Goal: Task Accomplishment & Management: Complete application form

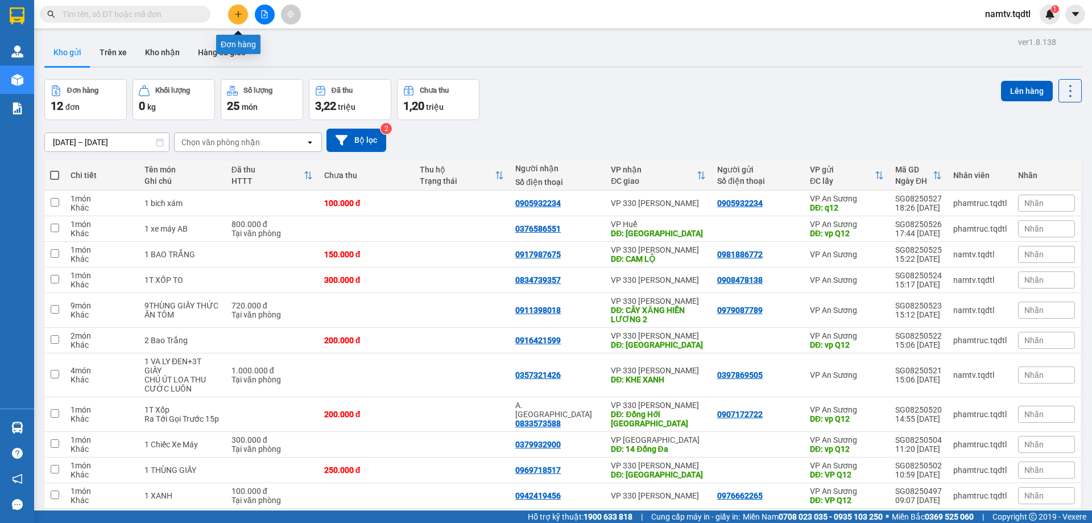
click at [239, 13] on icon "plus" at bounding box center [238, 14] width 8 height 8
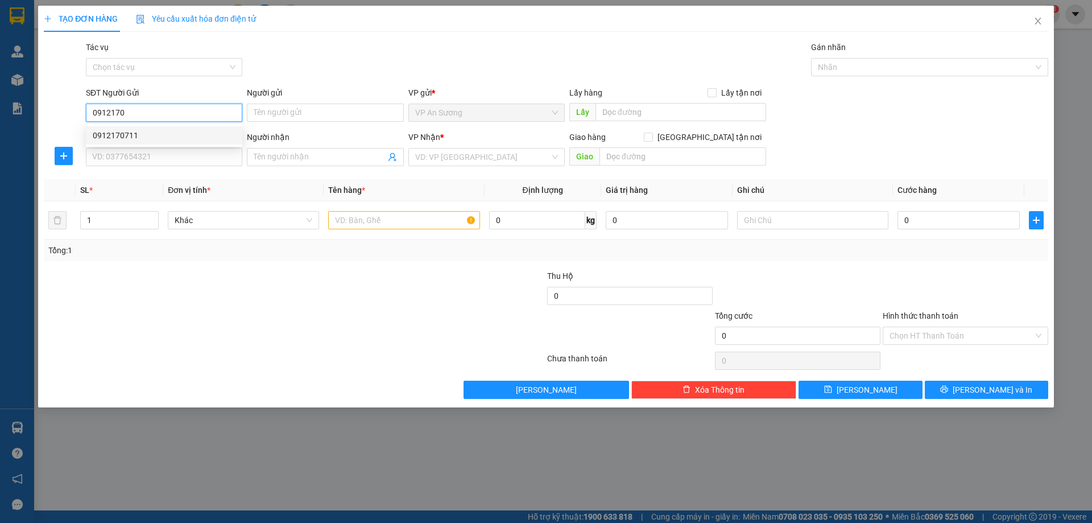
click at [111, 133] on div "0912170711" at bounding box center [164, 135] width 143 height 13
type input "0912170711"
type input "0823566999"
type input "200.000"
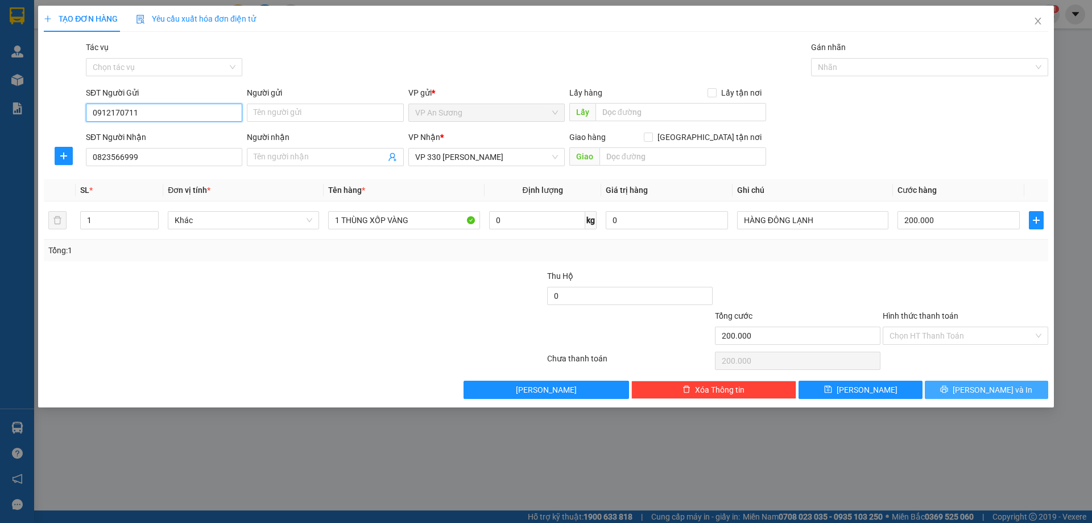
type input "0912170711"
click at [989, 386] on span "[PERSON_NAME] và In" at bounding box center [993, 389] width 80 height 13
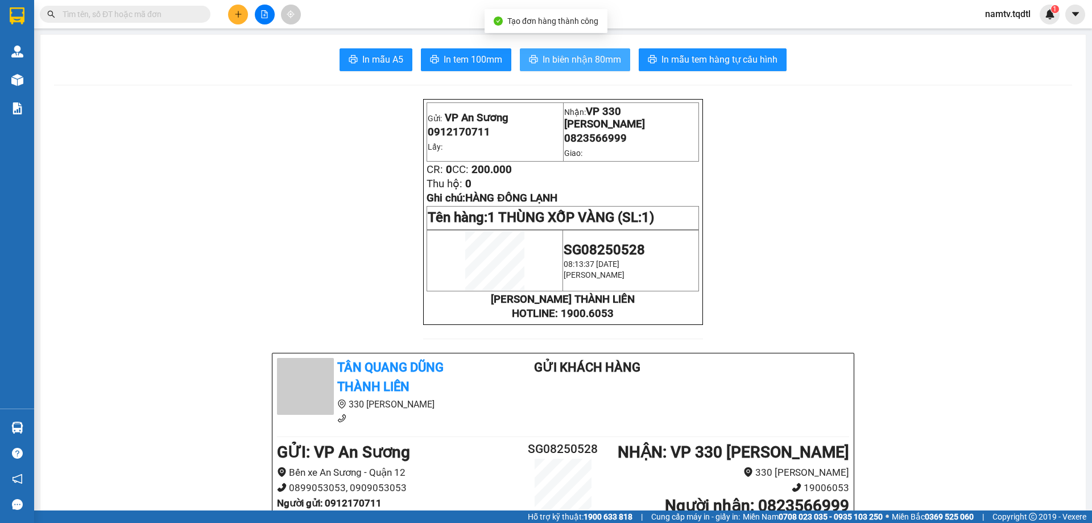
click at [574, 56] on span "In biên nhận 80mm" at bounding box center [582, 59] width 79 height 14
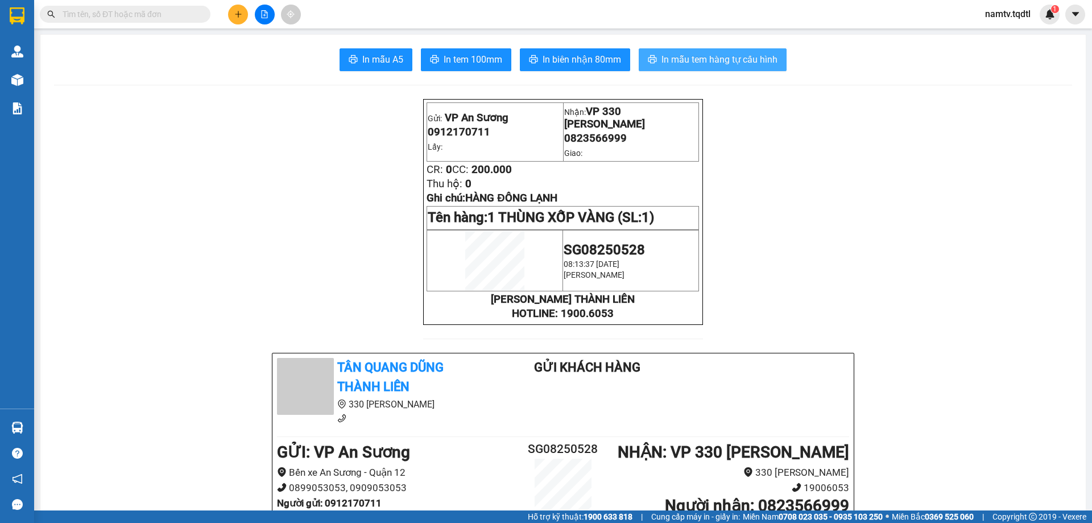
click at [700, 53] on span "In mẫu tem hàng tự cấu hình" at bounding box center [720, 59] width 116 height 14
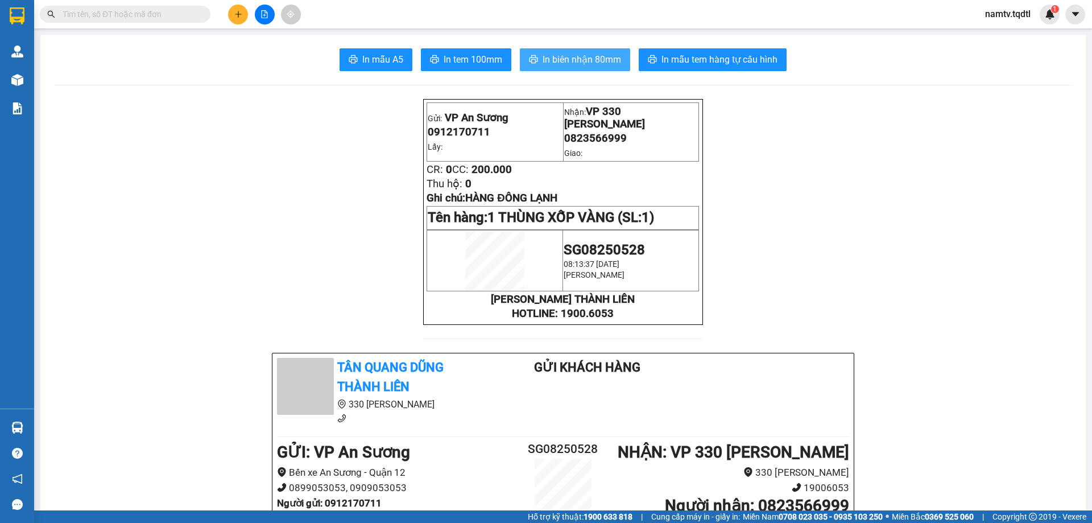
click at [572, 57] on span "In biên nhận 80mm" at bounding box center [582, 59] width 79 height 14
click at [236, 13] on icon "plus" at bounding box center [238, 14] width 8 height 8
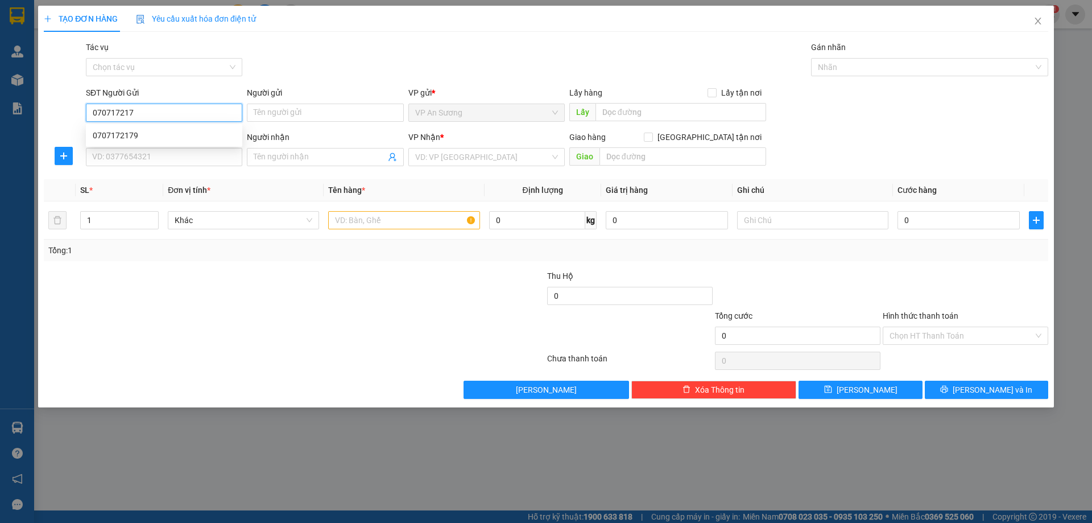
type input "0707172179"
click at [109, 133] on div "0707172179" at bounding box center [164, 135] width 143 height 13
type input "0977003832"
type input "BX MỸ ĐÌNH HÀ NỘI"
type input "400.000"
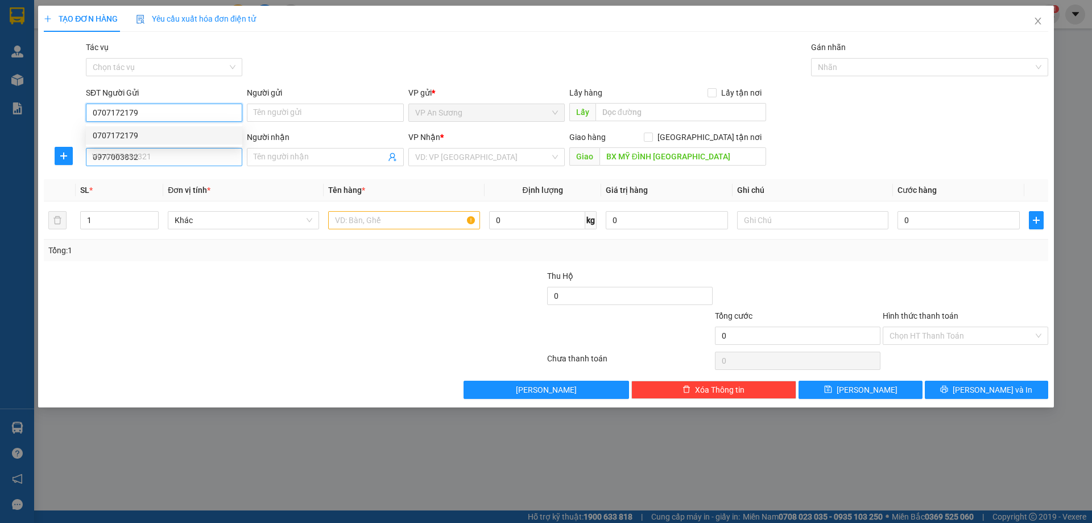
type input "400.000"
type input "0707172179"
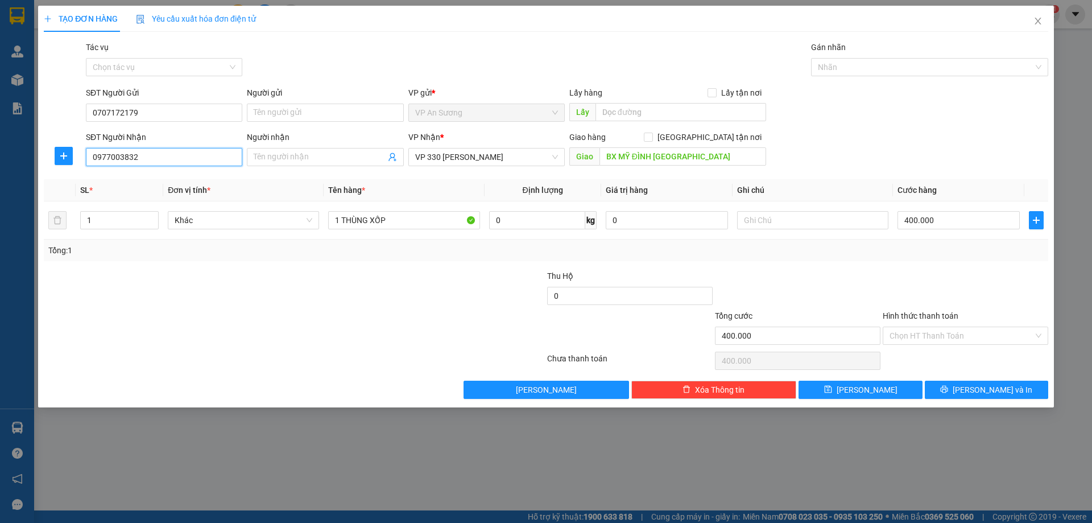
click at [151, 155] on input "0977003832" at bounding box center [164, 157] width 156 height 18
type input "0"
click at [115, 177] on div "0914358912" at bounding box center [164, 180] width 143 height 13
type input "0914358912"
type input "VINH LINH"
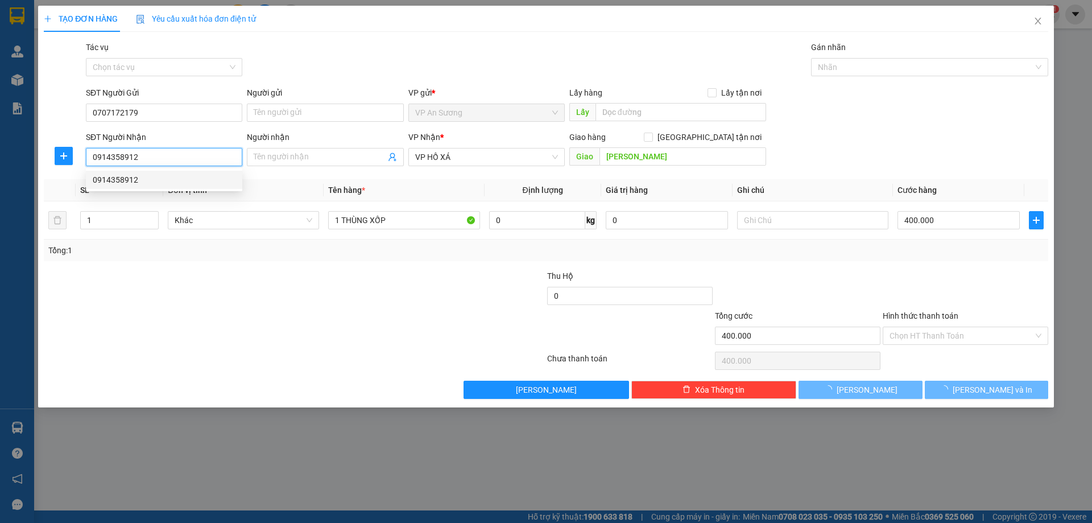
type input "200.000"
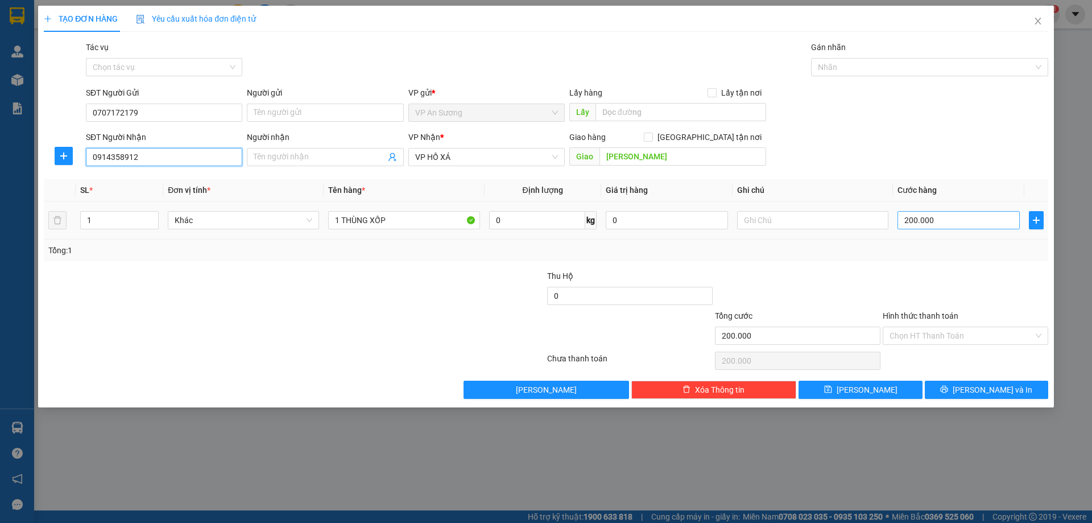
type input "0914358912"
click at [961, 223] on input "200.000" at bounding box center [959, 220] width 122 height 18
type input "0"
type input "012"
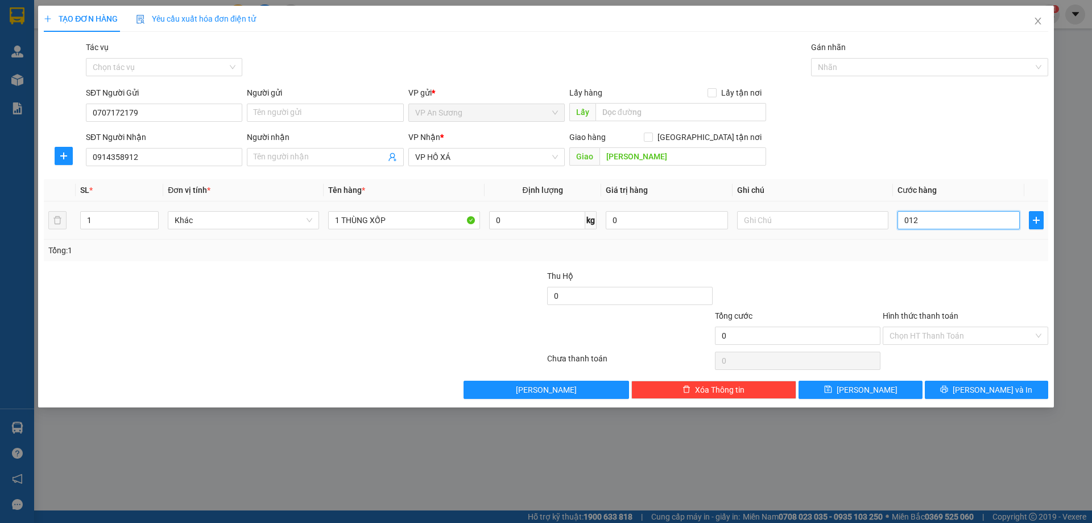
type input "12"
type input "125"
type input "0.125"
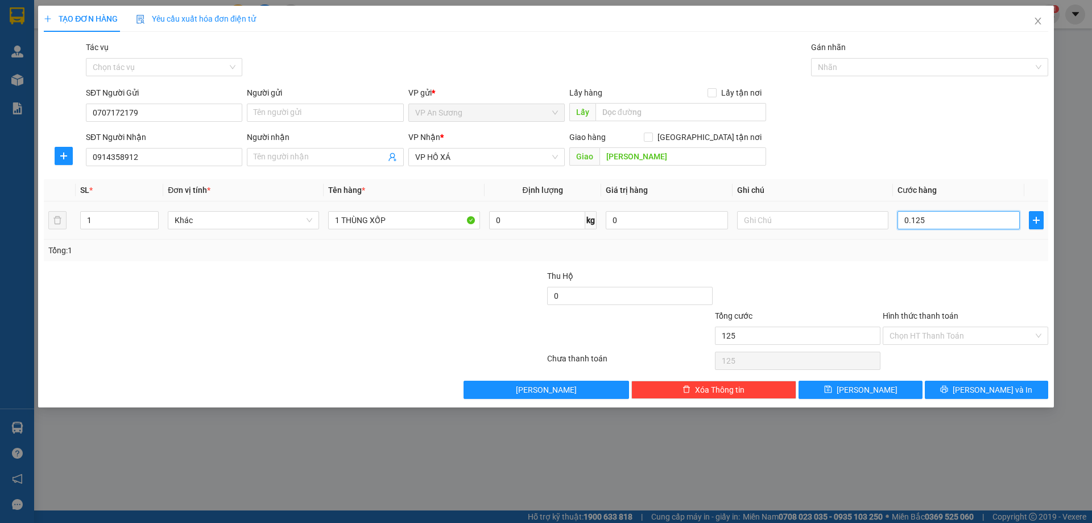
type input "1.250"
type input "01.250"
type input "125"
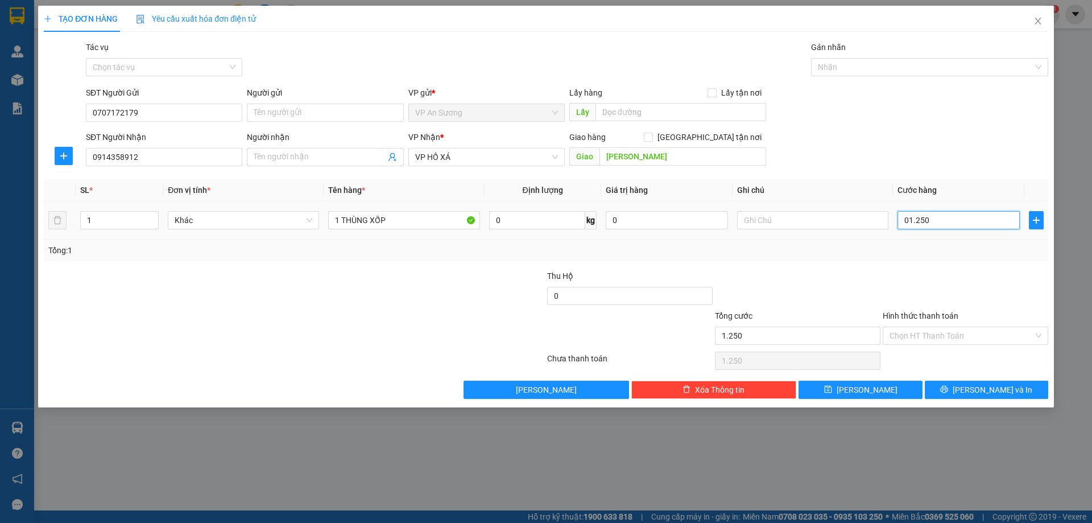
type input "0.125"
type input "12"
type input "012"
type input "1"
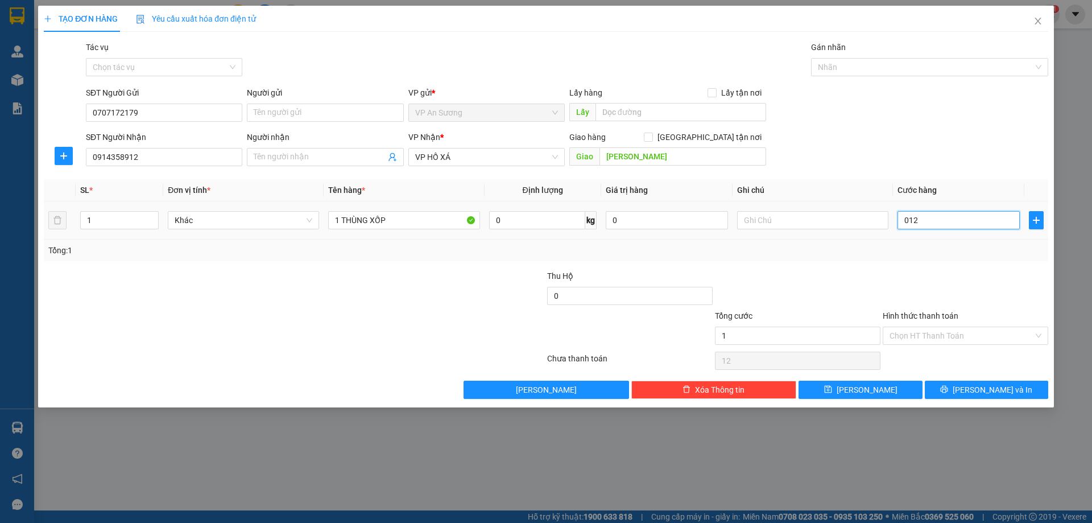
type input "1"
type input "01"
type input "0"
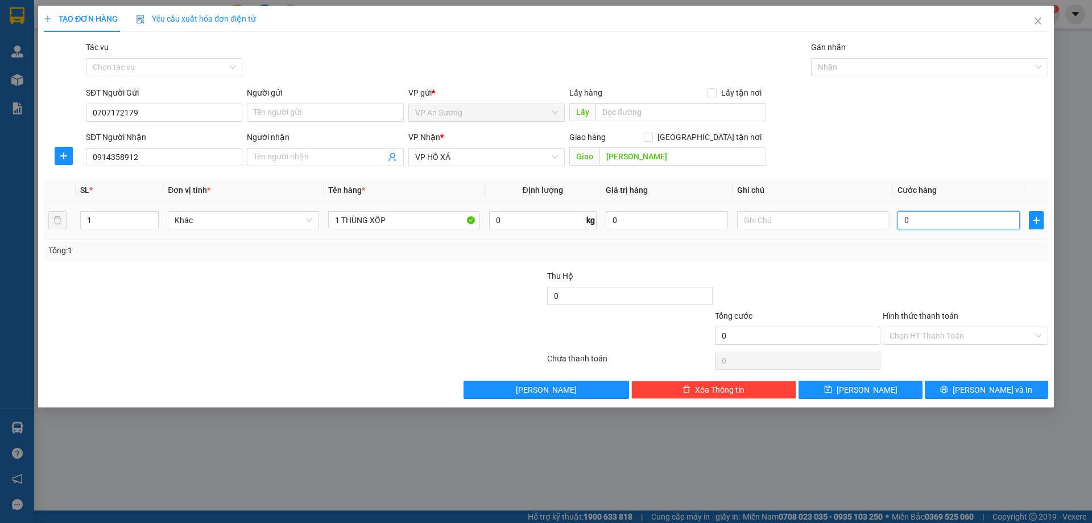
type input "1"
type input "01"
type input "15"
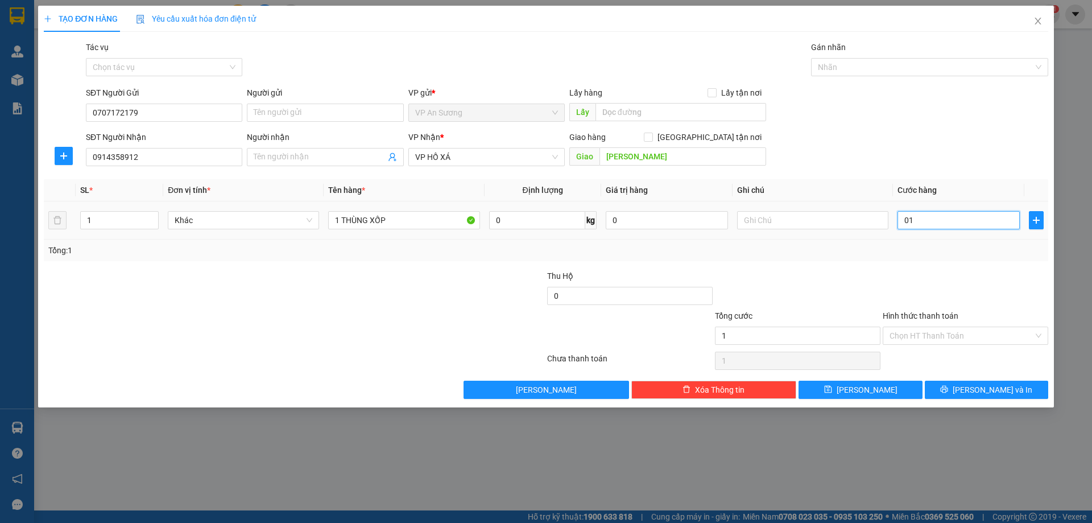
type input "015"
type input "150"
type input "0.150"
type input "150.000"
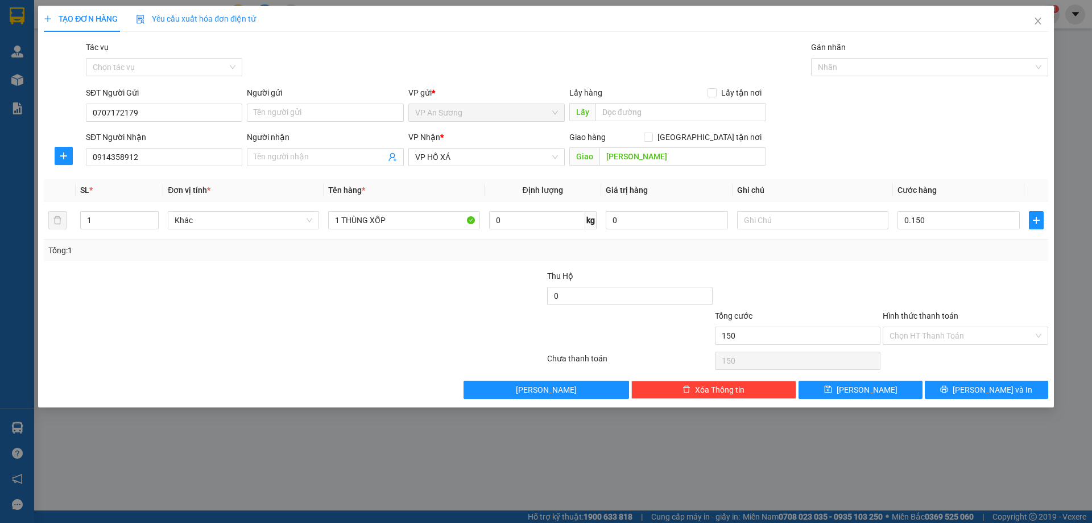
type input "150.000"
click at [915, 271] on div at bounding box center [966, 290] width 168 height 40
click at [948, 391] on icon "printer" at bounding box center [944, 389] width 7 height 7
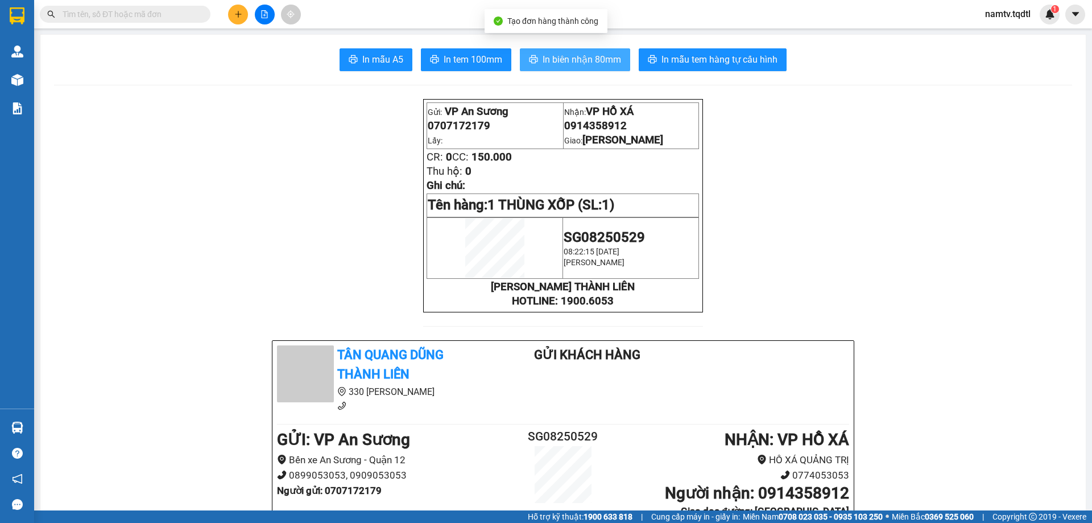
click at [572, 53] on span "In biên nhận 80mm" at bounding box center [582, 59] width 79 height 14
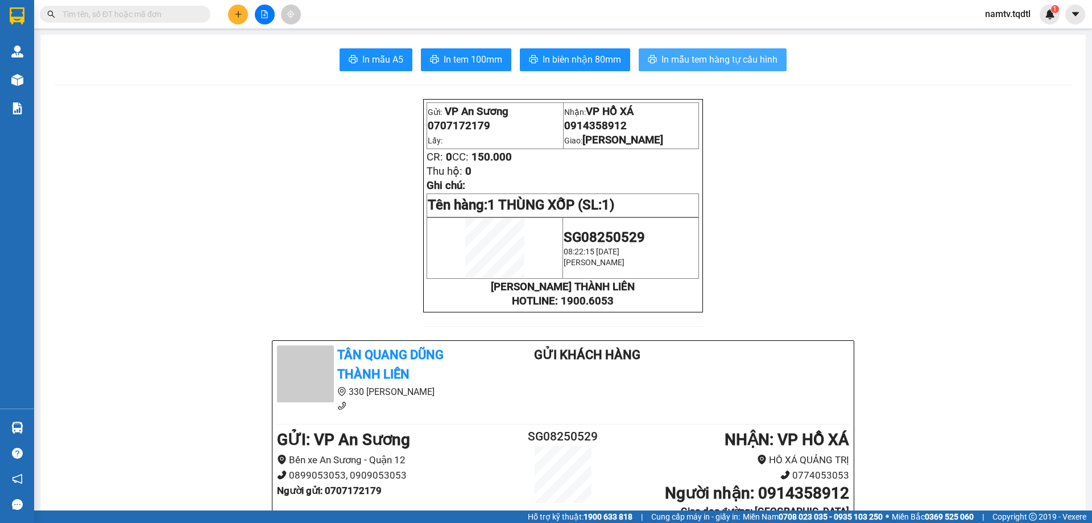
click at [712, 52] on span "In mẫu tem hàng tự cấu hình" at bounding box center [720, 59] width 116 height 14
click at [264, 14] on icon "file-add" at bounding box center [265, 14] width 8 height 8
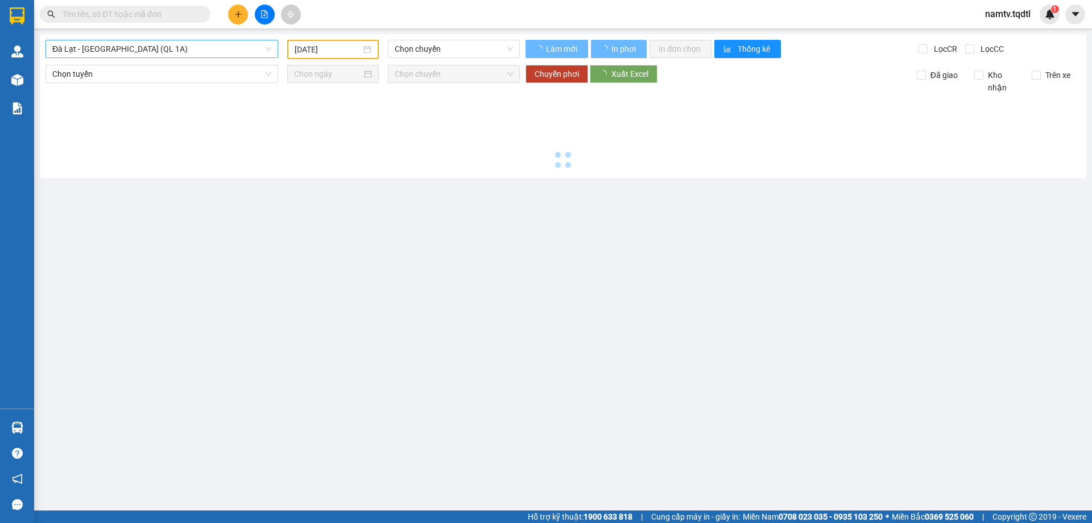
type input "[DATE]"
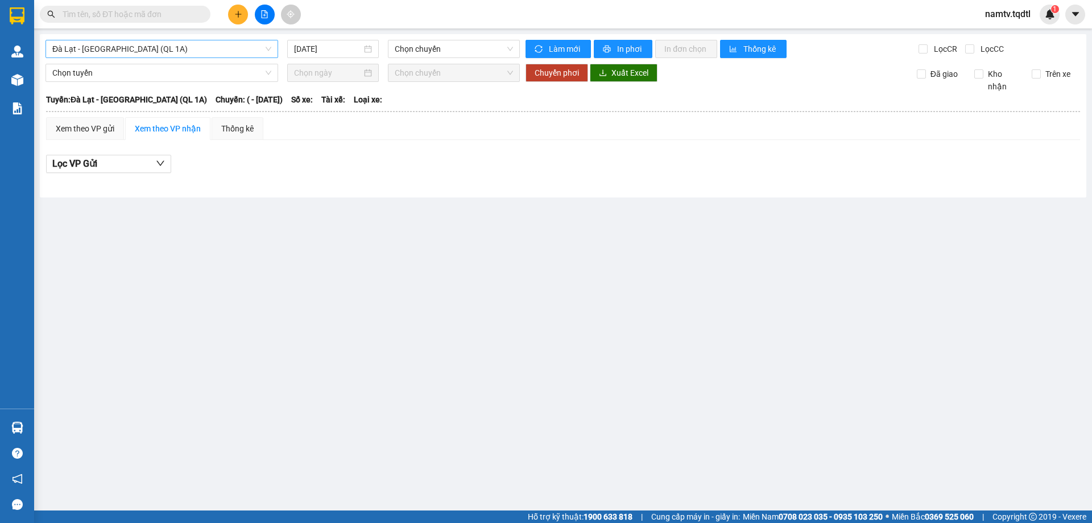
click at [183, 53] on span "Đà Lạt - [GEOGRAPHIC_DATA] (QL 1A)" at bounding box center [161, 48] width 219 height 17
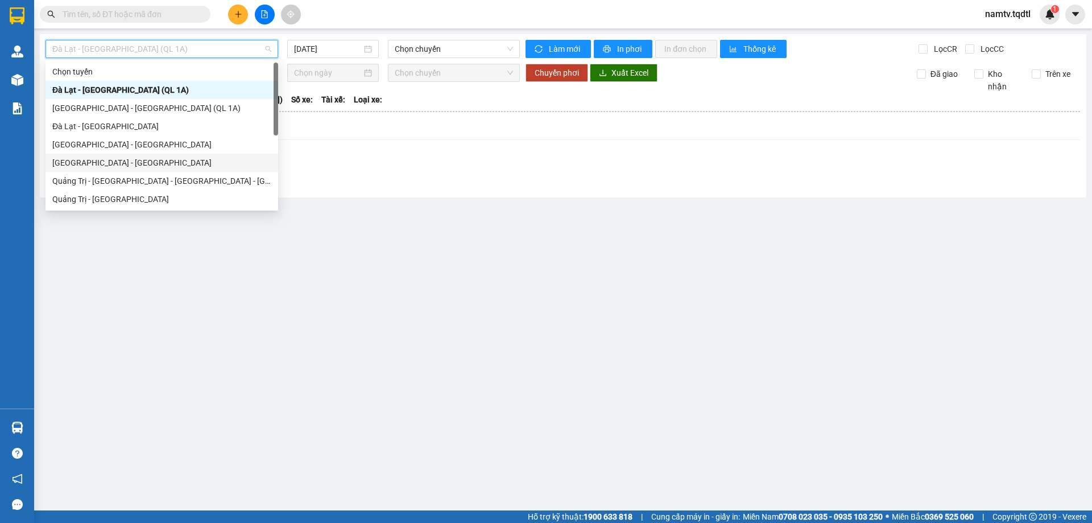
click at [70, 158] on div "[GEOGRAPHIC_DATA] - [GEOGRAPHIC_DATA]" at bounding box center [161, 162] width 219 height 13
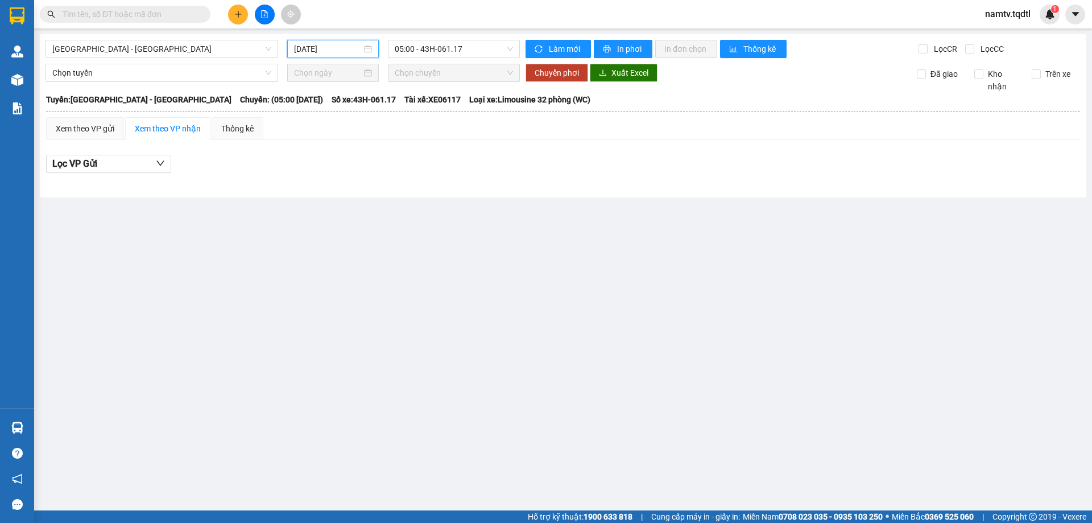
click at [349, 53] on input "[DATE]" at bounding box center [328, 49] width 68 height 13
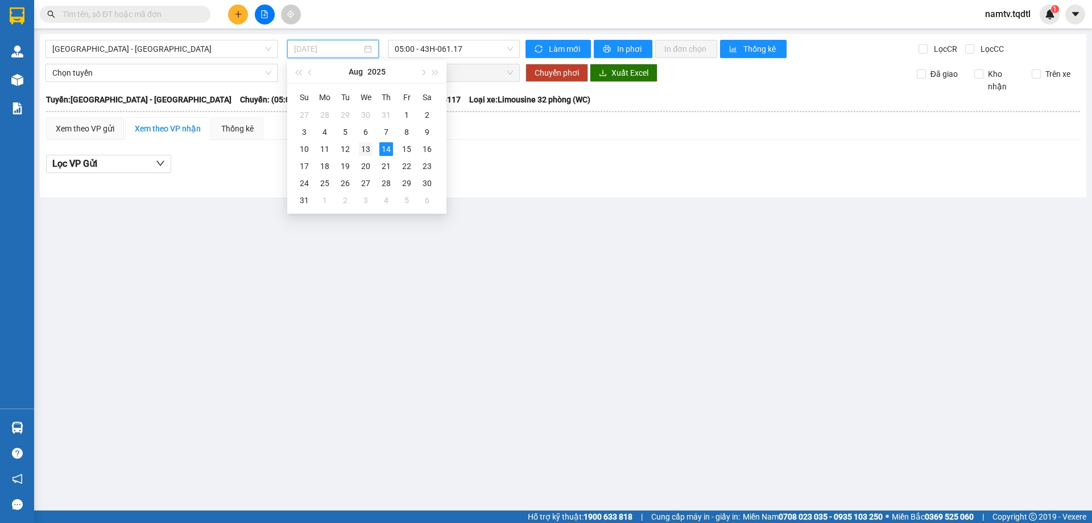
click at [363, 145] on div "13" at bounding box center [366, 149] width 14 height 14
type input "[DATE]"
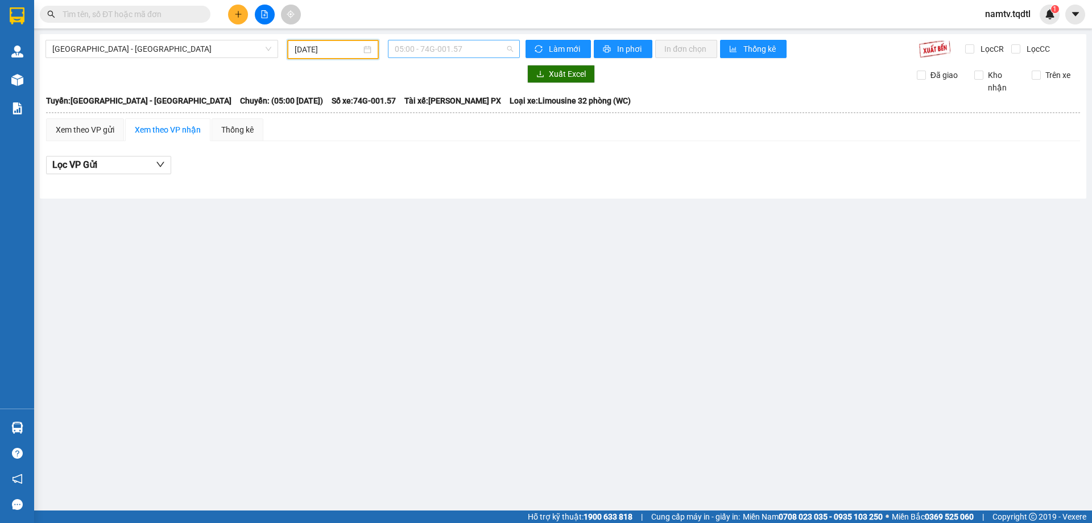
click at [487, 49] on span "05:00 - 74G-001.57" at bounding box center [454, 48] width 118 height 17
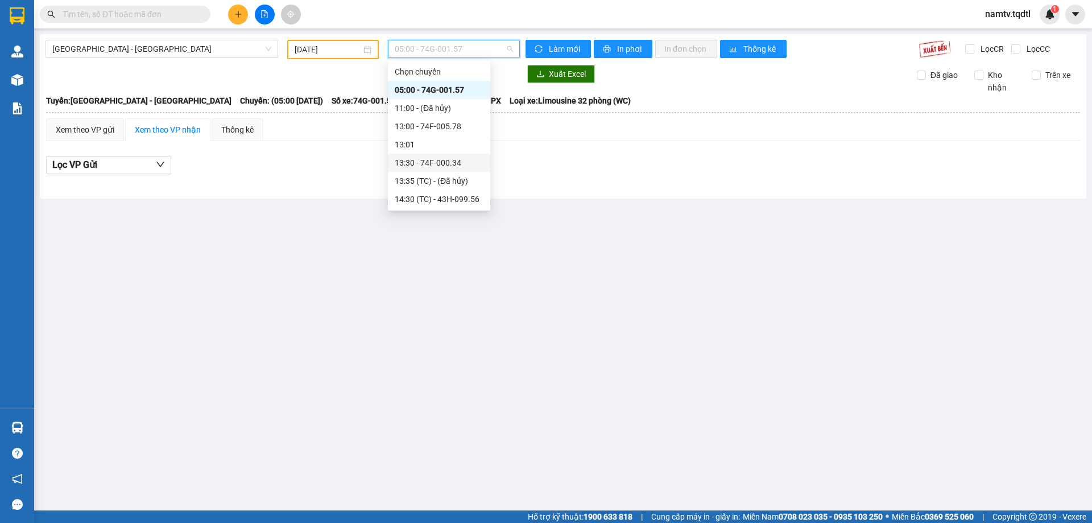
click at [440, 163] on div "13:30 - 74F-000.34" at bounding box center [439, 162] width 89 height 13
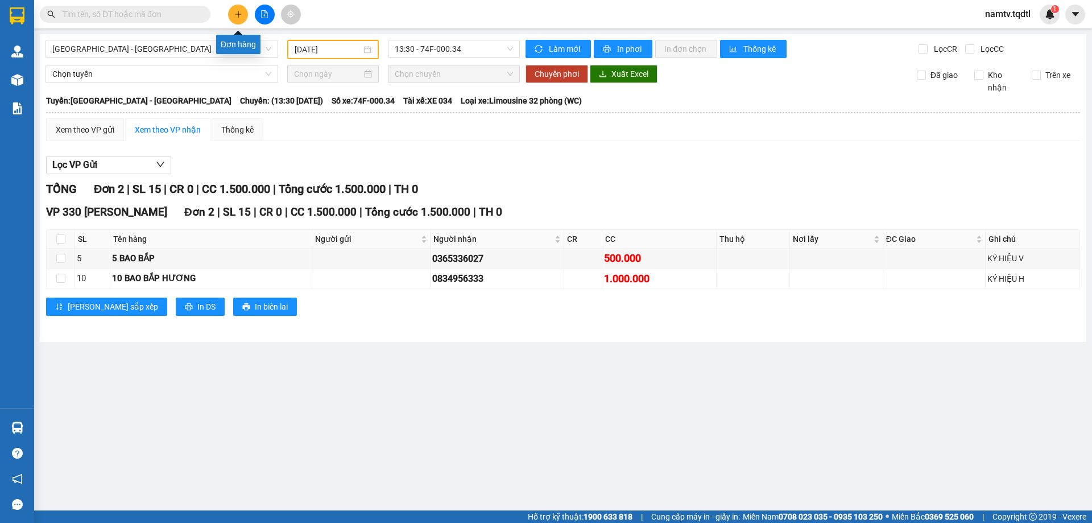
click at [238, 12] on icon "plus" at bounding box center [238, 14] width 8 height 8
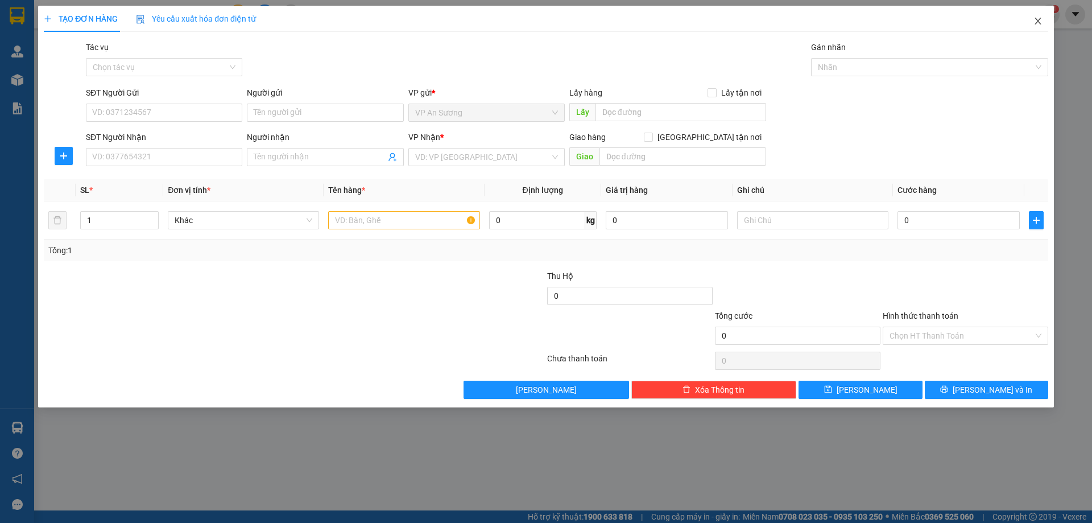
drag, startPoint x: 1038, startPoint y: 16, endPoint x: 1032, endPoint y: 18, distance: 5.9
click at [1032, 18] on span "Close" at bounding box center [1038, 22] width 32 height 32
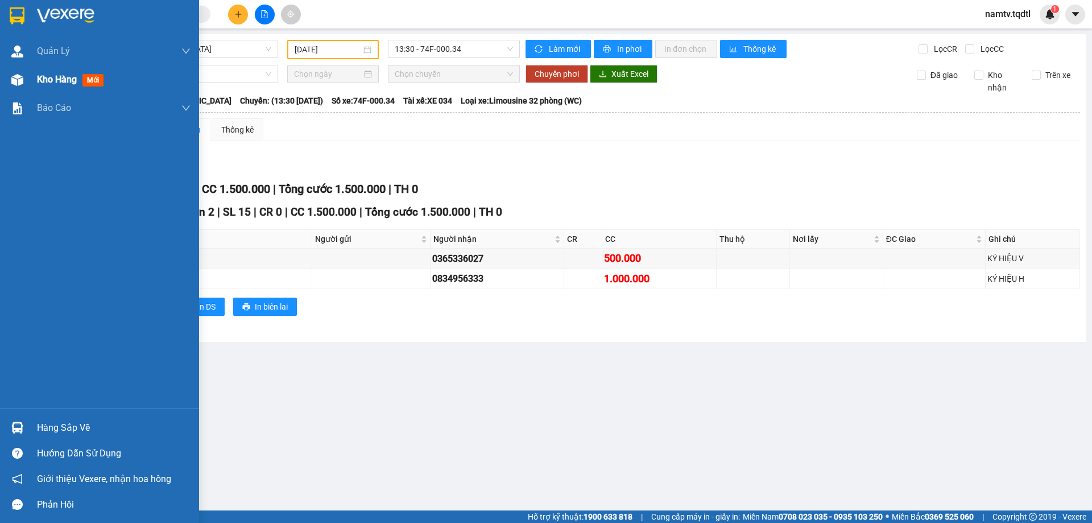
click at [38, 74] on span "Kho hàng" at bounding box center [57, 79] width 40 height 11
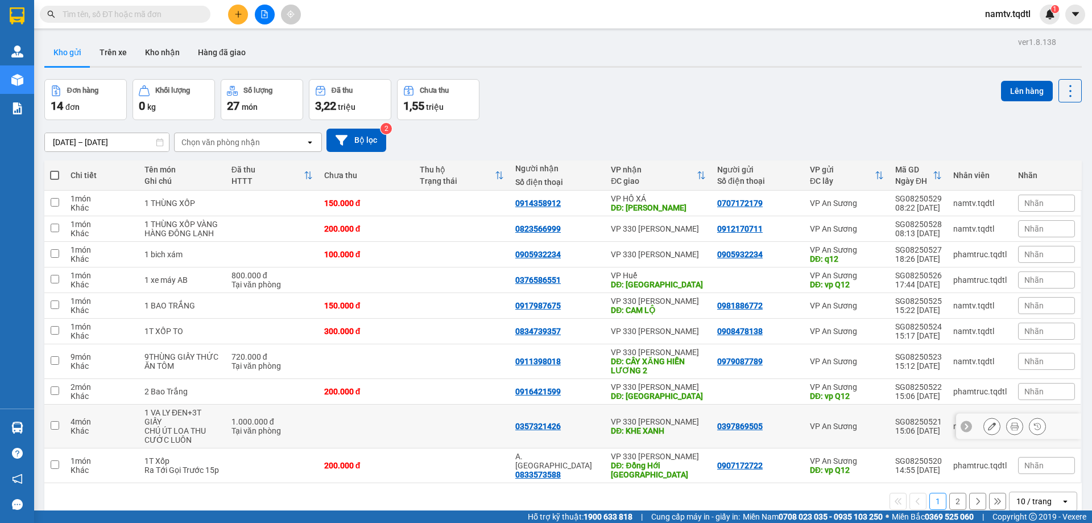
scroll to position [52, 0]
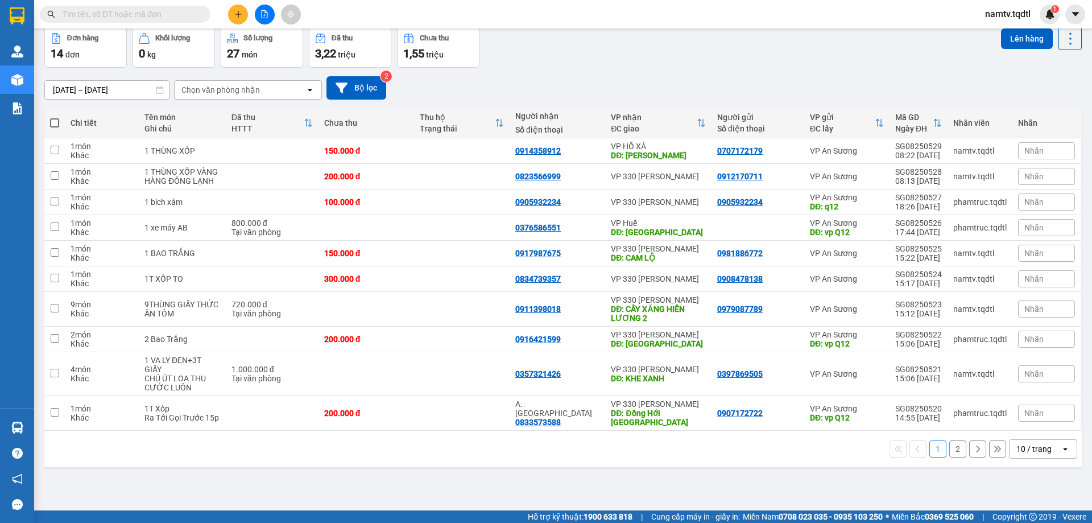
click at [1042, 440] on div "10 / trang" at bounding box center [1035, 449] width 51 height 18
click at [1037, 409] on span "100 / trang" at bounding box center [1030, 414] width 41 height 11
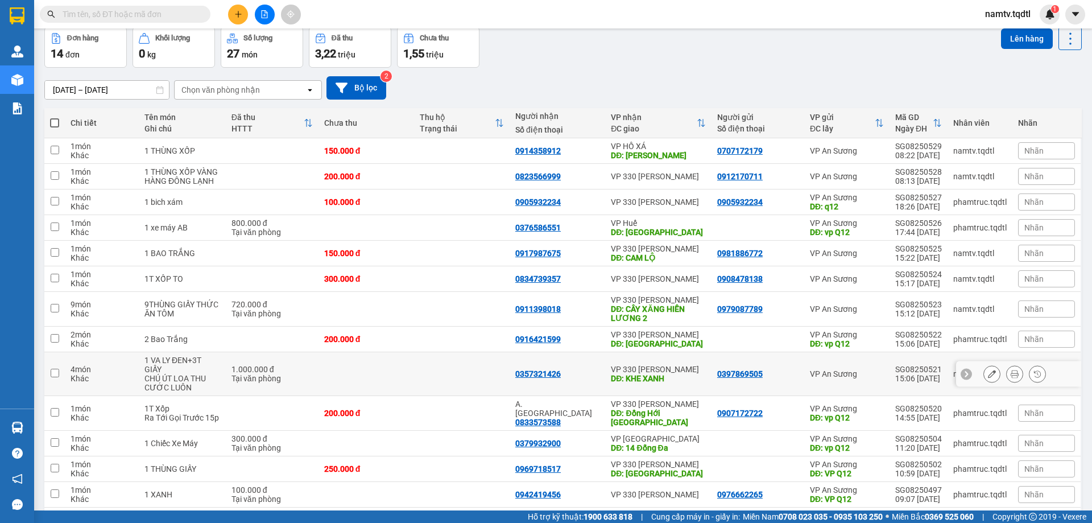
scroll to position [113, 0]
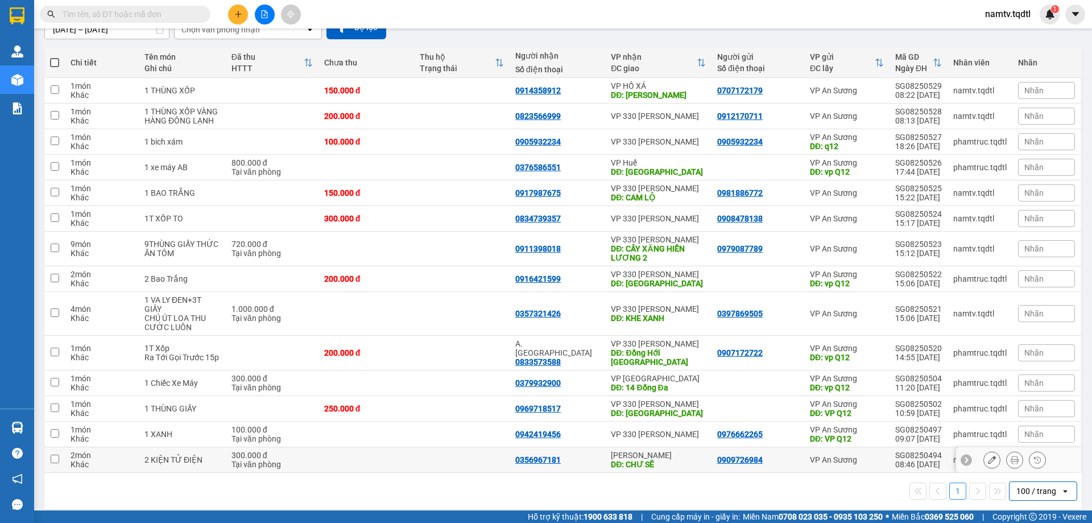
click at [55, 455] on input "checkbox" at bounding box center [55, 459] width 9 height 9
checkbox input "true"
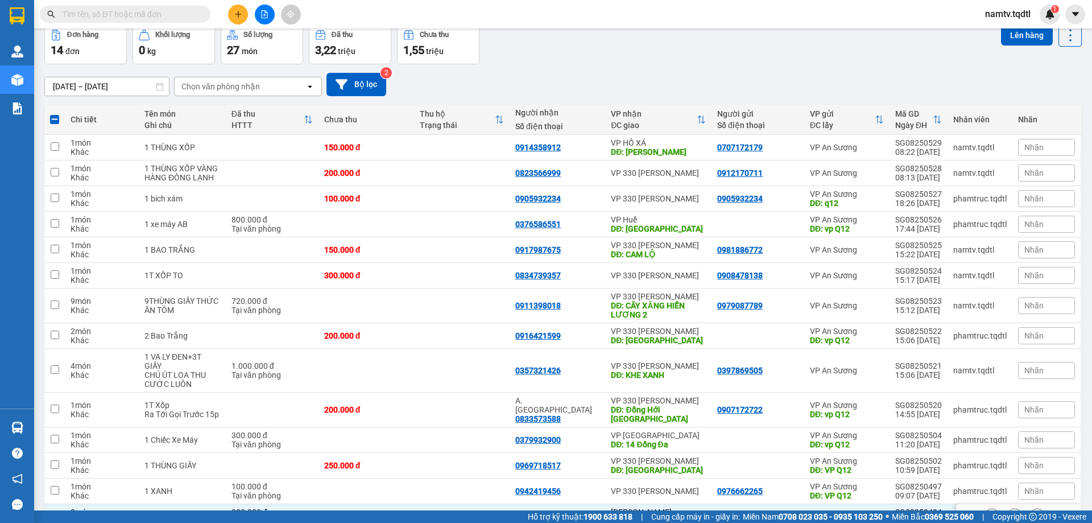
scroll to position [0, 0]
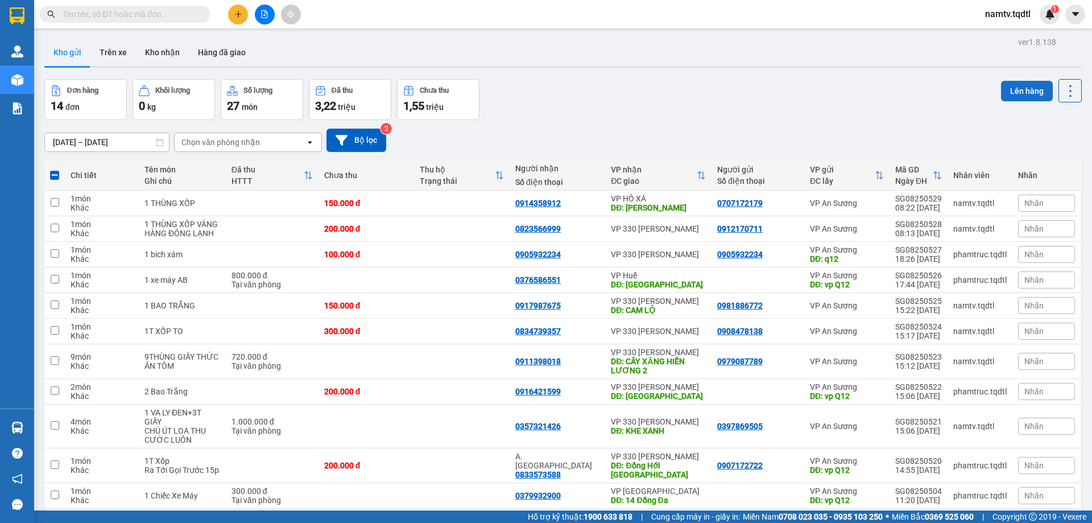
click at [1017, 87] on button "Lên hàng" at bounding box center [1027, 91] width 52 height 20
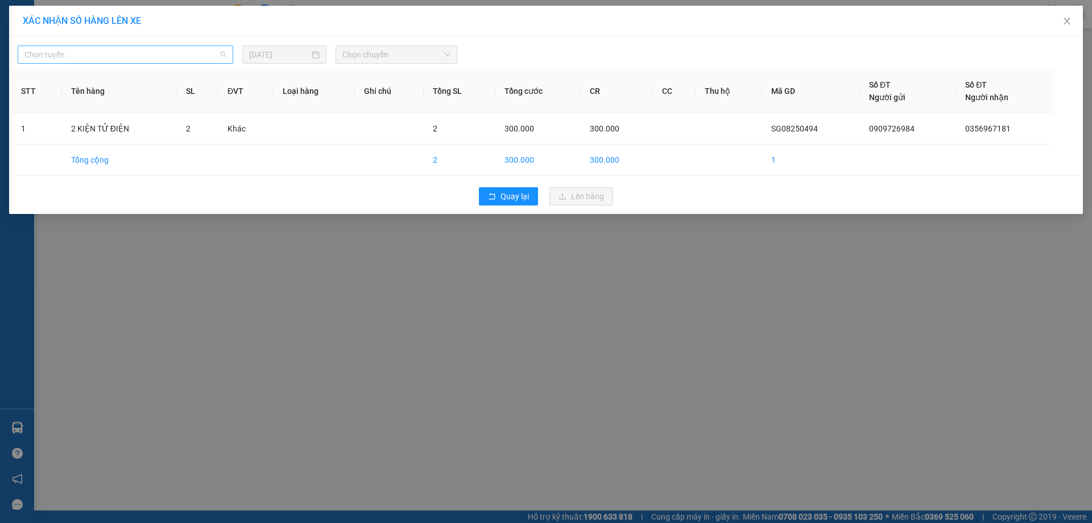
click at [160, 52] on span "Chọn tuyến" at bounding box center [125, 54] width 202 height 17
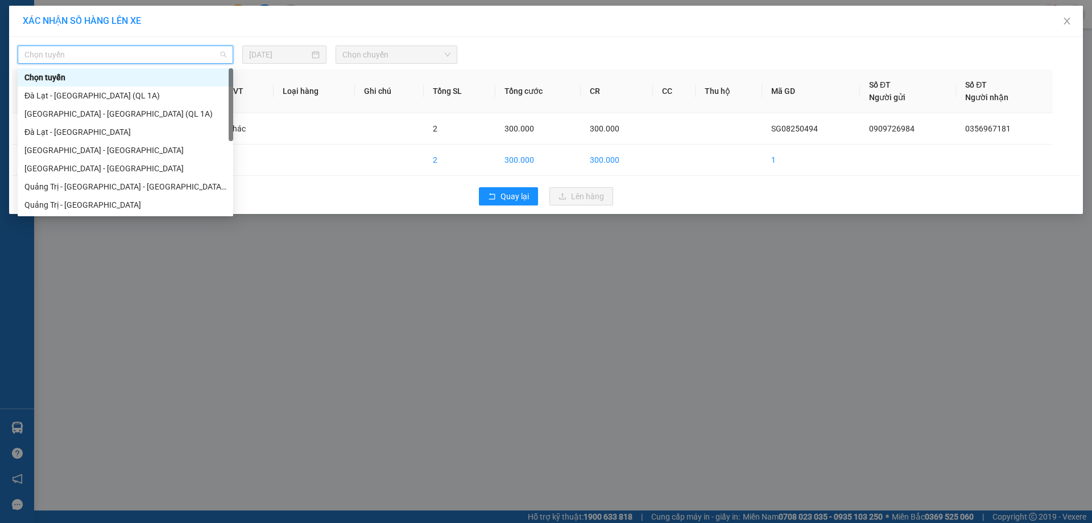
type input "B"
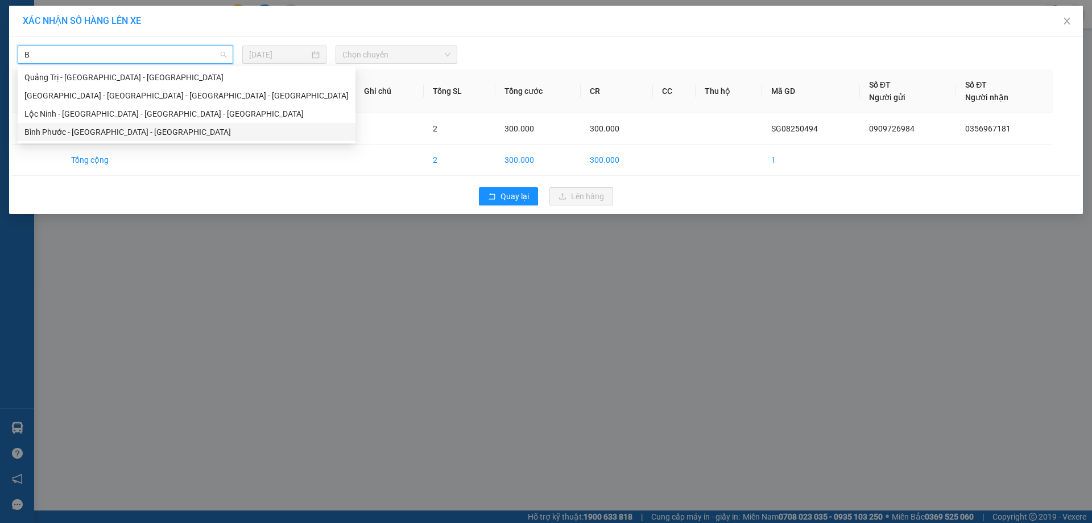
click at [59, 131] on div "Bình Phước - [GEOGRAPHIC_DATA] - [GEOGRAPHIC_DATA]" at bounding box center [186, 132] width 324 height 13
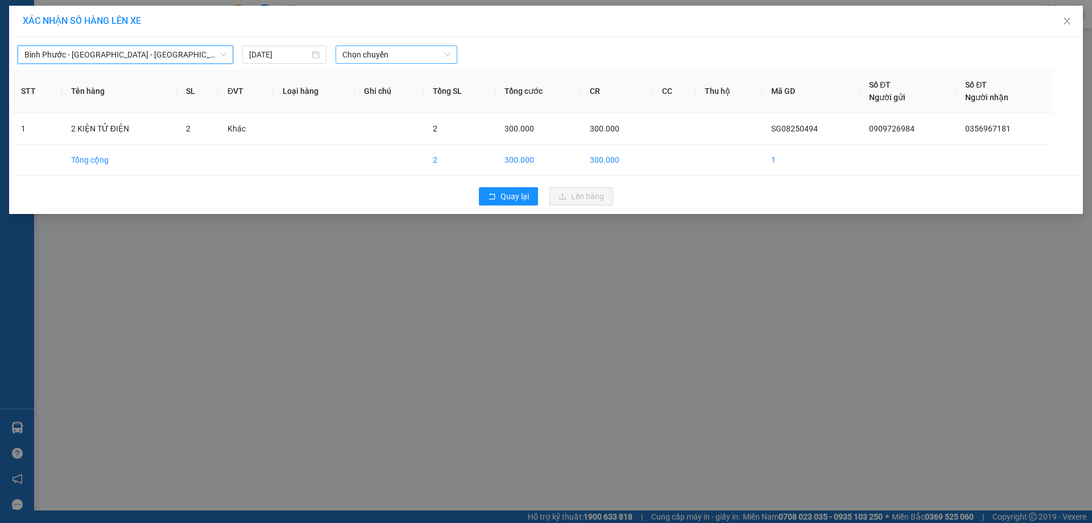
click at [403, 56] on span "Chọn chuyến" at bounding box center [396, 54] width 108 height 17
click at [386, 111] on div "07:15 - 74H-007.38" at bounding box center [386, 114] width 89 height 13
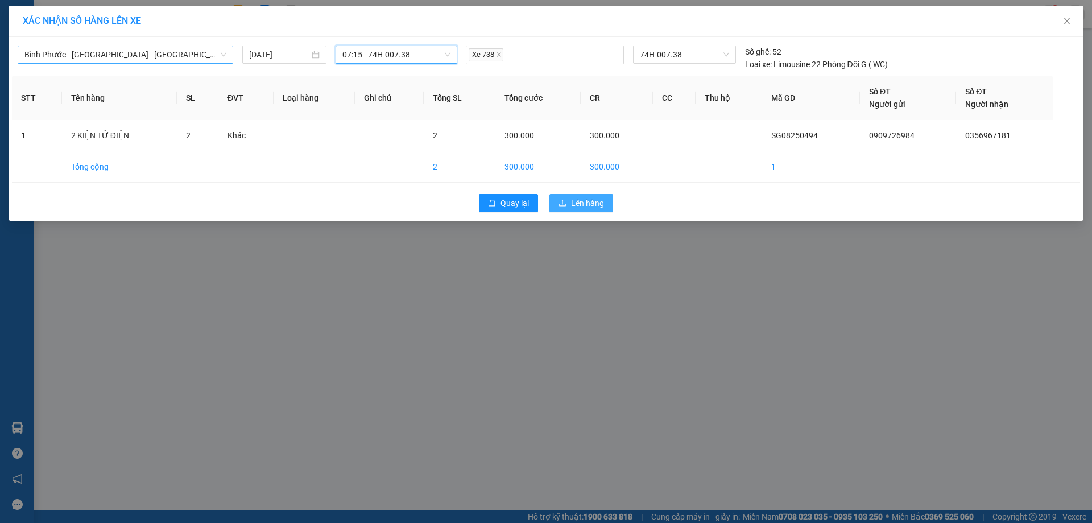
click at [582, 201] on span "Lên hàng" at bounding box center [587, 203] width 33 height 13
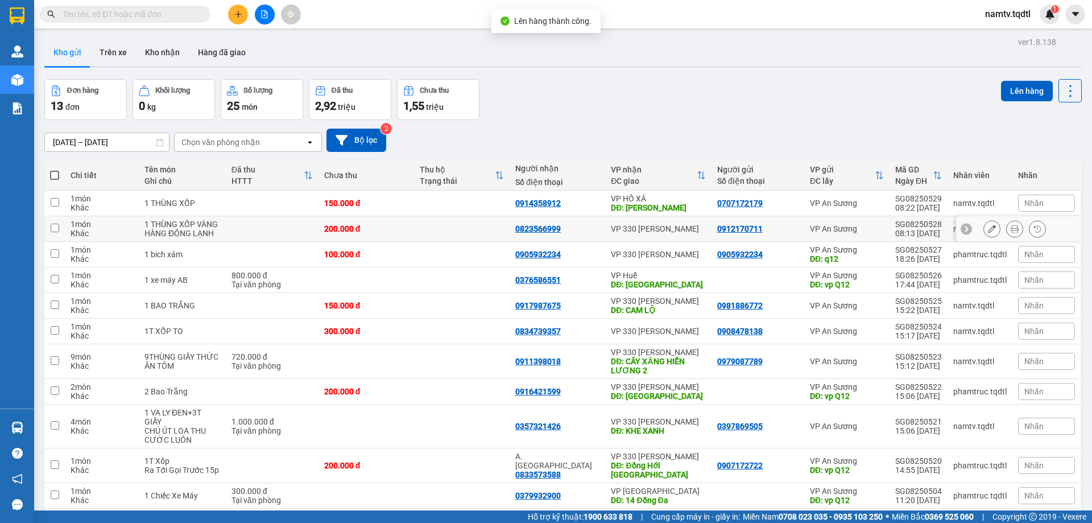
scroll to position [87, 0]
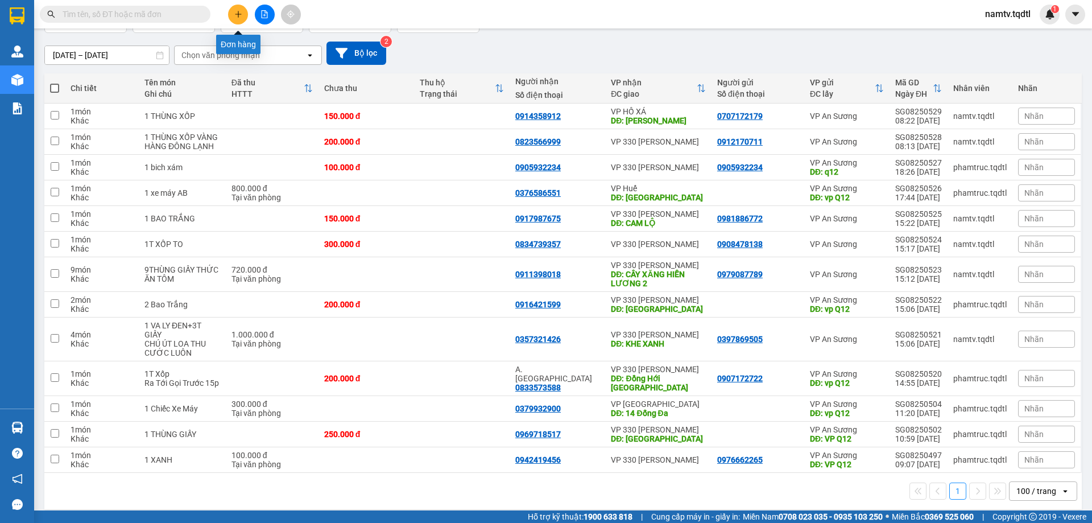
click at [236, 14] on icon "plus" at bounding box center [238, 14] width 8 height 8
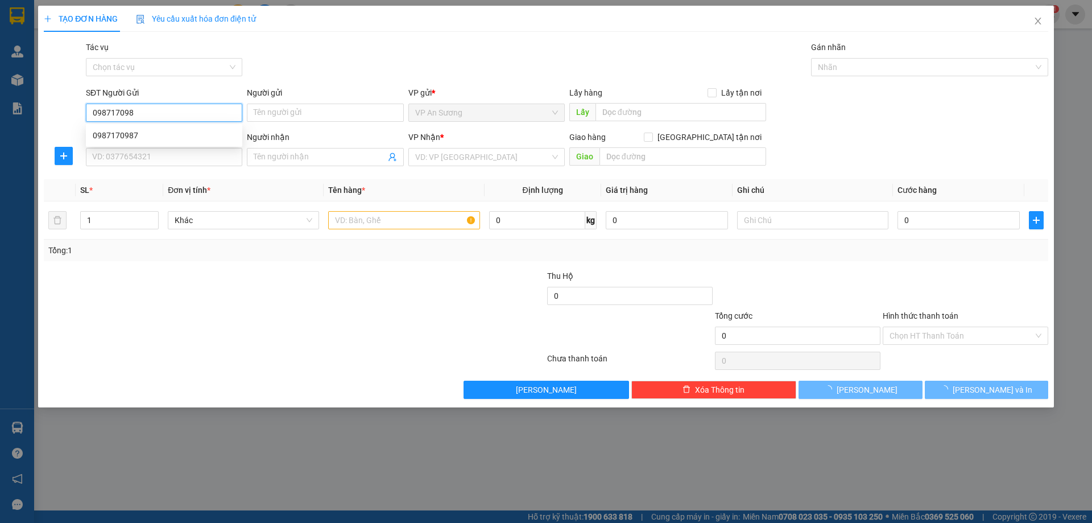
type input "0987170987"
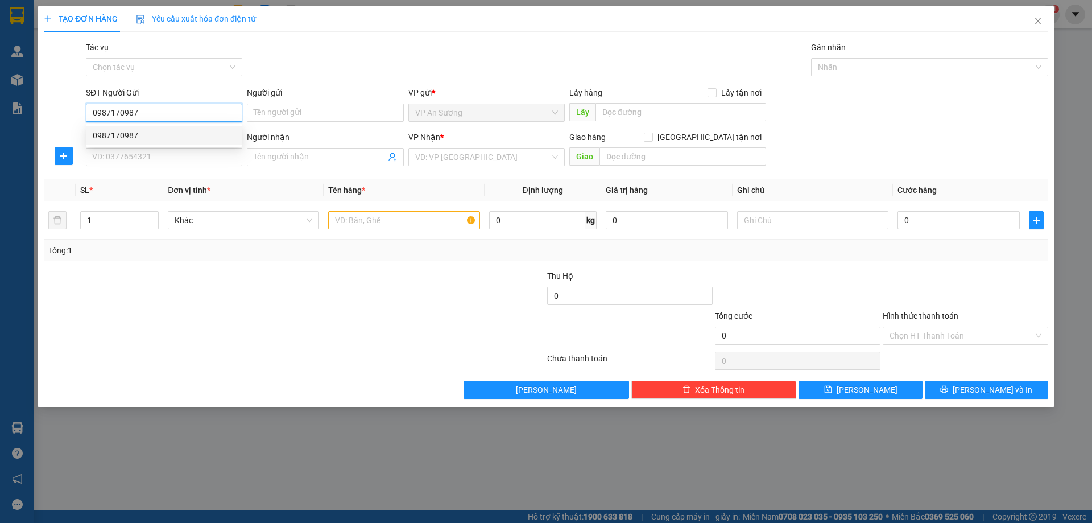
click at [111, 131] on div "0987170987" at bounding box center [164, 135] width 143 height 13
type input "0914205565"
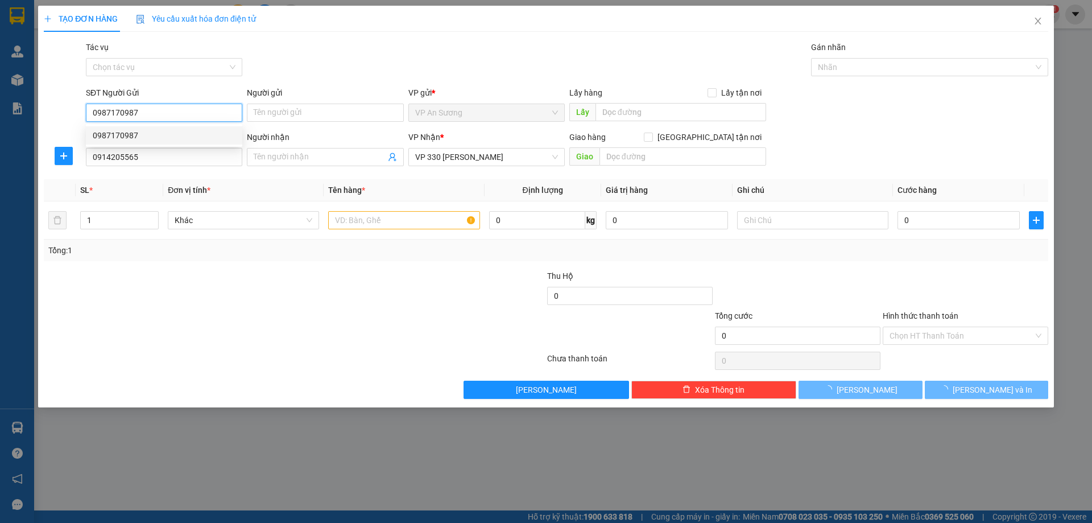
type input "100.000"
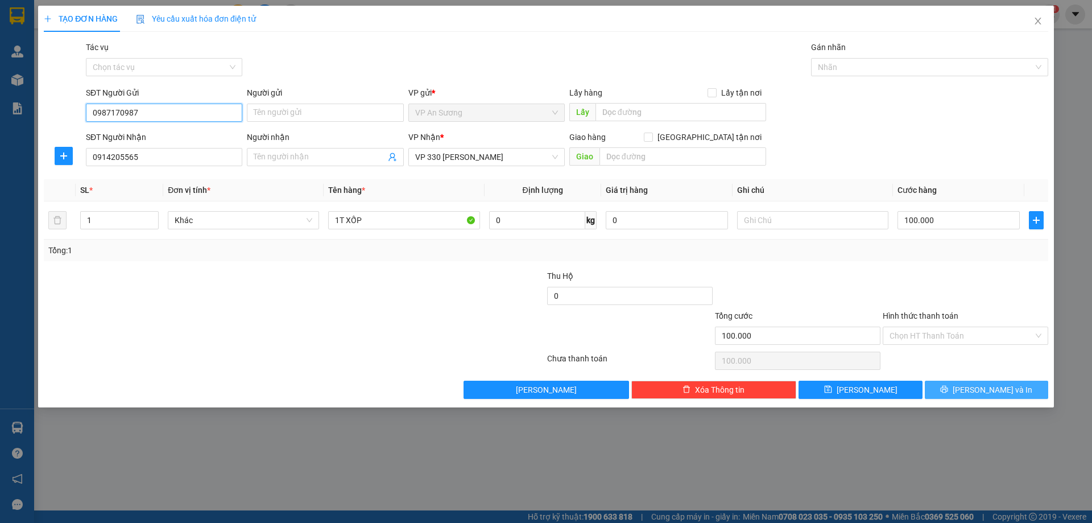
type input "0987170987"
click at [948, 393] on icon "printer" at bounding box center [944, 389] width 8 height 8
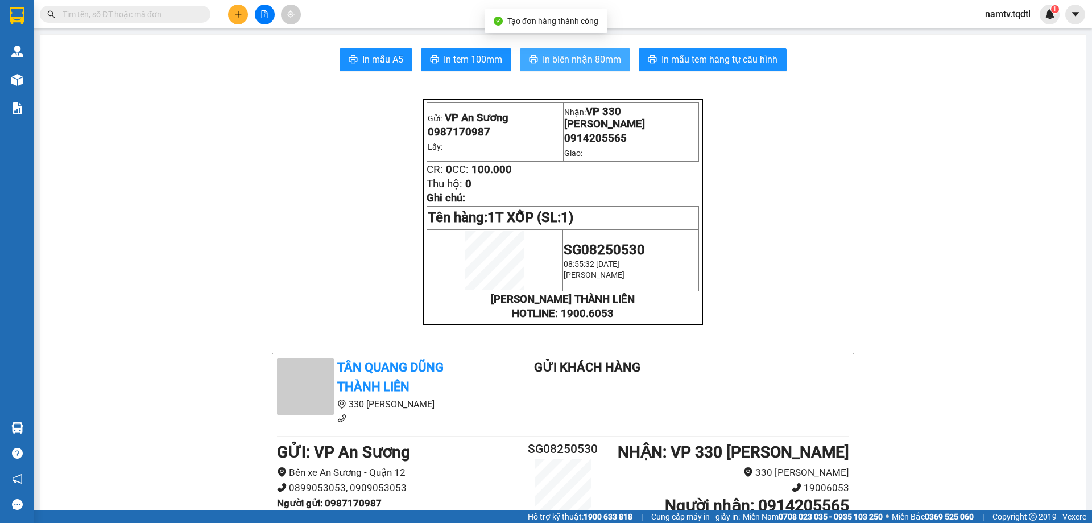
drag, startPoint x: 564, startPoint y: 53, endPoint x: 755, endPoint y: 141, distance: 210.5
click at [563, 57] on span "In biên nhận 80mm" at bounding box center [582, 59] width 79 height 14
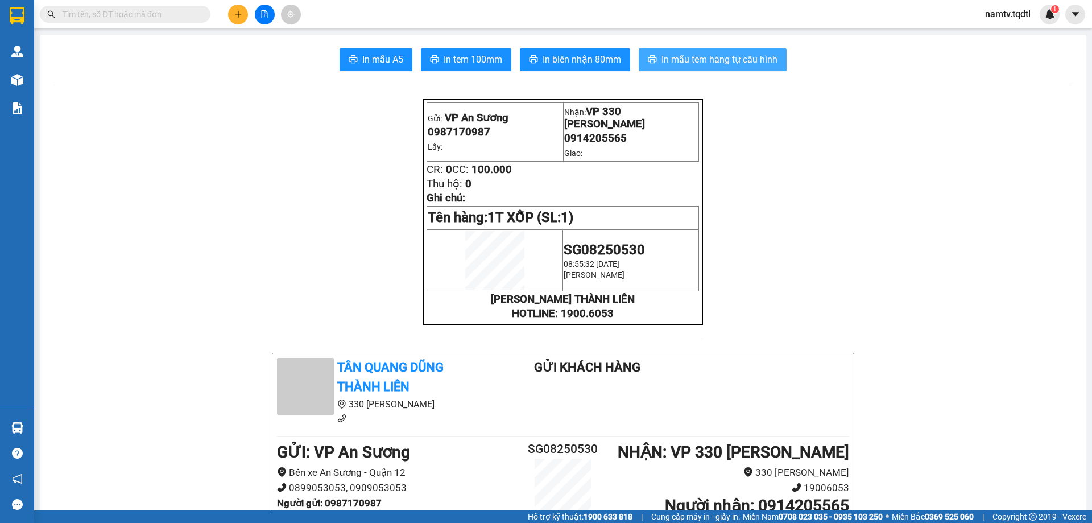
click at [685, 55] on span "In mẫu tem hàng tự cấu hình" at bounding box center [720, 59] width 116 height 14
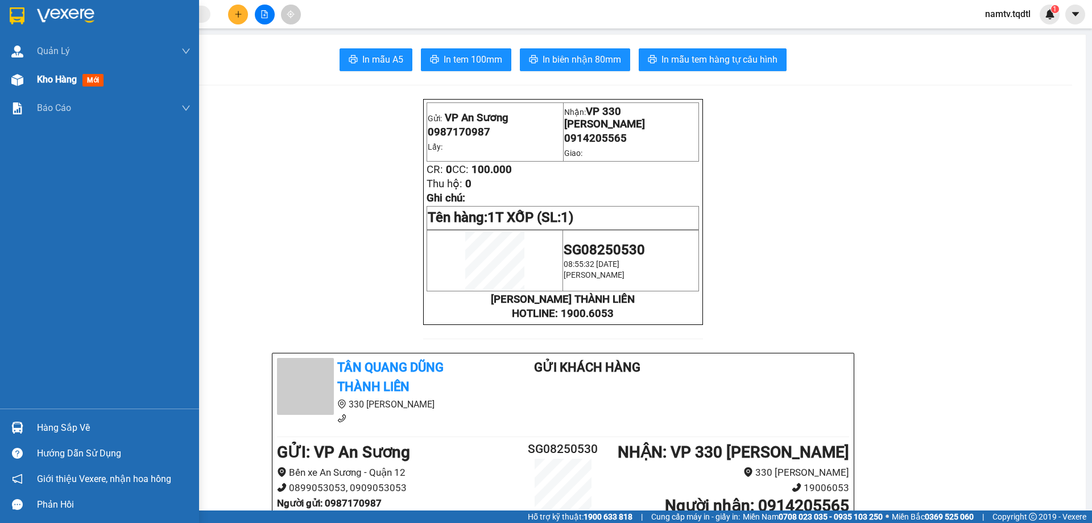
click at [53, 76] on span "Kho hàng" at bounding box center [57, 79] width 40 height 11
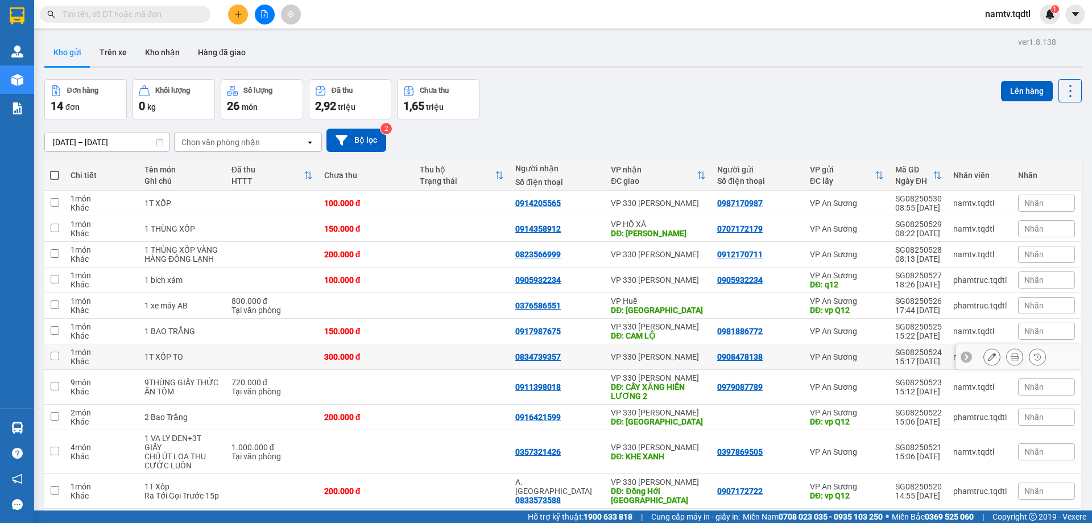
click at [55, 353] on input "checkbox" at bounding box center [55, 356] width 9 height 9
checkbox input "true"
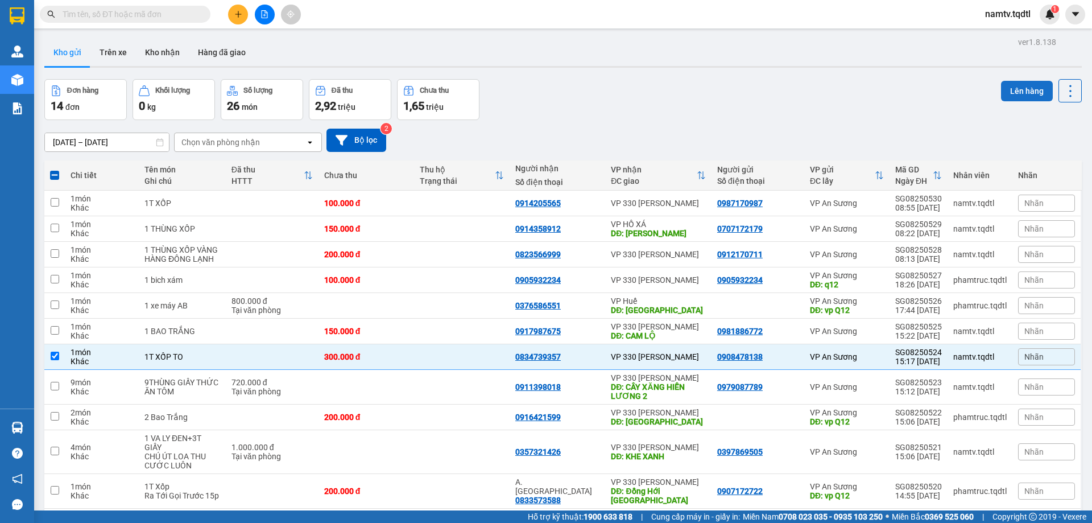
click at [1022, 86] on button "Lên hàng" at bounding box center [1027, 91] width 52 height 20
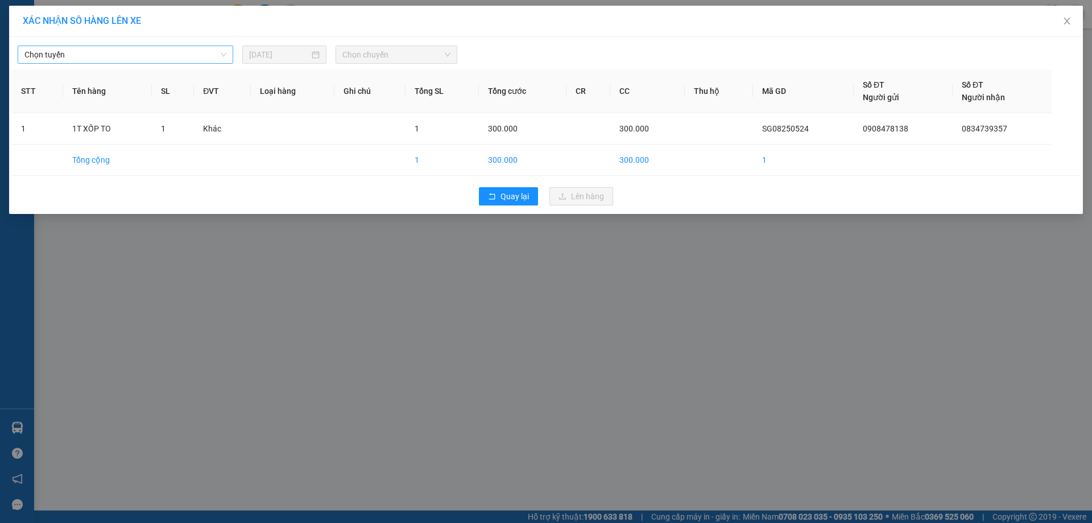
click at [103, 53] on span "Chọn tuyến" at bounding box center [125, 54] width 202 height 17
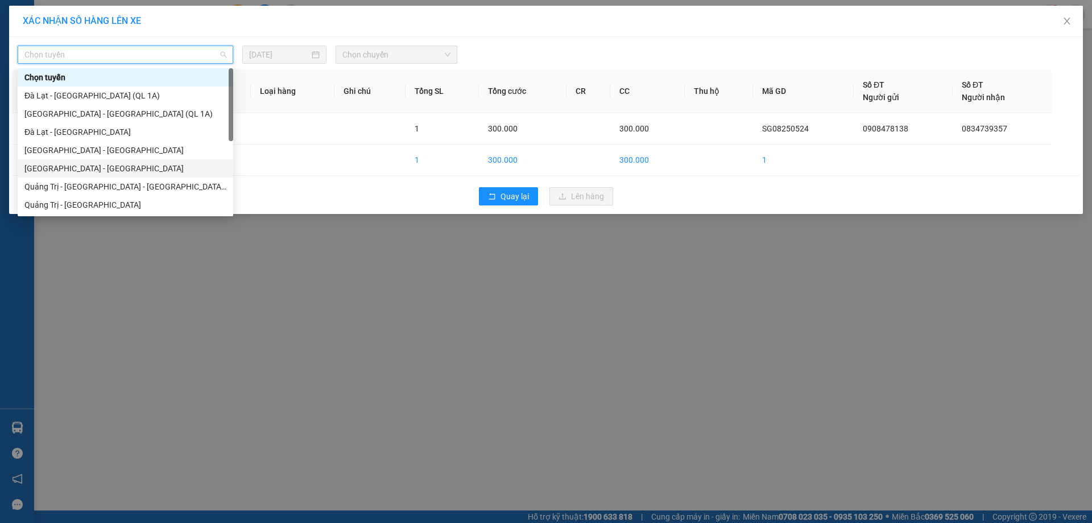
click at [51, 167] on div "[GEOGRAPHIC_DATA] - [GEOGRAPHIC_DATA]" at bounding box center [125, 168] width 202 height 13
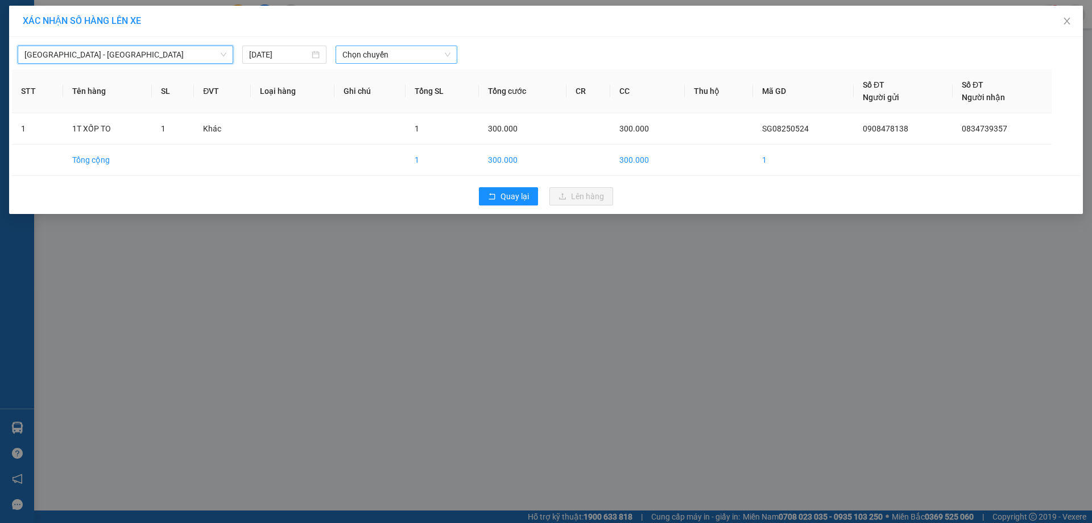
click at [389, 51] on span "Chọn chuyến" at bounding box center [396, 54] width 108 height 17
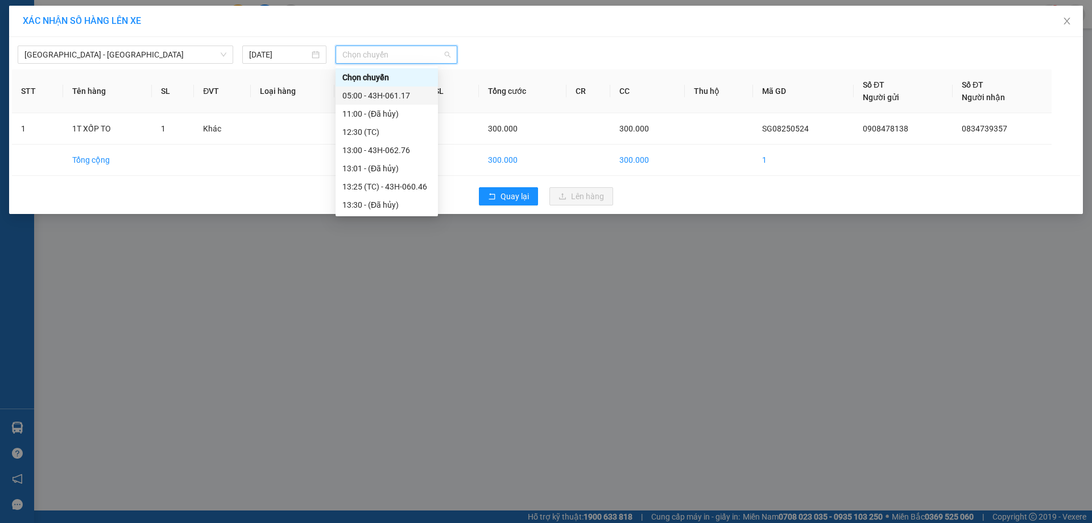
click at [396, 91] on div "05:00 - 43H-061.17" at bounding box center [386, 95] width 89 height 13
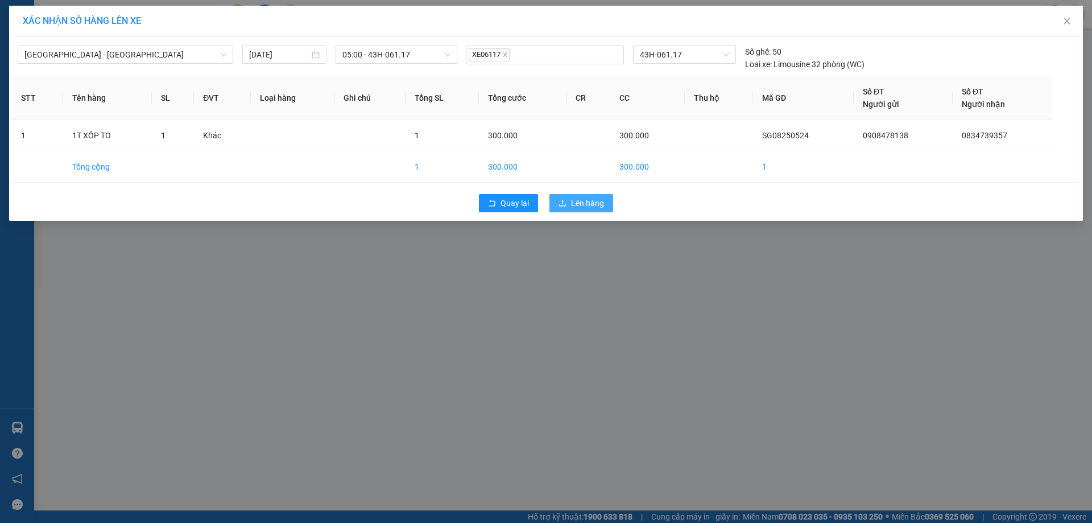
click at [588, 200] on span "Lên hàng" at bounding box center [587, 203] width 33 height 13
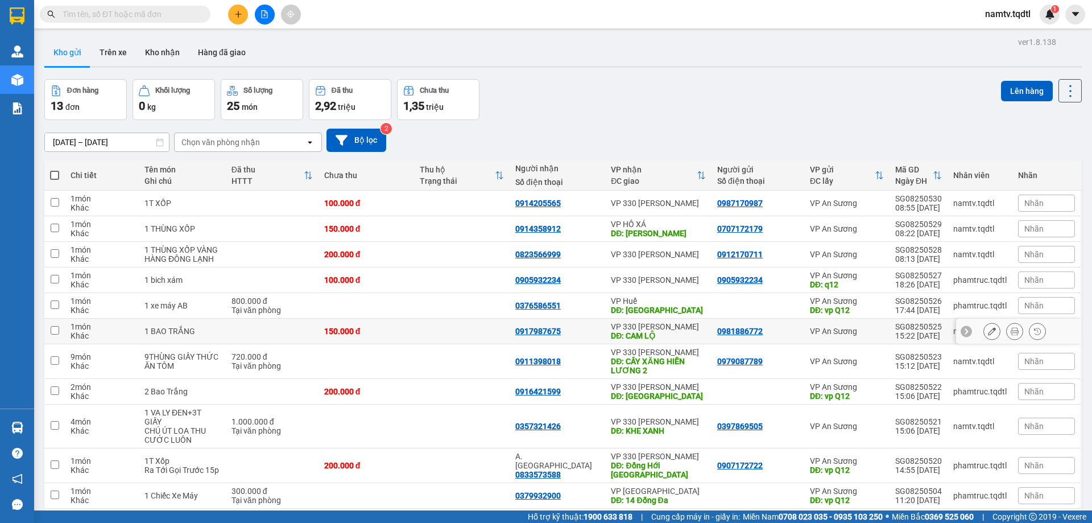
drag, startPoint x: 54, startPoint y: 332, endPoint x: 71, endPoint y: 329, distance: 17.2
click at [55, 332] on input "checkbox" at bounding box center [55, 330] width 9 height 9
checkbox input "true"
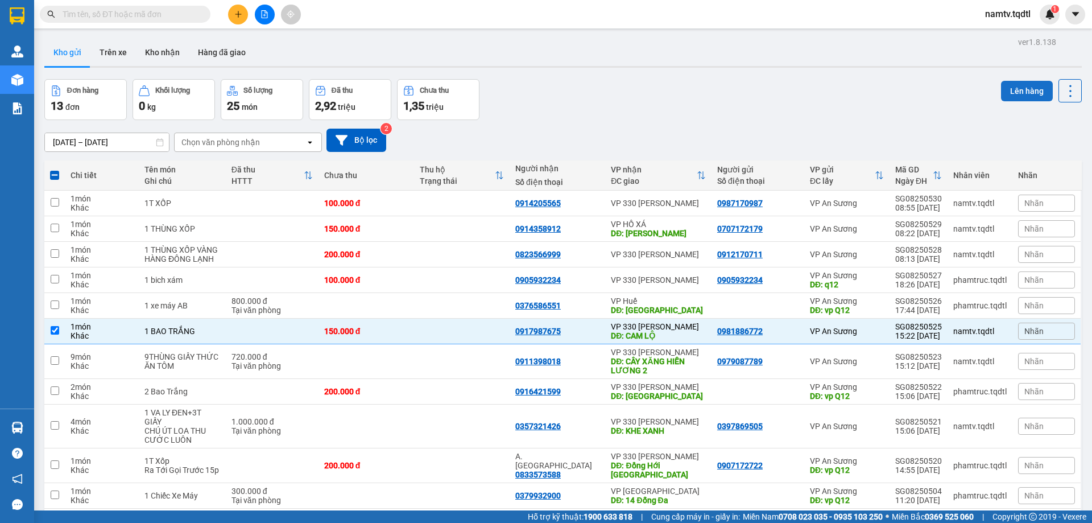
click at [1023, 90] on button "Lên hàng" at bounding box center [1027, 91] width 52 height 20
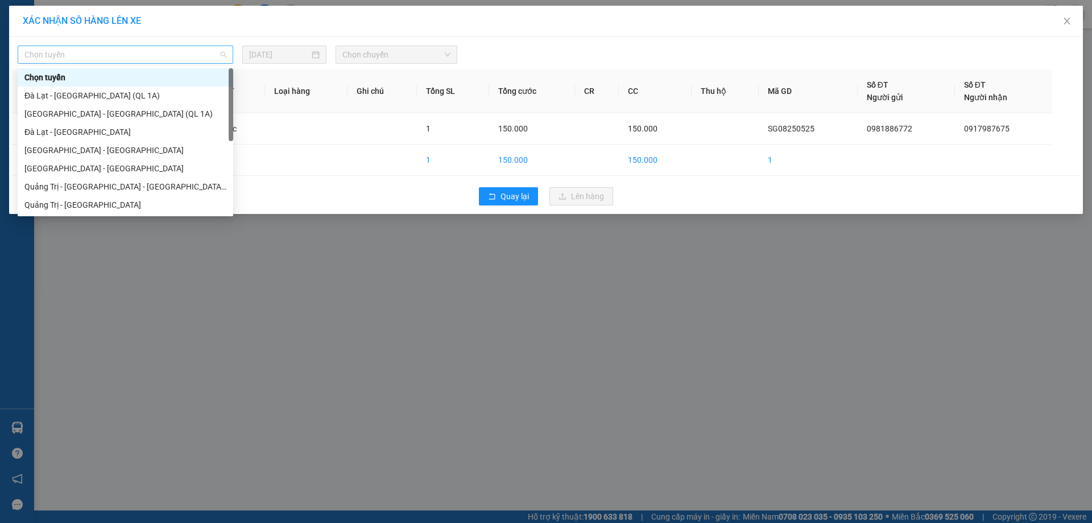
click at [131, 52] on span "Chọn tuyến" at bounding box center [125, 54] width 202 height 17
drag, startPoint x: 57, startPoint y: 165, endPoint x: 63, endPoint y: 161, distance: 6.9
click at [61, 162] on div "[GEOGRAPHIC_DATA] - [GEOGRAPHIC_DATA]" at bounding box center [126, 168] width 216 height 18
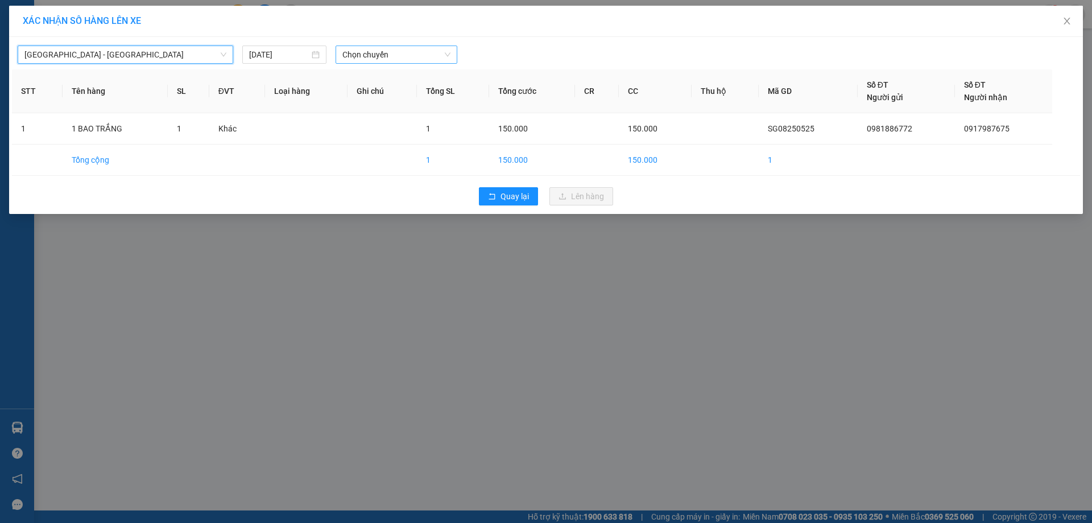
click at [394, 53] on span "Chọn chuyến" at bounding box center [396, 54] width 108 height 17
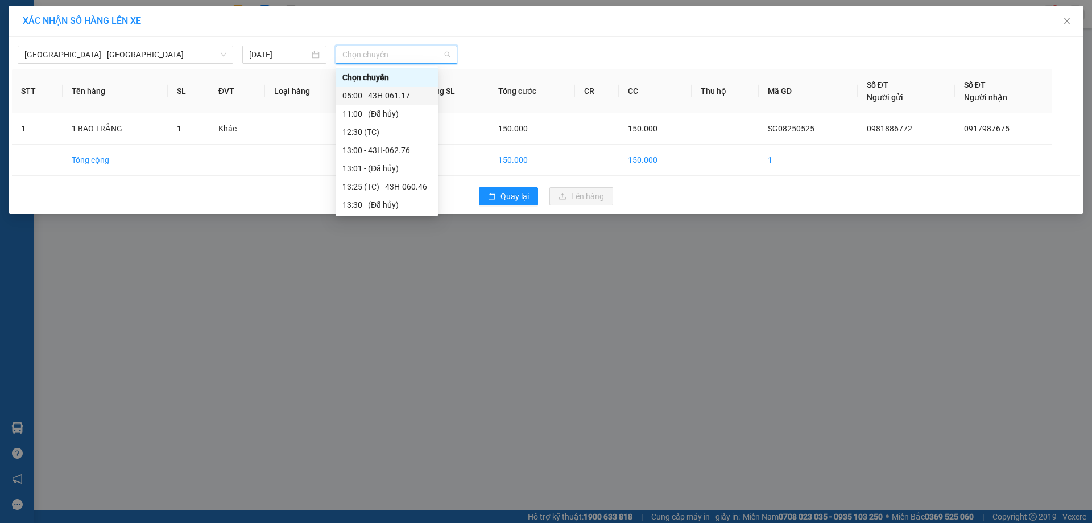
drag, startPoint x: 398, startPoint y: 93, endPoint x: 426, endPoint y: 119, distance: 38.6
click at [398, 94] on div "05:00 - 43H-061.17" at bounding box center [386, 95] width 89 height 13
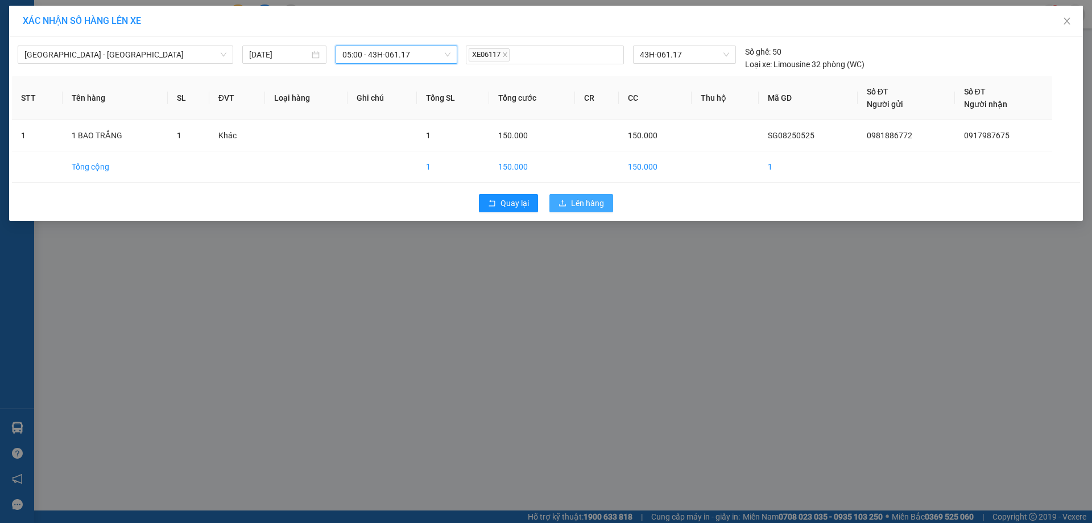
click at [583, 200] on span "Lên hàng" at bounding box center [587, 203] width 33 height 13
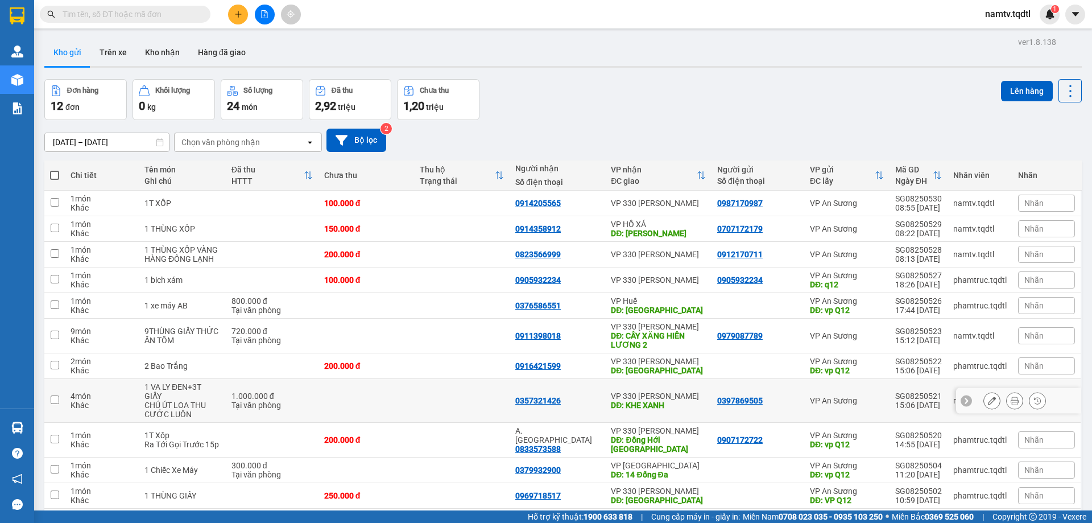
scroll to position [61, 0]
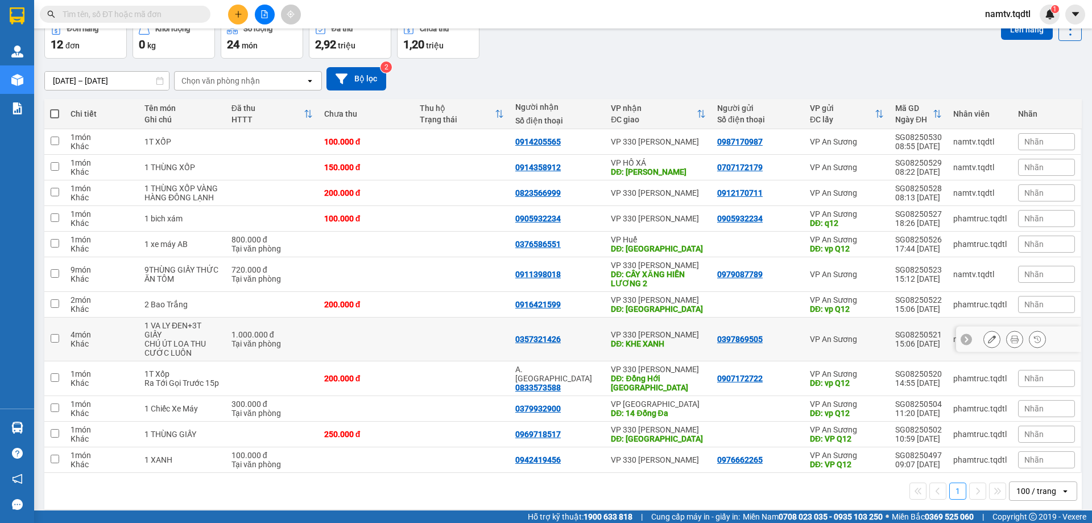
click at [54, 334] on input "checkbox" at bounding box center [55, 338] width 9 height 9
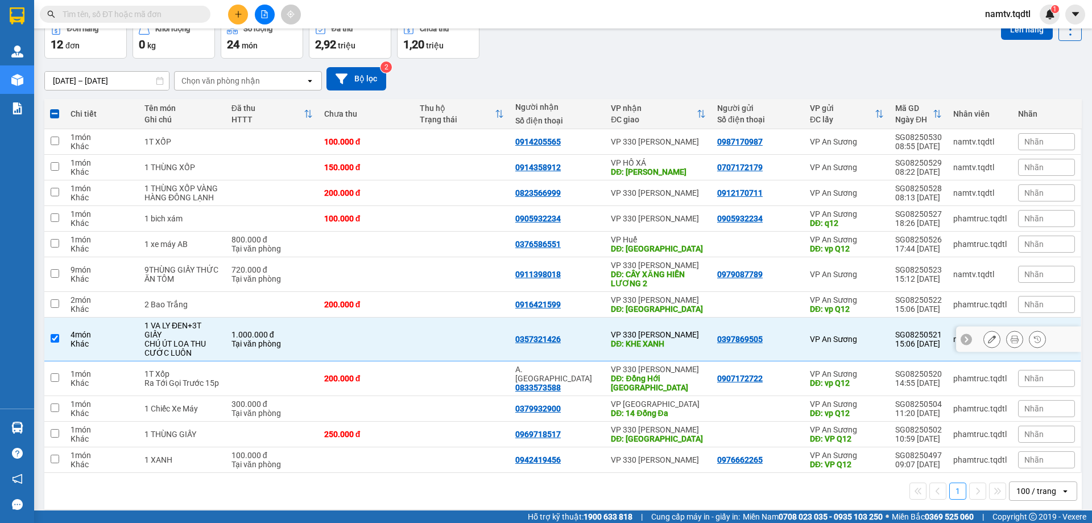
click at [54, 334] on input "checkbox" at bounding box center [55, 338] width 9 height 9
checkbox input "false"
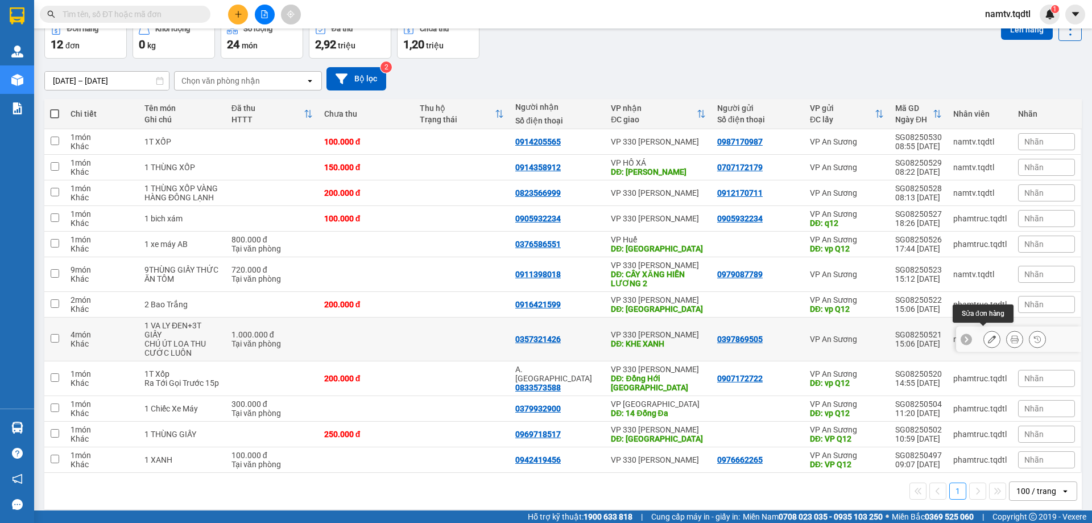
click at [988, 335] on icon at bounding box center [992, 339] width 8 height 8
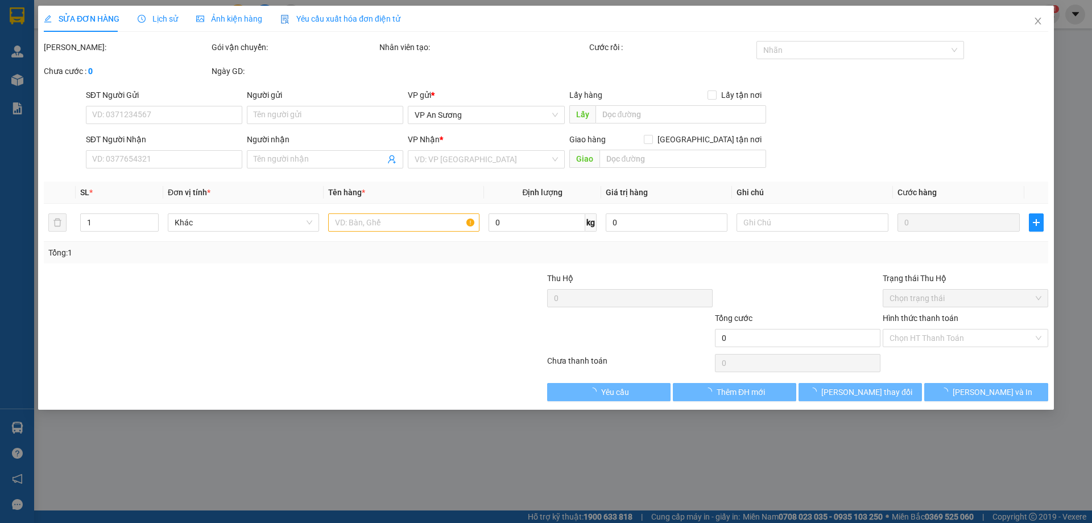
type input "0397869505"
type input "0357321426"
type input "KHE XANH"
type input "1.000.000"
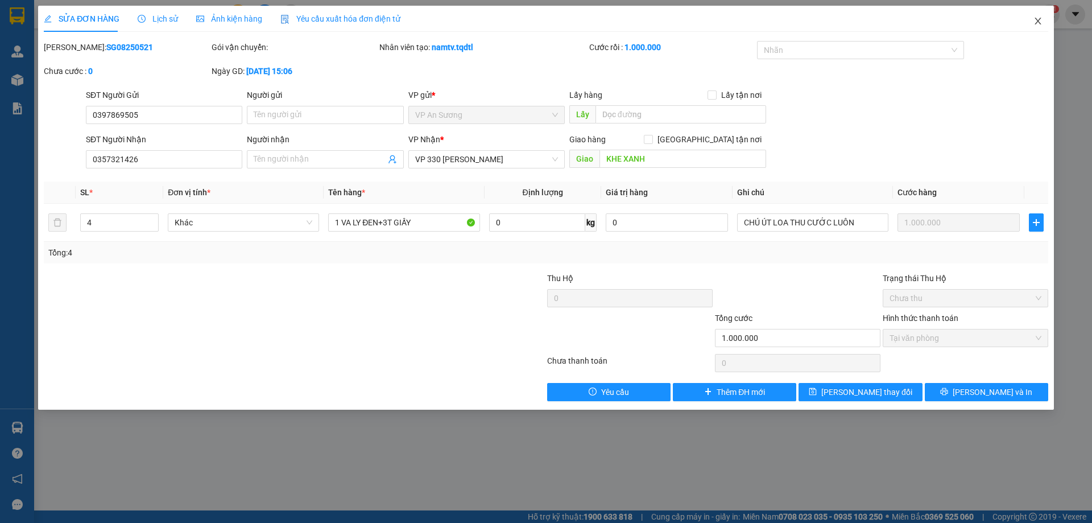
click at [1038, 19] on icon "close" at bounding box center [1038, 20] width 9 height 9
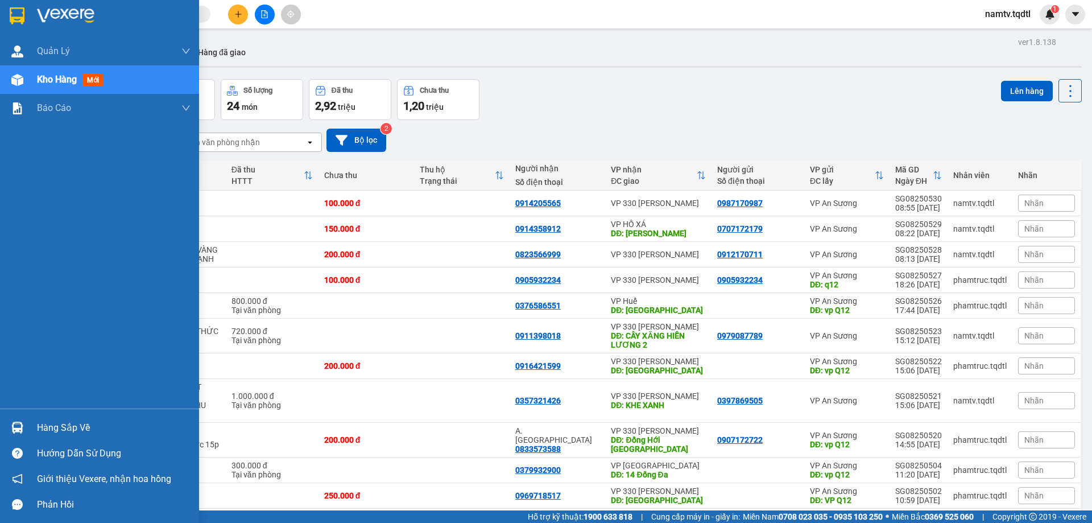
click at [52, 76] on span "Kho hàng" at bounding box center [57, 79] width 40 height 11
click at [39, 76] on span "Kho hàng" at bounding box center [57, 79] width 40 height 11
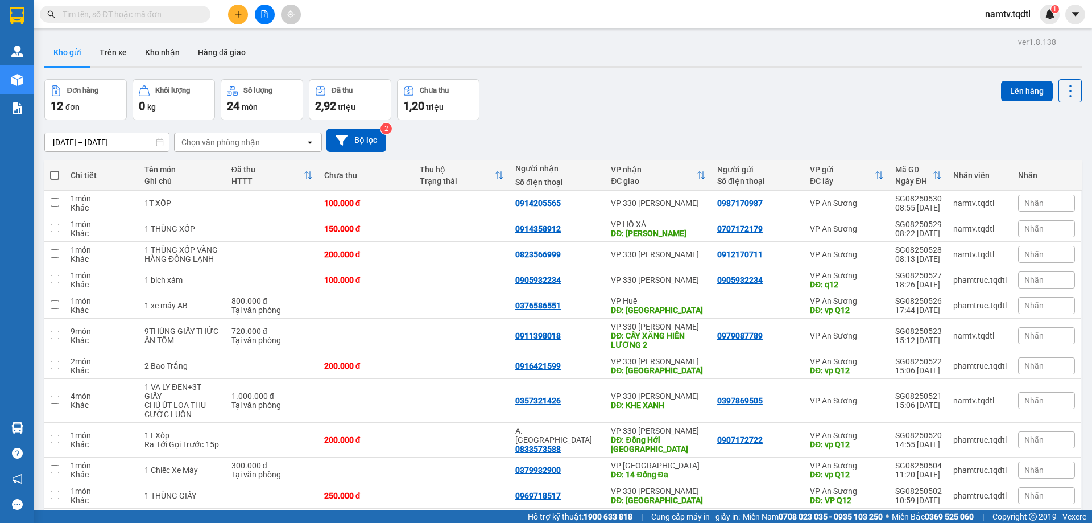
scroll to position [61, 0]
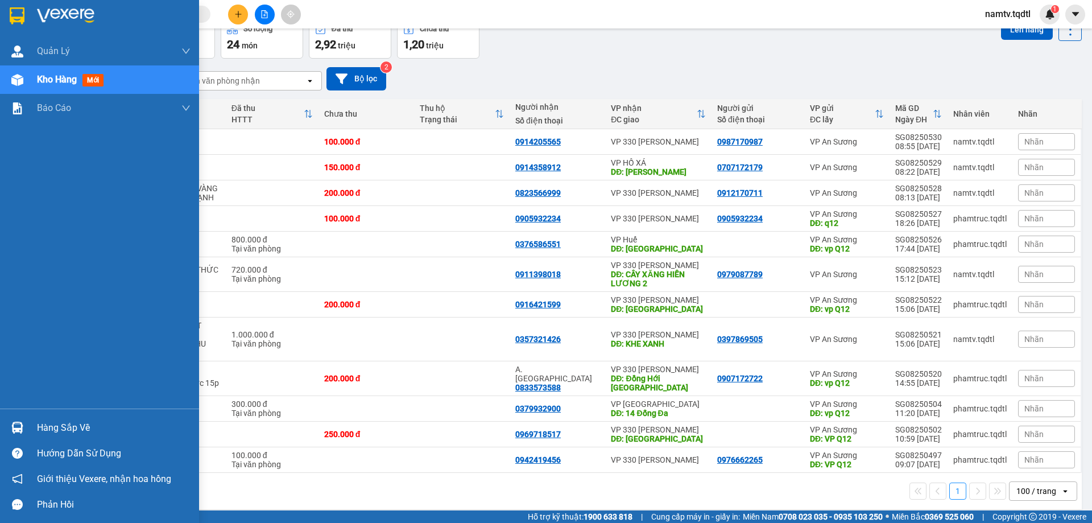
click at [47, 78] on span "Kho hàng" at bounding box center [57, 79] width 40 height 11
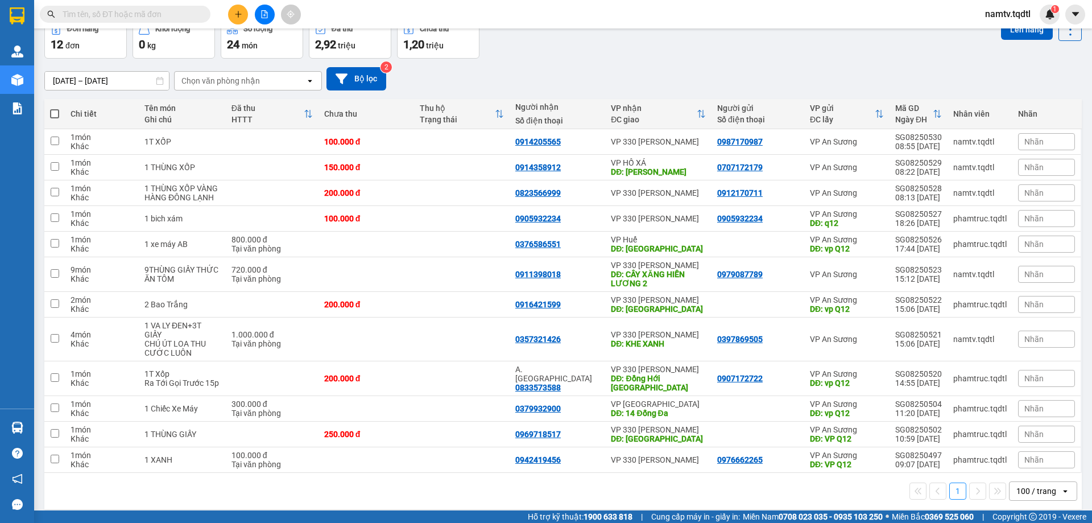
click at [1042, 485] on div "100 / trang" at bounding box center [1037, 490] width 40 height 11
click at [1032, 372] on span "10 / trang" at bounding box center [1028, 374] width 36 height 11
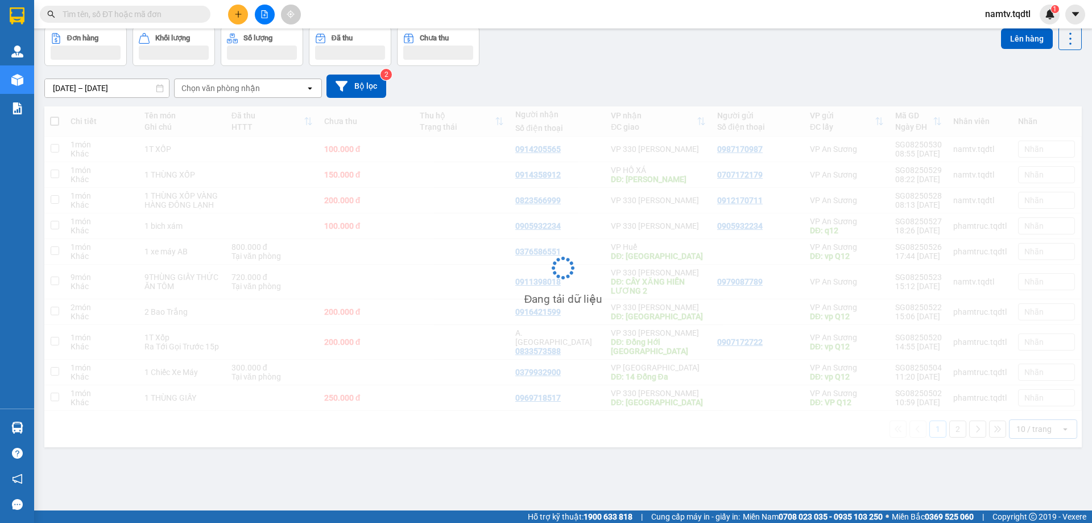
scroll to position [52, 0]
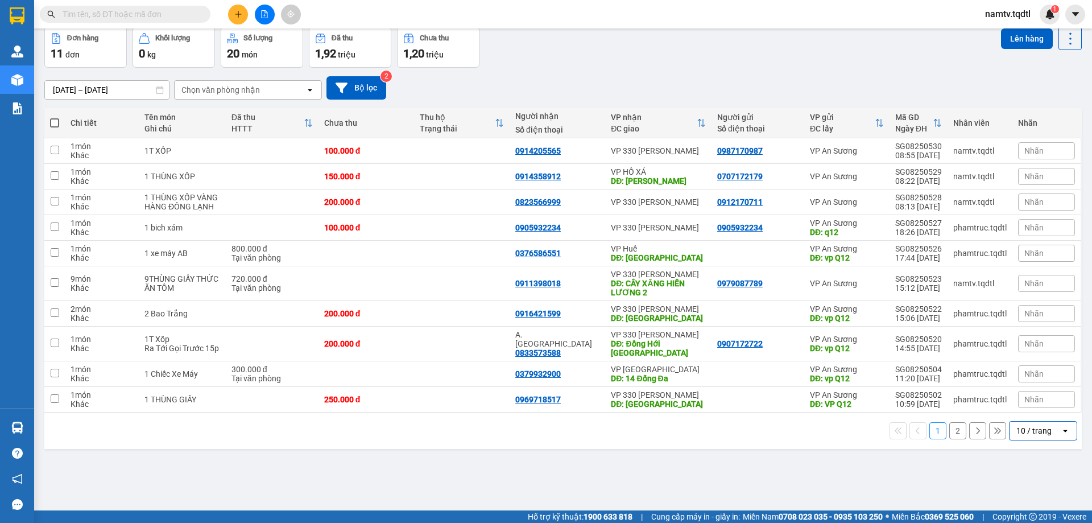
click at [1034, 430] on div "10 / trang" at bounding box center [1034, 430] width 35 height 11
click at [1034, 402] on span "100 / trang" at bounding box center [1030, 405] width 41 height 11
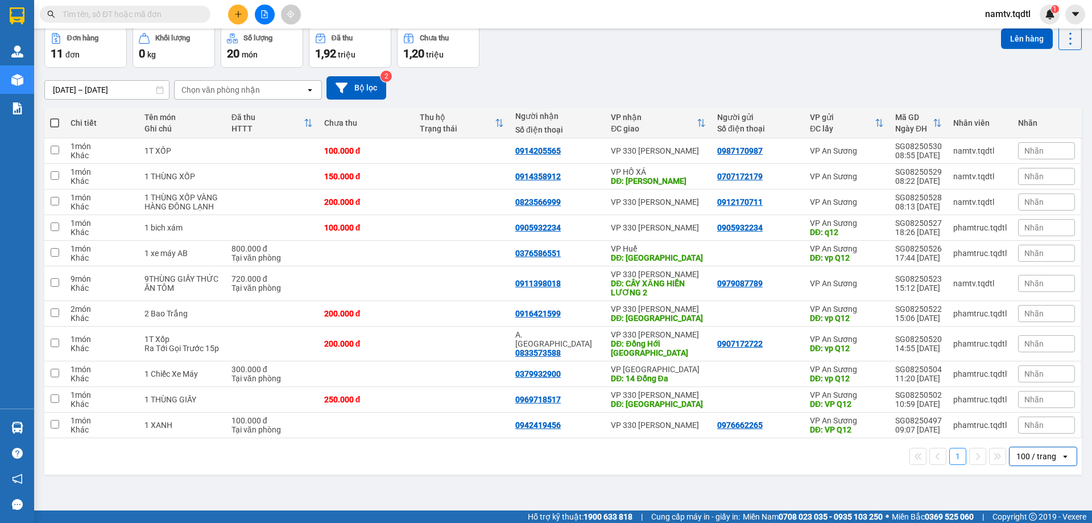
drag, startPoint x: 1038, startPoint y: 451, endPoint x: 1039, endPoint y: 458, distance: 7.5
click at [1039, 451] on div "100 / trang" at bounding box center [1037, 456] width 40 height 11
click at [1037, 347] on span "10 / trang" at bounding box center [1028, 349] width 36 height 11
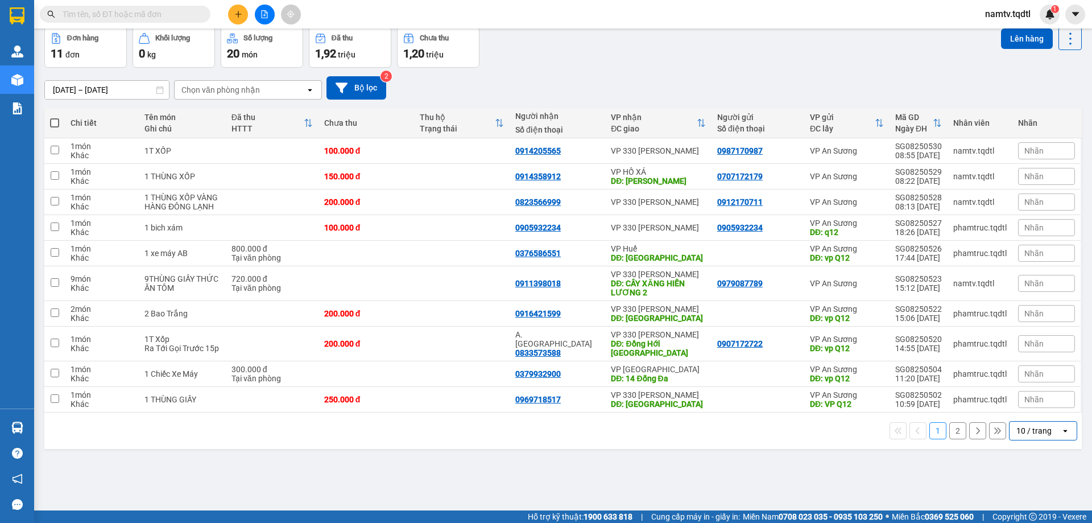
click at [1040, 427] on div "10 / trang" at bounding box center [1034, 430] width 35 height 11
click at [1027, 403] on span "100 / trang" at bounding box center [1030, 405] width 41 height 11
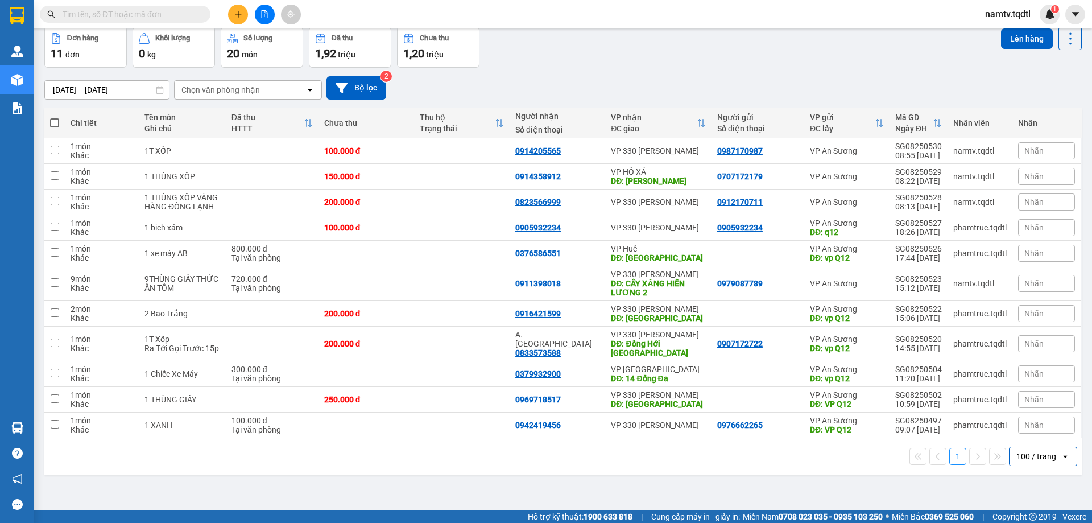
click at [268, 15] on button at bounding box center [265, 15] width 20 height 20
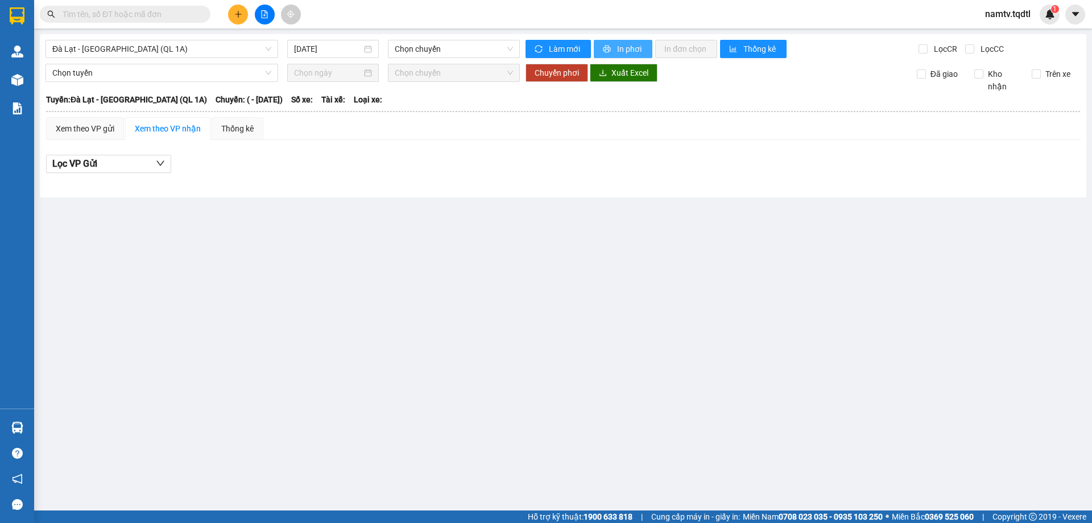
click at [633, 57] on button "In phơi" at bounding box center [623, 49] width 59 height 18
click at [607, 49] on icon "printer" at bounding box center [607, 49] width 7 height 7
click at [232, 9] on button at bounding box center [238, 15] width 20 height 20
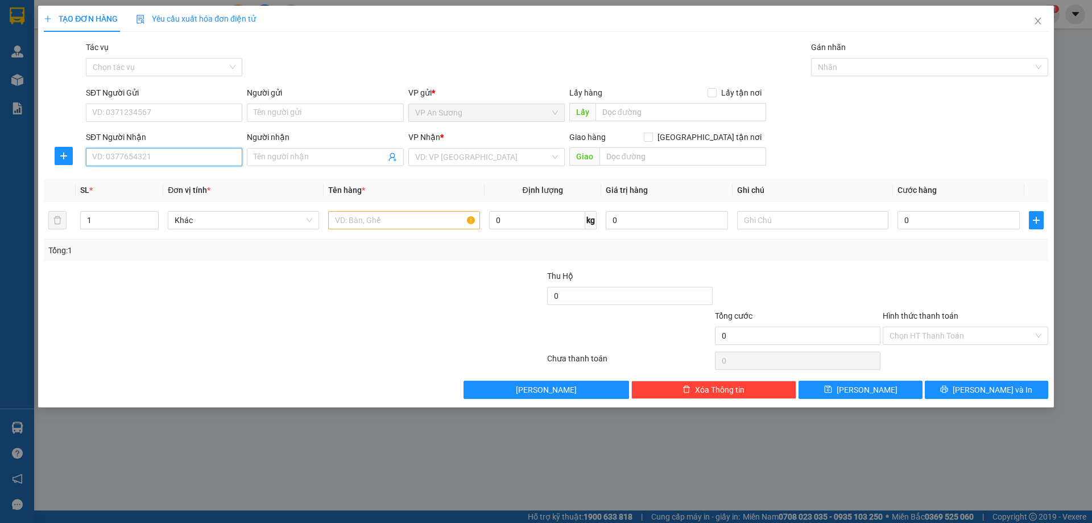
click at [117, 155] on input "SĐT Người Nhận" at bounding box center [164, 157] width 156 height 18
type input "0905675315"
click at [436, 222] on input "text" at bounding box center [403, 220] width 151 height 18
click at [89, 214] on input "1" at bounding box center [119, 220] width 77 height 17
click at [118, 222] on input "1" at bounding box center [119, 220] width 77 height 17
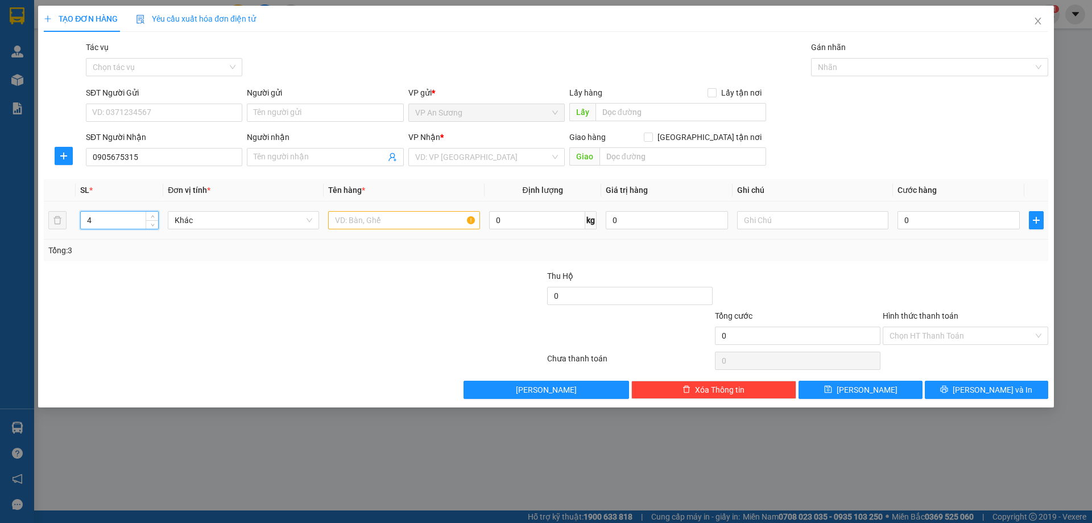
type input "5"
click at [401, 229] on div at bounding box center [403, 220] width 151 height 23
click at [404, 225] on input "text" at bounding box center [403, 220] width 151 height 18
type input "5 THÙNG GIẤY YẾN"
click at [980, 217] on input "0" at bounding box center [959, 220] width 122 height 18
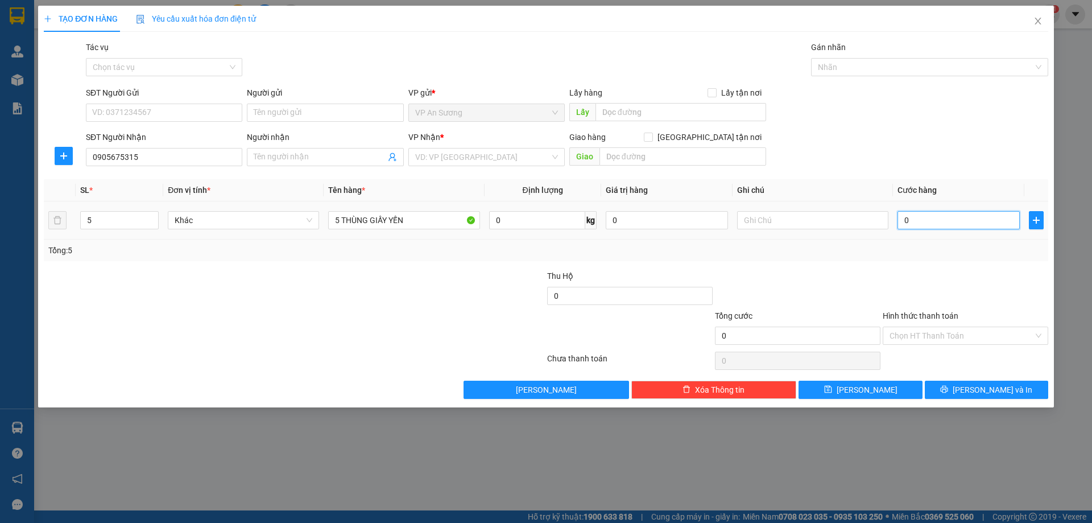
type input "4"
type input "40"
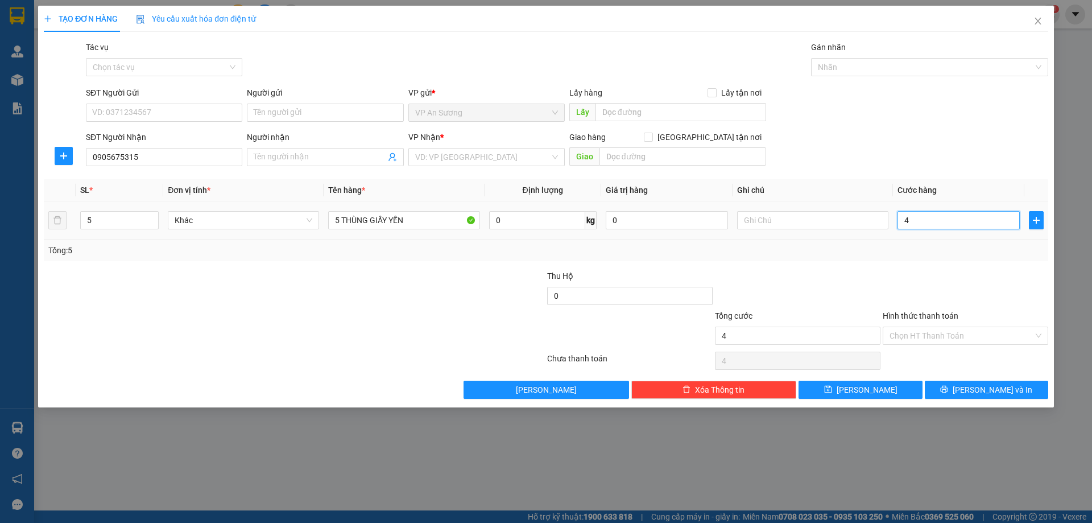
type input "40"
type input "400"
type input "400.000"
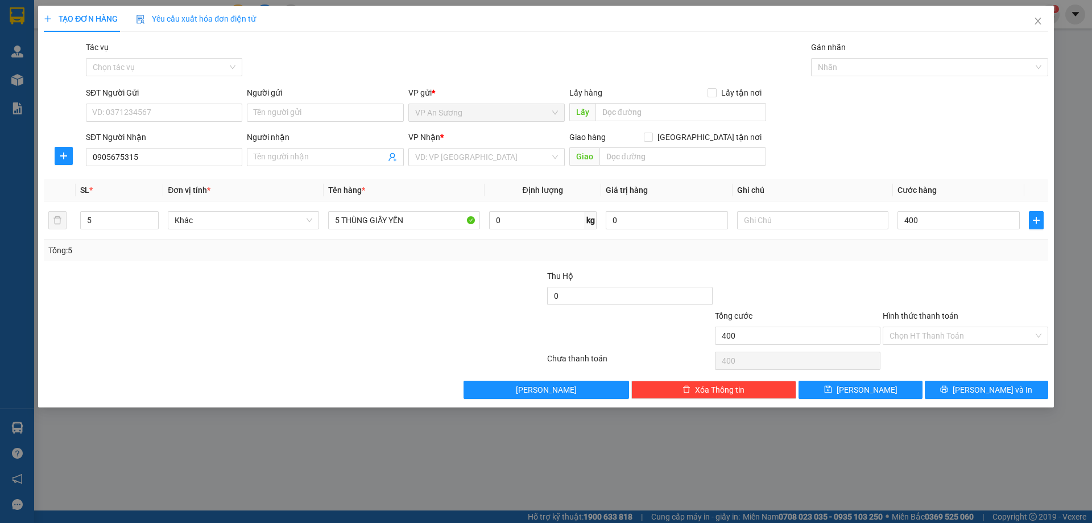
type input "400.000"
click at [917, 275] on div at bounding box center [966, 290] width 168 height 40
drag, startPoint x: 481, startPoint y: 146, endPoint x: 488, endPoint y: 152, distance: 8.8
click at [480, 147] on div "VP Nhận *" at bounding box center [486, 139] width 156 height 17
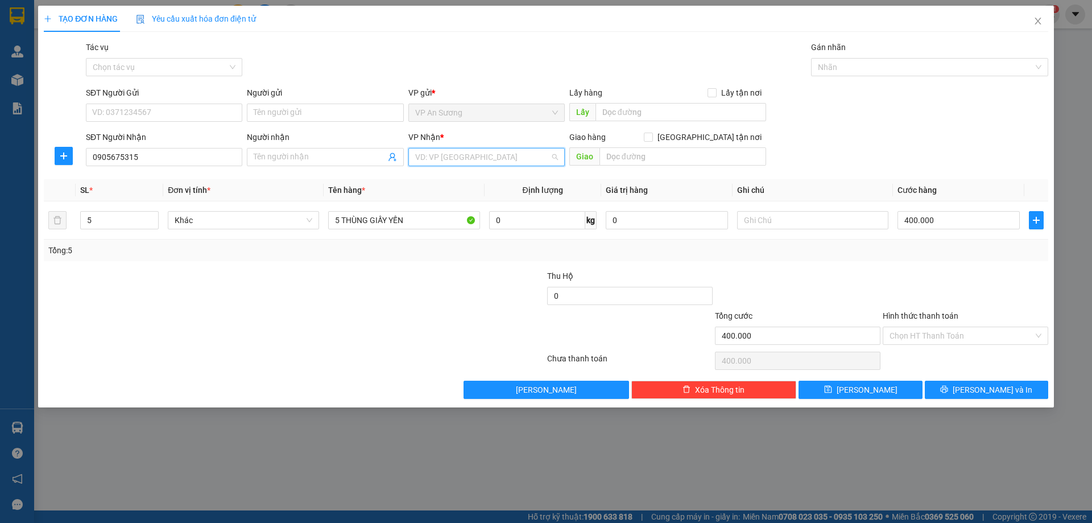
click at [505, 160] on input "search" at bounding box center [482, 156] width 135 height 17
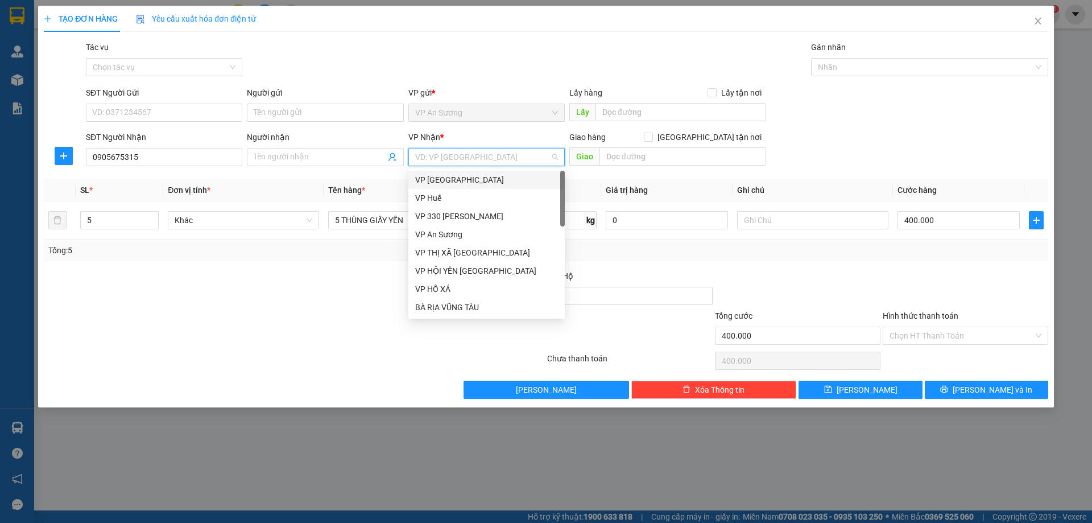
click at [465, 188] on div "VP [GEOGRAPHIC_DATA]" at bounding box center [486, 180] width 156 height 18
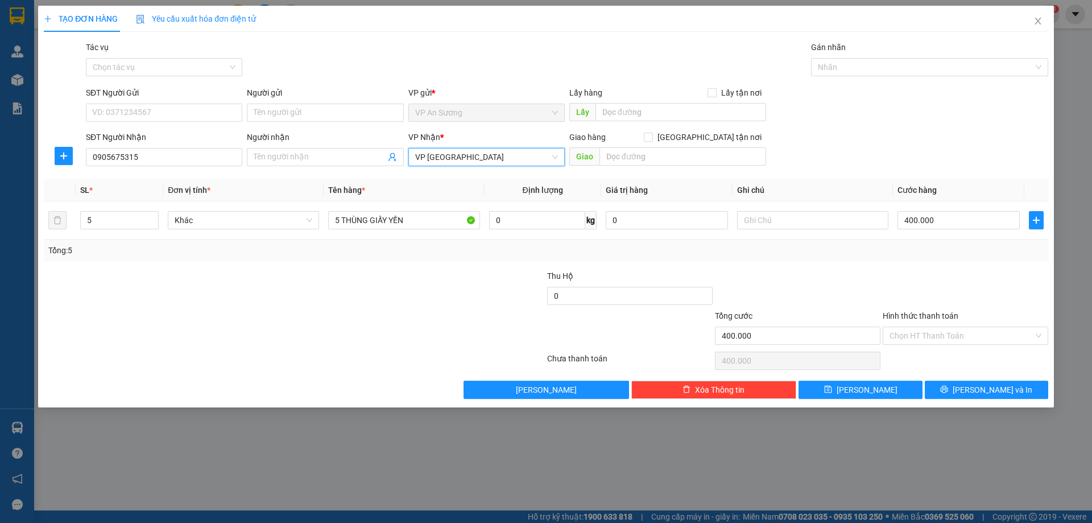
drag, startPoint x: 486, startPoint y: 162, endPoint x: 478, endPoint y: 203, distance: 41.1
click at [486, 163] on span "VP [GEOGRAPHIC_DATA]" at bounding box center [486, 156] width 143 height 17
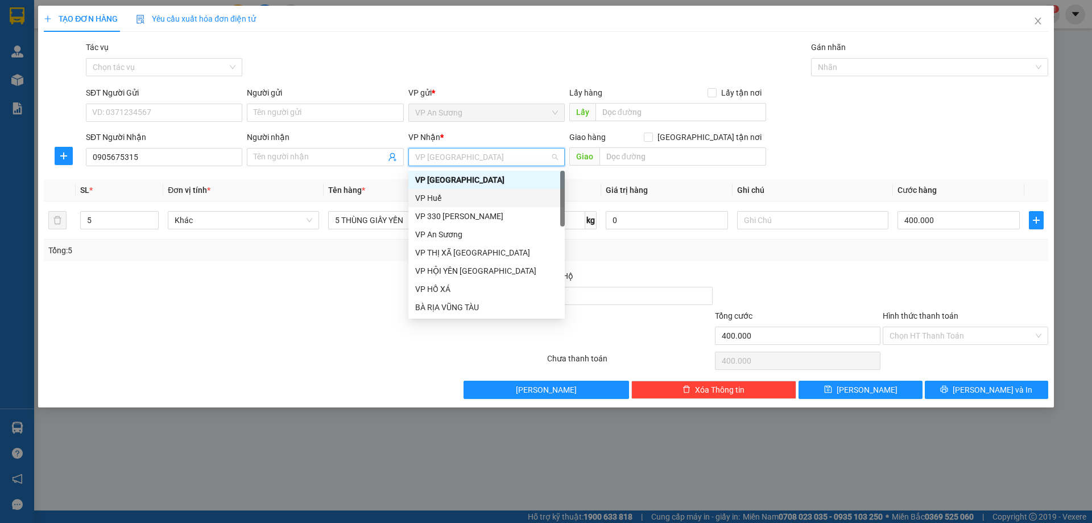
click at [477, 201] on div "VP Huế" at bounding box center [486, 198] width 143 height 13
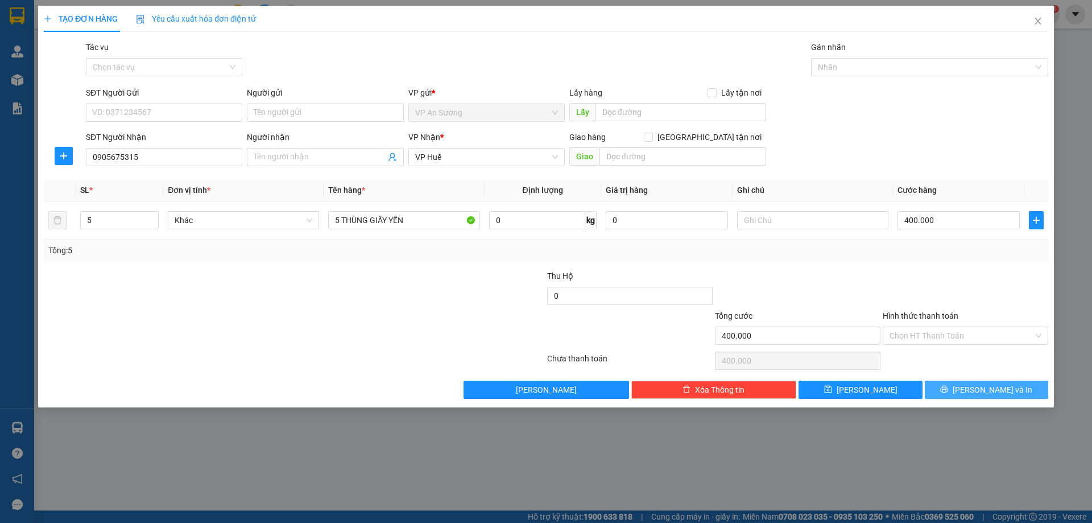
click at [1012, 391] on button "[PERSON_NAME] và In" at bounding box center [986, 390] width 123 height 18
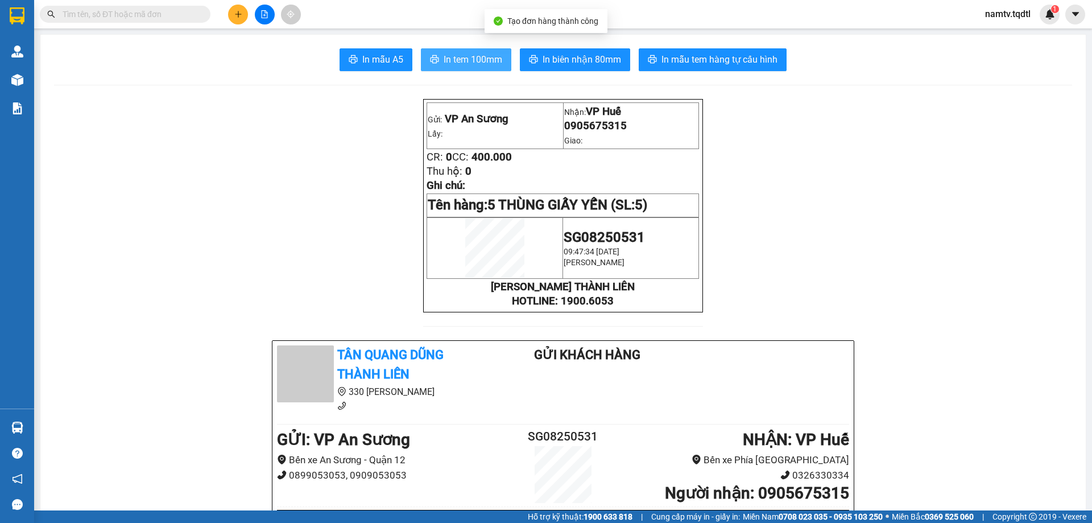
click at [493, 57] on span "In tem 100mm" at bounding box center [473, 59] width 59 height 14
click at [243, 17] on button at bounding box center [238, 15] width 20 height 20
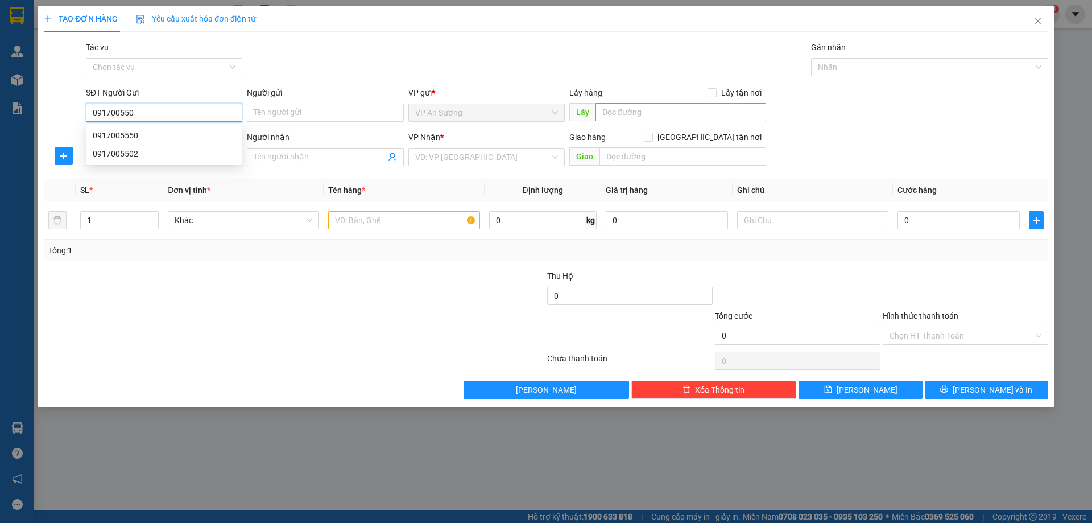
type input "0917005502"
drag, startPoint x: 191, startPoint y: 137, endPoint x: 189, endPoint y: 125, distance: 11.4
click at [191, 136] on div "0917005502" at bounding box center [164, 135] width 143 height 13
type input "0934487866"
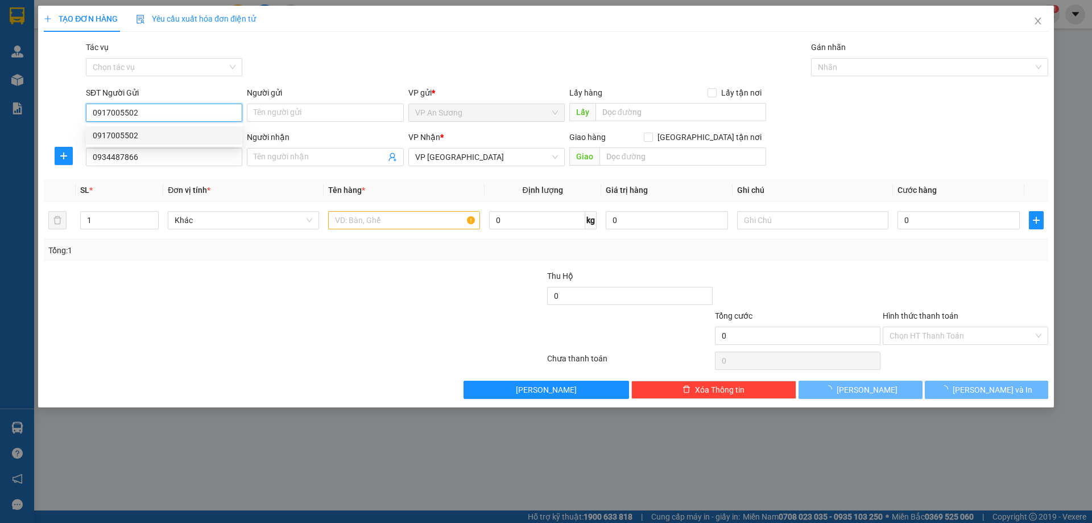
type input "150.000"
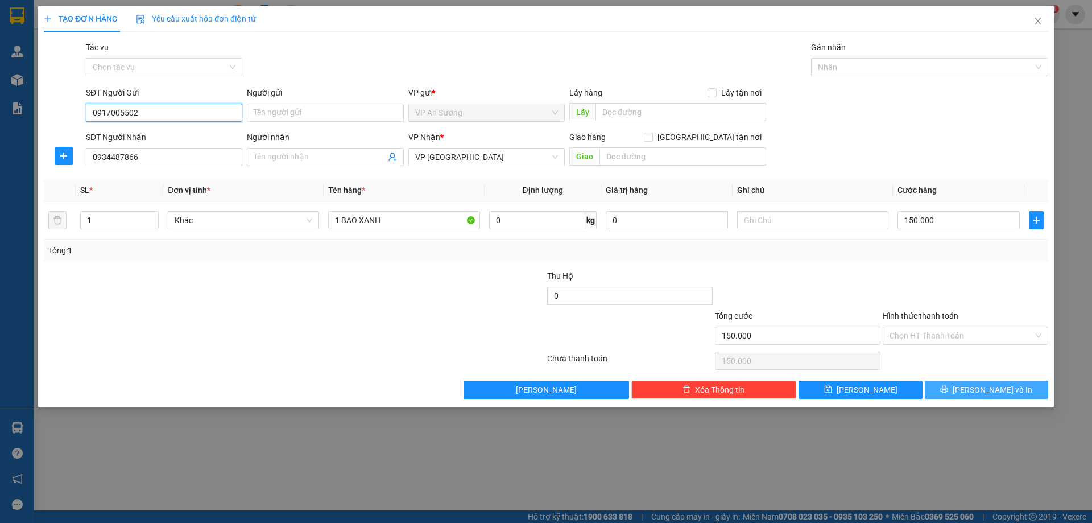
type input "0917005502"
drag, startPoint x: 994, startPoint y: 390, endPoint x: 997, endPoint y: 380, distance: 10.3
click at [994, 390] on span "[PERSON_NAME] và In" at bounding box center [993, 389] width 80 height 13
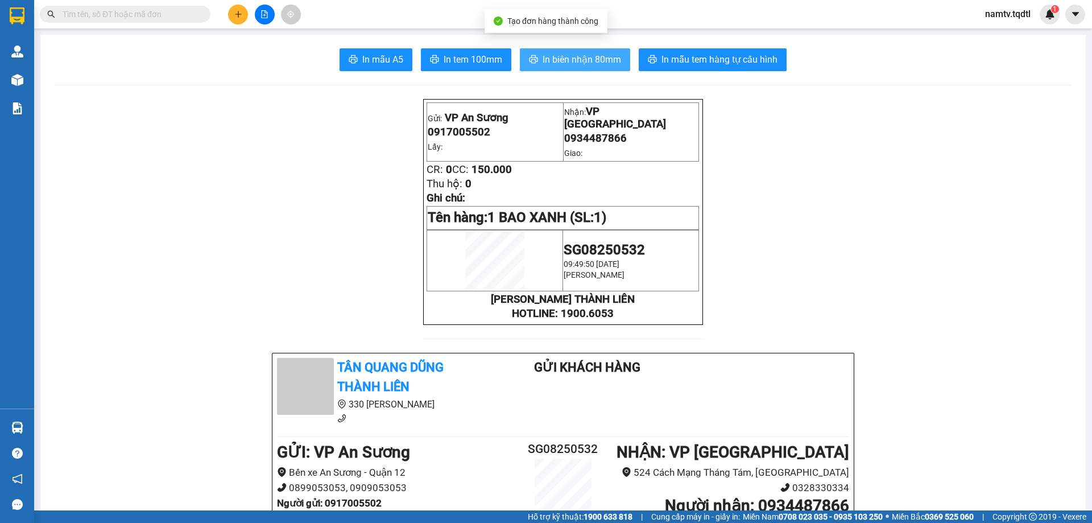
drag, startPoint x: 589, startPoint y: 59, endPoint x: 613, endPoint y: 67, distance: 25.4
click at [598, 64] on span "In biên nhận 80mm" at bounding box center [582, 59] width 79 height 14
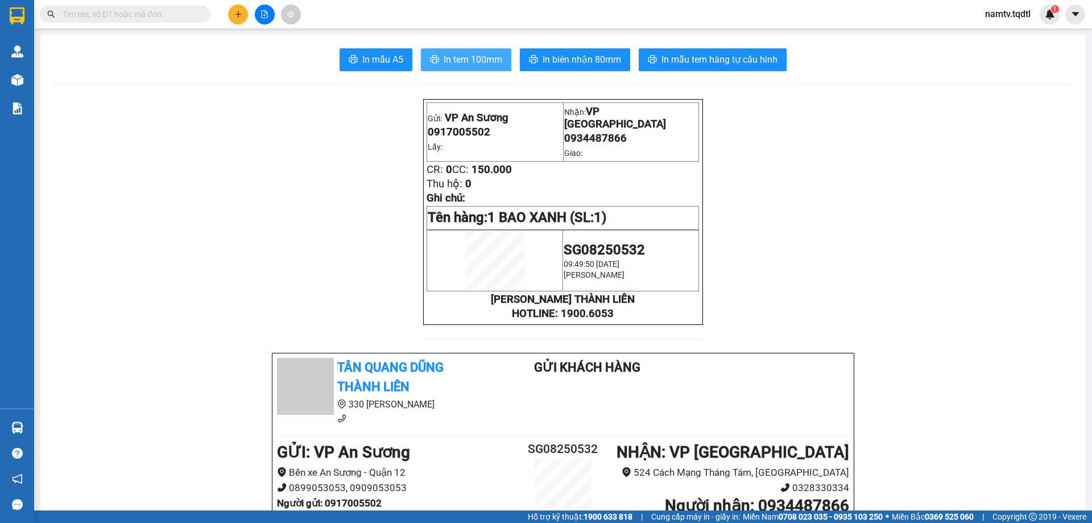
click at [471, 66] on span "In tem 100mm" at bounding box center [473, 59] width 59 height 14
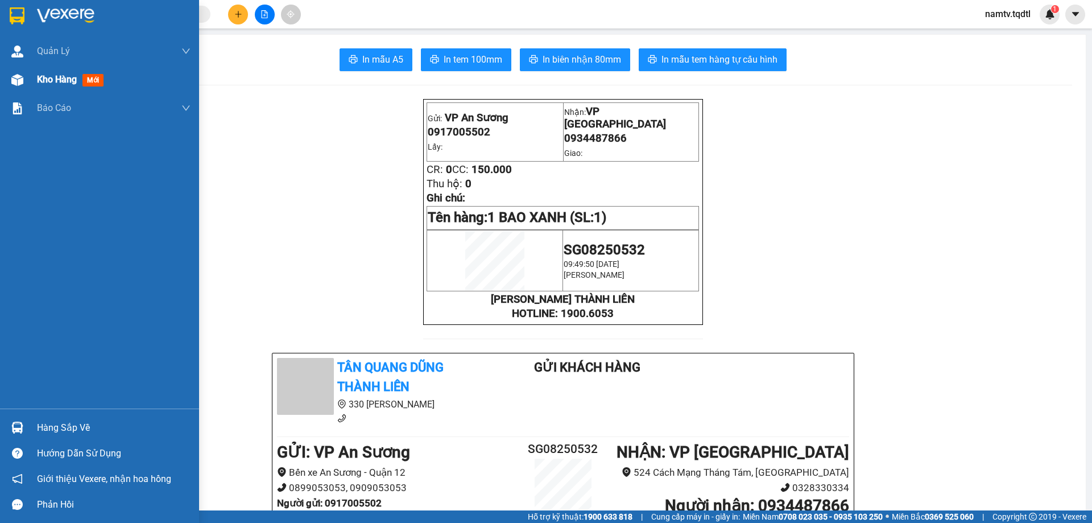
click at [43, 79] on span "Kho hàng" at bounding box center [57, 79] width 40 height 11
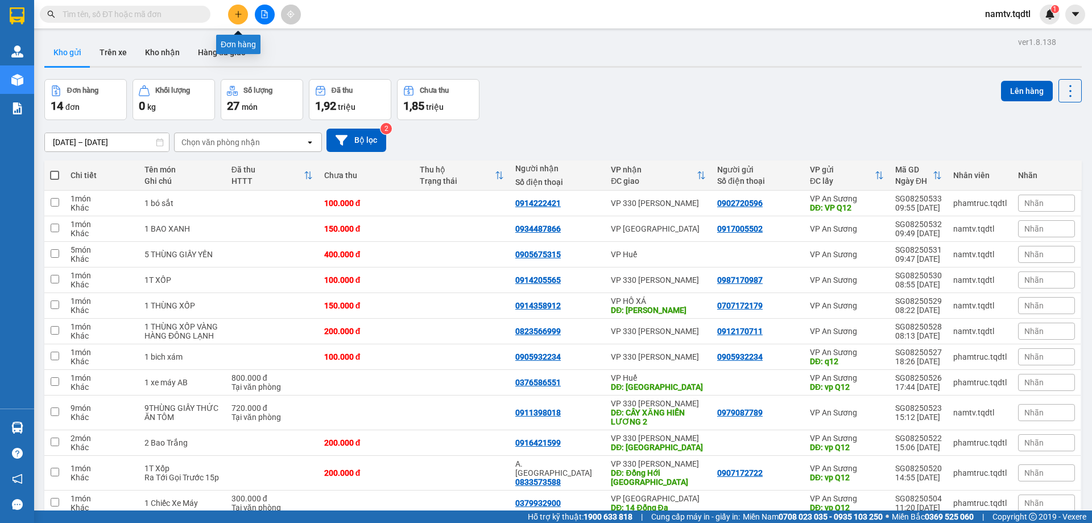
click at [239, 15] on icon "plus" at bounding box center [238, 14] width 8 height 8
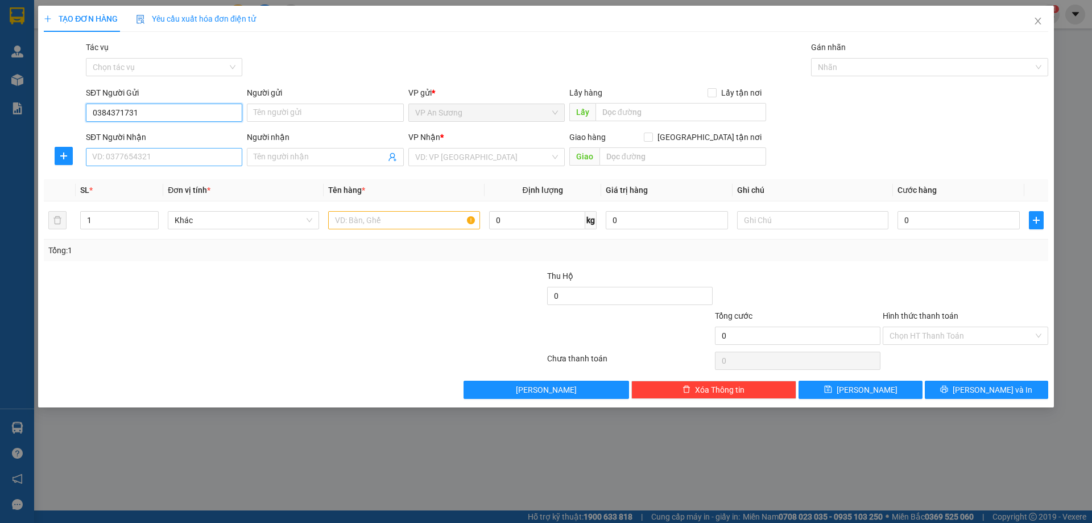
type input "0384371731"
click at [172, 160] on input "SĐT Người Nhận" at bounding box center [164, 157] width 156 height 18
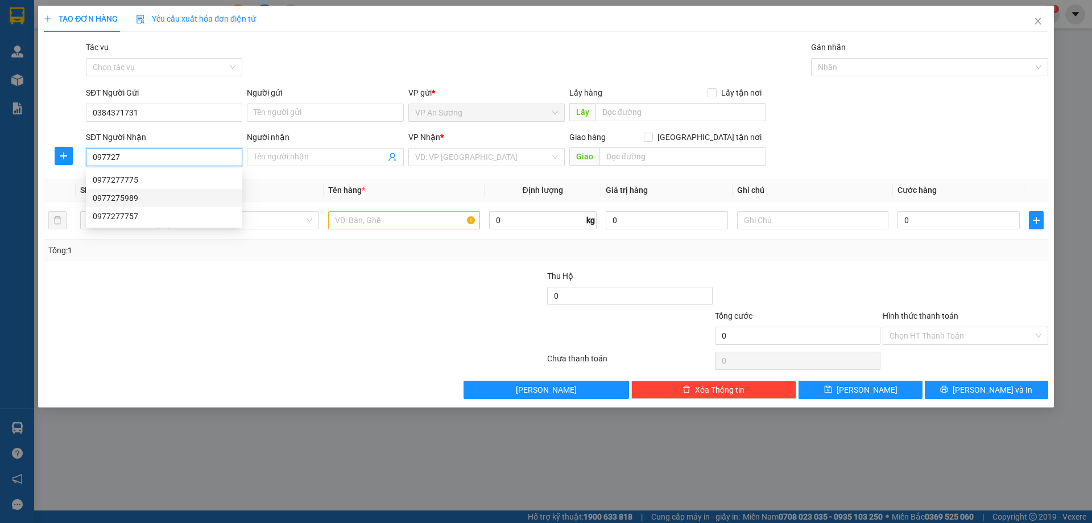
click at [110, 195] on div "0977275989" at bounding box center [164, 198] width 143 height 13
type input "0977275989"
type input "CẦU TRẮNG"
type input "350.000"
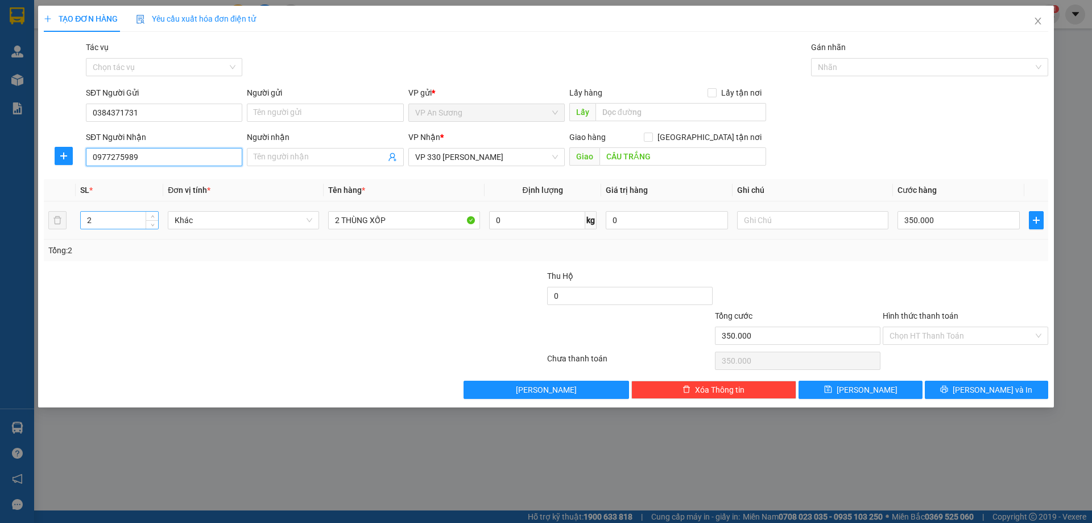
type input "0977275989"
click at [104, 223] on input "2" at bounding box center [119, 220] width 77 height 17
type input "1"
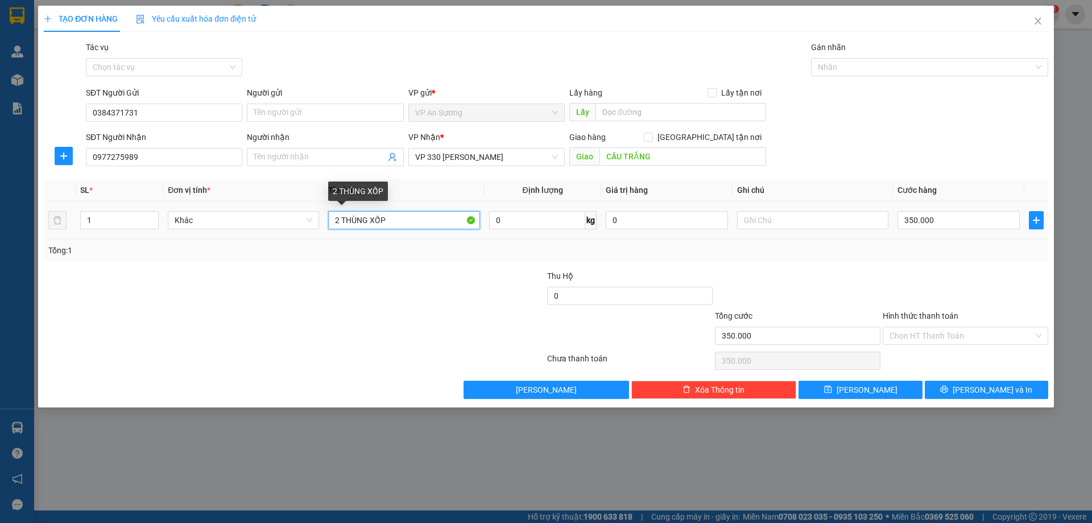
click at [342, 221] on input "2 THÙNG XỐP" at bounding box center [403, 220] width 151 height 18
type input "1THÙNG XỐP"
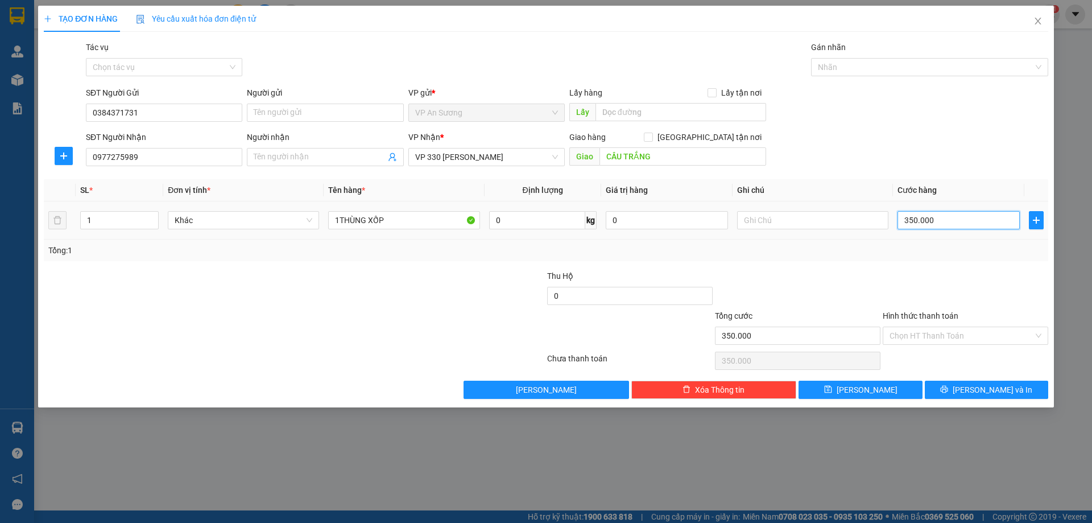
click at [947, 219] on input "350.000" at bounding box center [959, 220] width 122 height 18
type input "0"
type input "2"
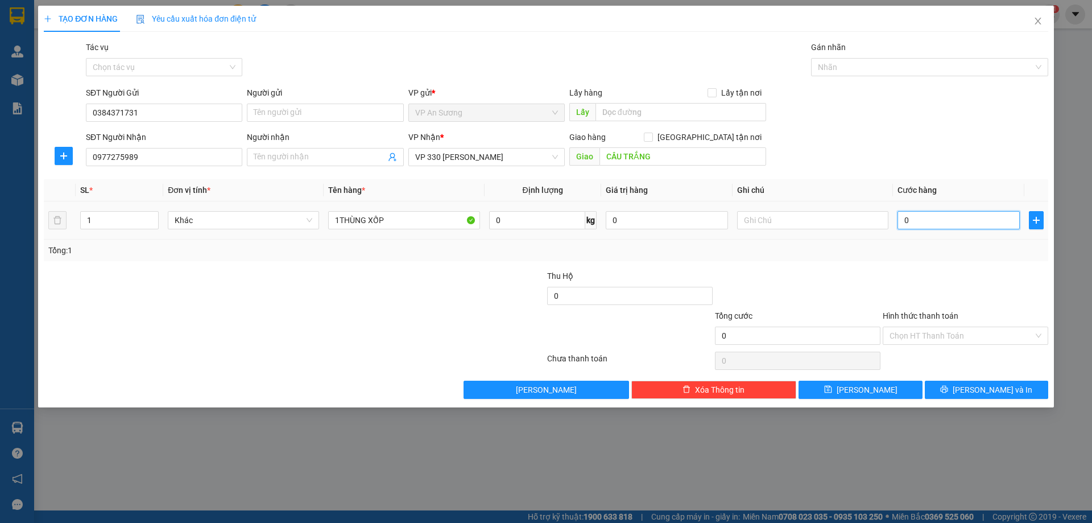
type input "2"
type input "02"
type input "20"
type input "020"
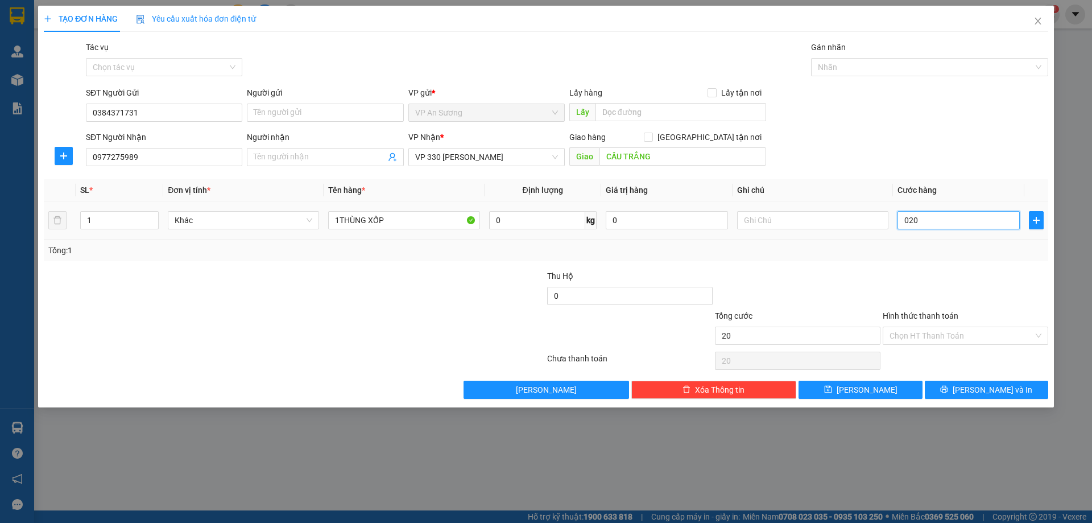
type input "200"
type input "0.200"
type input "200.000"
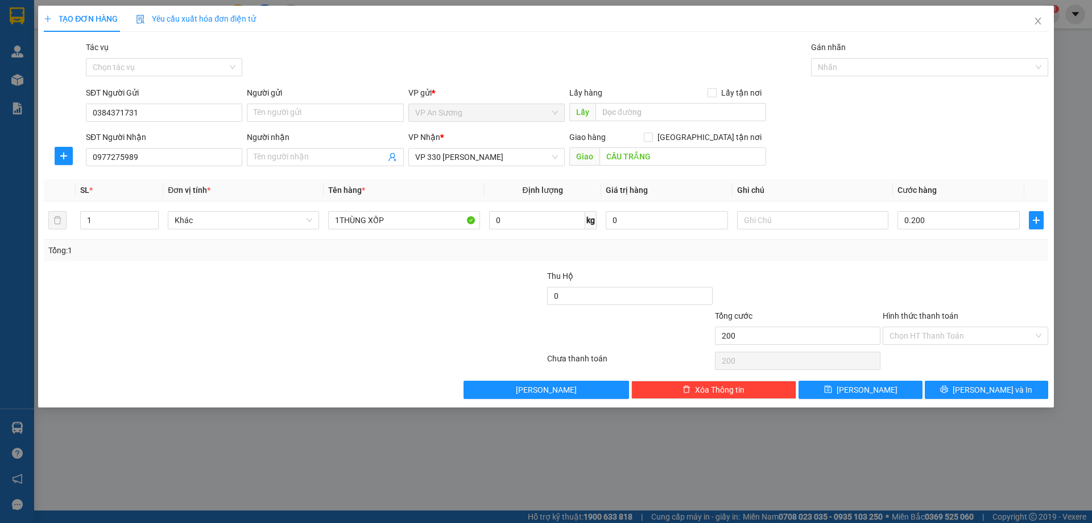
type input "200.000"
click at [873, 265] on div "Transit Pickup Surcharge Ids Transit Deliver Surcharge Ids Transit Deliver Surc…" at bounding box center [546, 220] width 1005 height 358
click at [948, 391] on icon "printer" at bounding box center [944, 389] width 8 height 8
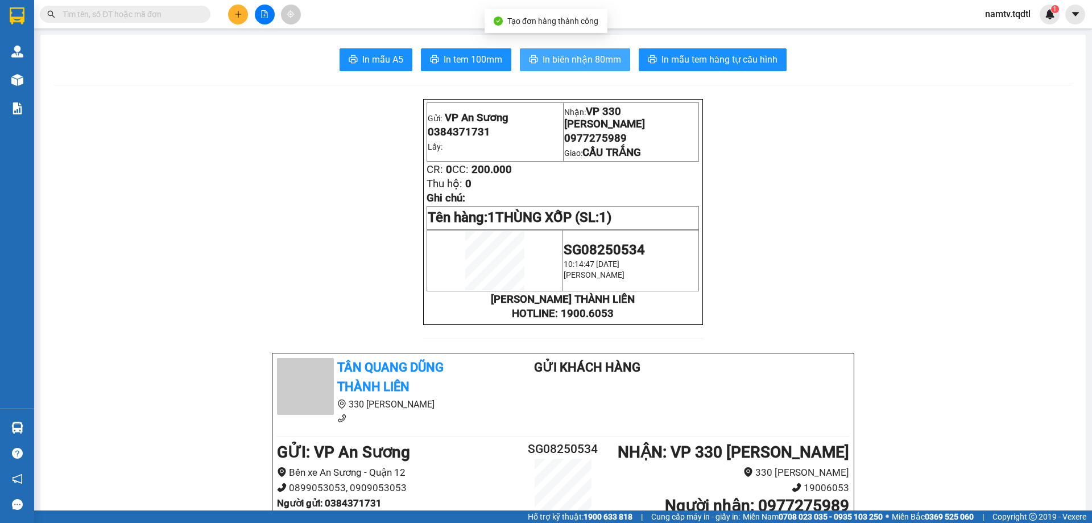
drag, startPoint x: 572, startPoint y: 56, endPoint x: 627, endPoint y: 85, distance: 62.8
click at [580, 58] on span "In biên nhận 80mm" at bounding box center [582, 59] width 79 height 14
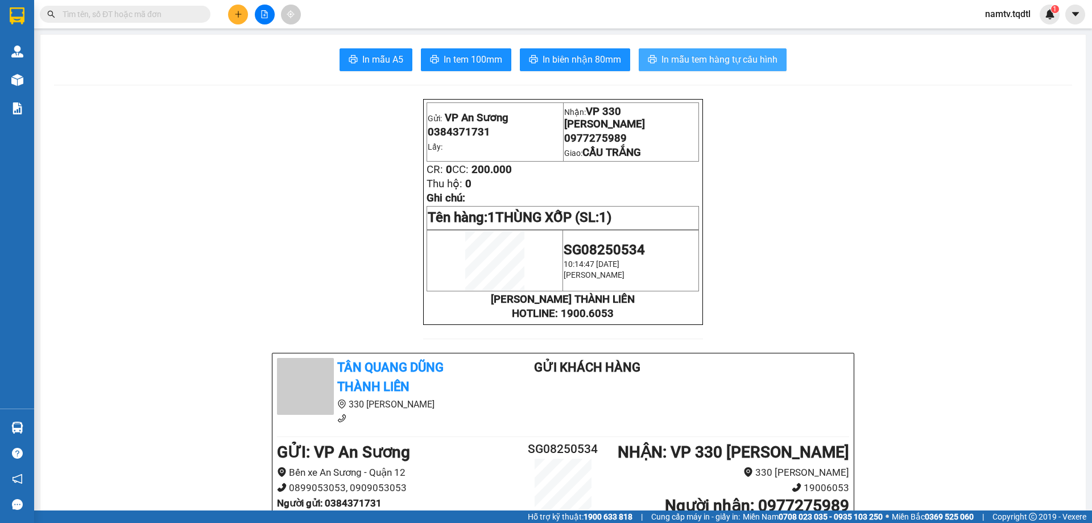
click at [688, 58] on span "In mẫu tem hàng tự cấu hình" at bounding box center [720, 59] width 116 height 14
click at [263, 12] on icon "file-add" at bounding box center [265, 14] width 8 height 8
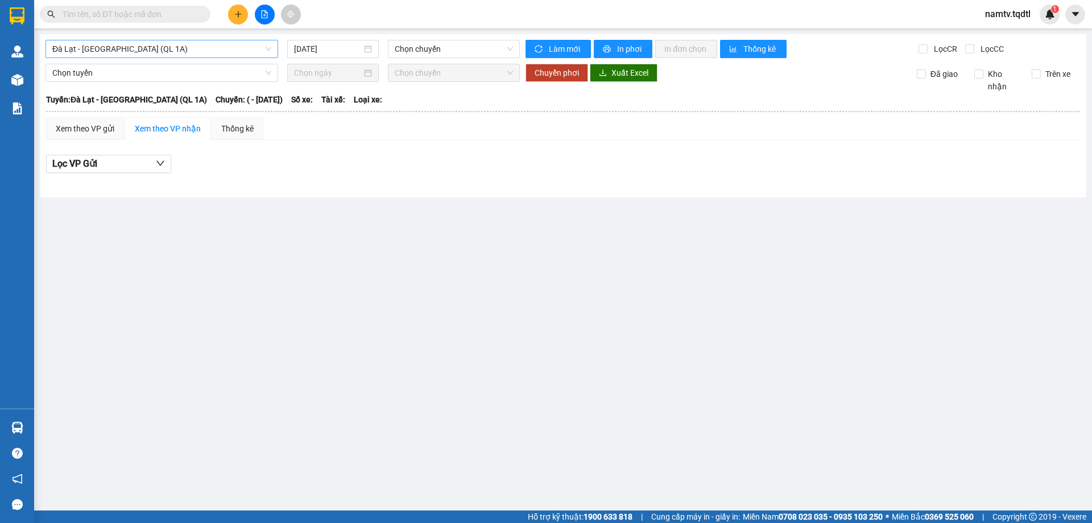
drag, startPoint x: 150, startPoint y: 44, endPoint x: 148, endPoint y: 52, distance: 7.6
click at [150, 45] on span "Đà Lạt - [GEOGRAPHIC_DATA] (QL 1A)" at bounding box center [161, 48] width 219 height 17
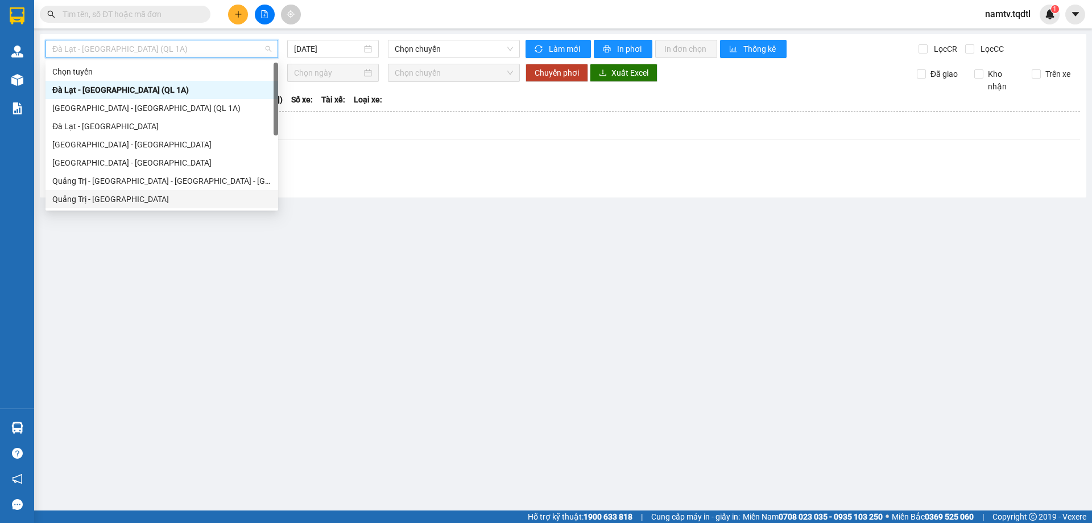
click at [73, 197] on div "Quảng Trị - [GEOGRAPHIC_DATA]" at bounding box center [161, 199] width 219 height 13
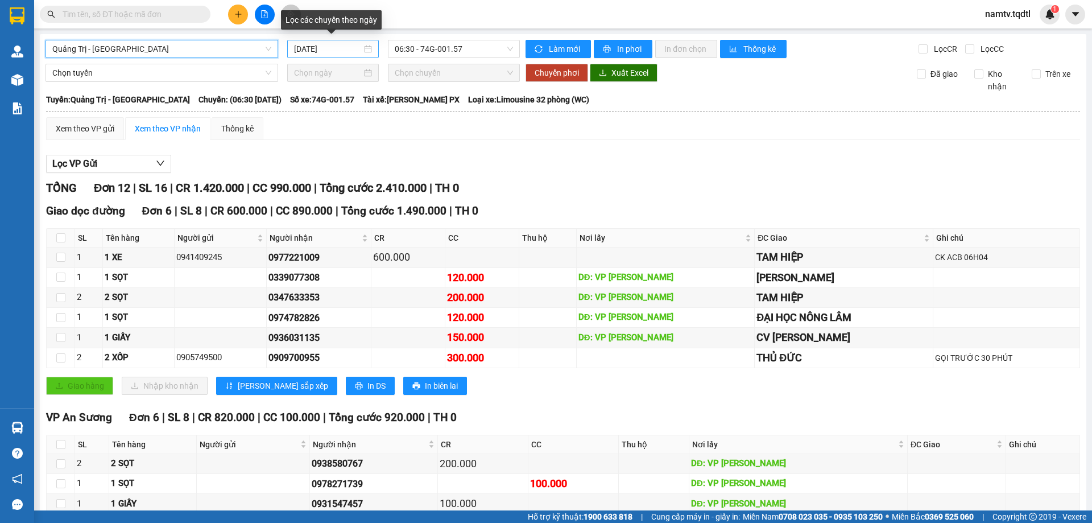
click at [344, 46] on input "[DATE]" at bounding box center [328, 49] width 68 height 13
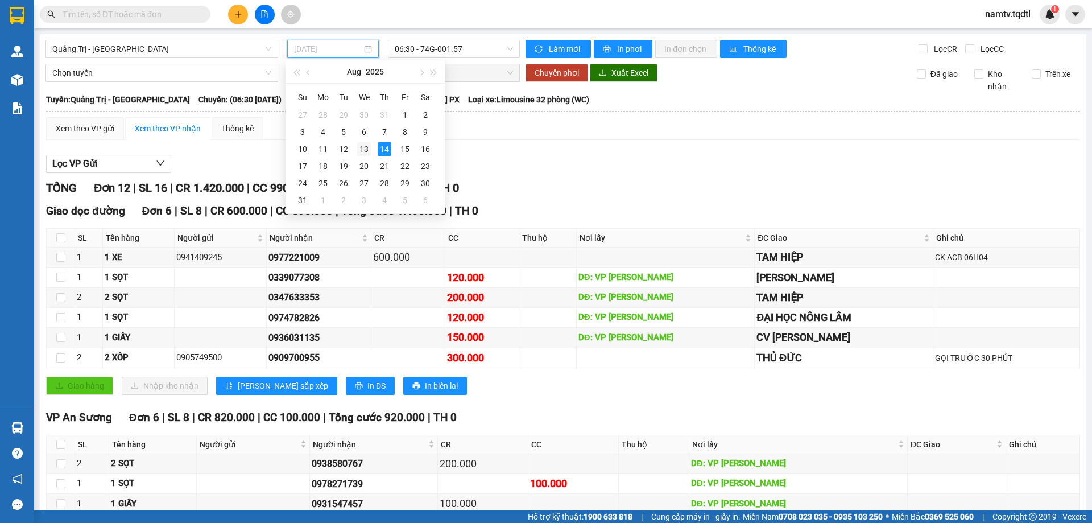
click at [363, 144] on div "13" at bounding box center [364, 149] width 14 height 14
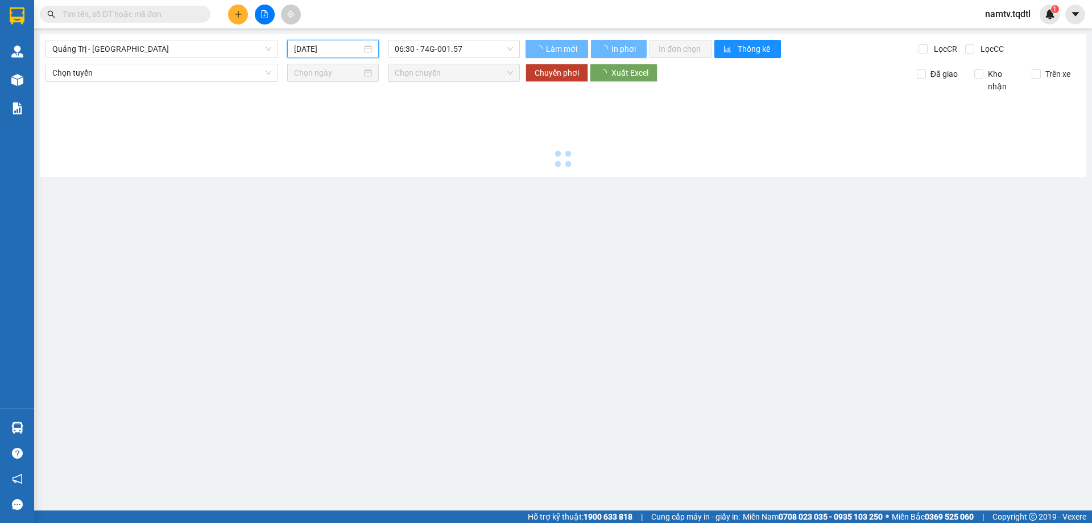
type input "[DATE]"
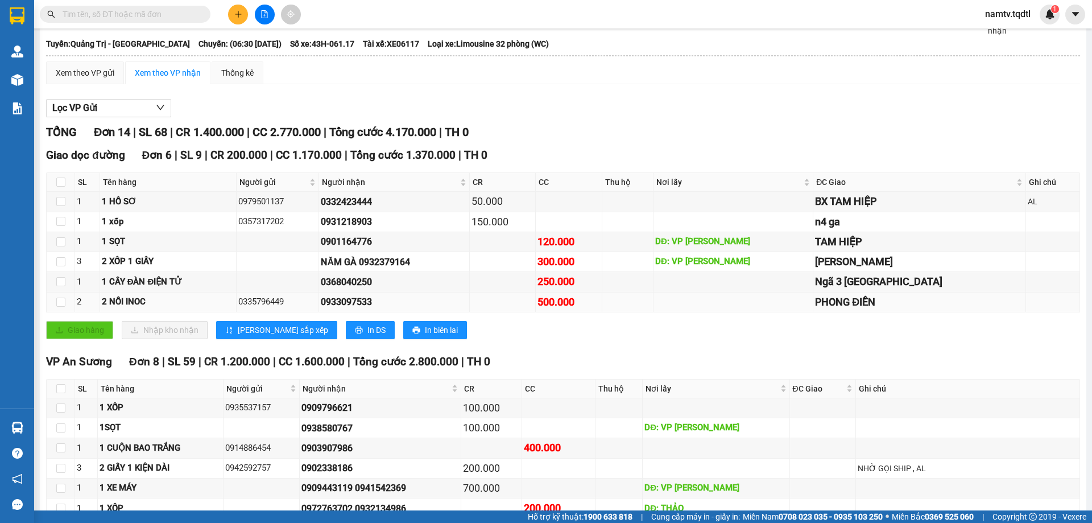
scroll to position [164, 0]
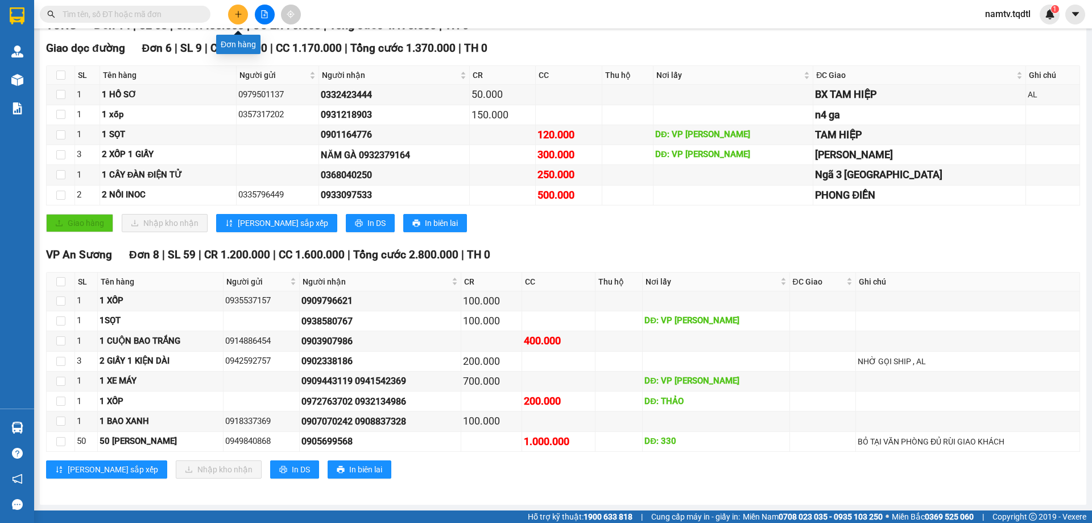
click at [238, 14] on icon "plus" at bounding box center [238, 14] width 8 height 8
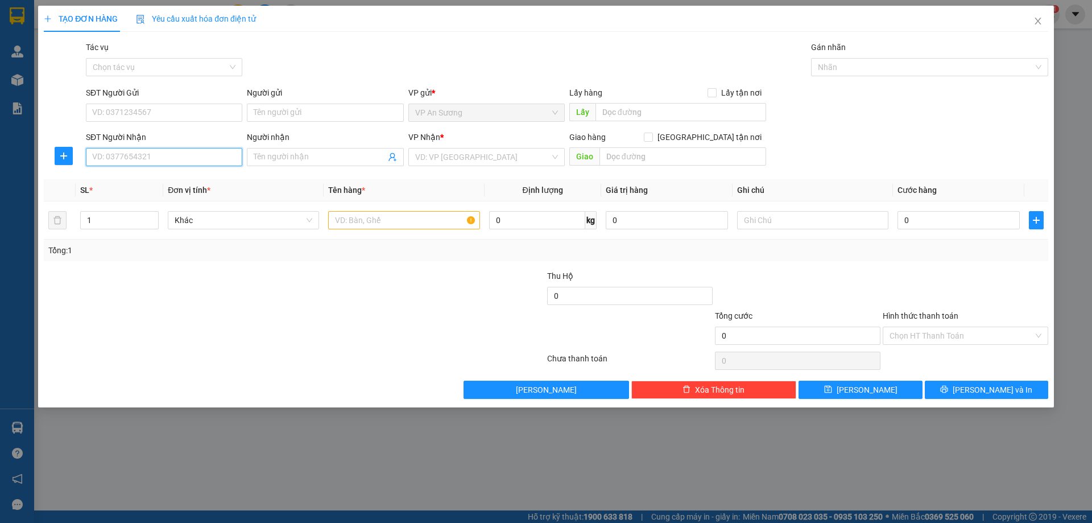
drag, startPoint x: 132, startPoint y: 150, endPoint x: 129, endPoint y: 158, distance: 8.5
click at [131, 151] on input "SĐT Người Nhận" at bounding box center [164, 157] width 156 height 18
click at [179, 115] on input "SĐT Người Gửi" at bounding box center [164, 113] width 156 height 18
click at [112, 151] on input "SĐT Người Nhận" at bounding box center [164, 157] width 156 height 18
type input "0906200477"
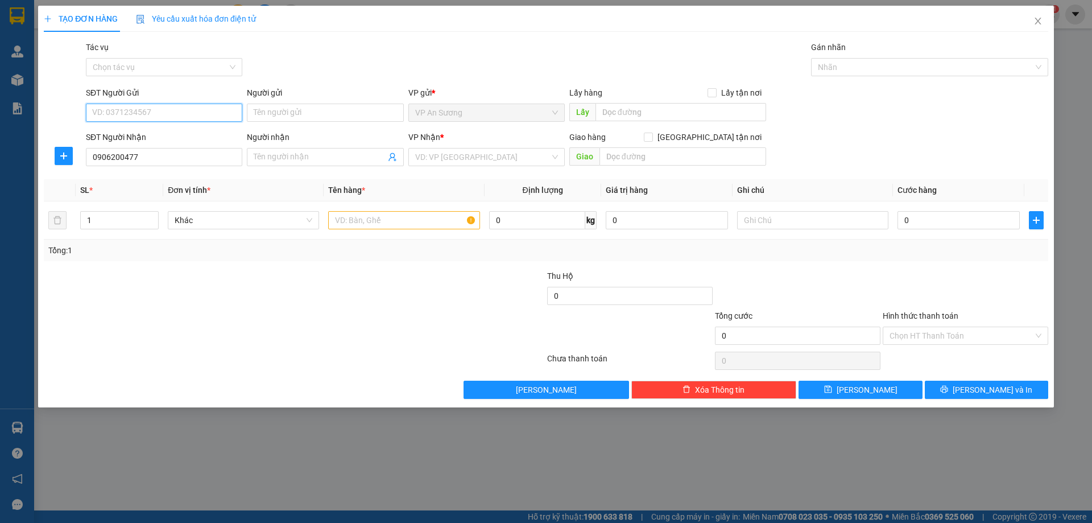
click at [116, 106] on input "SĐT Người Gửi" at bounding box center [164, 113] width 156 height 18
click at [412, 162] on div "VD: VP [GEOGRAPHIC_DATA]" at bounding box center [486, 157] width 156 height 18
type input "0394563133"
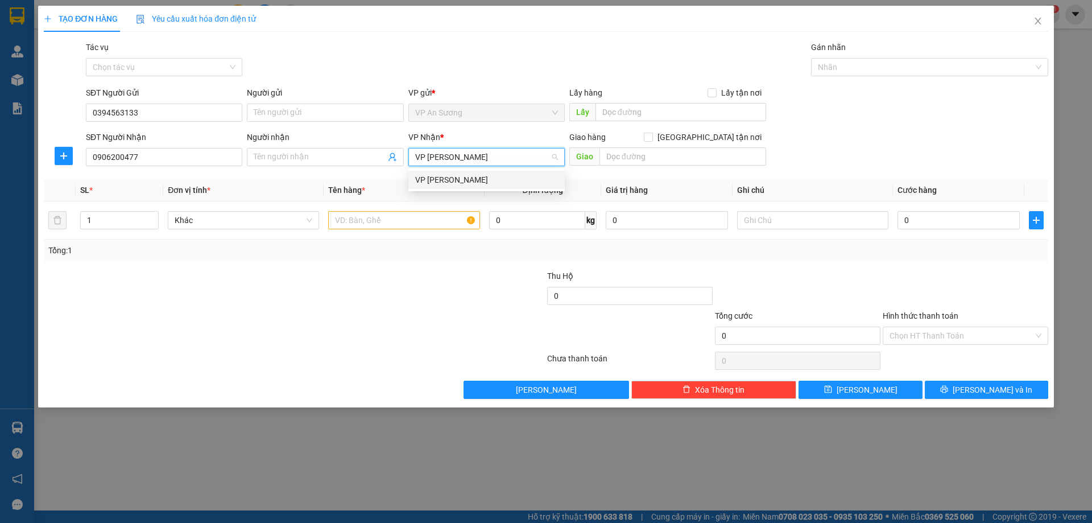
type input "VP [PERSON_NAME]"
click at [474, 181] on div "VP [PERSON_NAME]" at bounding box center [486, 180] width 143 height 13
click at [387, 223] on input "text" at bounding box center [403, 220] width 151 height 18
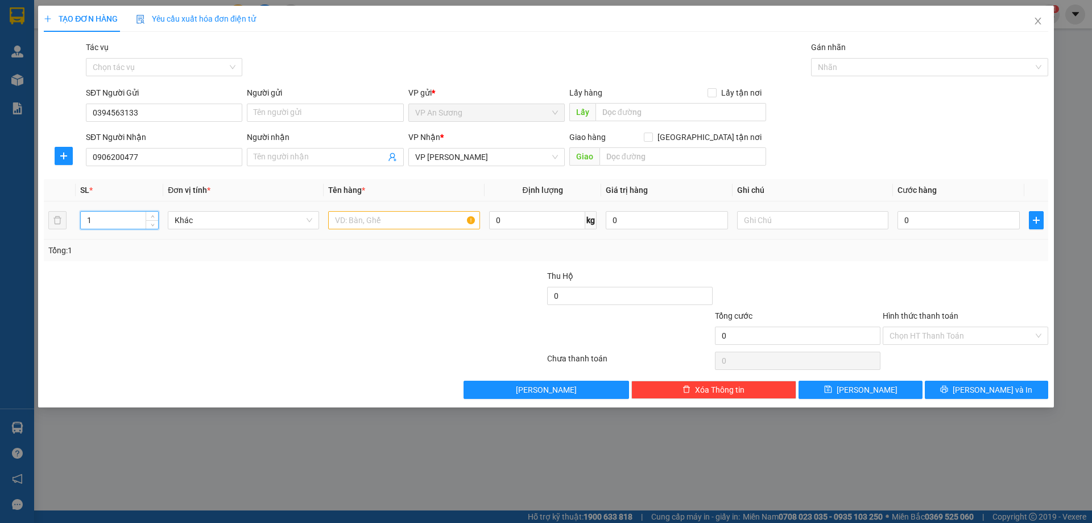
click at [128, 222] on input "1" at bounding box center [119, 220] width 77 height 17
type input "10"
drag, startPoint x: 321, startPoint y: 217, endPoint x: 328, endPoint y: 218, distance: 6.9
click at [321, 217] on td "Khác" at bounding box center [243, 220] width 160 height 38
click at [328, 218] on input "text" at bounding box center [403, 220] width 151 height 18
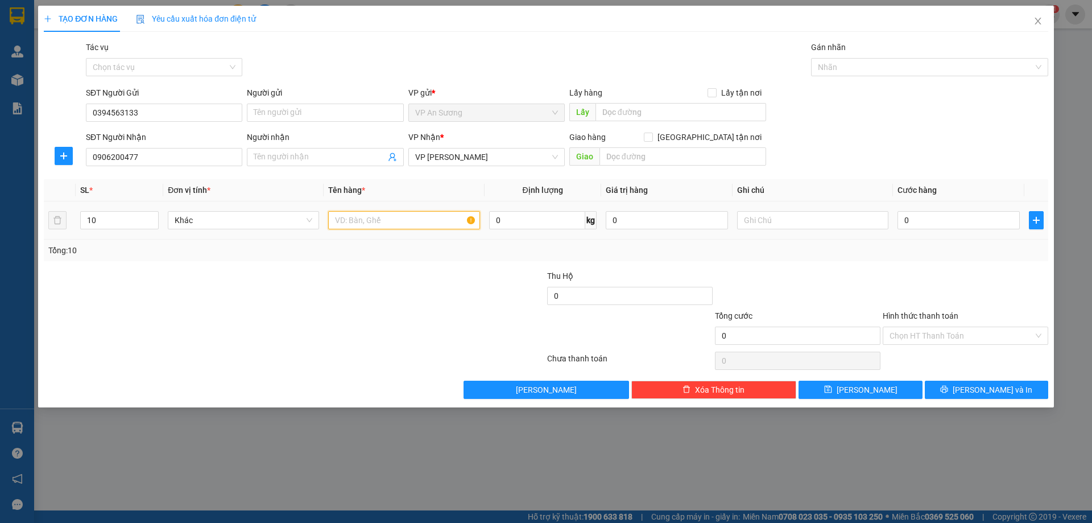
click at [355, 226] on input "text" at bounding box center [403, 220] width 151 height 18
type input "10 THÙNG MỠ"
click at [950, 221] on input "0" at bounding box center [959, 220] width 122 height 18
type input "8"
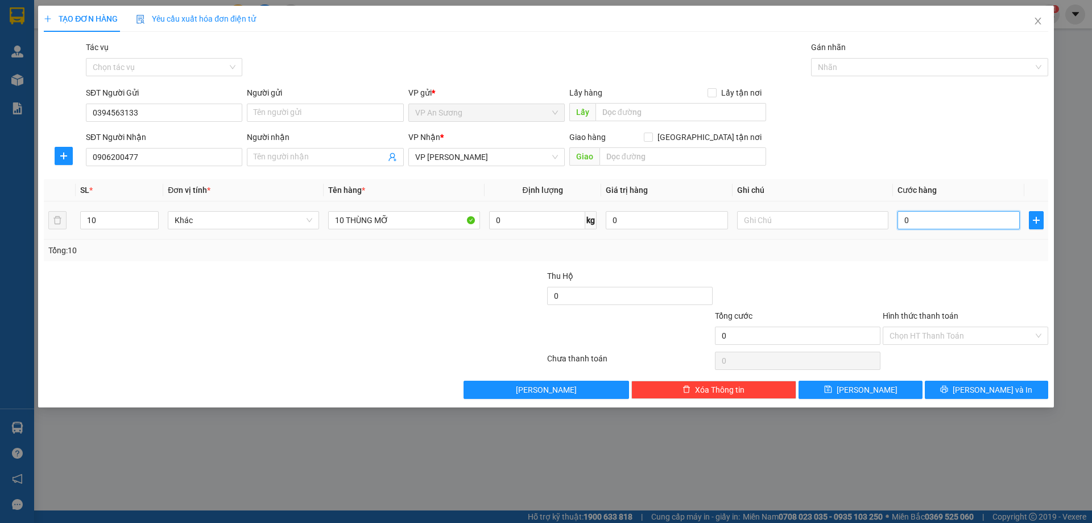
type input "8"
type input "80"
type input "800"
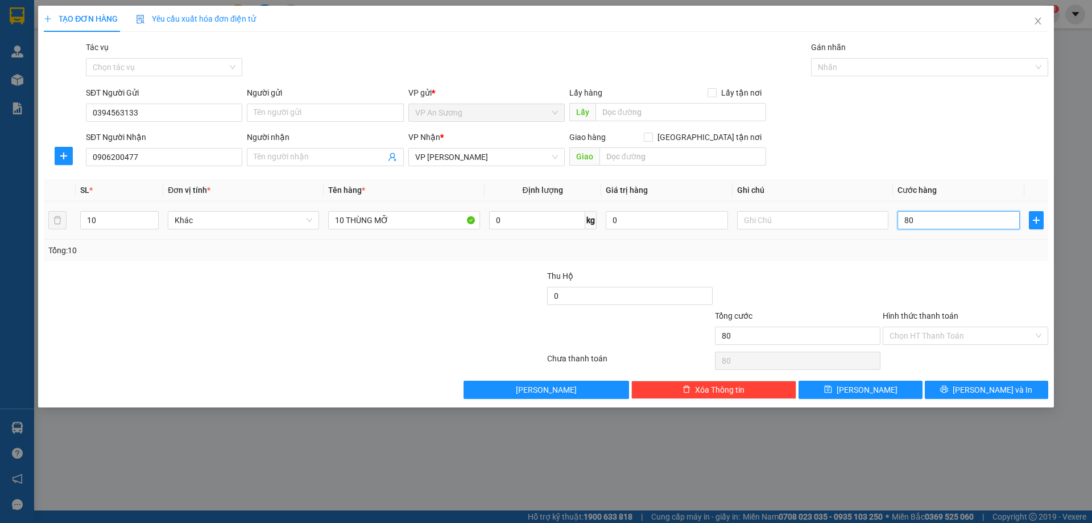
type input "800"
type input "800.000"
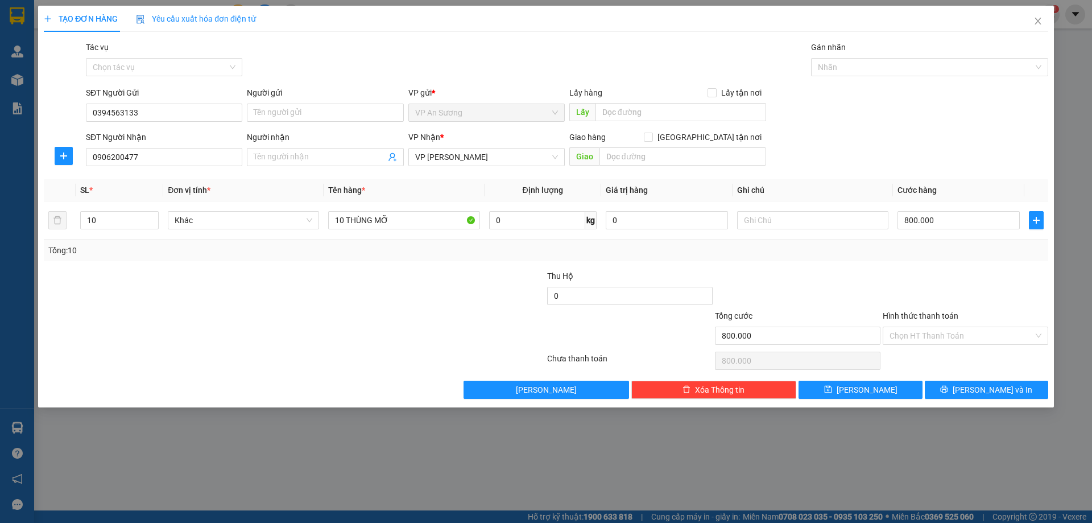
drag, startPoint x: 857, startPoint y: 291, endPoint x: 864, endPoint y: 305, distance: 15.8
click at [857, 292] on div at bounding box center [798, 290] width 168 height 40
drag, startPoint x: 993, startPoint y: 398, endPoint x: 1002, endPoint y: 394, distance: 9.4
click at [994, 398] on button "[PERSON_NAME] và In" at bounding box center [986, 390] width 123 height 18
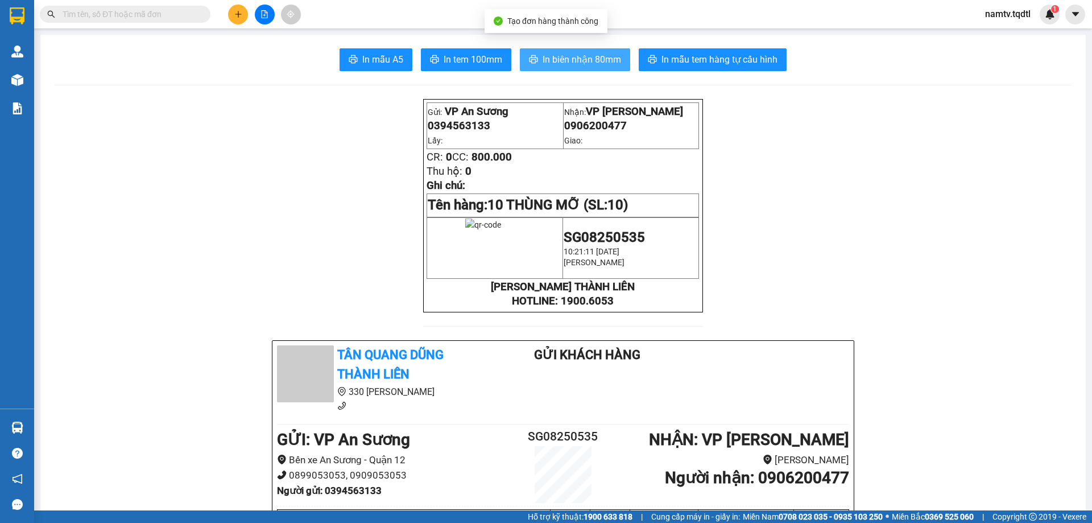
click at [586, 69] on button "In biên nhận 80mm" at bounding box center [575, 59] width 110 height 23
click at [593, 67] on button "In biên nhận 80mm" at bounding box center [575, 59] width 110 height 23
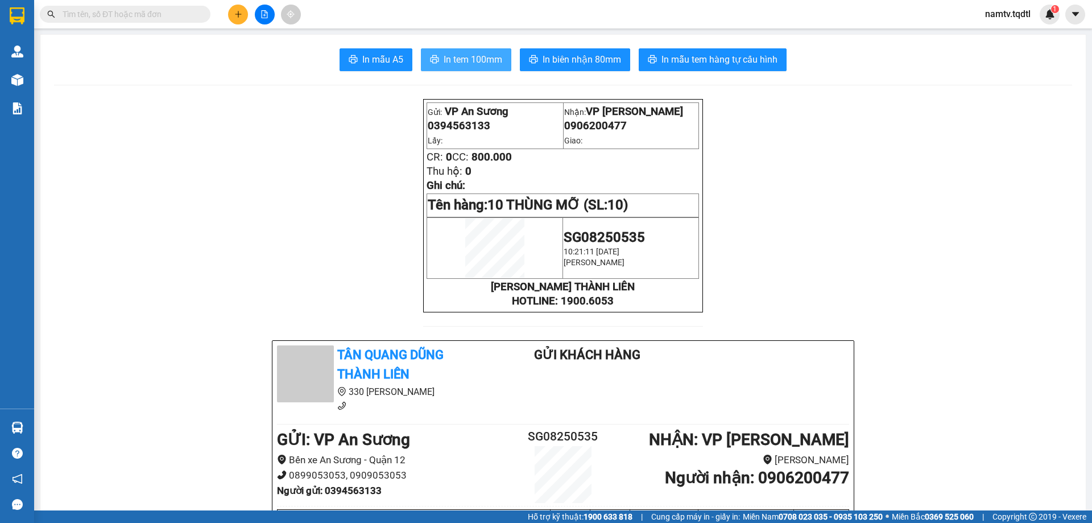
click at [498, 57] on span "In tem 100mm" at bounding box center [473, 59] width 59 height 14
click at [236, 20] on button at bounding box center [238, 15] width 20 height 20
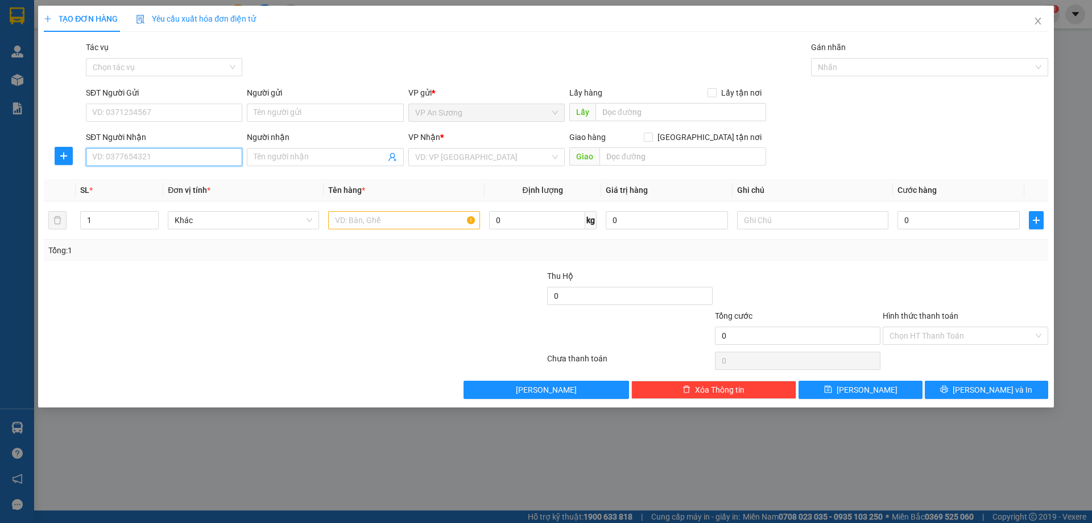
click at [152, 156] on input "SĐT Người Nhận" at bounding box center [164, 157] width 156 height 18
type input "0981847224"
click at [147, 177] on div "0981847224" at bounding box center [164, 180] width 143 height 13
type input "[PERSON_NAME]"
type input "100.000"
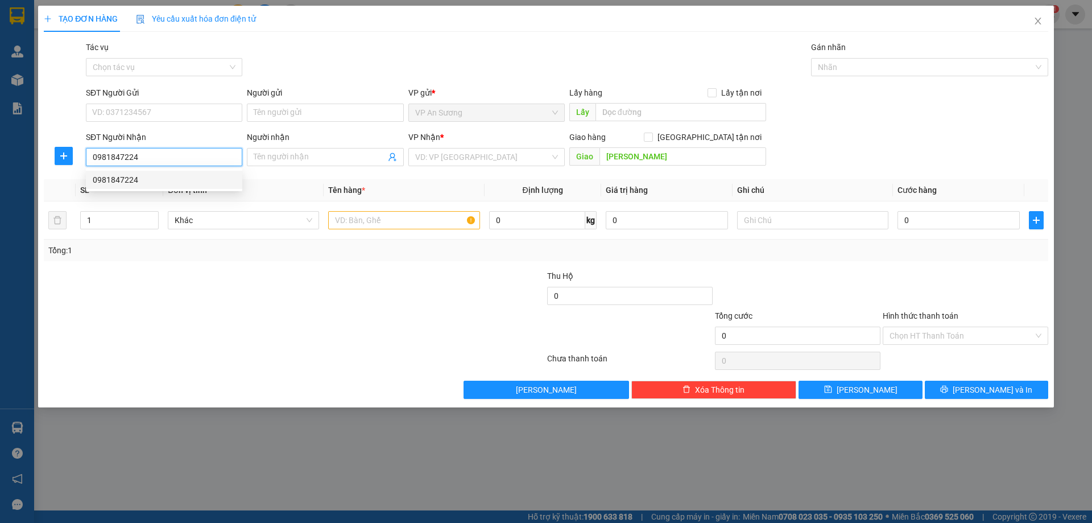
type input "100.000"
drag, startPoint x: 137, startPoint y: 155, endPoint x: 68, endPoint y: 157, distance: 68.3
click at [68, 157] on div "SĐT Người Nhận 0981847224 Người nhận Tên người nhận VP Nhận * VP 330 [PERSON_NA…" at bounding box center [546, 151] width 1007 height 40
type input "0981847224"
click at [1036, 20] on icon "close" at bounding box center [1038, 20] width 9 height 9
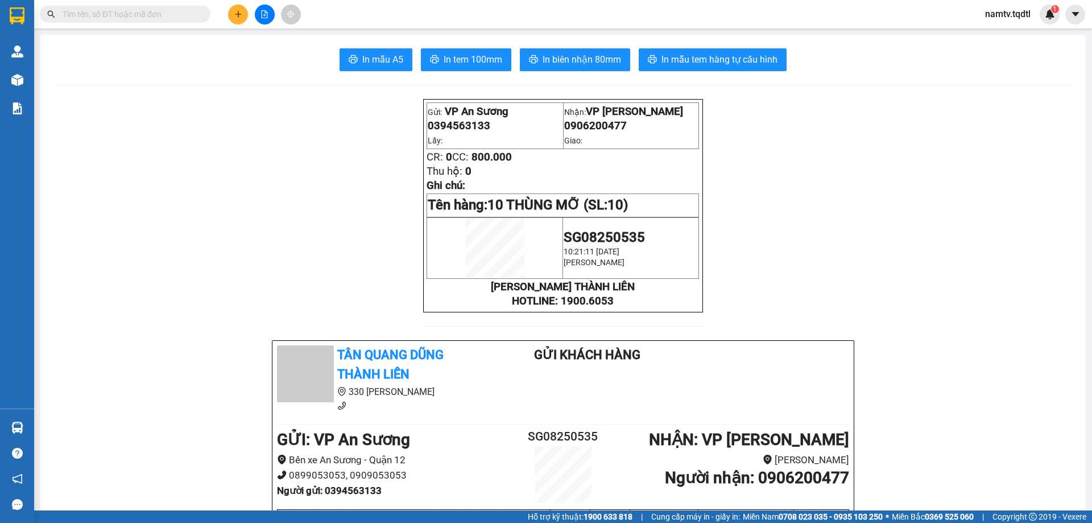
click at [190, 12] on input "text" at bounding box center [130, 14] width 134 height 13
paste input "0981847224"
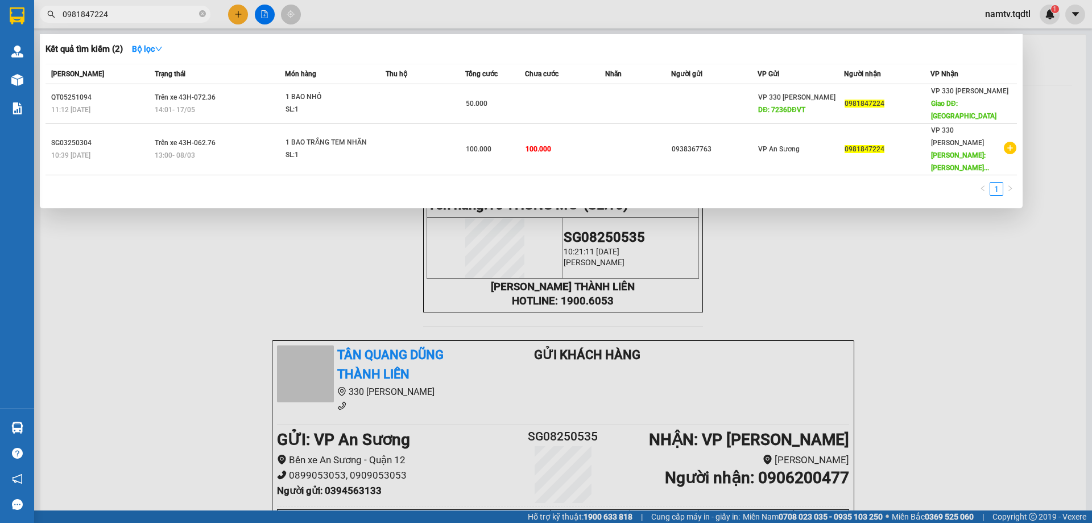
type input "0981847224"
click at [241, 12] on div at bounding box center [546, 261] width 1092 height 523
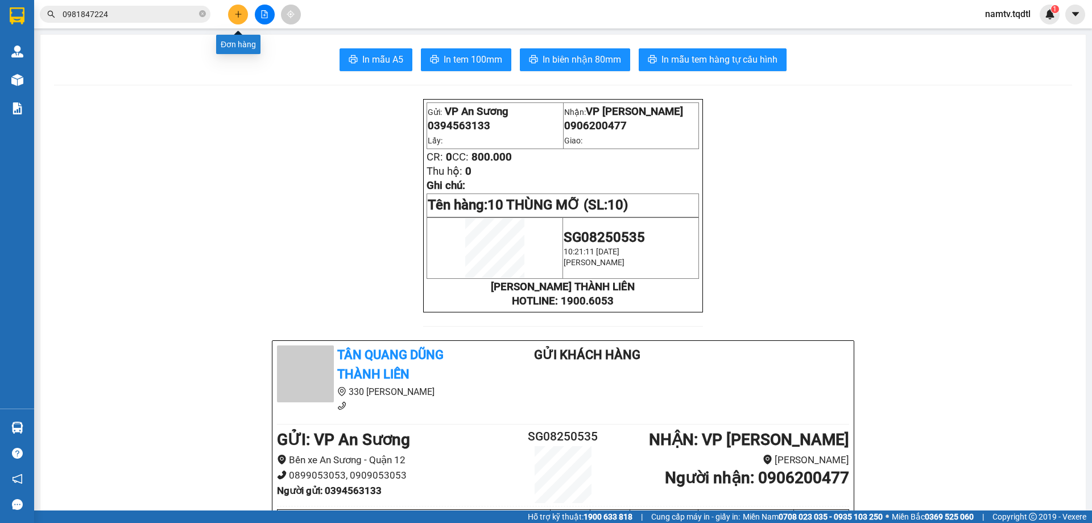
click at [239, 14] on icon "plus" at bounding box center [238, 14] width 8 height 8
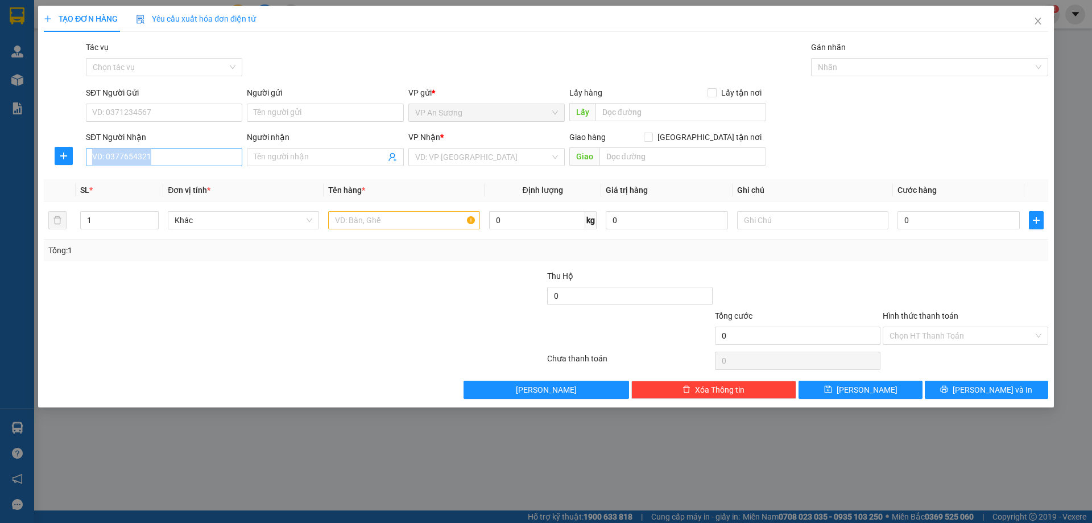
drag, startPoint x: 168, startPoint y: 167, endPoint x: 167, endPoint y: 160, distance: 6.8
click at [168, 164] on div "SĐT Người Nhận VD: 0377654321" at bounding box center [164, 151] width 156 height 40
click at [167, 160] on input "SĐT Người Nhận" at bounding box center [164, 157] width 156 height 18
paste input "0981847224"
type input "0981847224"
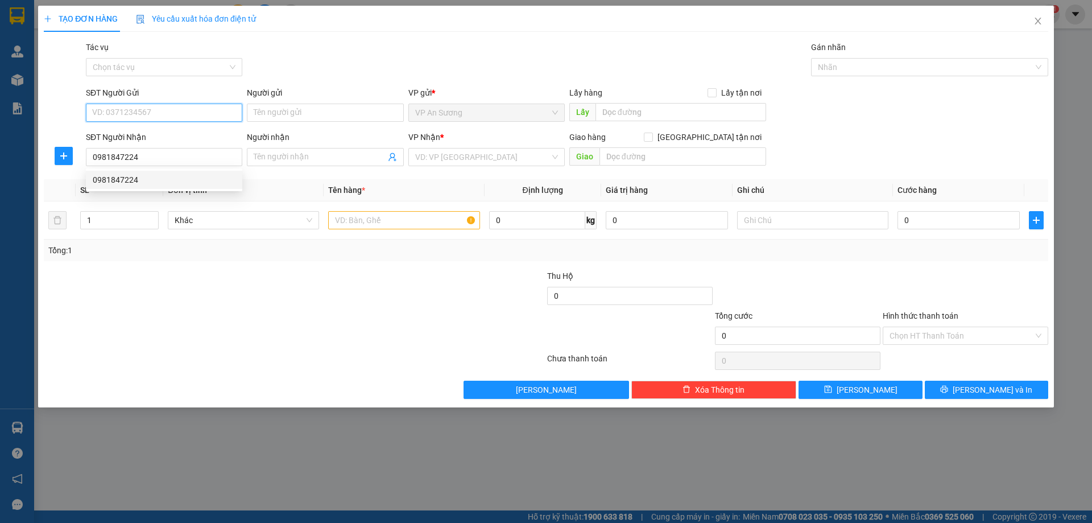
click at [141, 116] on input "SĐT Người Gửi" at bounding box center [164, 113] width 156 height 18
type input "0938224504"
drag, startPoint x: 408, startPoint y: 147, endPoint x: 446, endPoint y: 160, distance: 40.3
click at [429, 159] on div "VP Nhận * VD: VP [GEOGRAPHIC_DATA]" at bounding box center [486, 151] width 156 height 40
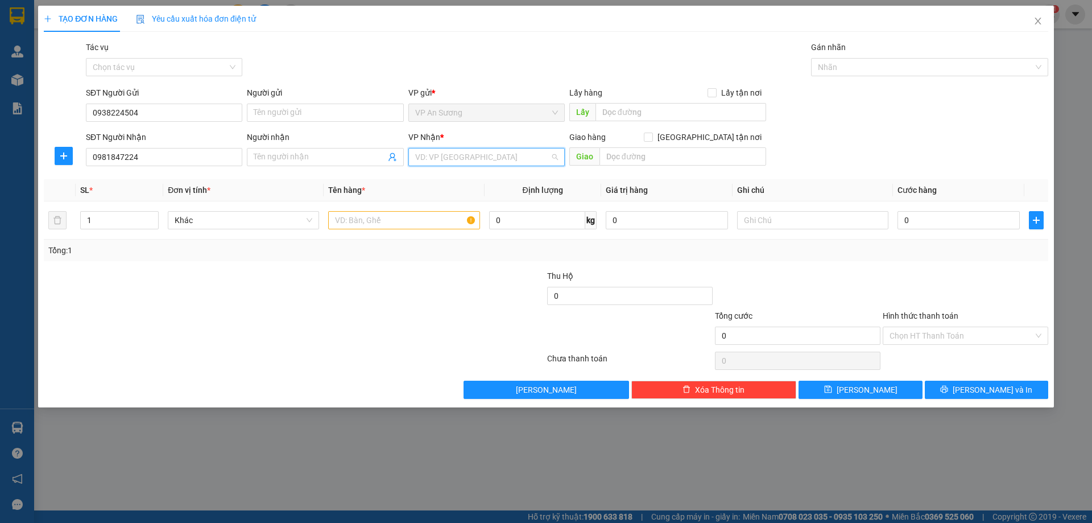
click at [446, 160] on input "search" at bounding box center [482, 156] width 135 height 17
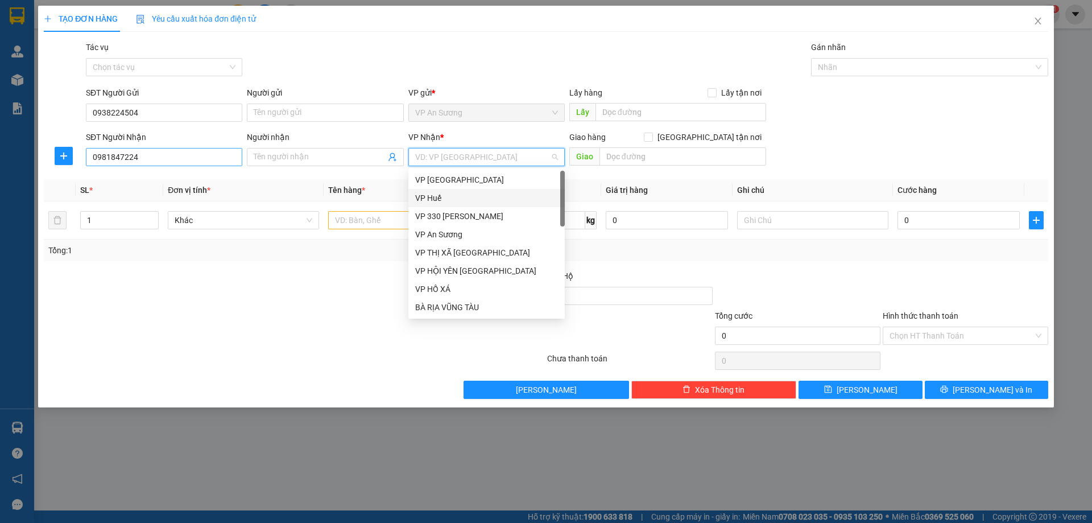
click at [192, 148] on div "SĐT Người Nhận 0981847224" at bounding box center [164, 151] width 156 height 40
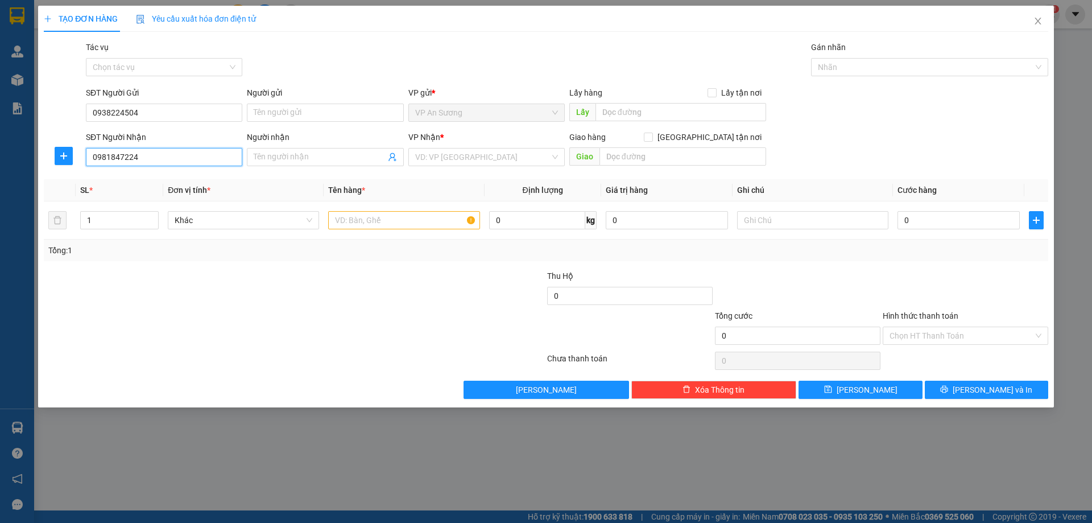
drag, startPoint x: 187, startPoint y: 154, endPoint x: 179, endPoint y: 164, distance: 12.5
click at [187, 155] on input "0981847224" at bounding box center [164, 157] width 156 height 18
click at [470, 149] on div "VP Nhận * VD: VP [GEOGRAPHIC_DATA]" at bounding box center [486, 151] width 156 height 40
click at [464, 155] on input "search" at bounding box center [482, 156] width 135 height 17
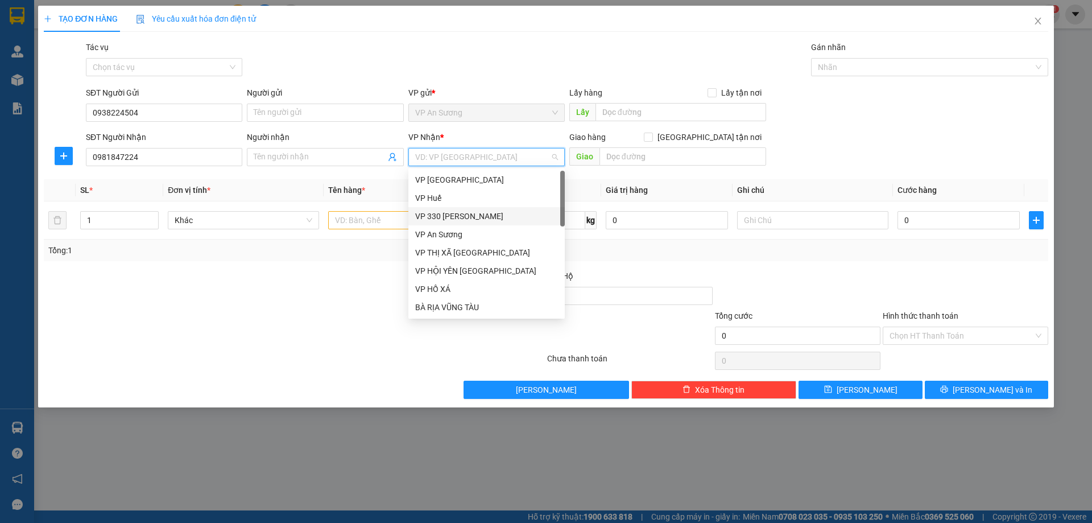
click at [457, 211] on div "VP 330 [PERSON_NAME]" at bounding box center [486, 216] width 143 height 13
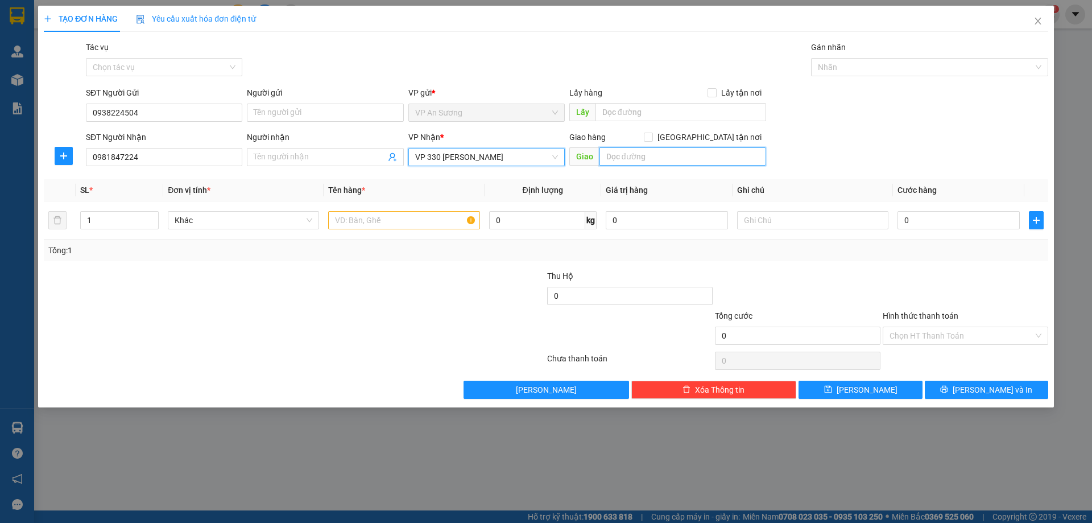
click at [623, 153] on input "text" at bounding box center [683, 156] width 167 height 18
type input "[PERSON_NAME]"
click at [430, 224] on input "text" at bounding box center [403, 220] width 151 height 18
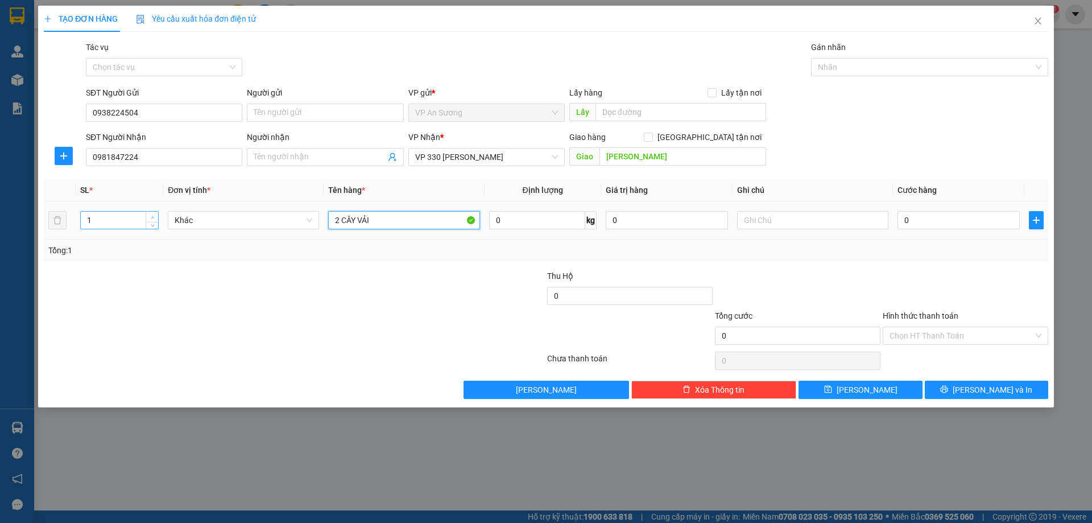
type input "2 CÂY VẢI"
type input "2"
click at [155, 215] on span "up" at bounding box center [152, 217] width 7 height 7
click at [935, 218] on input "0" at bounding box center [959, 220] width 122 height 18
type input "4"
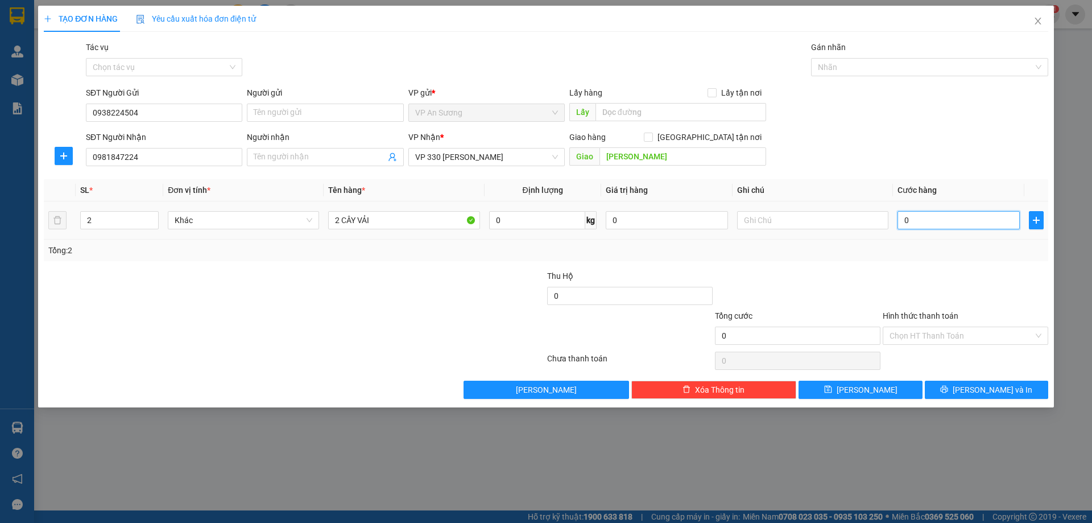
type input "4"
type input "40"
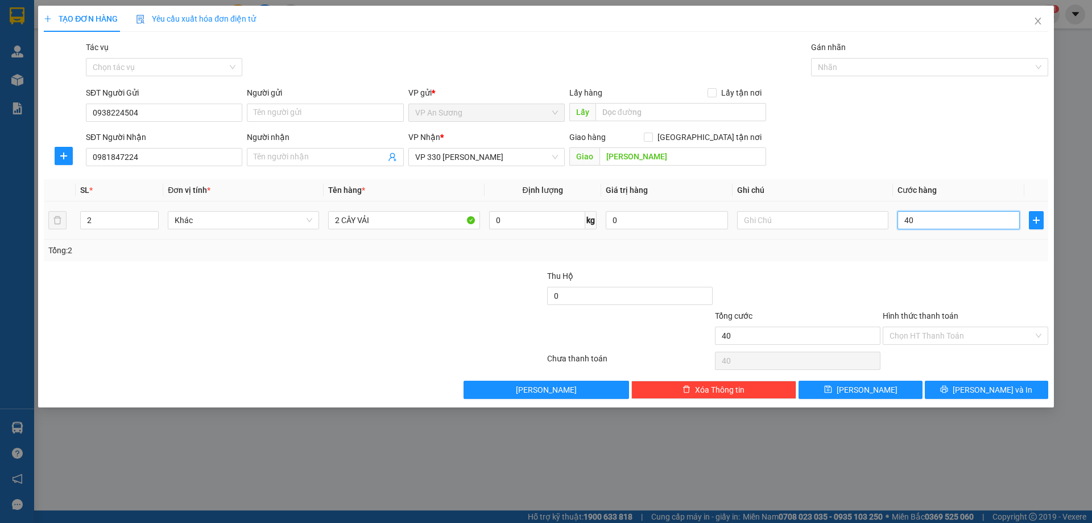
type input "400"
type input "400.000"
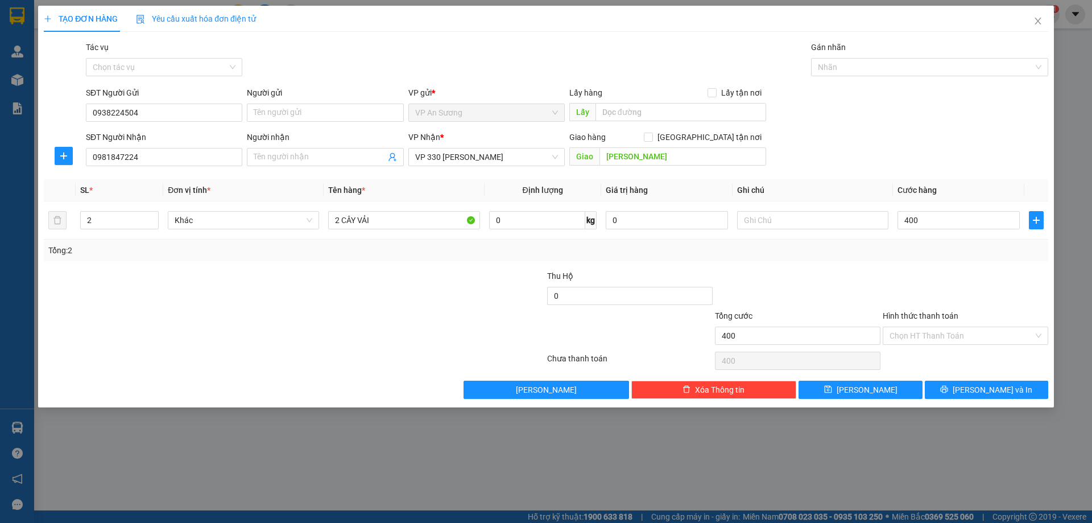
type input "400.000"
click at [911, 273] on div at bounding box center [966, 290] width 168 height 40
drag, startPoint x: 967, startPoint y: 393, endPoint x: 968, endPoint y: 387, distance: 5.8
click at [948, 391] on icon "printer" at bounding box center [944, 389] width 8 height 8
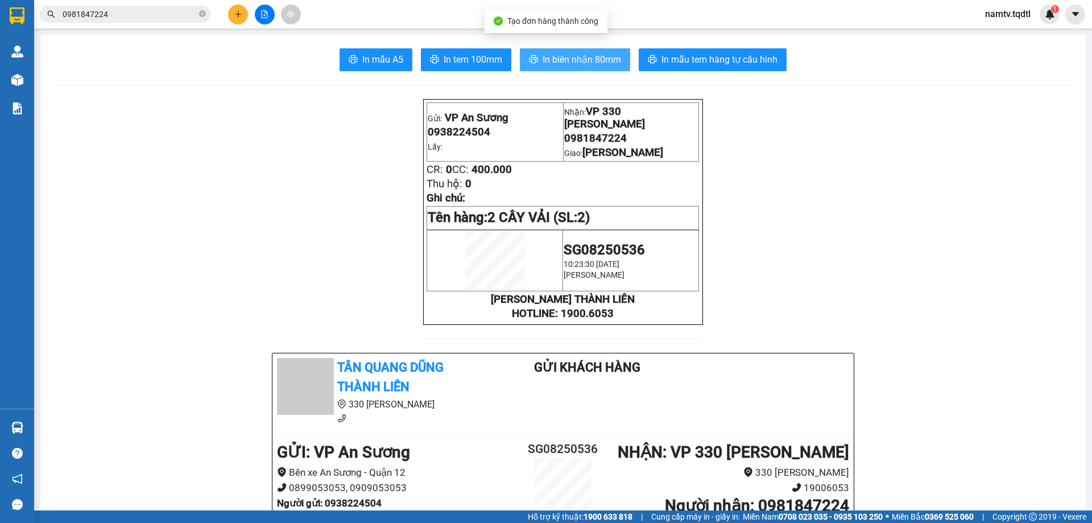
click at [611, 65] on span "In biên nhận 80mm" at bounding box center [582, 59] width 79 height 14
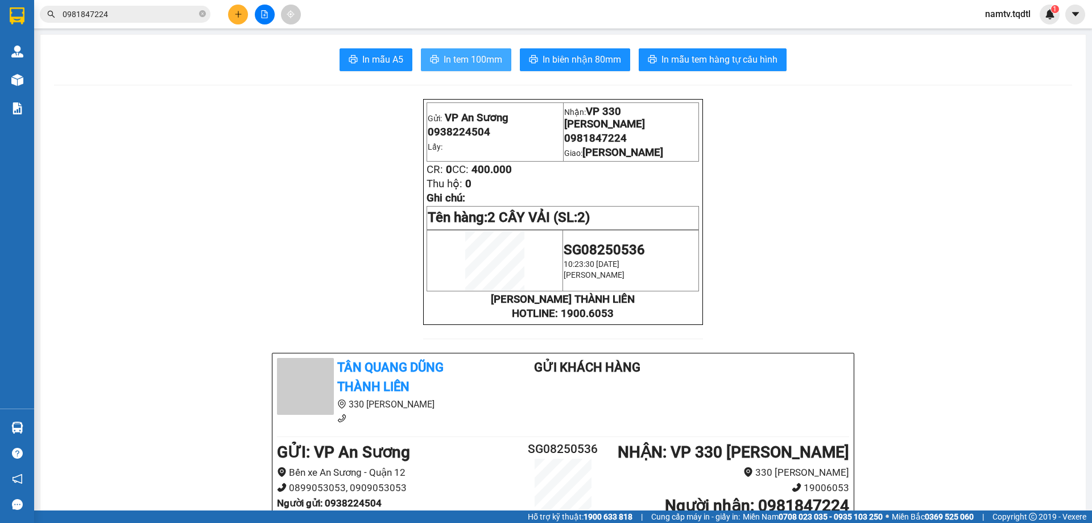
click at [458, 67] on span "In tem 100mm" at bounding box center [473, 59] width 59 height 14
click at [237, 13] on icon "plus" at bounding box center [238, 14] width 8 height 8
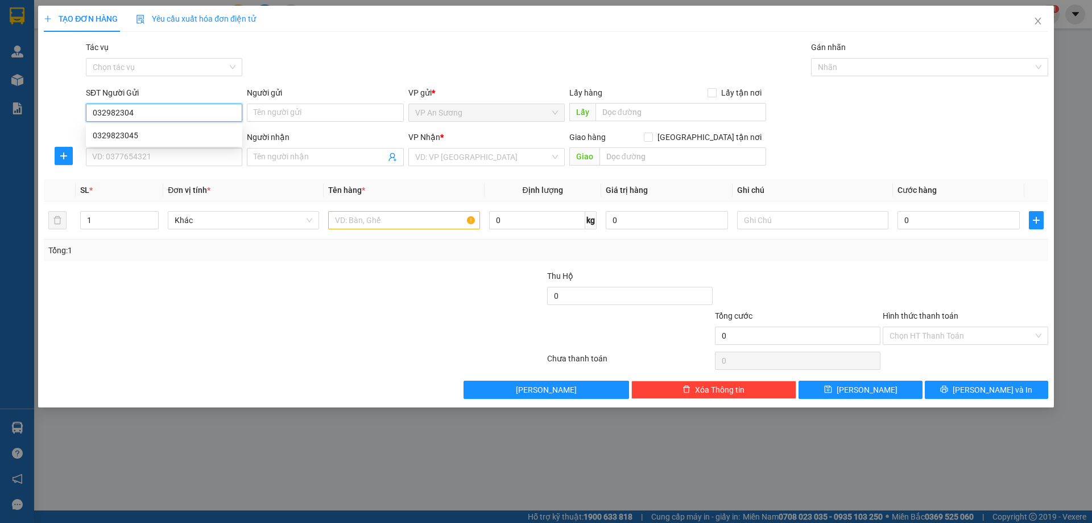
type input "0329823045"
click at [174, 138] on div "0329823045" at bounding box center [164, 135] width 143 height 13
type input "0935114248"
type input "duyên"
type input "530.000"
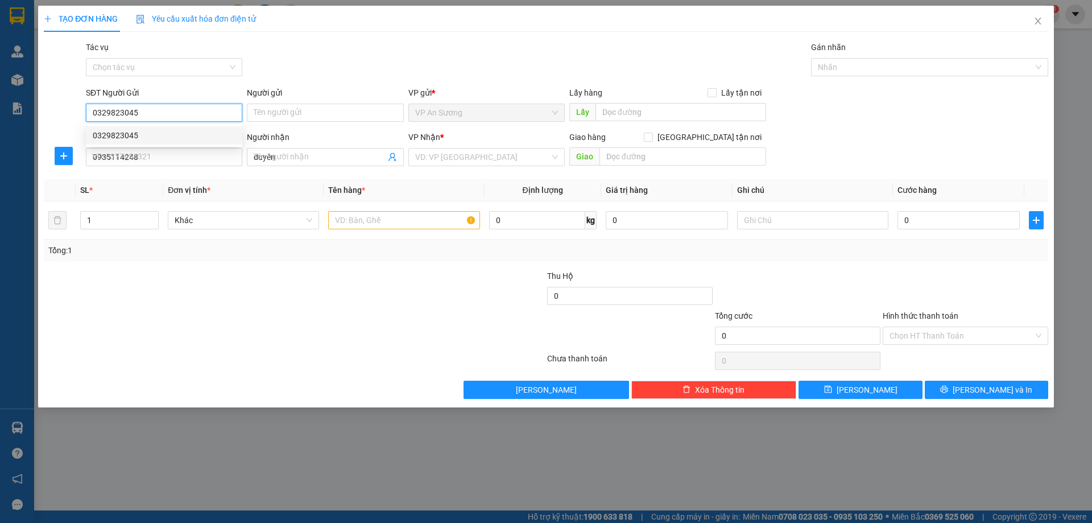
type input "530.000"
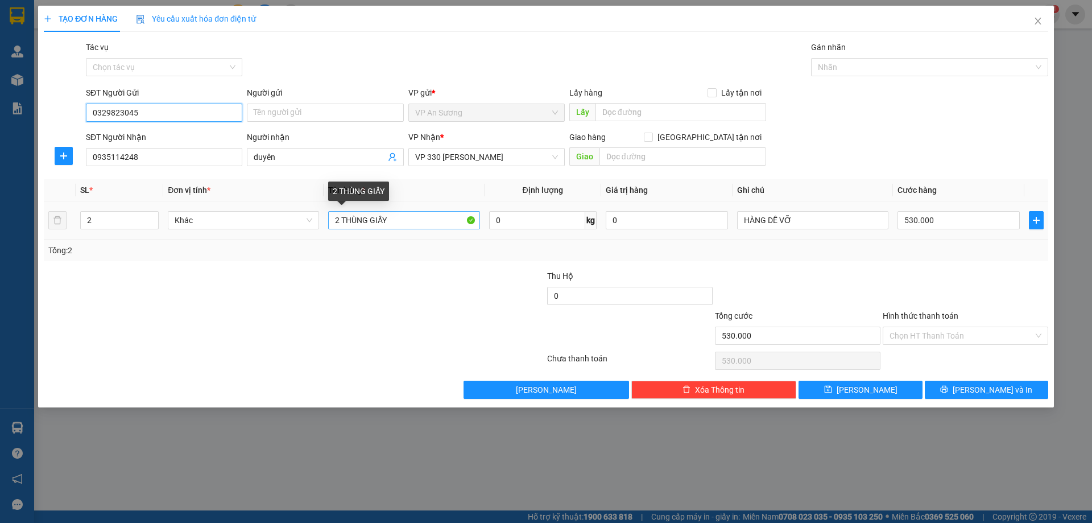
type input "0329823045"
click at [400, 224] on input "2 THÙNG GIẤY" at bounding box center [403, 220] width 151 height 18
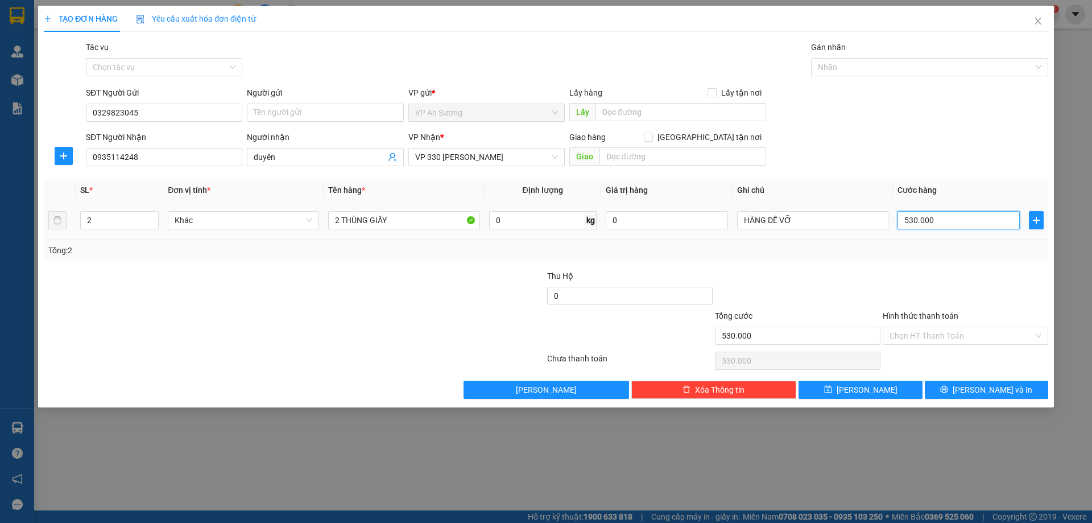
click at [942, 224] on input "530.000" at bounding box center [959, 220] width 122 height 18
type input "6"
type input "60"
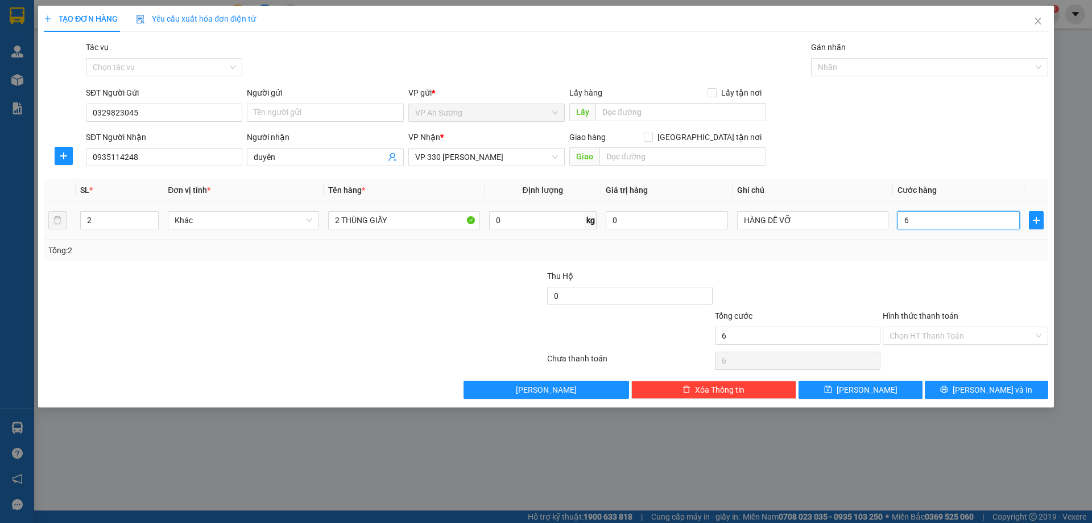
type input "60"
type input "600"
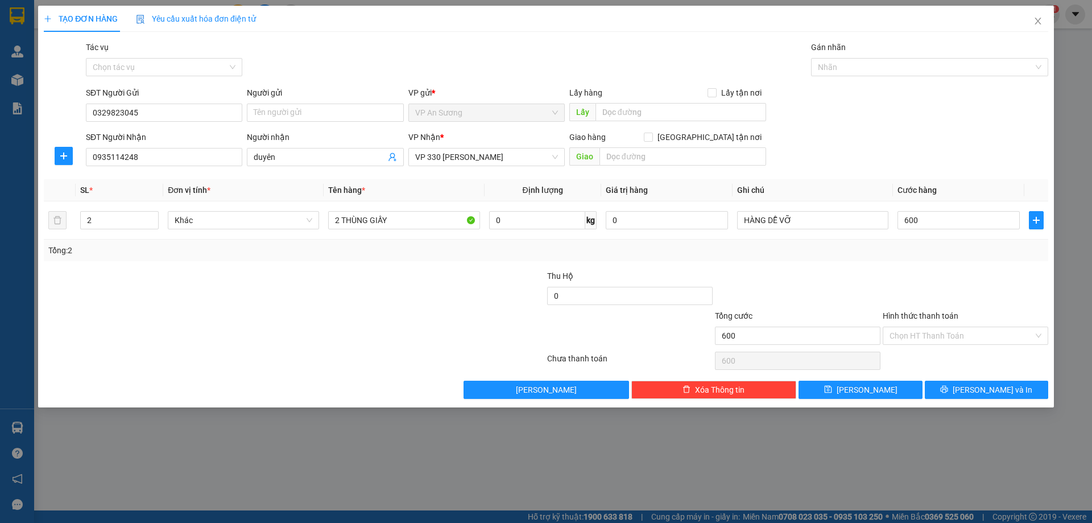
type input "600.000"
click at [880, 265] on div "Transit Pickup Surcharge Ids Transit Deliver Surcharge Ids Transit Deliver Surc…" at bounding box center [546, 220] width 1005 height 358
click at [959, 387] on button "[PERSON_NAME] và In" at bounding box center [986, 390] width 123 height 18
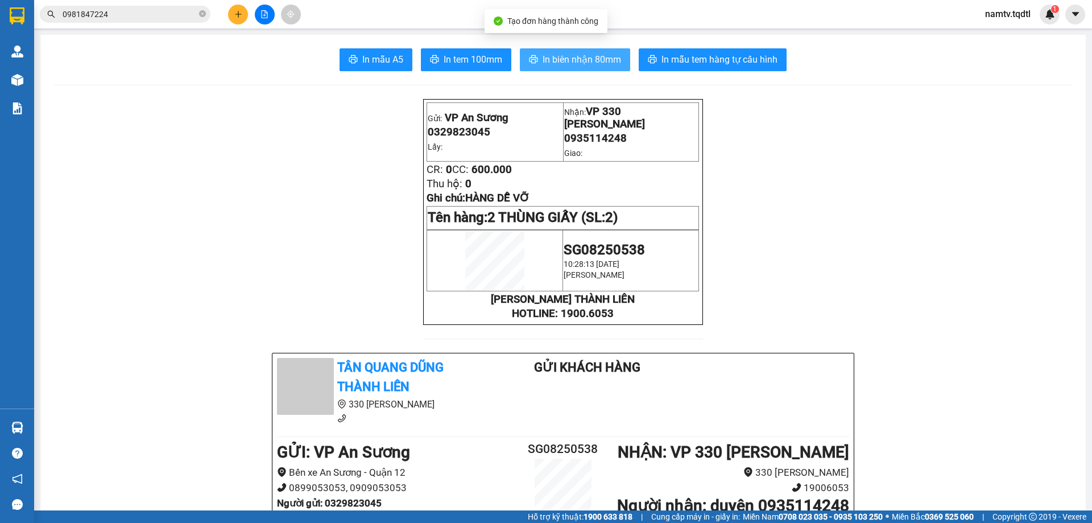
click at [569, 64] on span "In biên nhận 80mm" at bounding box center [582, 59] width 79 height 14
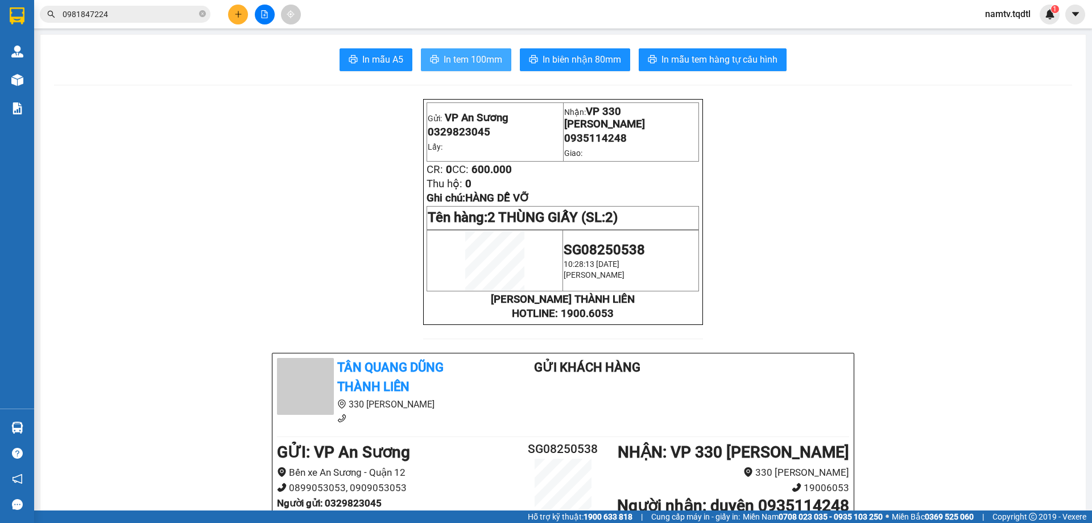
click at [461, 50] on button "In tem 100mm" at bounding box center [466, 59] width 90 height 23
drag, startPoint x: 460, startPoint y: 59, endPoint x: 451, endPoint y: 102, distance: 44.2
click at [459, 60] on span "In tem 100mm" at bounding box center [473, 59] width 59 height 14
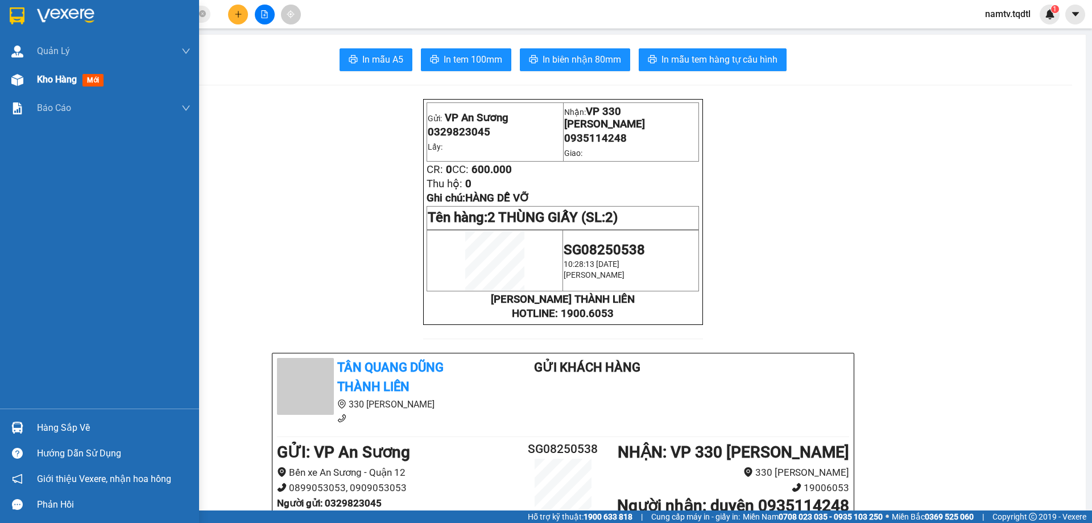
click at [53, 77] on span "Kho hàng" at bounding box center [57, 79] width 40 height 11
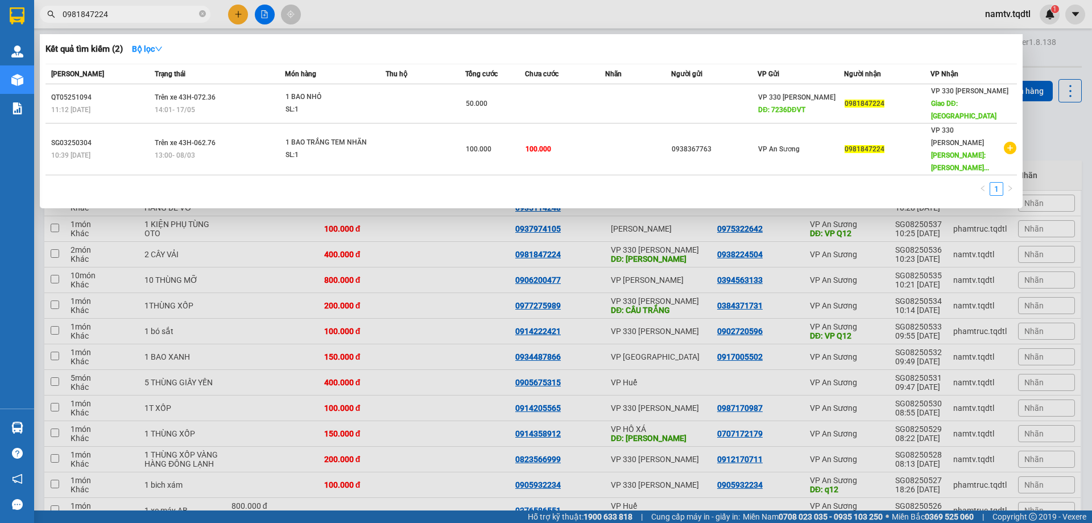
click at [163, 10] on input "0981847224" at bounding box center [130, 14] width 134 height 13
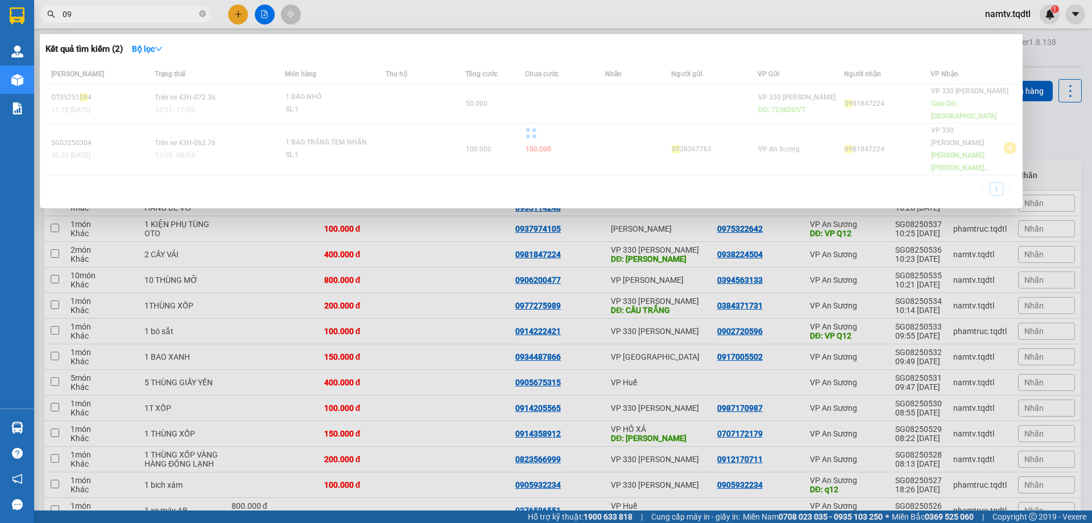
type input "0"
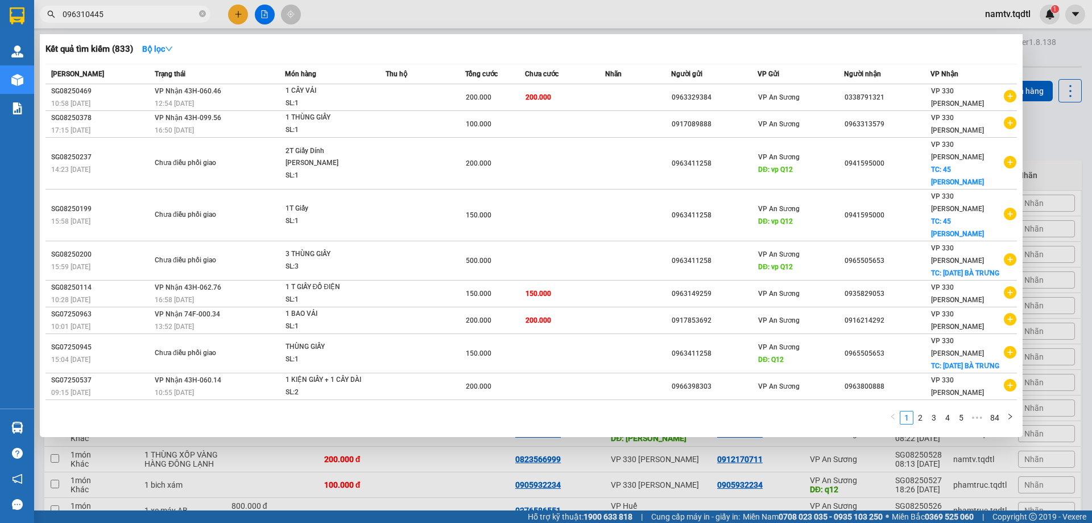
type input "0963104455"
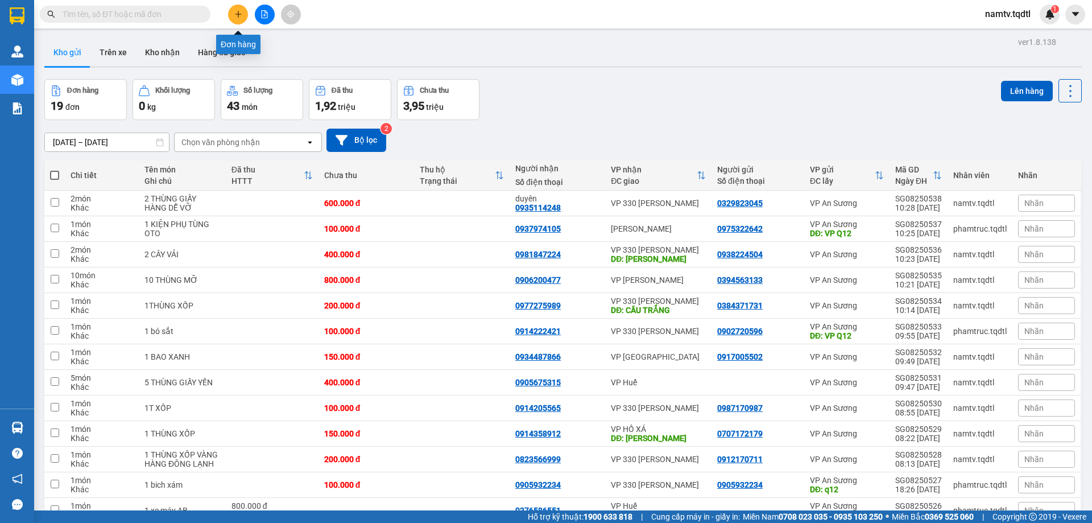
click at [236, 8] on button at bounding box center [238, 15] width 20 height 20
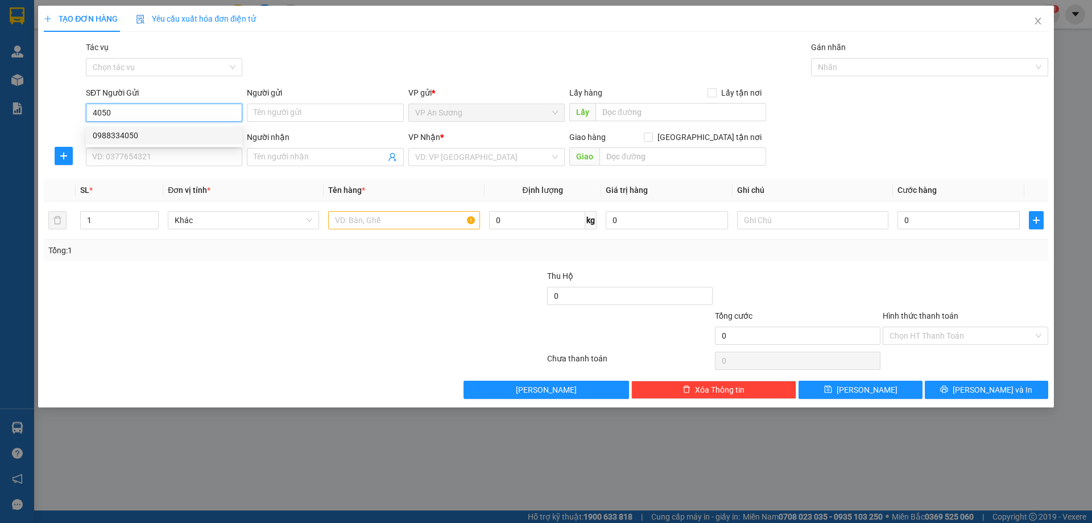
click at [107, 132] on div "0988334050" at bounding box center [164, 135] width 143 height 13
type input "0988334050"
type input "0827374999"
type input "344 TRẦN HƯNG ĐẠO THỊ XÃ QUẢNG TRỊ"
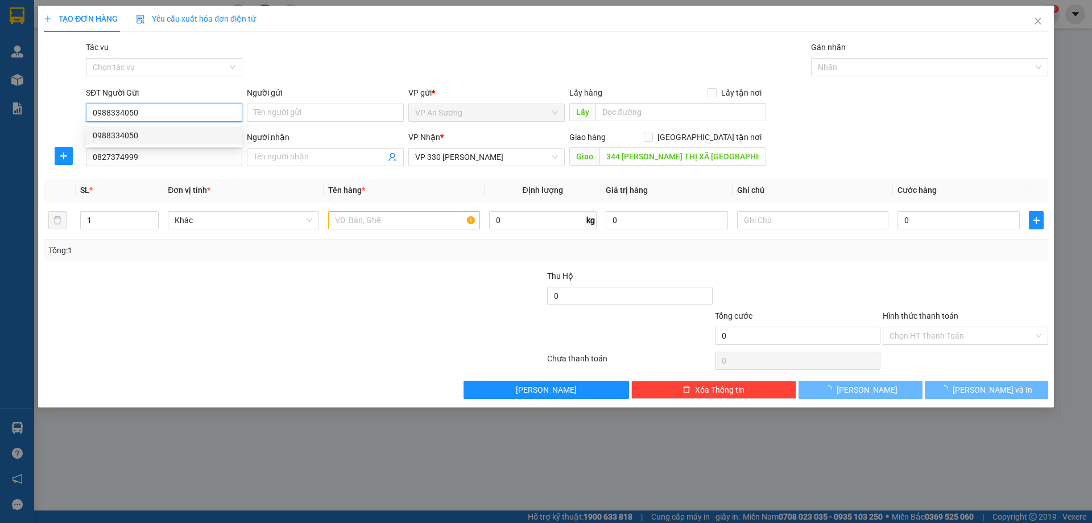
type input "1.000.000"
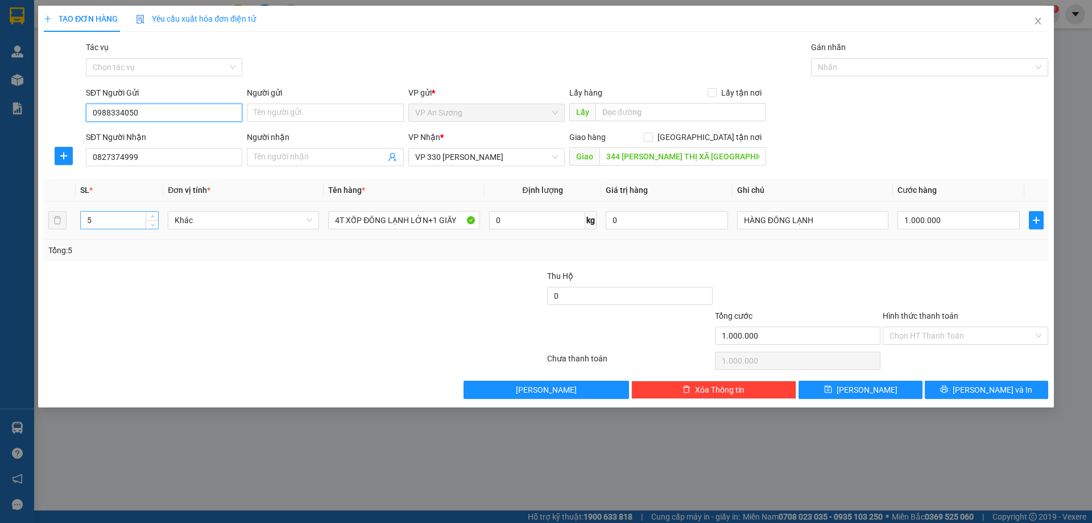
type input "0988334050"
click at [92, 221] on input "5" at bounding box center [119, 220] width 77 height 17
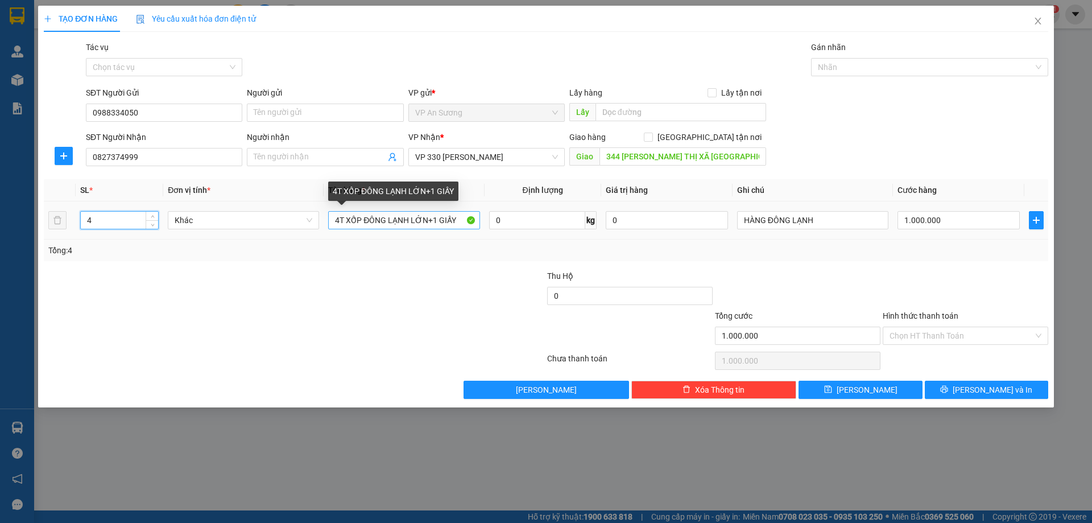
type input "4"
click at [459, 220] on input "4T XỐP ĐÔNG LẠNH LỚN+1 GIẤY" at bounding box center [403, 220] width 151 height 18
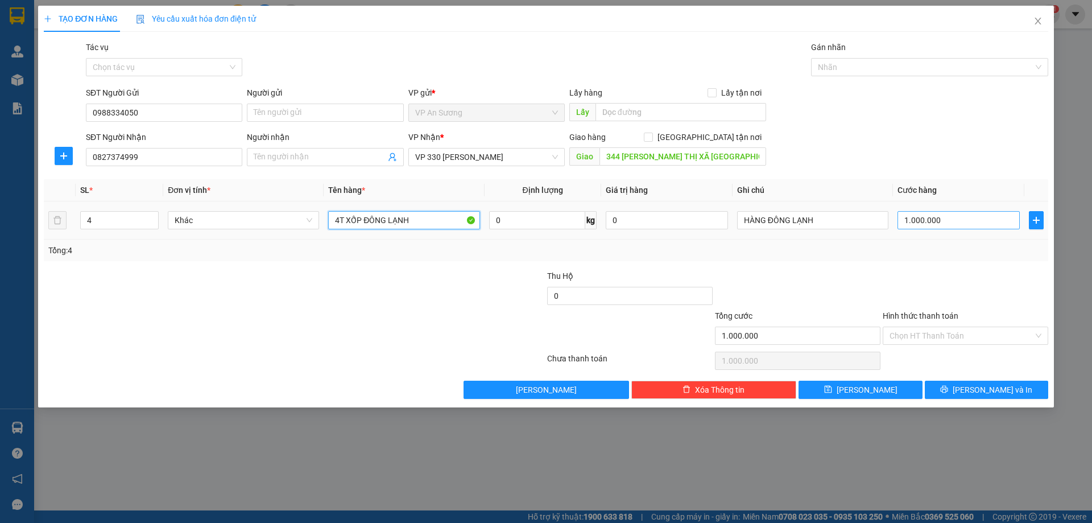
type input "4T XỐP ĐÔNG LẠNH"
click at [957, 216] on input "1.000.000" at bounding box center [959, 220] width 122 height 18
type input "0"
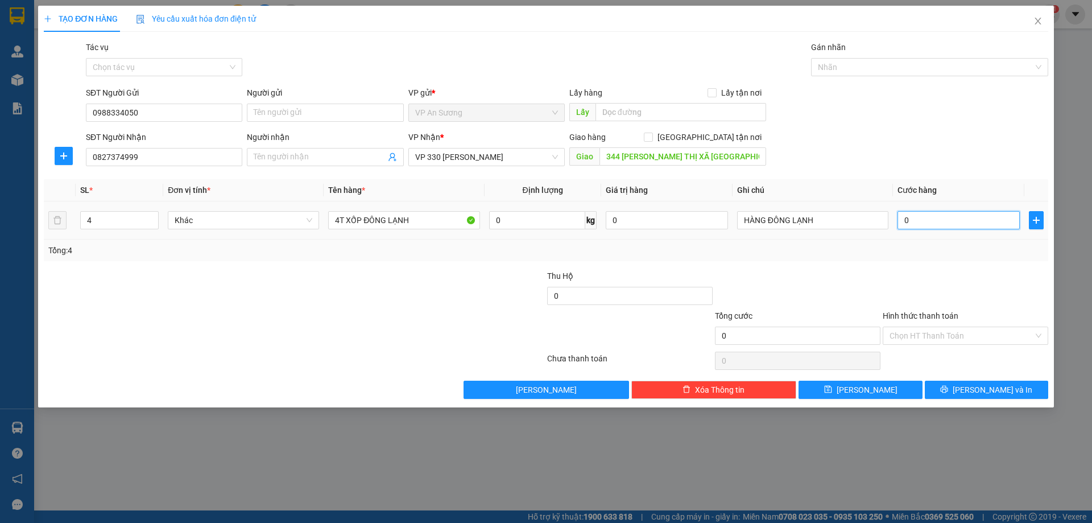
type input "8"
type input "08"
type input "80"
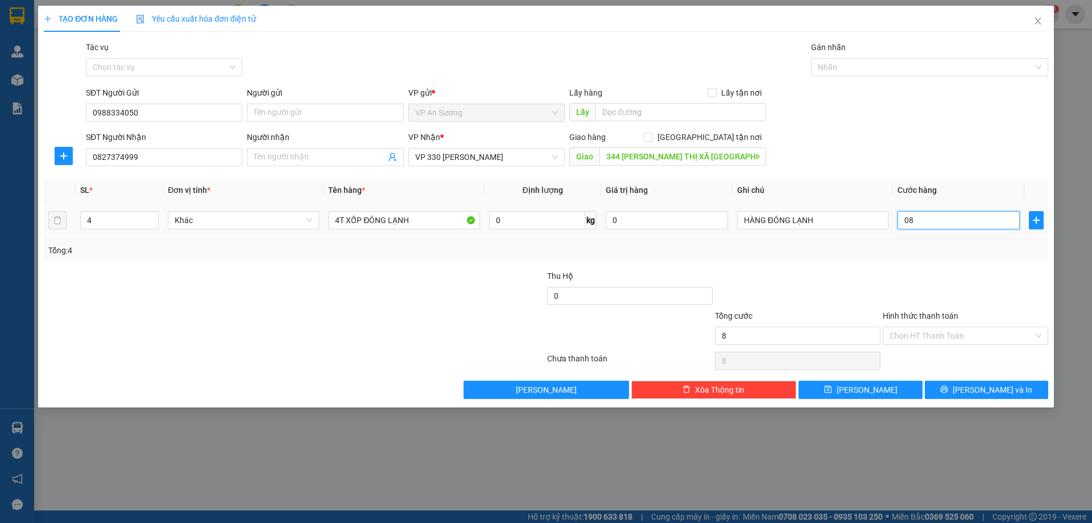
type input "080"
type input "800"
type input "0.800"
type input "800.000"
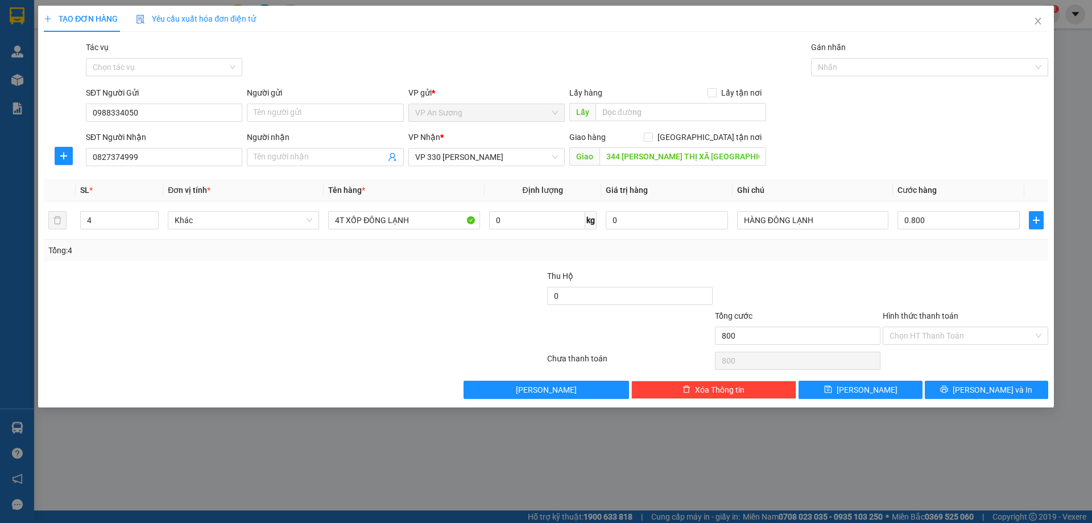
type input "800.000"
click at [948, 266] on div "Transit Pickup Surcharge Ids Transit Deliver Surcharge Ids Transit Deliver Surc…" at bounding box center [546, 220] width 1005 height 358
click at [959, 386] on button "[PERSON_NAME] và In" at bounding box center [986, 390] width 123 height 18
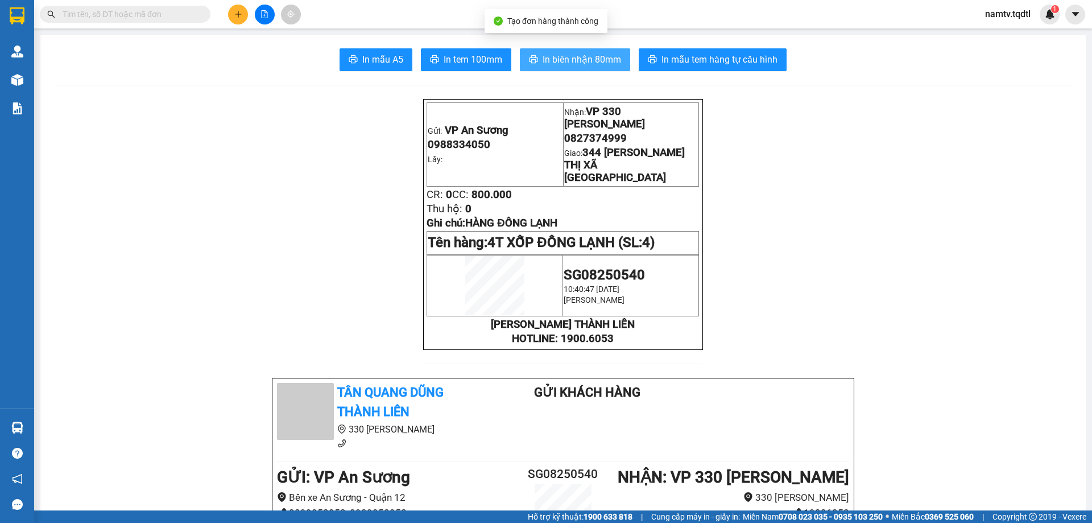
click at [553, 53] on span "In biên nhận 80mm" at bounding box center [582, 59] width 79 height 14
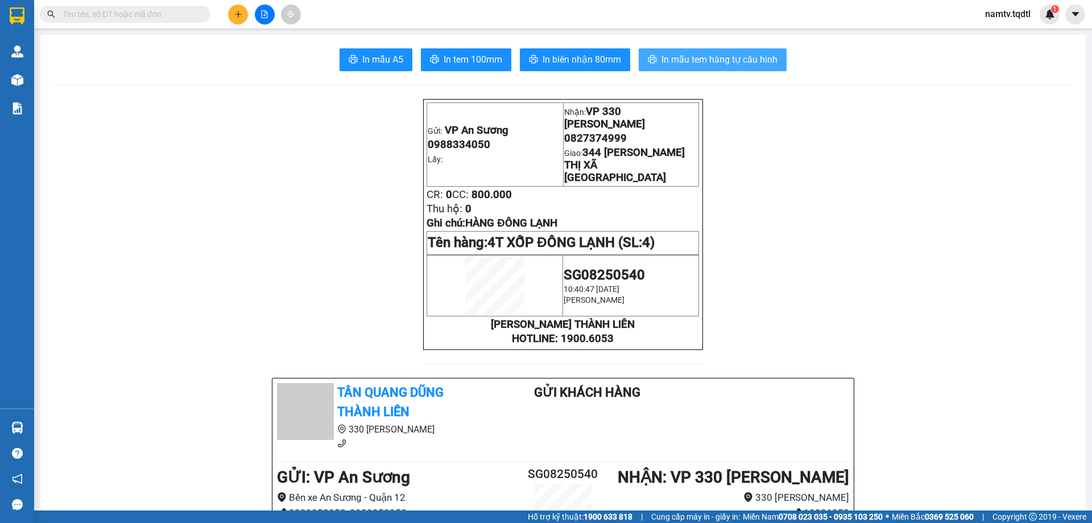
click at [691, 56] on span "In mẫu tem hàng tự cấu hình" at bounding box center [720, 59] width 116 height 14
click at [239, 14] on icon "plus" at bounding box center [238, 14] width 8 height 8
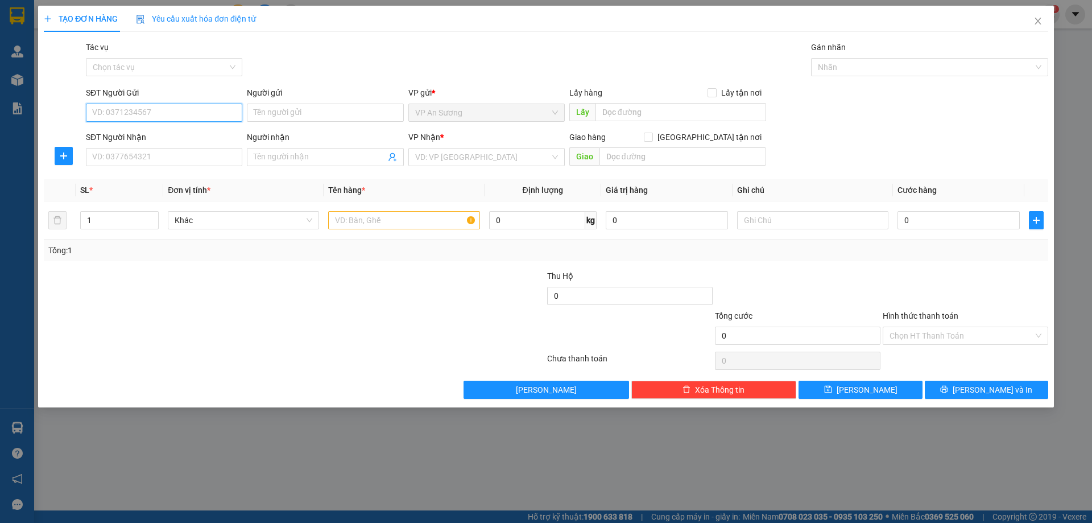
click at [172, 112] on input "SĐT Người Gửi" at bounding box center [164, 113] width 156 height 18
click at [114, 137] on div "0988334050" at bounding box center [164, 135] width 143 height 13
type input "0988334050"
type input "0827374999"
type input "344 TRẦN HƯNG ĐẠO THỊ XÃ QUẢNG TRỊ"
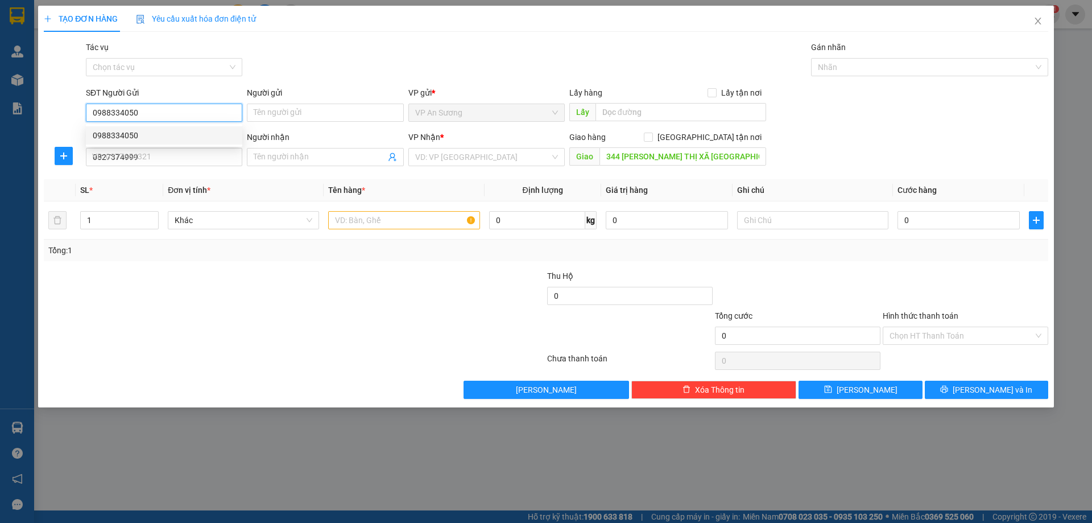
type input "800.000"
type input "0988334050"
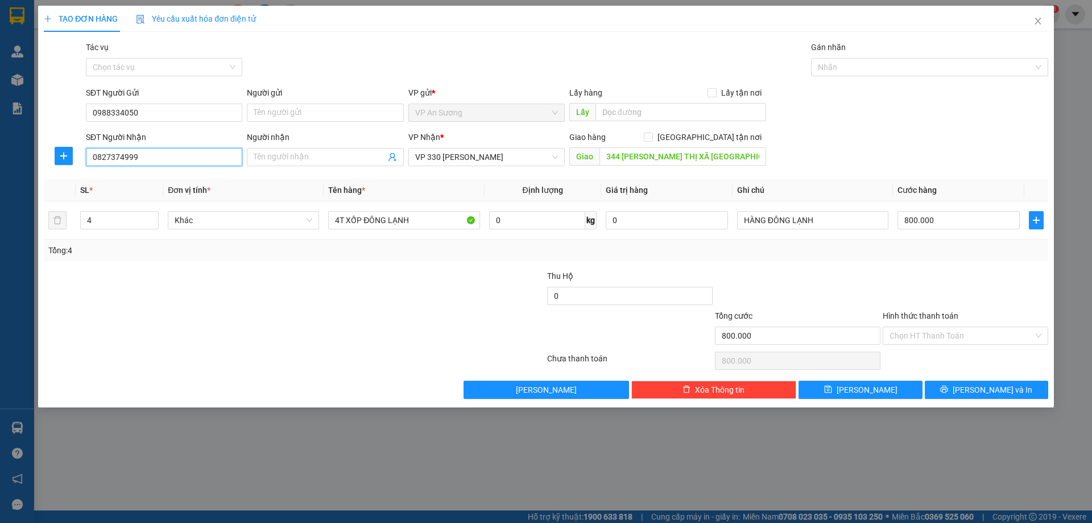
click at [145, 157] on input "0827374999" at bounding box center [164, 157] width 156 height 18
type input "0"
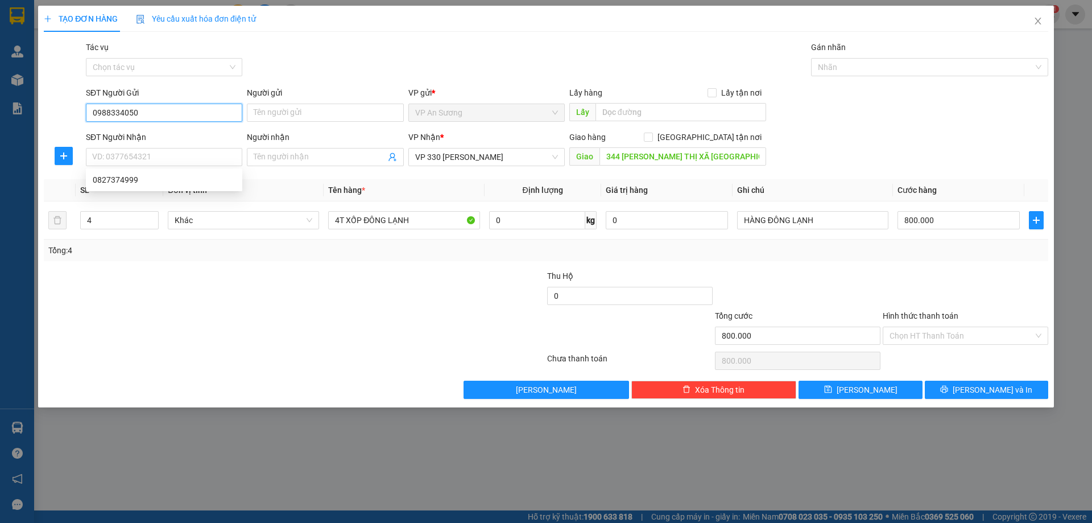
click at [148, 110] on input "0988334050" at bounding box center [164, 113] width 156 height 18
type input "0"
click at [106, 133] on div "0339434949" at bounding box center [164, 135] width 143 height 13
type input "0339434949"
type input "150.000"
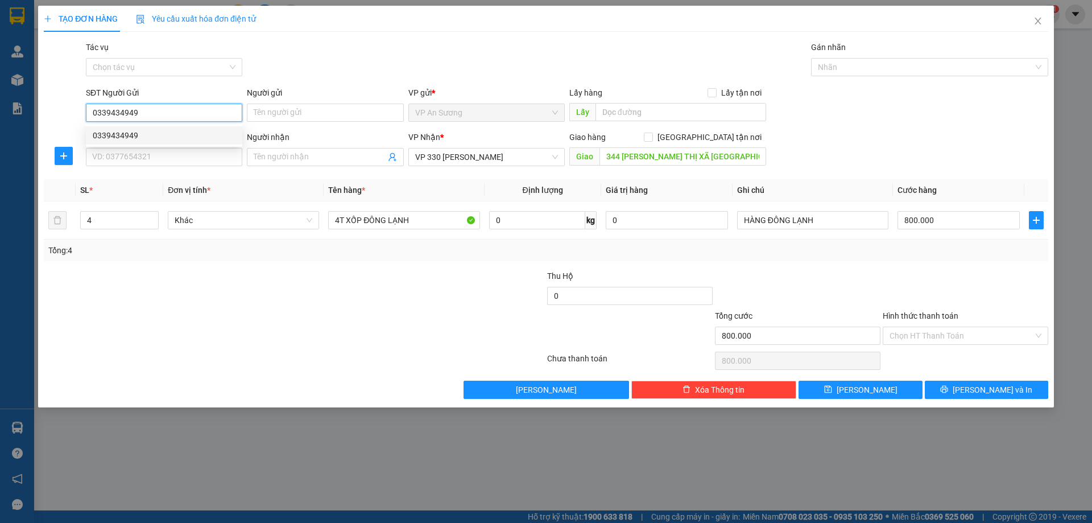
type input "150.000"
type input "0339434949"
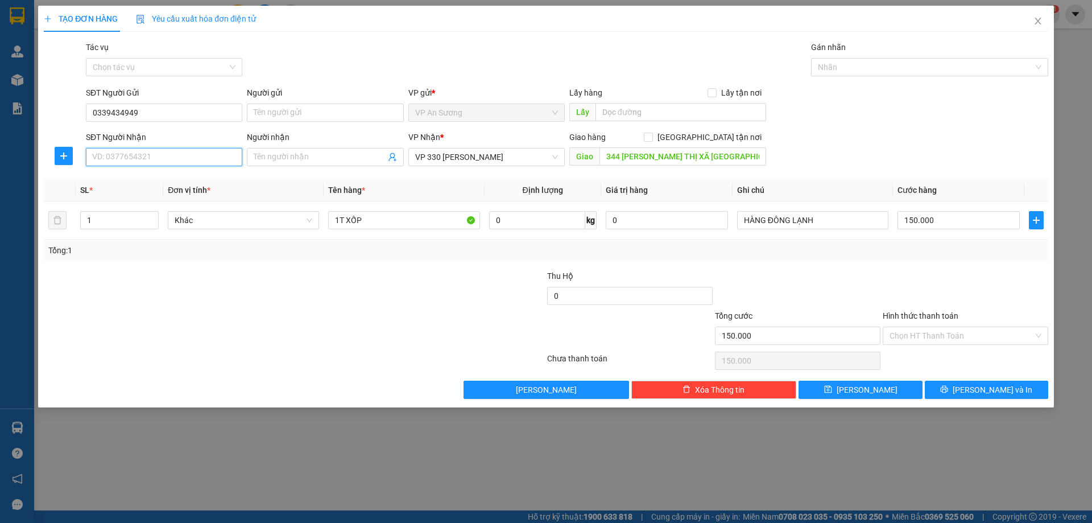
click at [147, 156] on input "SĐT Người Nhận" at bounding box center [164, 157] width 156 height 18
click at [104, 175] on div "0973682189" at bounding box center [164, 180] width 143 height 13
type input "0973682189"
type input "BA ĐỒN"
type input "900.000"
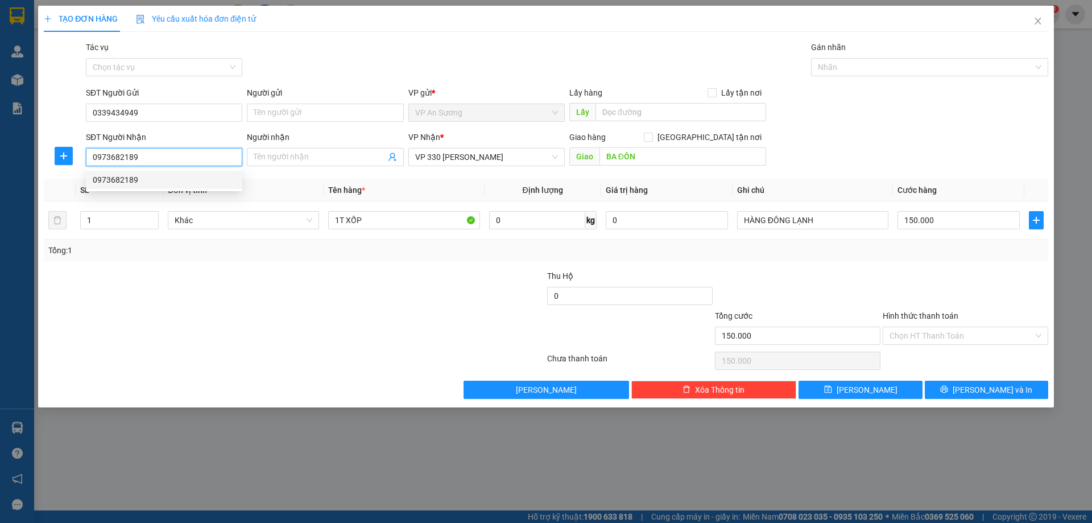
type input "900.000"
type input "0973682189"
click at [93, 221] on input "4" at bounding box center [119, 220] width 77 height 17
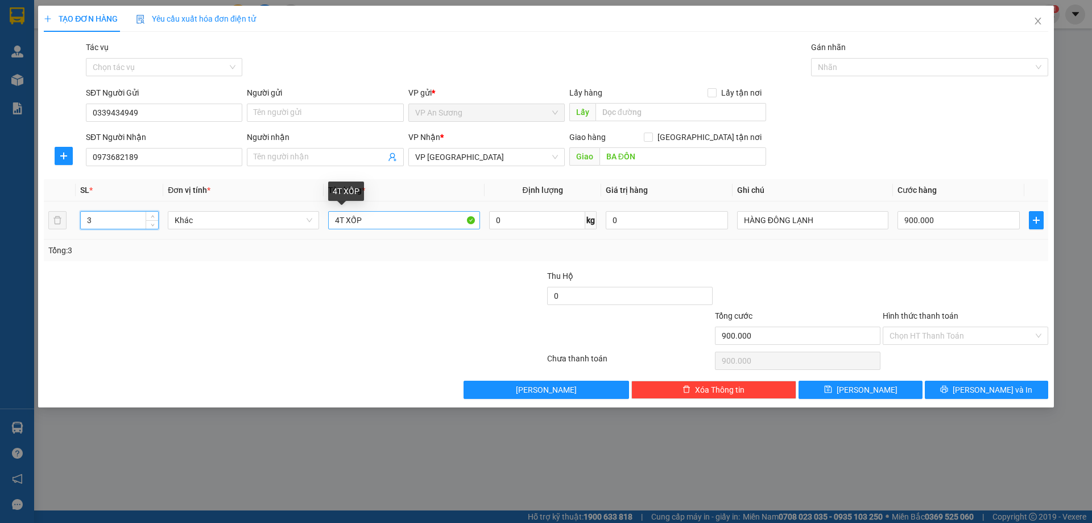
type input "3"
click at [338, 219] on input "4T XỐP" at bounding box center [403, 220] width 151 height 18
click at [363, 221] on input "2T XỐP" at bounding box center [403, 220] width 151 height 18
type input "2T XỐP +1T GIẤY"
click at [943, 216] on input "900.000" at bounding box center [959, 220] width 122 height 18
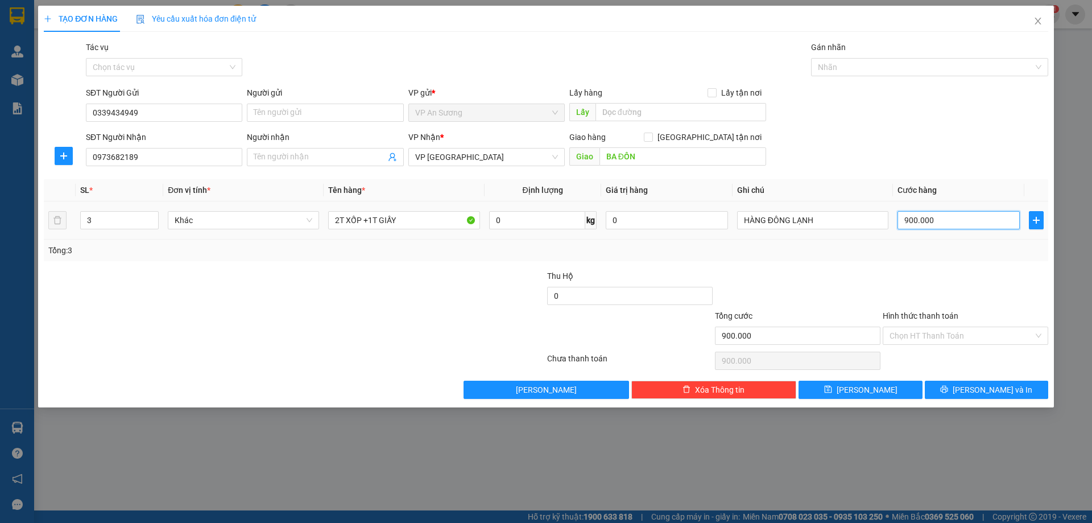
type input "0"
type input "5"
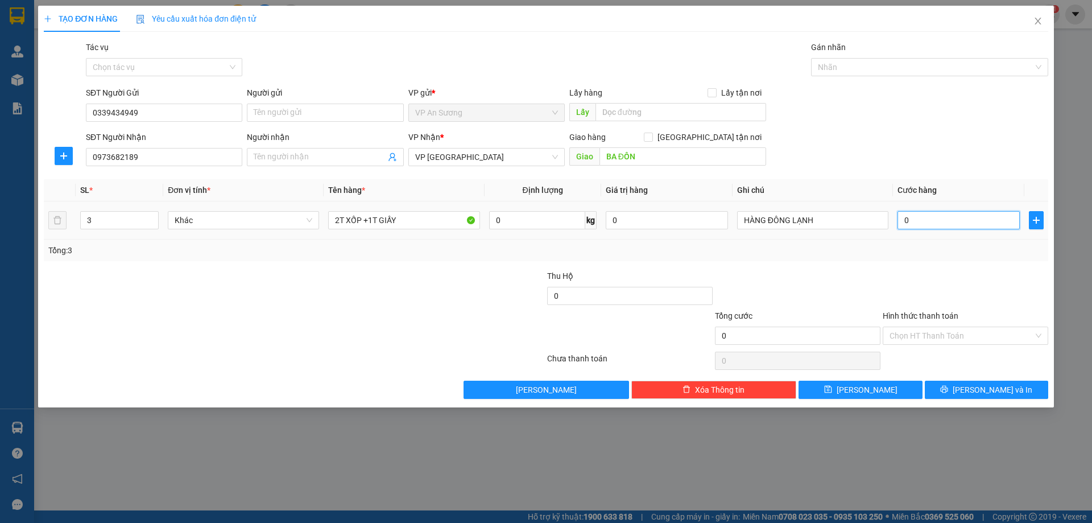
type input "05"
type input "50"
type input "050"
type input "500"
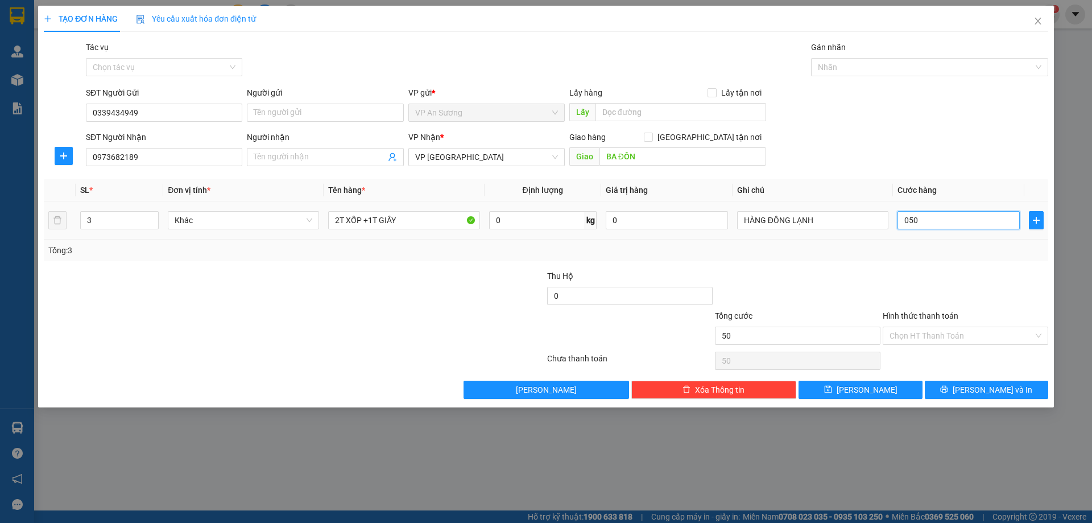
type input "500"
type input "0.500"
type input "500.000"
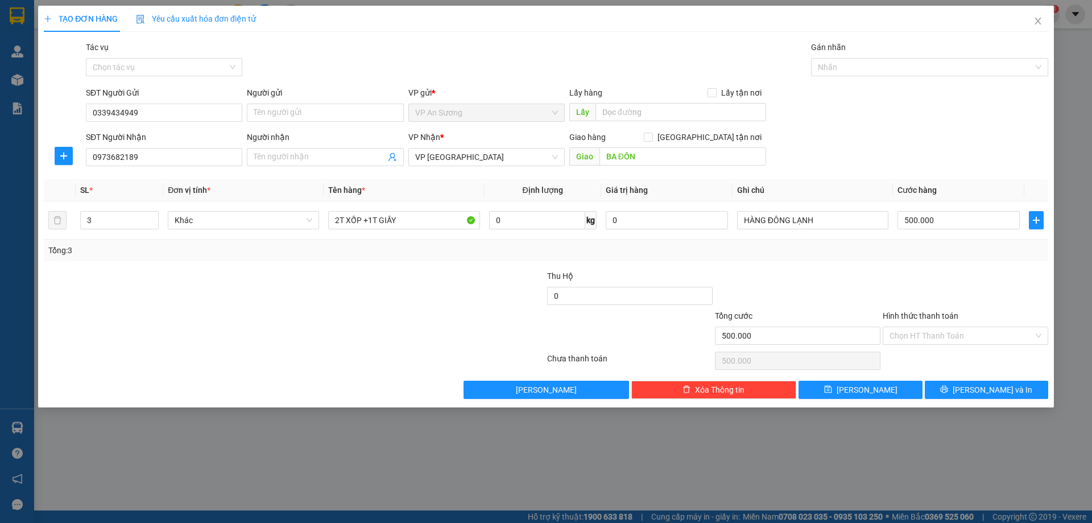
click at [927, 264] on div "Transit Pickup Surcharge Ids Transit Deliver Surcharge Ids Transit Deliver Surc…" at bounding box center [546, 220] width 1005 height 358
click at [978, 387] on span "[PERSON_NAME] và In" at bounding box center [993, 389] width 80 height 13
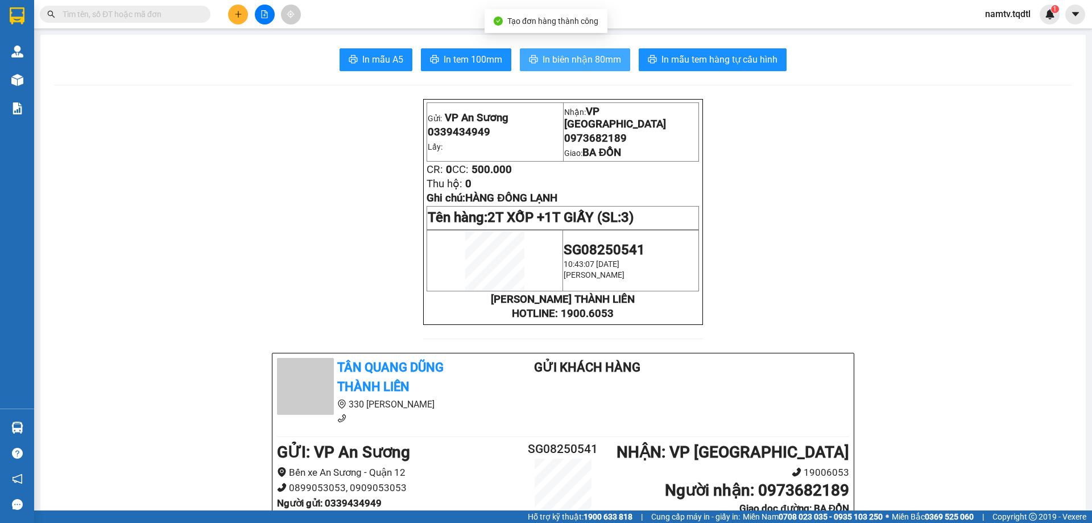
click at [573, 61] on span "In biên nhận 80mm" at bounding box center [582, 59] width 79 height 14
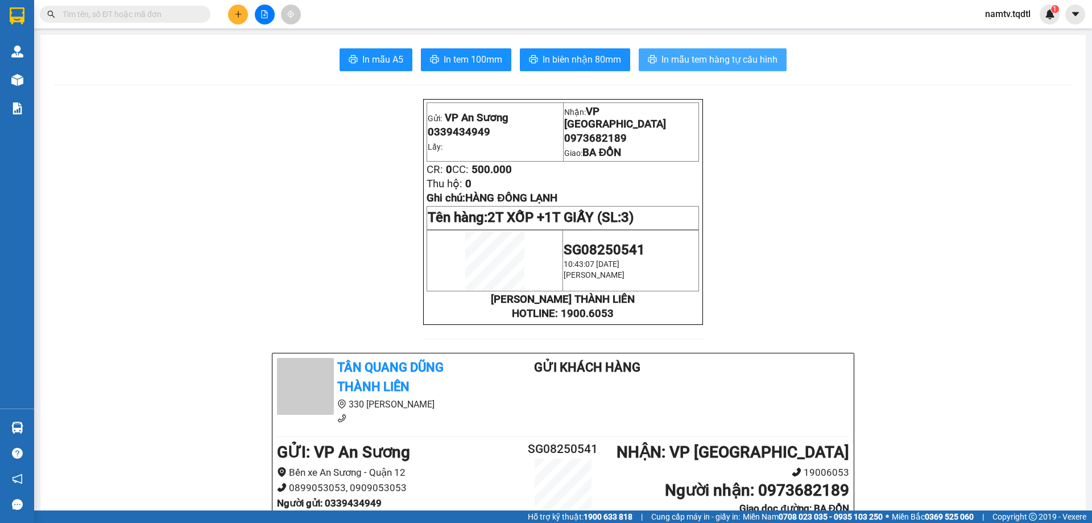
click at [725, 56] on span "In mẫu tem hàng tự cấu hình" at bounding box center [720, 59] width 116 height 14
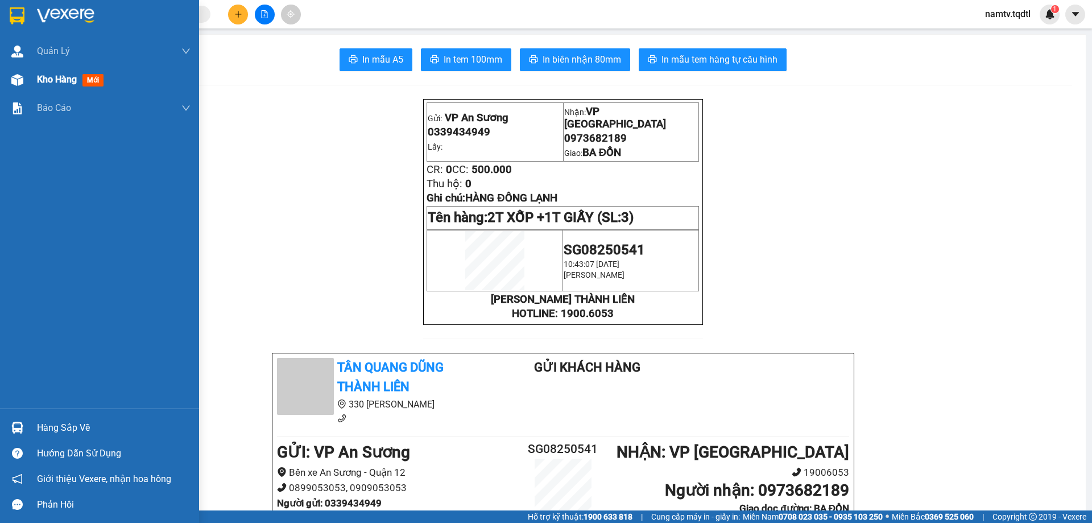
click at [39, 76] on span "Kho hàng" at bounding box center [57, 79] width 40 height 11
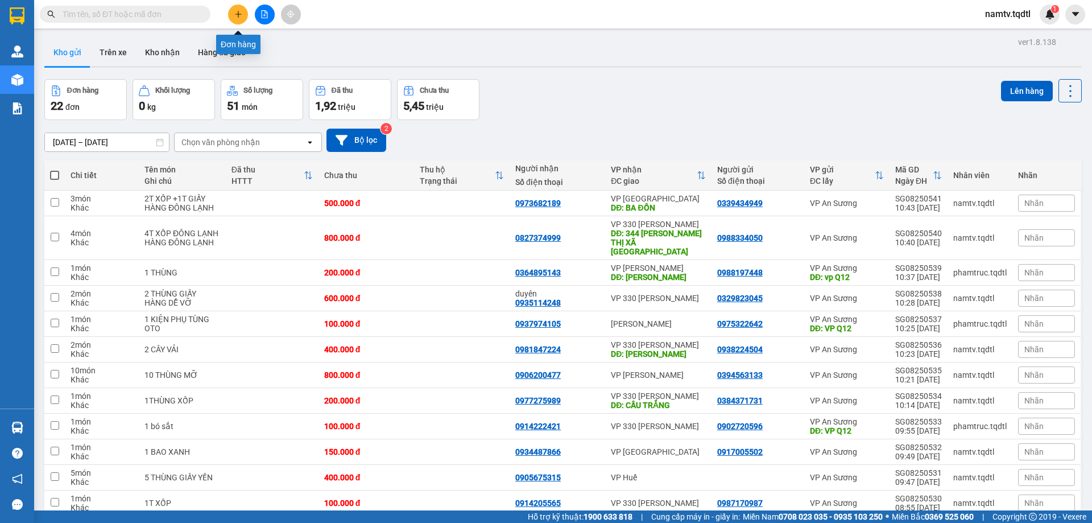
click at [234, 11] on icon "plus" at bounding box center [238, 14] width 8 height 8
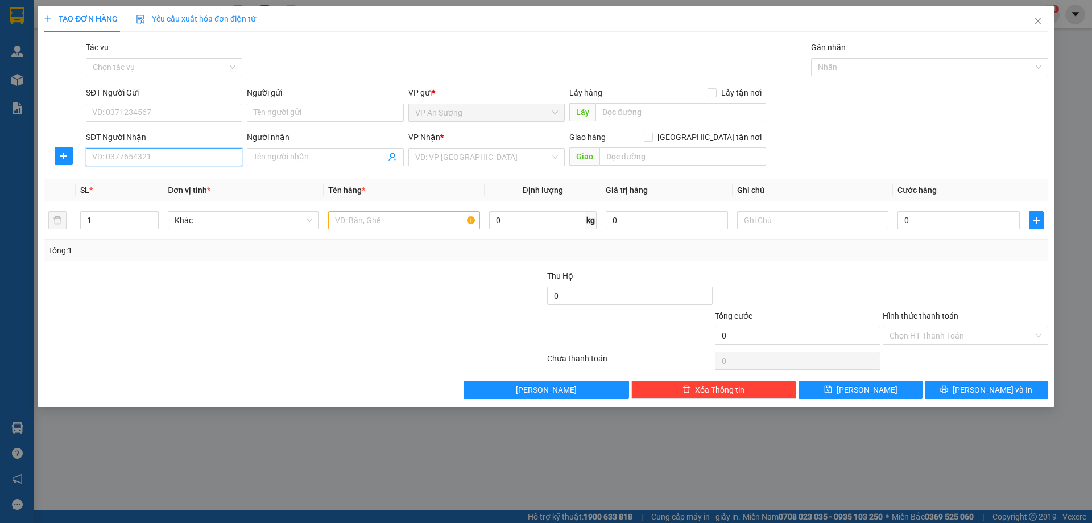
click at [146, 158] on input "SĐT Người Nhận" at bounding box center [164, 157] width 156 height 18
click at [1035, 18] on icon "close" at bounding box center [1038, 20] width 9 height 9
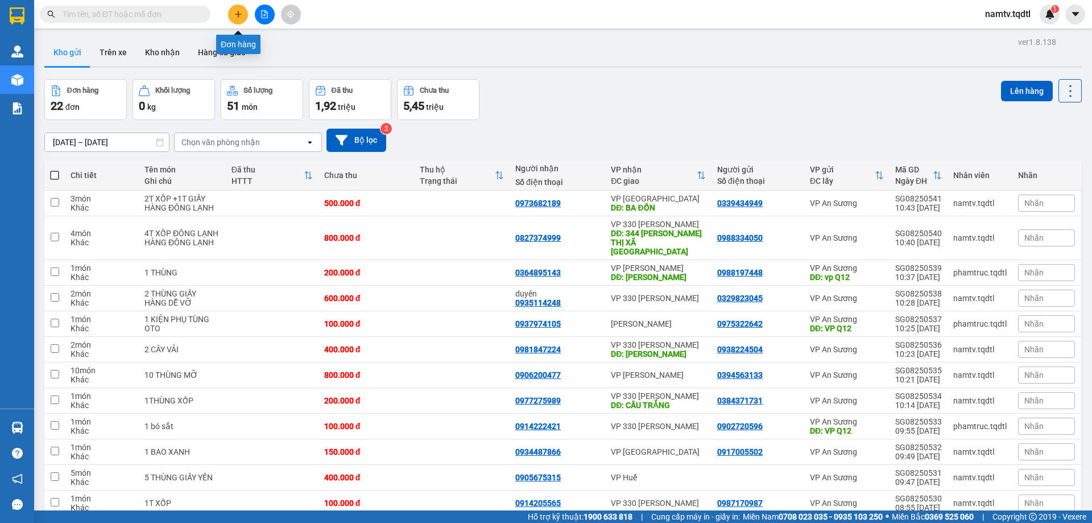
click at [237, 12] on icon "plus" at bounding box center [238, 14] width 8 height 8
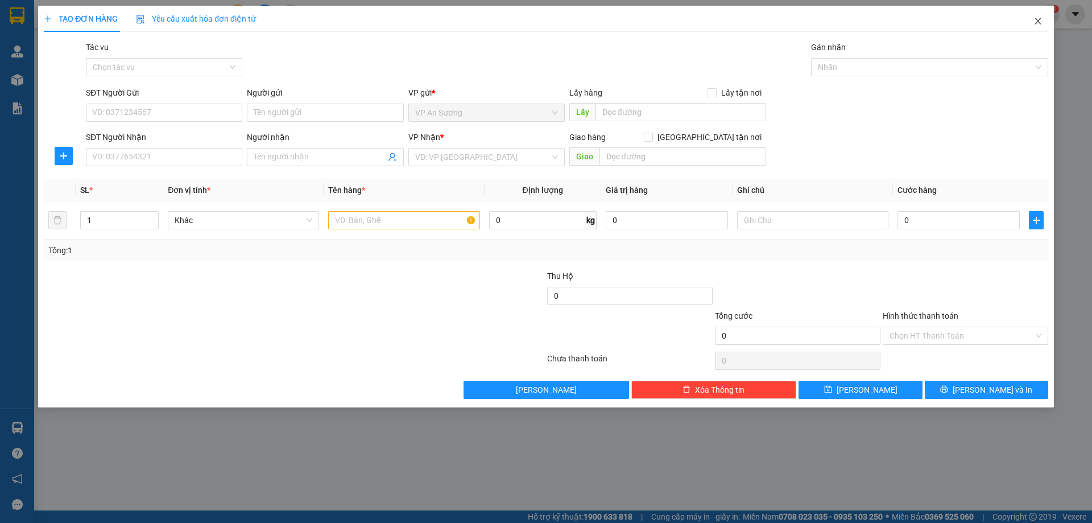
click at [1043, 16] on span "Close" at bounding box center [1038, 22] width 32 height 32
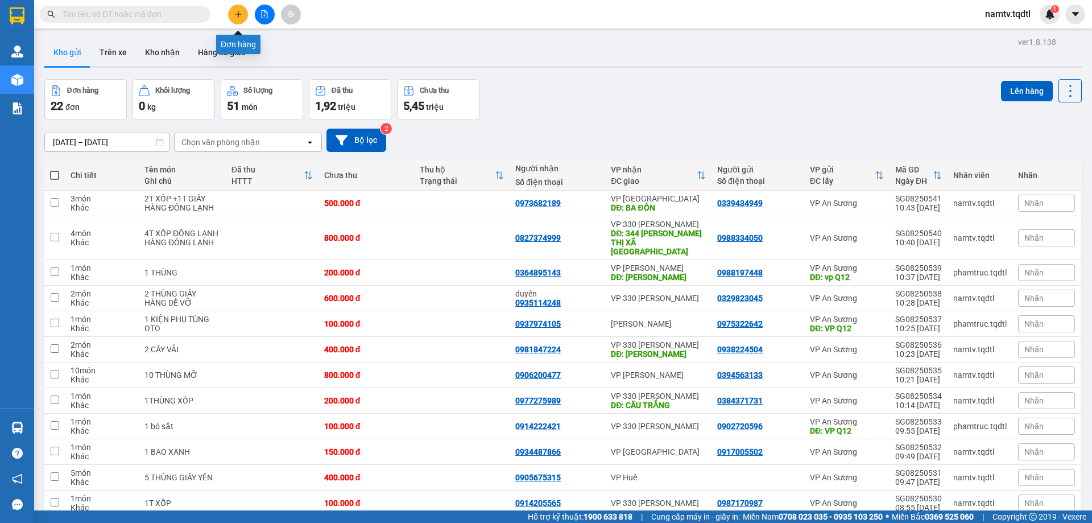
click at [239, 16] on icon "plus" at bounding box center [238, 14] width 8 height 8
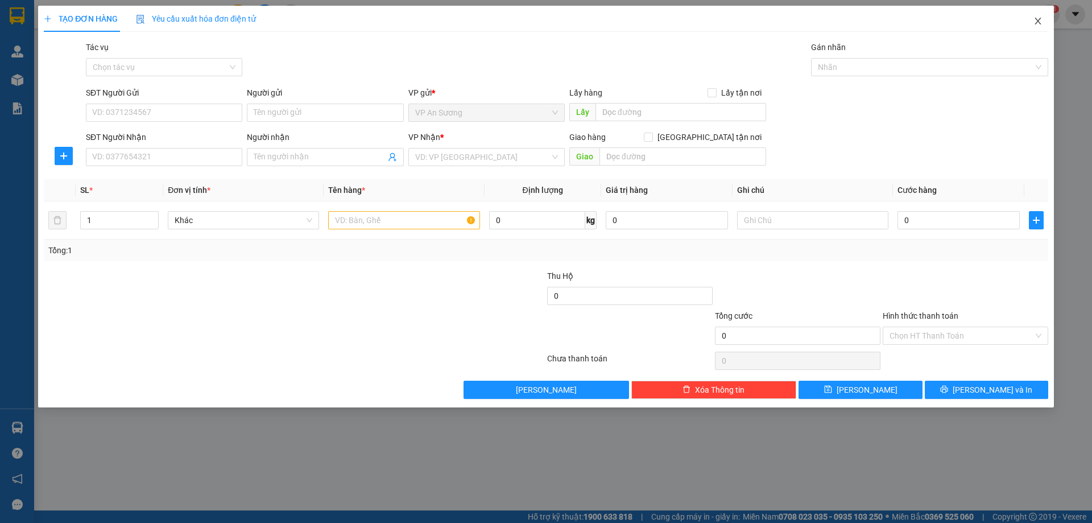
click at [1038, 16] on span "Close" at bounding box center [1038, 22] width 32 height 32
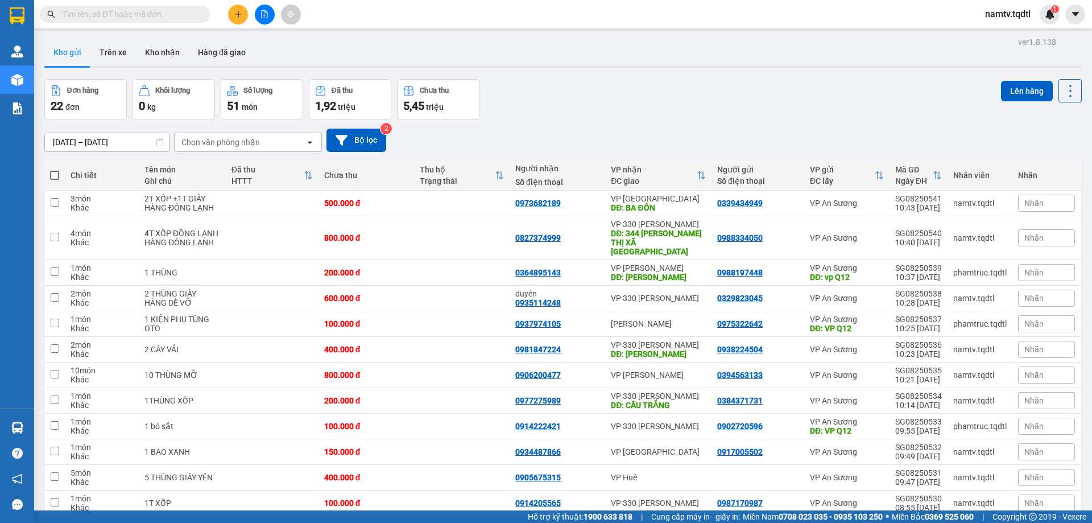
click at [179, 16] on input "text" at bounding box center [130, 14] width 134 height 13
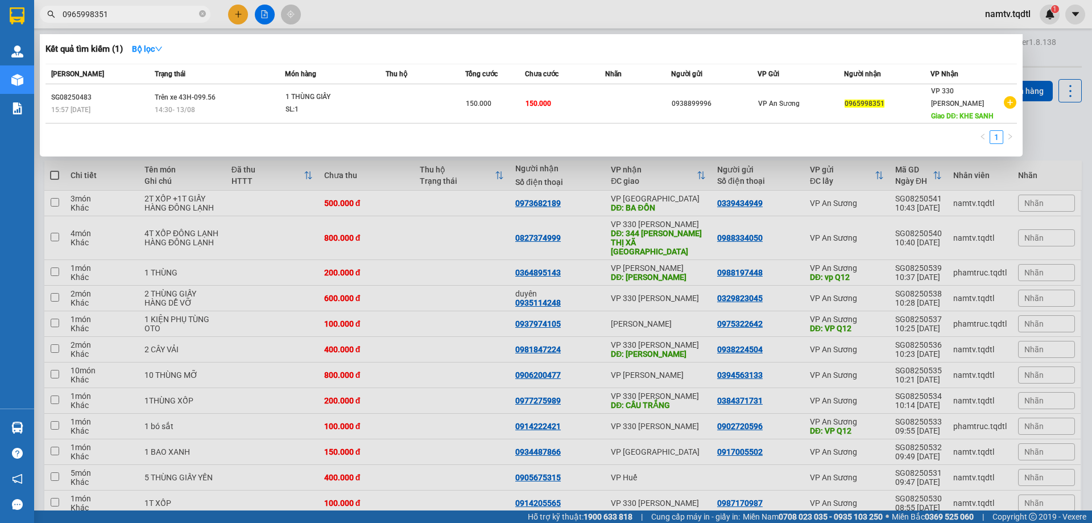
type input "0965998351"
click at [265, 10] on div at bounding box center [546, 261] width 1092 height 523
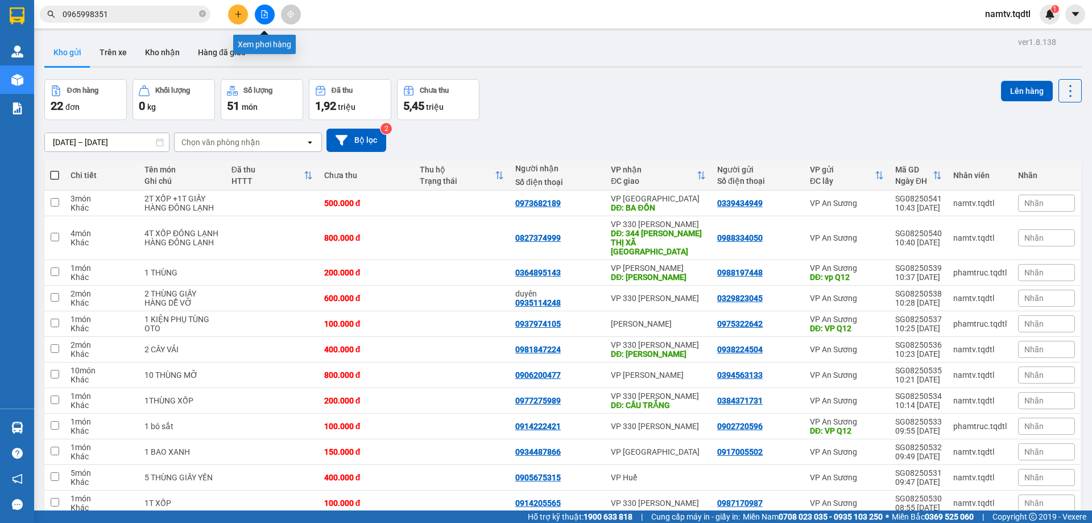
click at [265, 17] on icon "file-add" at bounding box center [265, 14] width 8 height 8
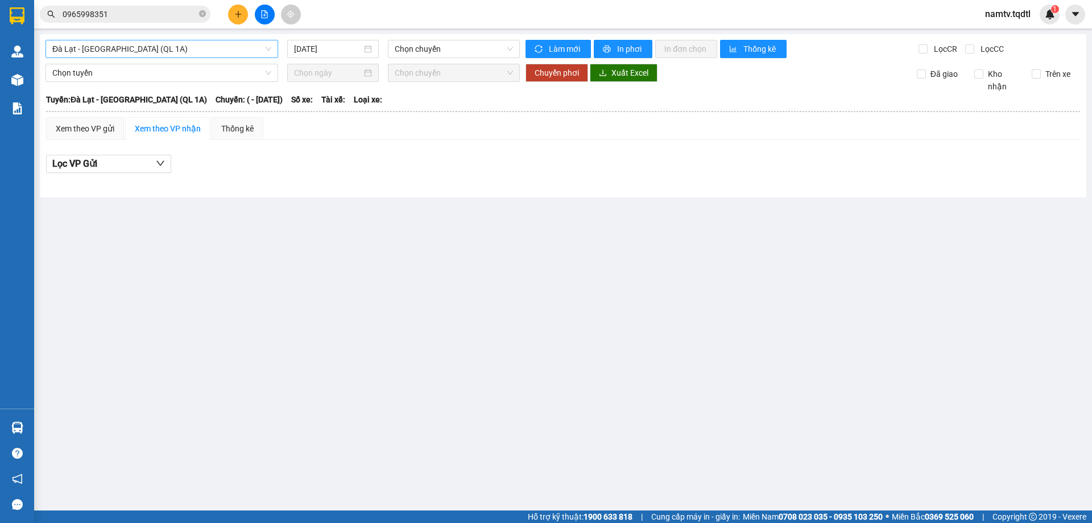
drag, startPoint x: 179, startPoint y: 48, endPoint x: 176, endPoint y: 55, distance: 7.4
click at [177, 52] on span "Đà Lạt - [GEOGRAPHIC_DATA] (QL 1A)" at bounding box center [161, 48] width 219 height 17
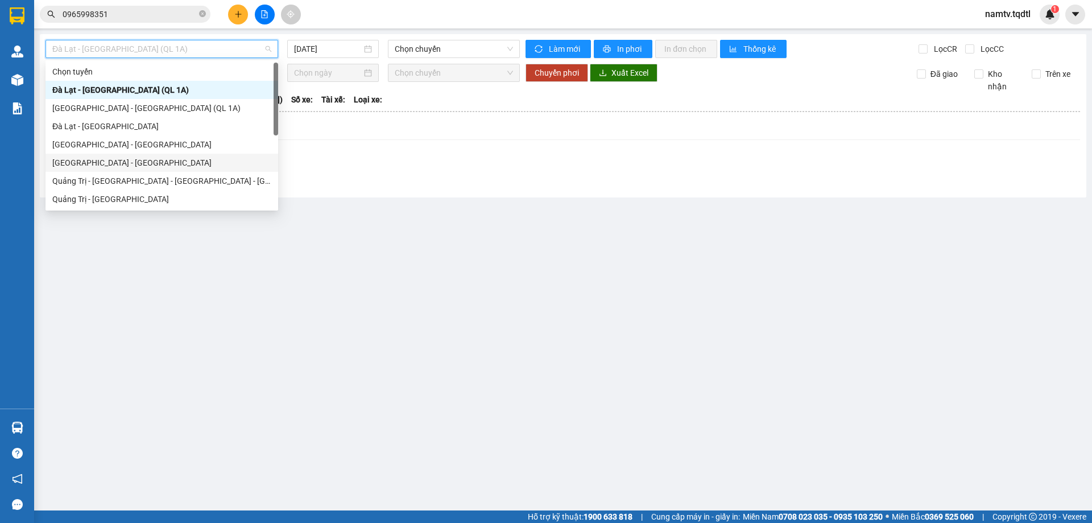
click at [98, 159] on div "[GEOGRAPHIC_DATA] - [GEOGRAPHIC_DATA]" at bounding box center [161, 162] width 219 height 13
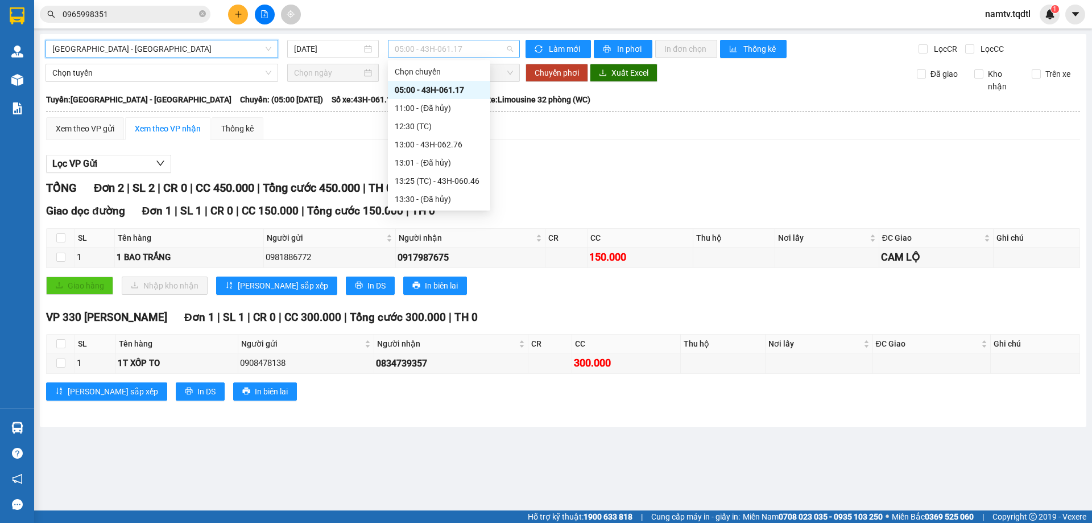
click at [480, 44] on span "05:00 - 43H-061.17" at bounding box center [454, 48] width 118 height 17
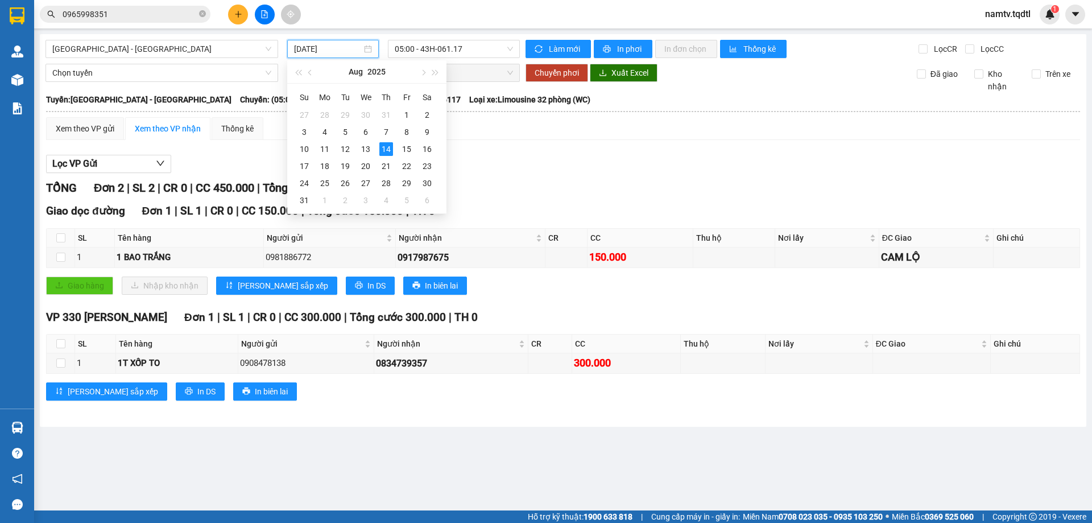
drag, startPoint x: 342, startPoint y: 45, endPoint x: 352, endPoint y: 92, distance: 47.6
click at [342, 48] on input "[DATE]" at bounding box center [328, 49] width 68 height 13
click at [367, 148] on div "13" at bounding box center [366, 149] width 14 height 14
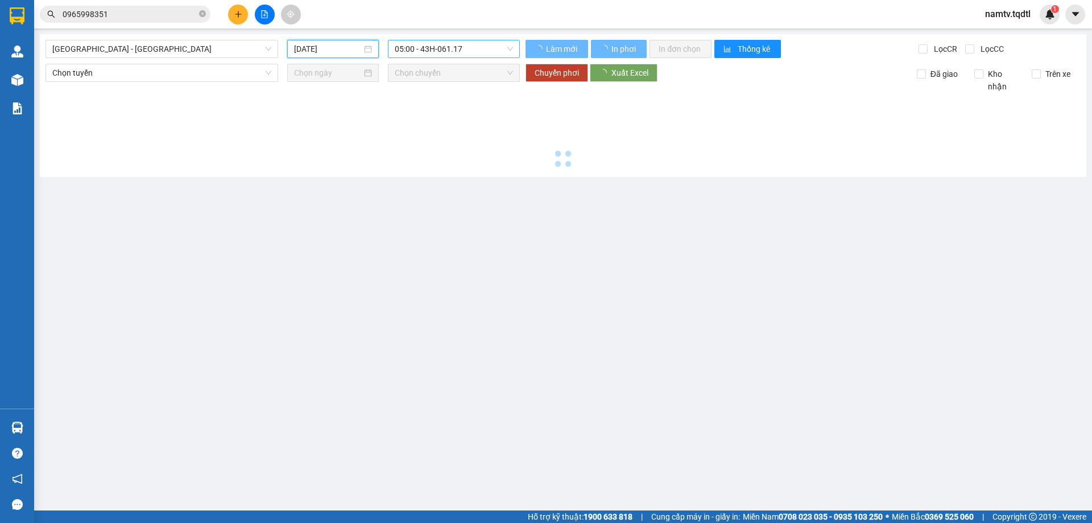
type input "[DATE]"
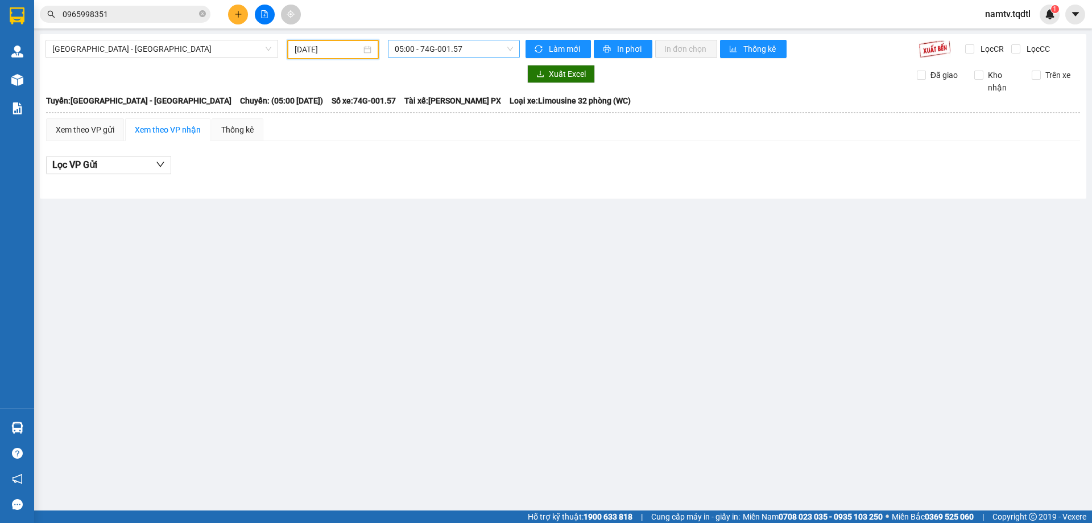
click at [477, 49] on span "05:00 - 74G-001.57" at bounding box center [454, 48] width 118 height 17
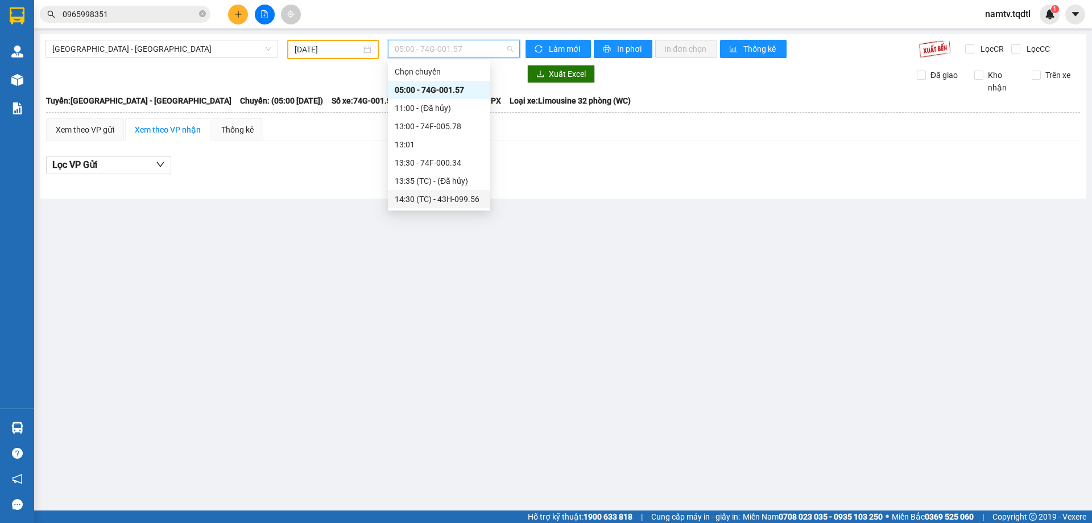
click at [431, 196] on div "14:30 (TC) - 43H-099.56" at bounding box center [439, 199] width 89 height 13
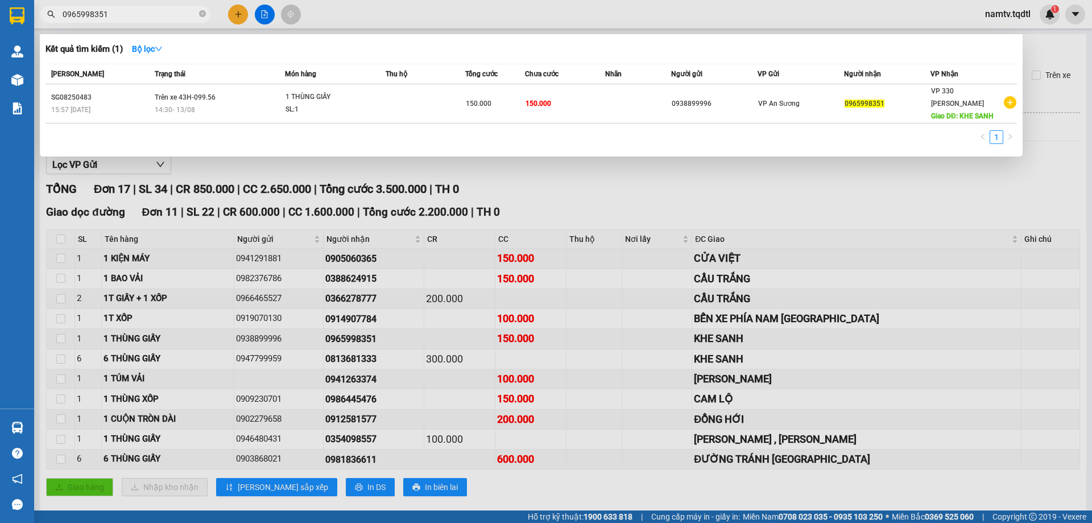
click at [111, 13] on input "0965998351" at bounding box center [130, 14] width 134 height 13
type input "0"
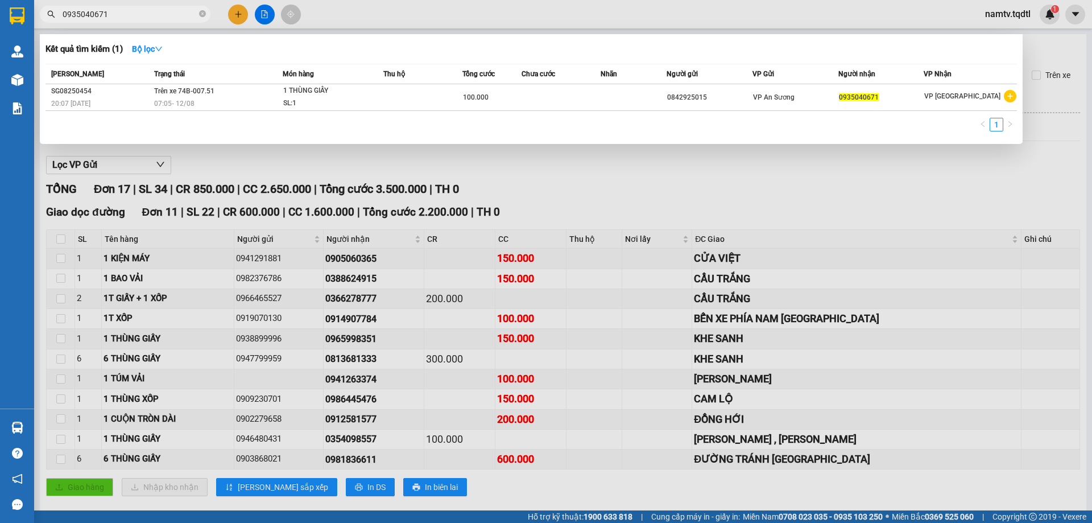
type input "0935040671"
click at [238, 12] on div at bounding box center [546, 261] width 1092 height 523
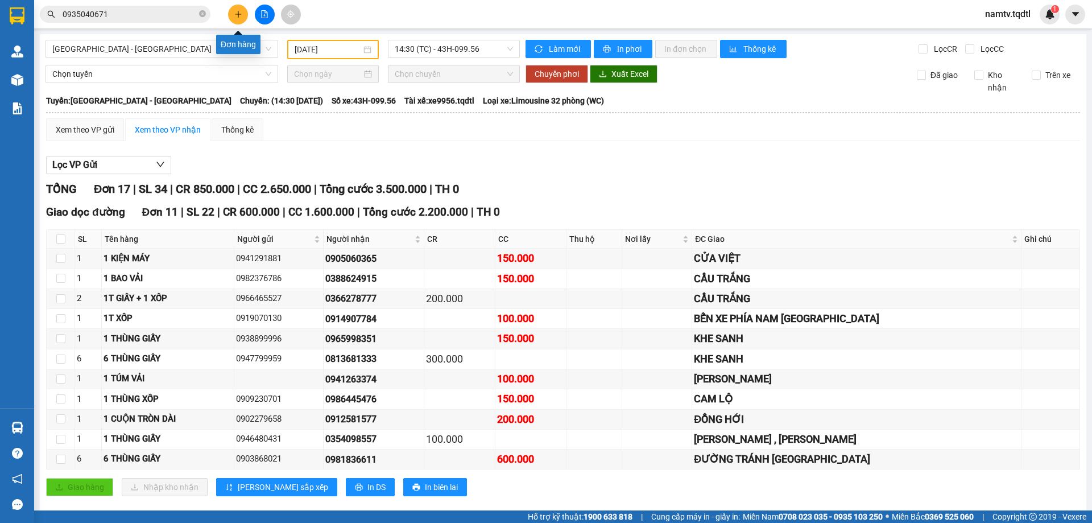
click at [234, 13] on icon "plus" at bounding box center [238, 14] width 8 height 8
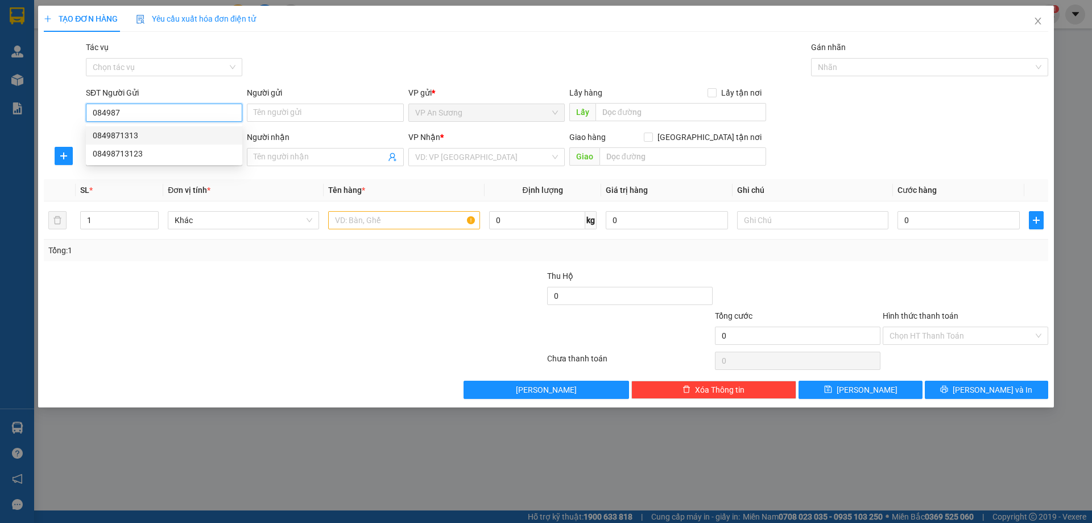
click at [114, 135] on div "0849871313" at bounding box center [164, 135] width 143 height 13
type input "0849871313"
type input "0847089032"
type input "TX PHONG ĐIỀN HUẾ"
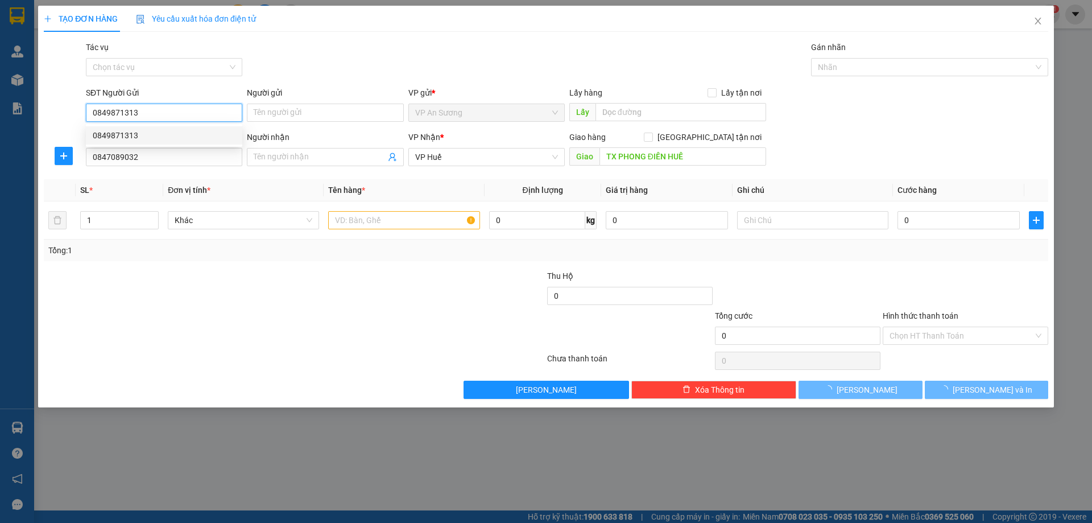
type input "100.000"
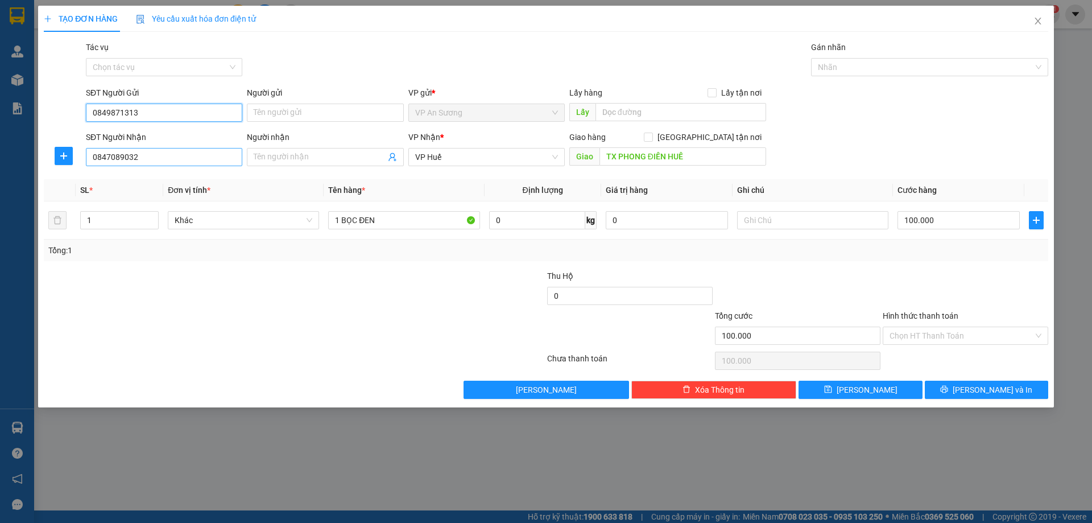
type input "0849871313"
click at [145, 158] on input "0847089032" at bounding box center [164, 157] width 156 height 18
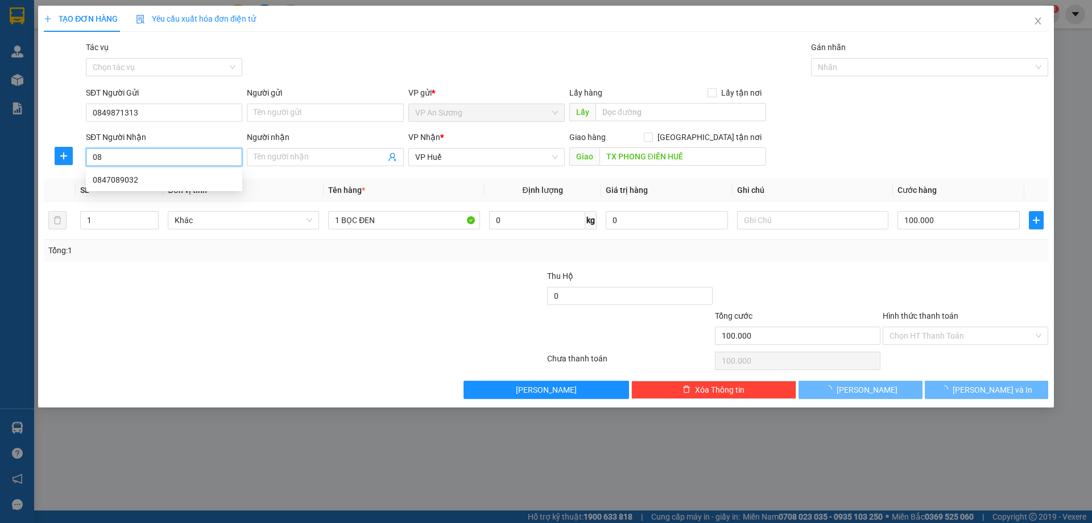
type input "0"
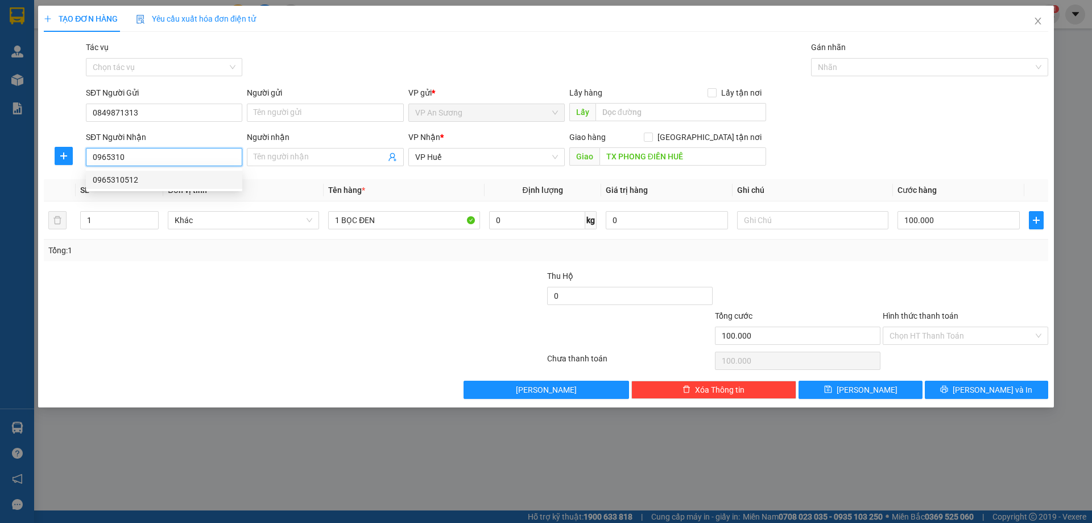
click at [109, 177] on div "0965310512" at bounding box center [164, 180] width 143 height 13
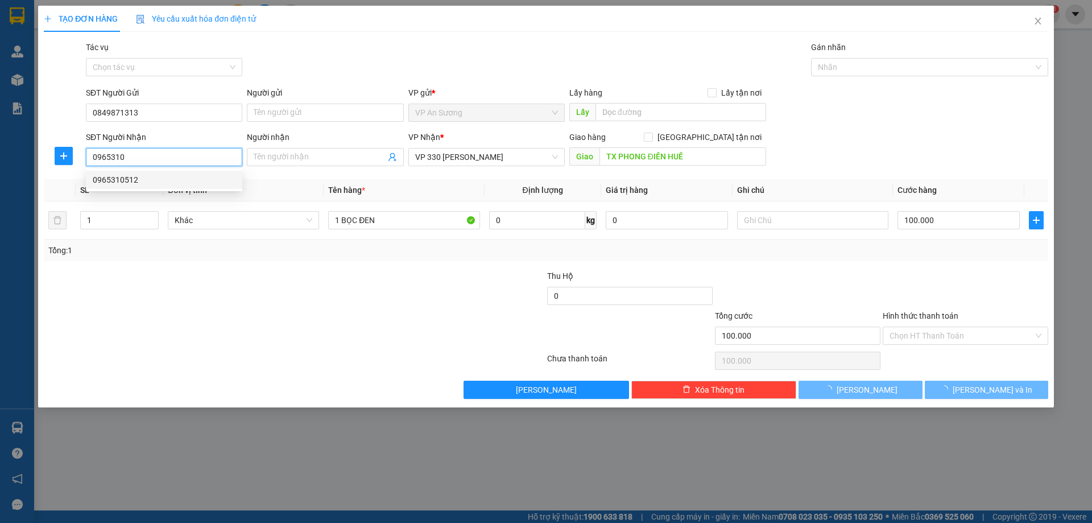
type input "0965310512"
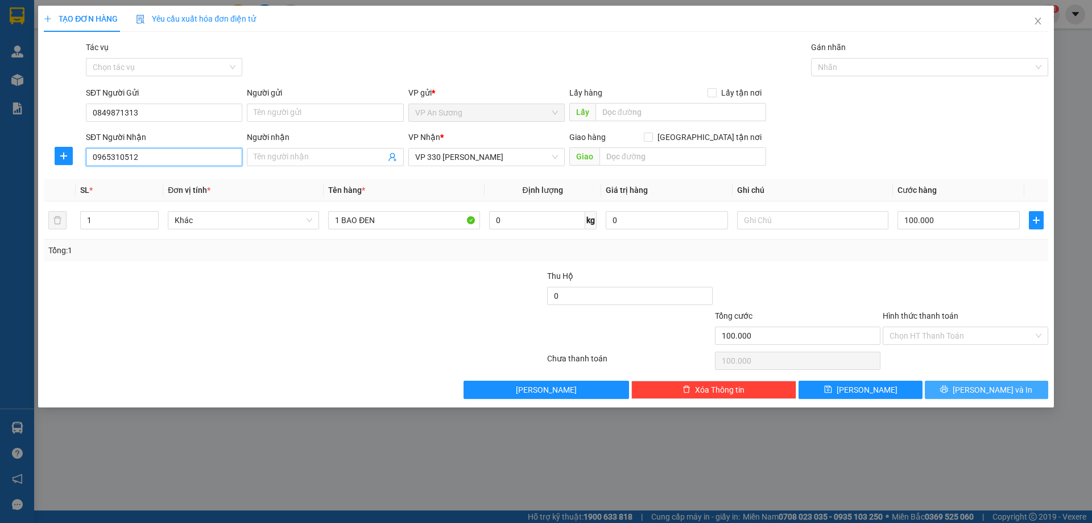
type input "0965310512"
click at [987, 389] on span "[PERSON_NAME] và In" at bounding box center [993, 389] width 80 height 13
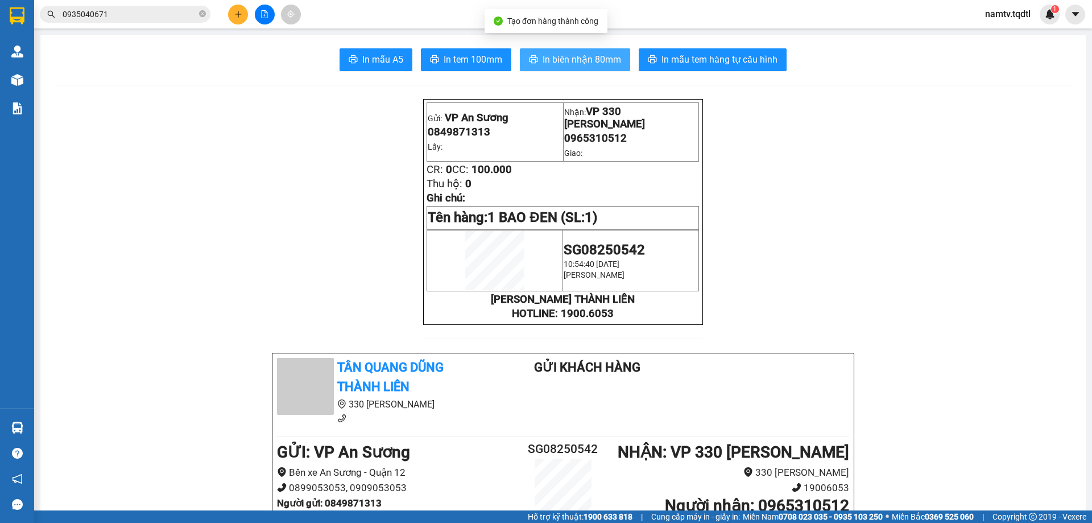
click at [559, 57] on span "In biên nhận 80mm" at bounding box center [582, 59] width 79 height 14
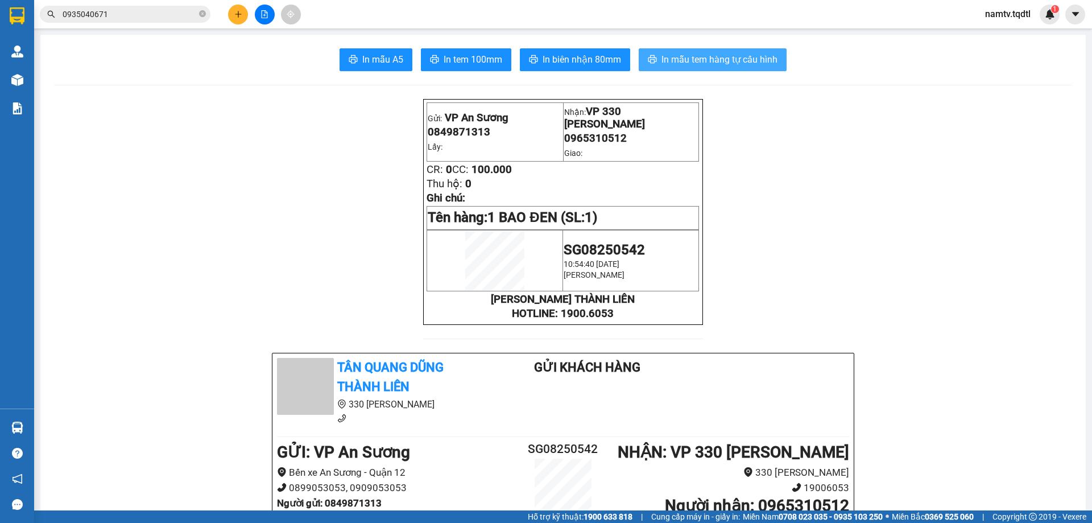
drag, startPoint x: 729, startPoint y: 56, endPoint x: 734, endPoint y: 61, distance: 6.8
click at [732, 59] on span "In mẫu tem hàng tự cấu hình" at bounding box center [720, 59] width 116 height 14
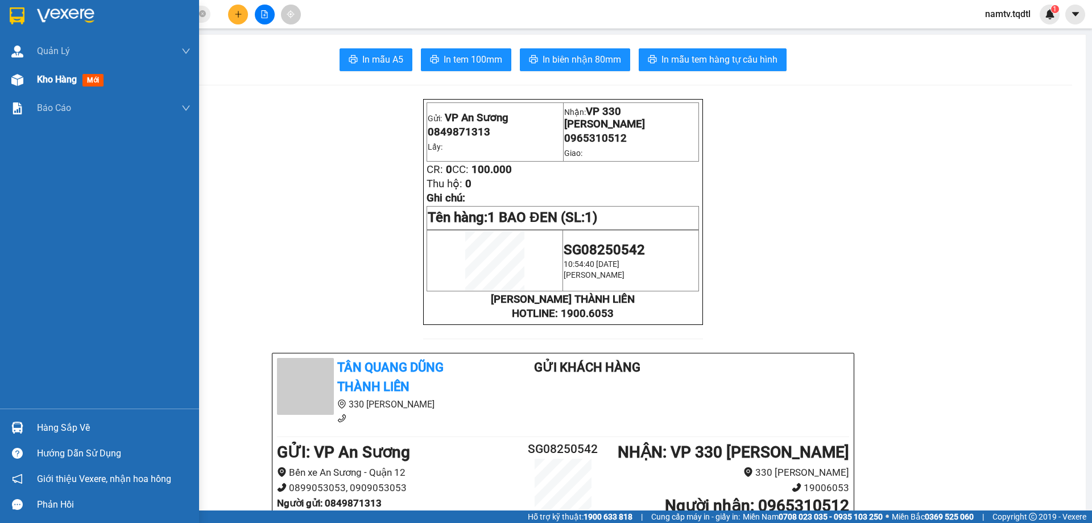
click at [59, 76] on span "Kho hàng" at bounding box center [57, 79] width 40 height 11
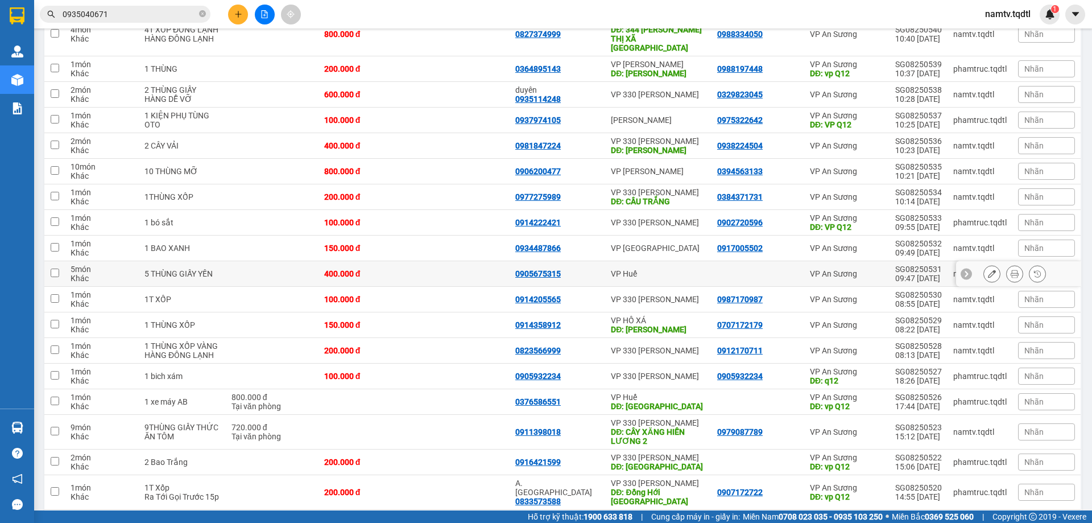
scroll to position [172, 0]
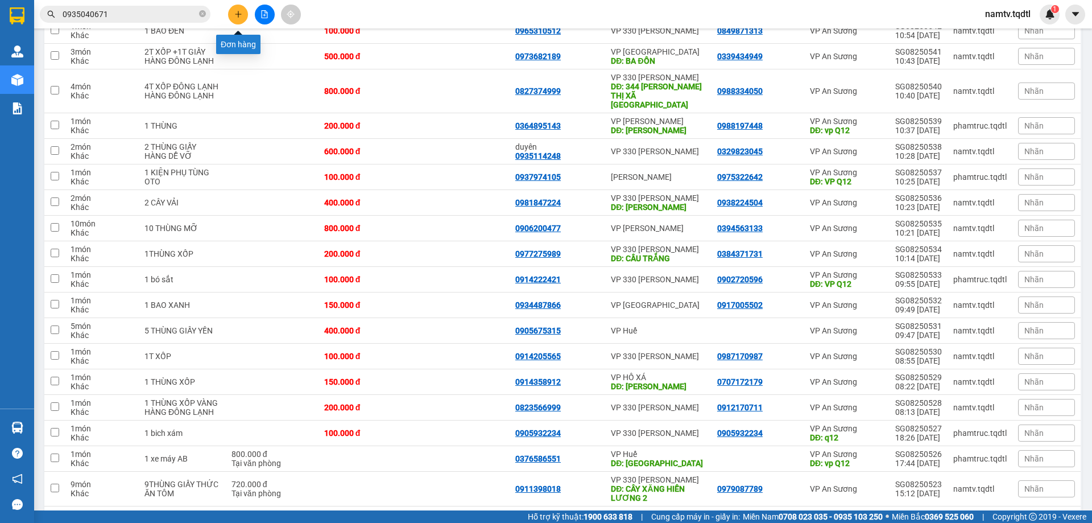
click at [236, 13] on icon "plus" at bounding box center [238, 14] width 8 height 8
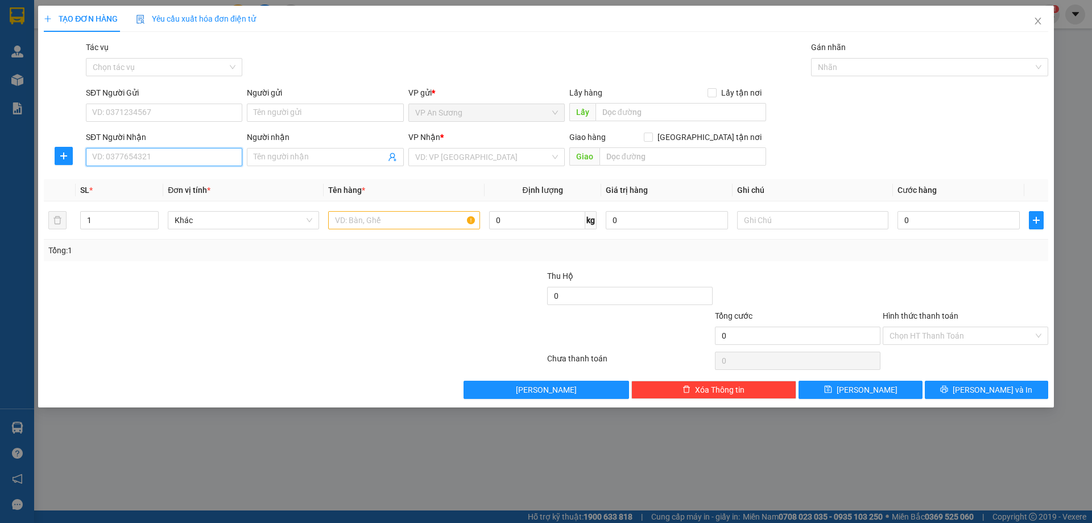
click at [149, 156] on input "SĐT Người Nhận" at bounding box center [164, 157] width 156 height 18
click at [110, 178] on div "0383479329" at bounding box center [164, 180] width 143 height 13
type input "0383479329"
type input "CÂY XĂNG TC LỆ THỦY QUẢNG BÌNH"
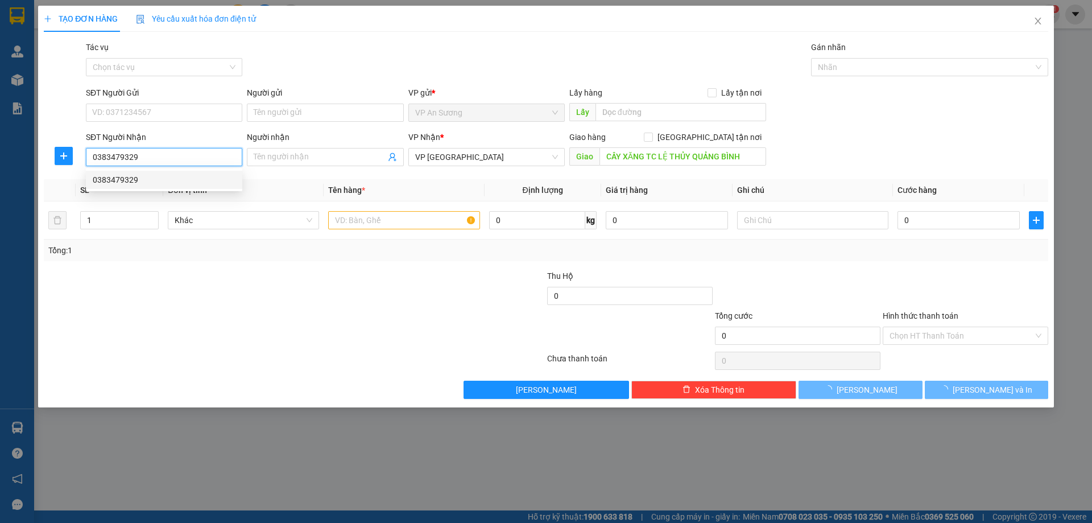
type input "240.000"
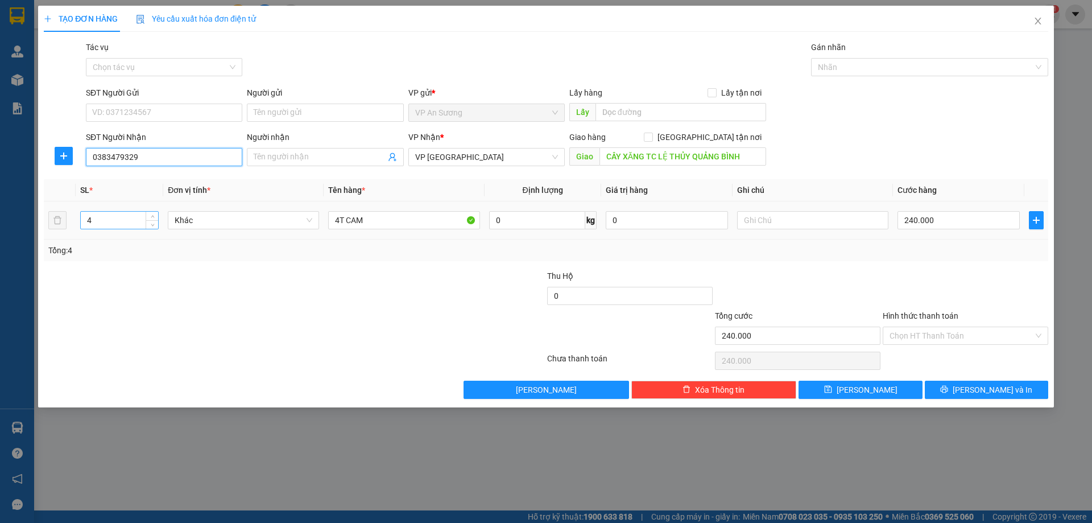
type input "0383479329"
click at [101, 221] on input "4" at bounding box center [119, 220] width 77 height 17
type input "3"
click at [339, 221] on input "4T CAM" at bounding box center [403, 220] width 151 height 18
type input "3T CAM"
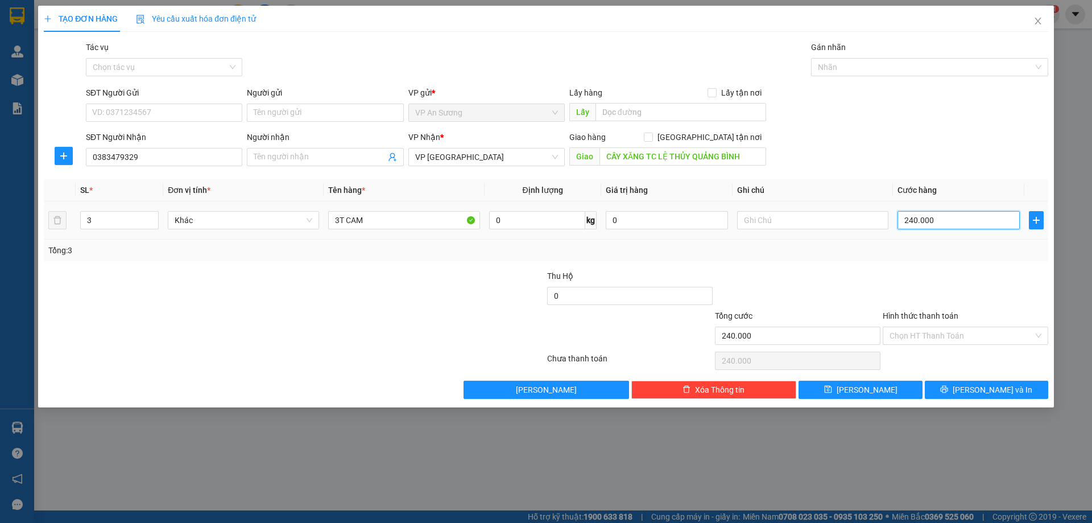
type input "0"
type input "1"
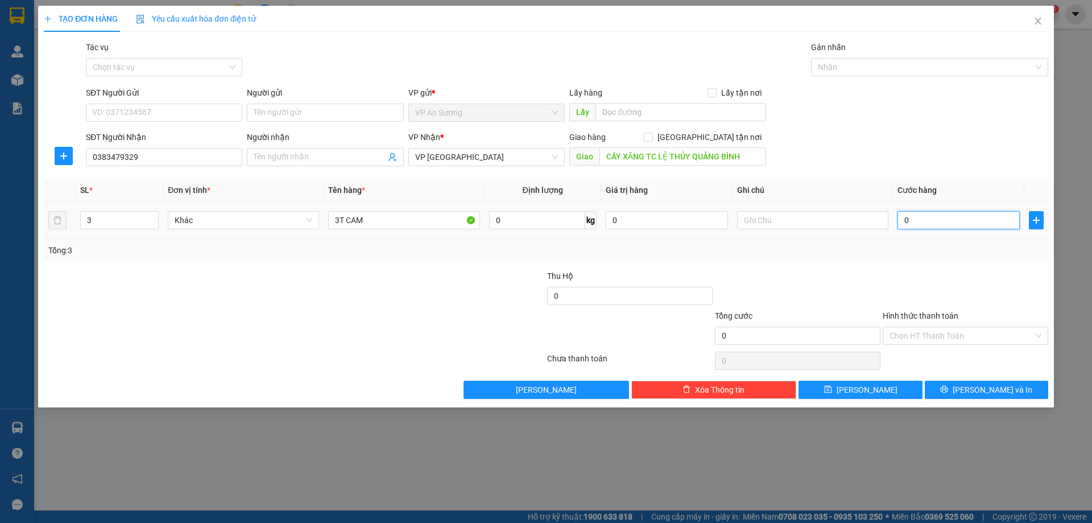
type input "01"
type input "18"
type input "018"
type input "180"
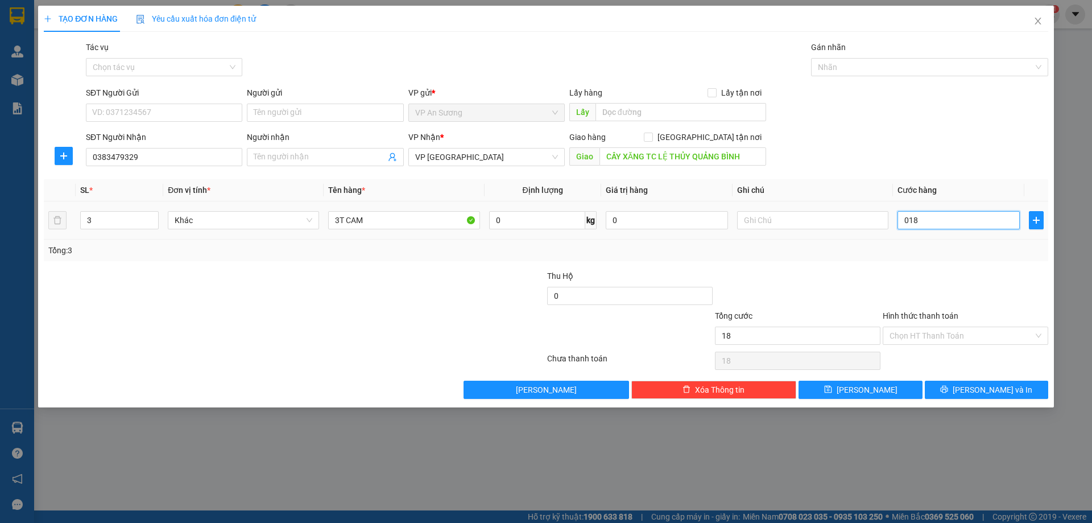
type input "180"
type input "0.180"
type input "180.000"
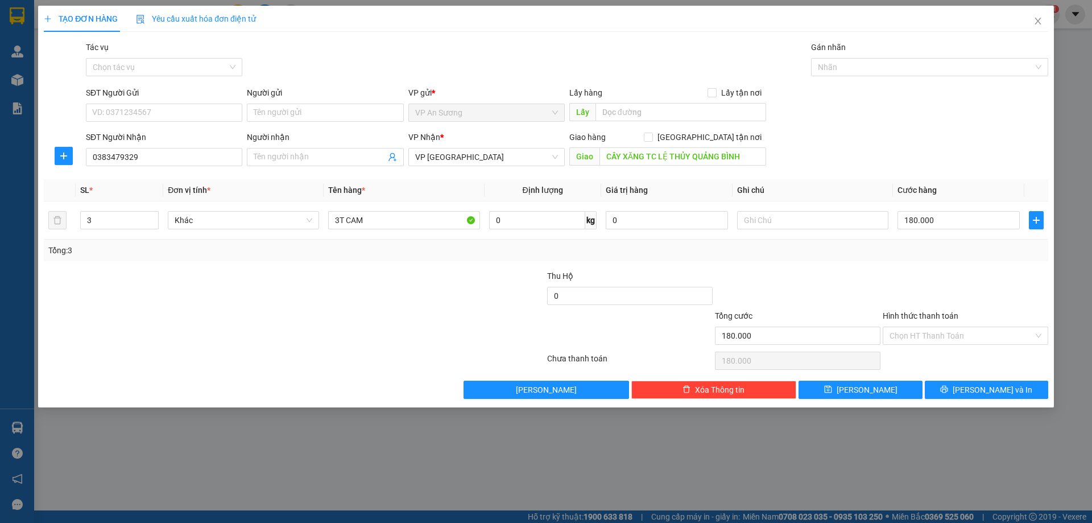
click at [875, 272] on div at bounding box center [798, 290] width 168 height 40
click at [963, 390] on button "[PERSON_NAME] và In" at bounding box center [986, 390] width 123 height 18
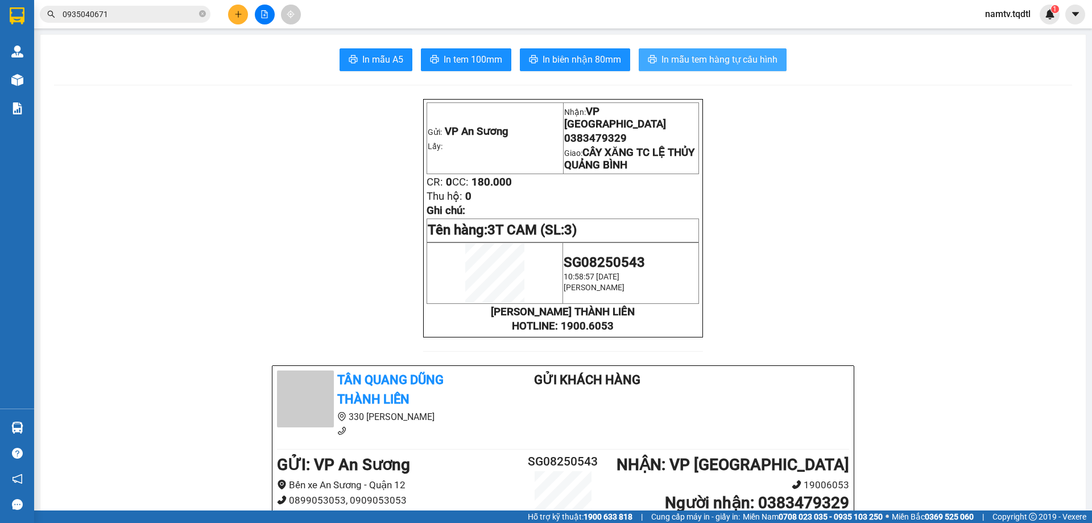
click at [708, 60] on span "In mẫu tem hàng tự cấu hình" at bounding box center [720, 59] width 116 height 14
click at [238, 14] on icon "plus" at bounding box center [238, 14] width 6 height 1
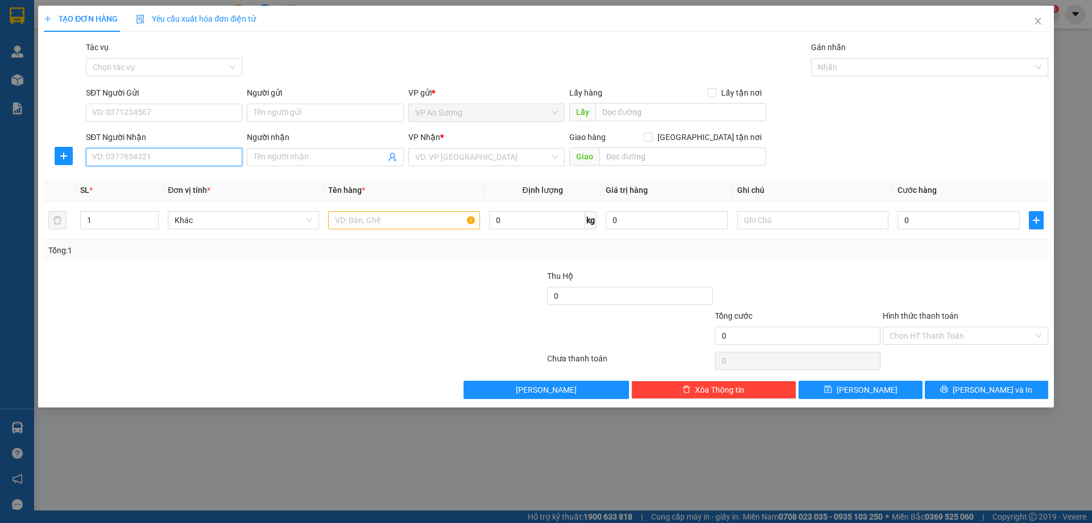
click at [163, 155] on input "SĐT Người Nhận" at bounding box center [164, 157] width 156 height 18
click at [108, 176] on div "0906535413" at bounding box center [164, 180] width 143 height 13
type input "0906535413"
type input "CX 3 SAO HUẾ"
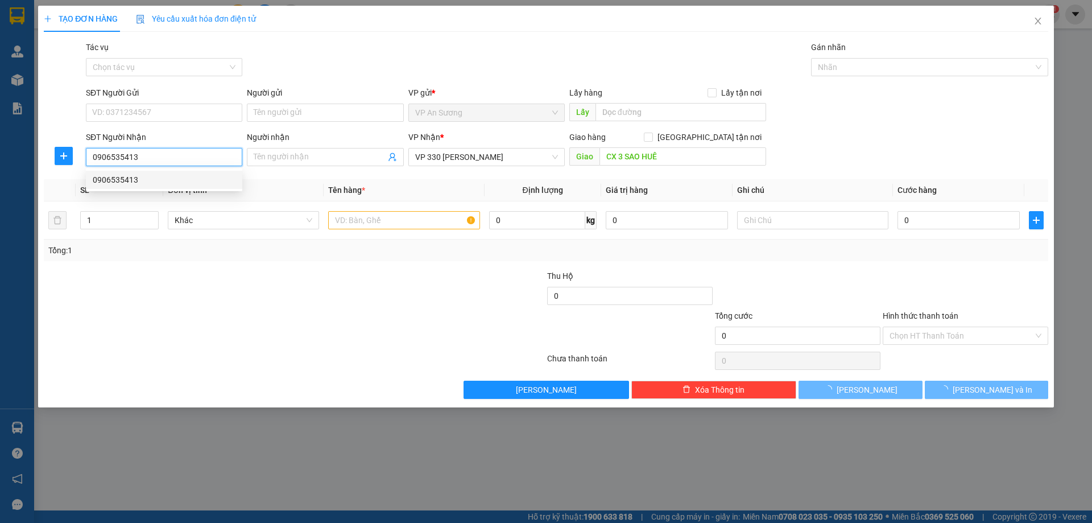
type input "250.000"
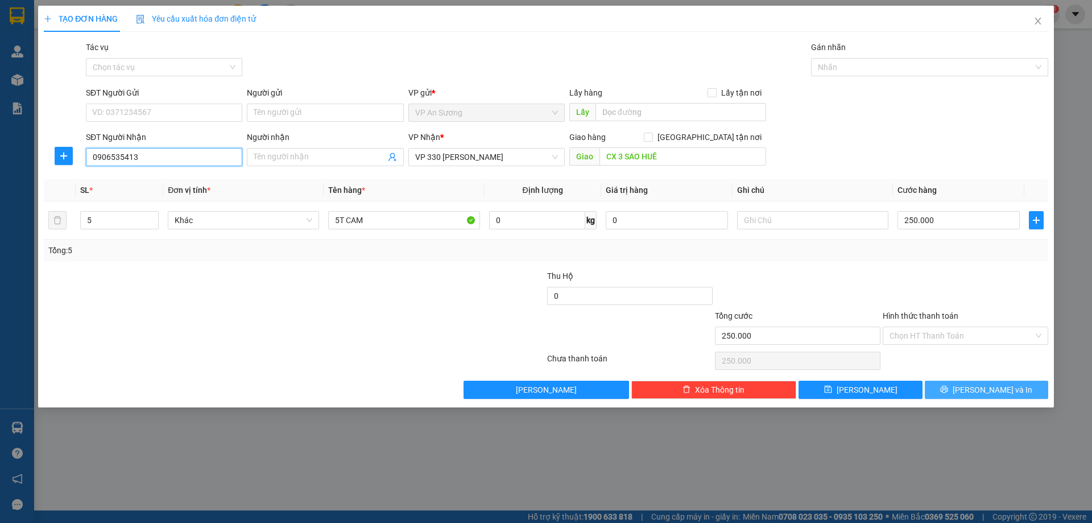
type input "0906535413"
click at [961, 386] on button "[PERSON_NAME] và In" at bounding box center [986, 390] width 123 height 18
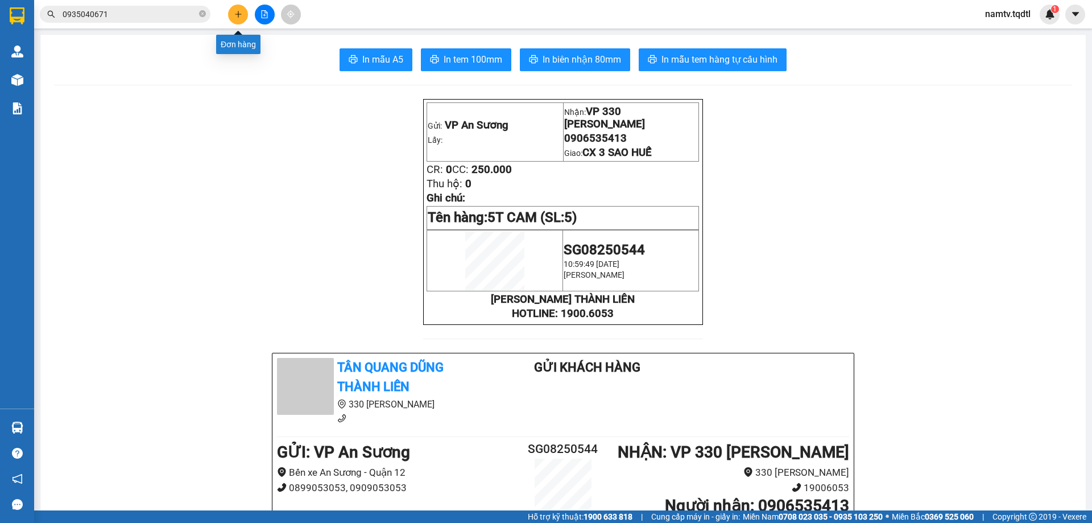
click at [236, 14] on icon "plus" at bounding box center [238, 14] width 8 height 8
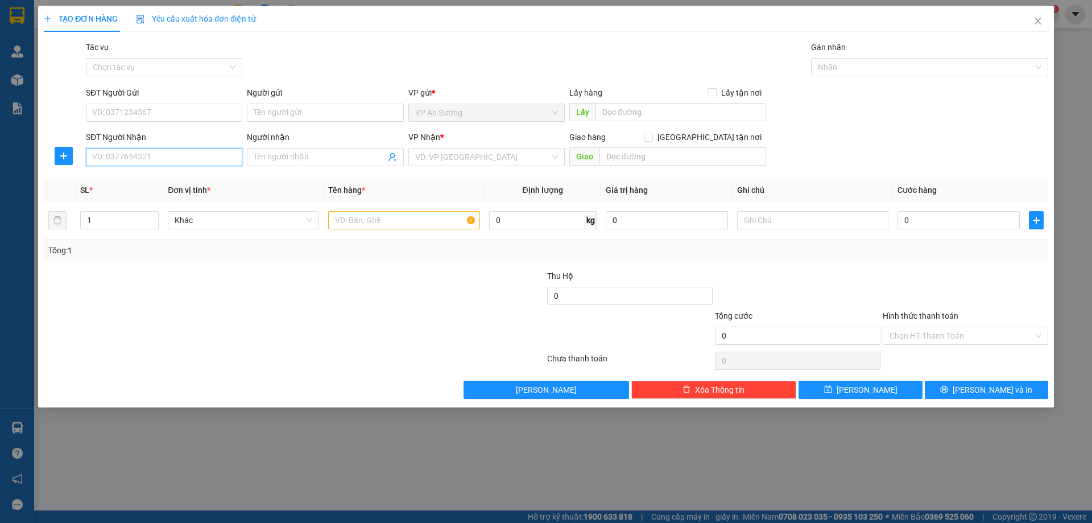
click at [160, 160] on input "SĐT Người Nhận" at bounding box center [164, 157] width 156 height 18
click at [117, 178] on div "0941098058 - Ly" at bounding box center [164, 180] width 143 height 13
type input "0941098058"
type input "Ly"
type input "HỒ XÁ"
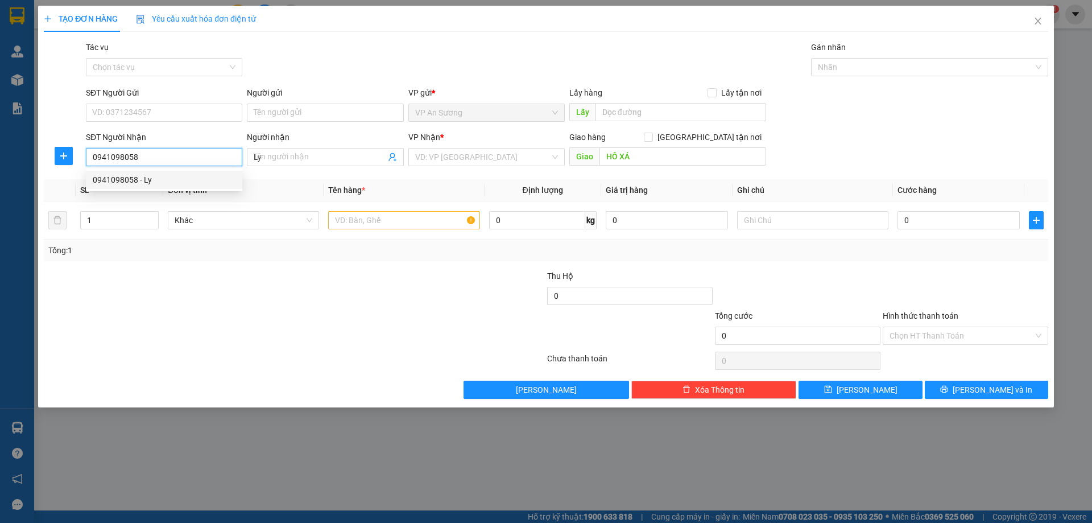
type input "250.000"
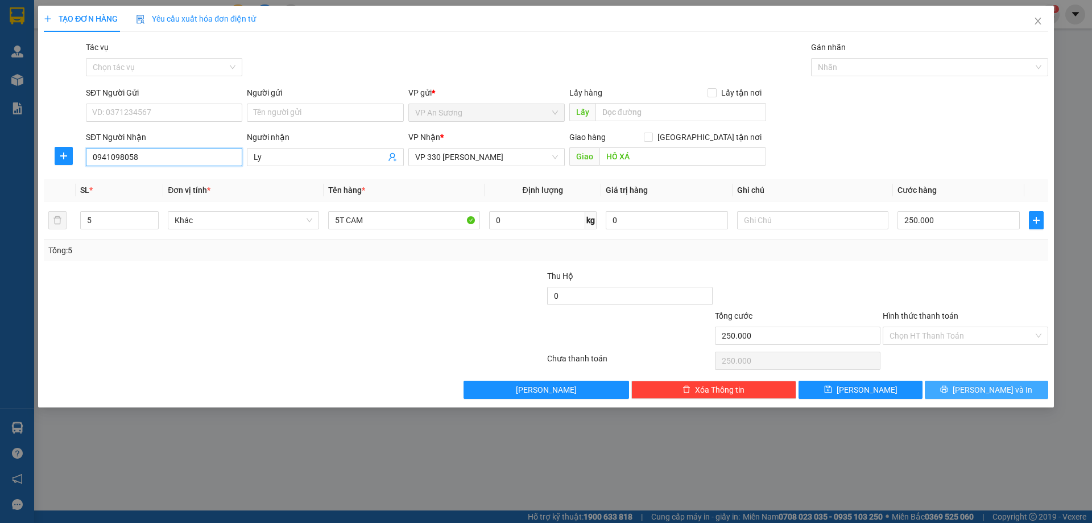
type input "0941098058"
click at [985, 390] on span "[PERSON_NAME] và In" at bounding box center [993, 389] width 80 height 13
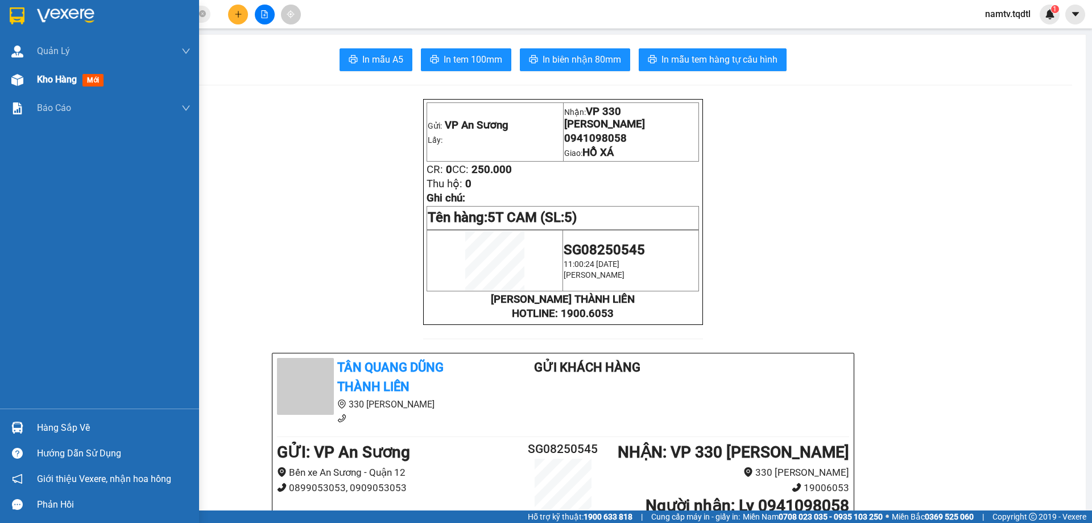
click at [59, 75] on span "Kho hàng" at bounding box center [57, 79] width 40 height 11
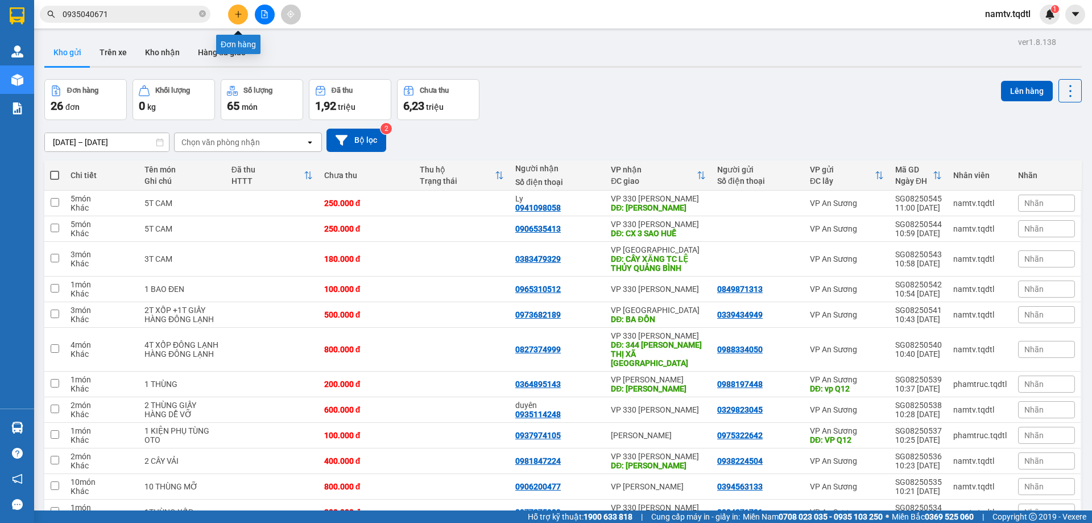
click at [241, 13] on icon "plus" at bounding box center [238, 14] width 8 height 8
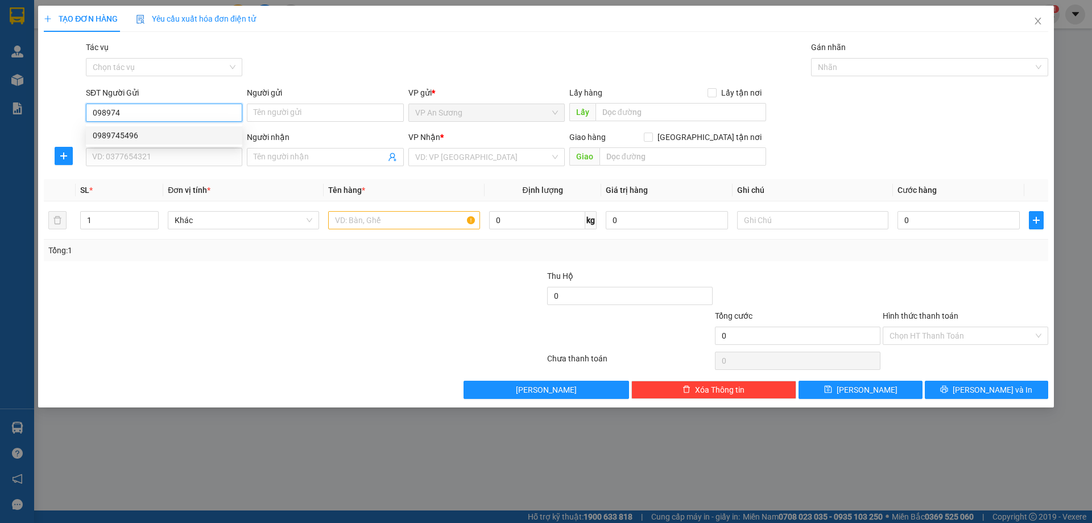
click at [117, 138] on div "0989745496" at bounding box center [164, 135] width 143 height 13
type input "0989745496"
type input "0946002456"
type input "150.000"
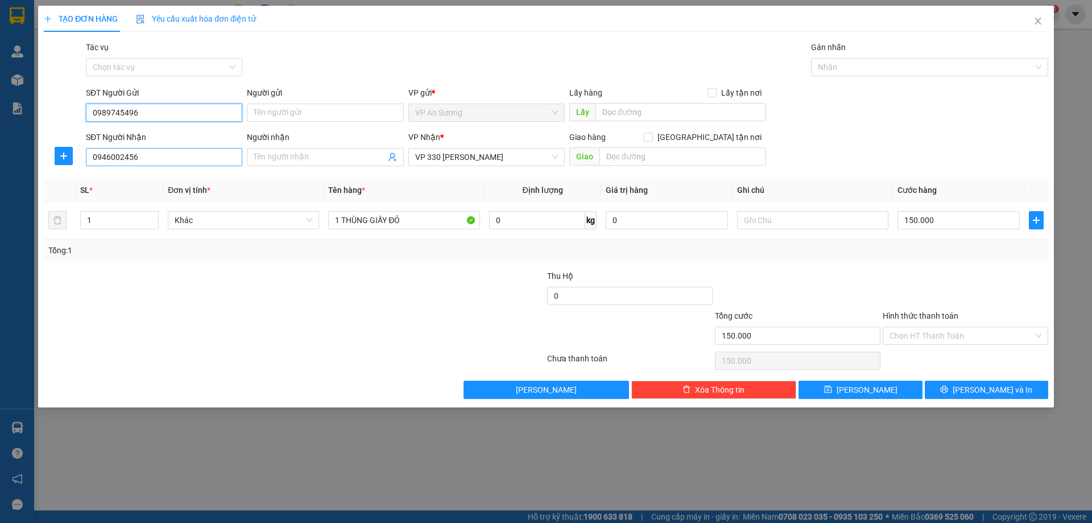
type input "0989745496"
click at [142, 161] on input "0946002456" at bounding box center [164, 157] width 156 height 18
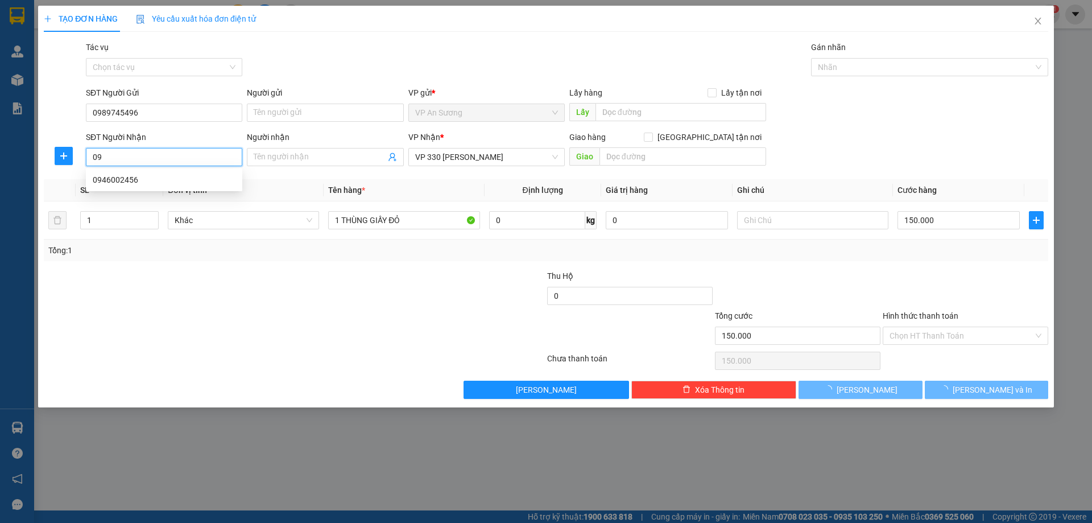
type input "0"
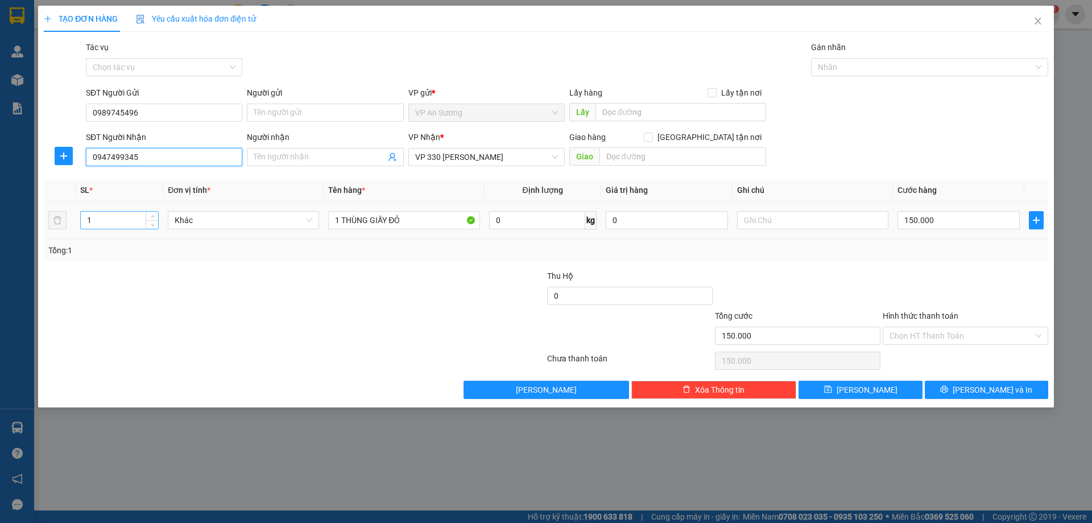
type input "0947499345"
click at [108, 221] on input "1" at bounding box center [119, 220] width 77 height 17
type input "8"
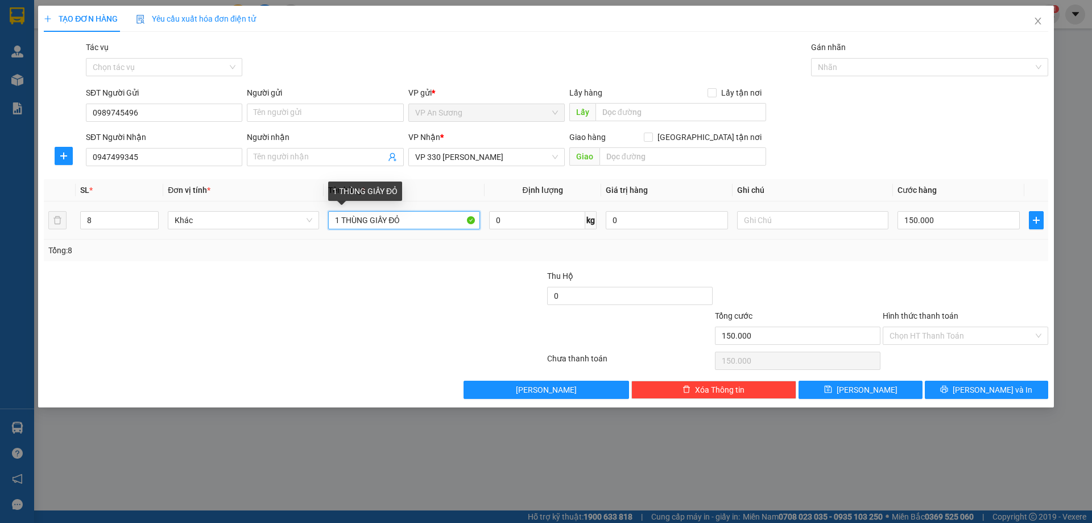
click at [407, 224] on input "1 THÙNG GIẤY ĐỎ" at bounding box center [403, 220] width 151 height 18
type input "1"
type input "7 KIỆN SẮT+1T GIẤY"
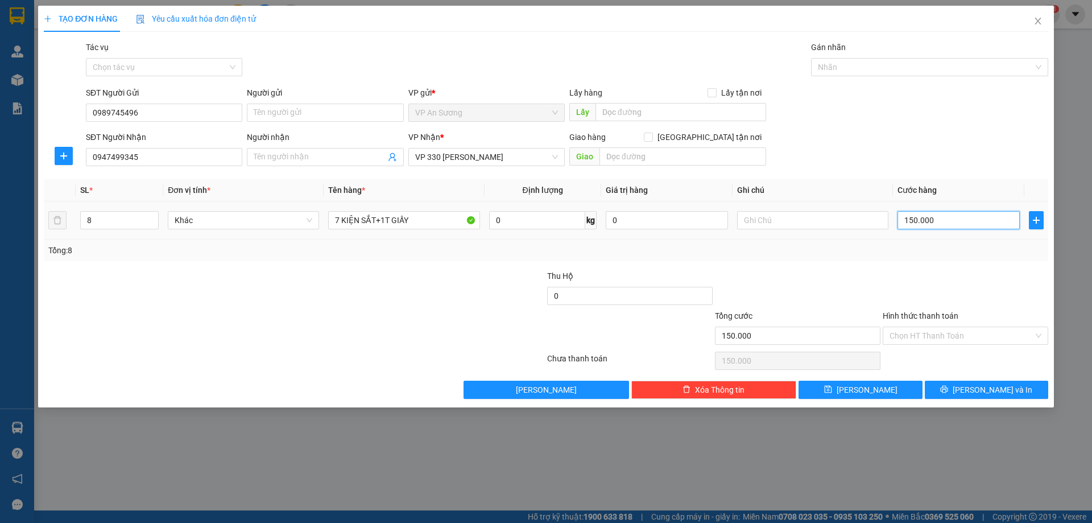
click at [948, 221] on input "150.000" at bounding box center [959, 220] width 122 height 18
type input "0"
type input "6"
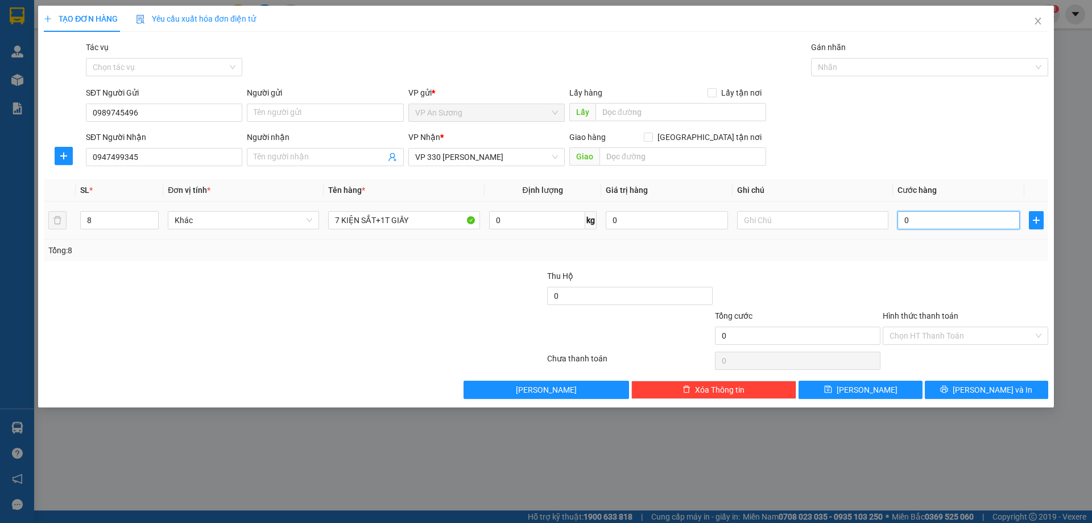
type input "6"
type input "06"
type input "60"
type input "060"
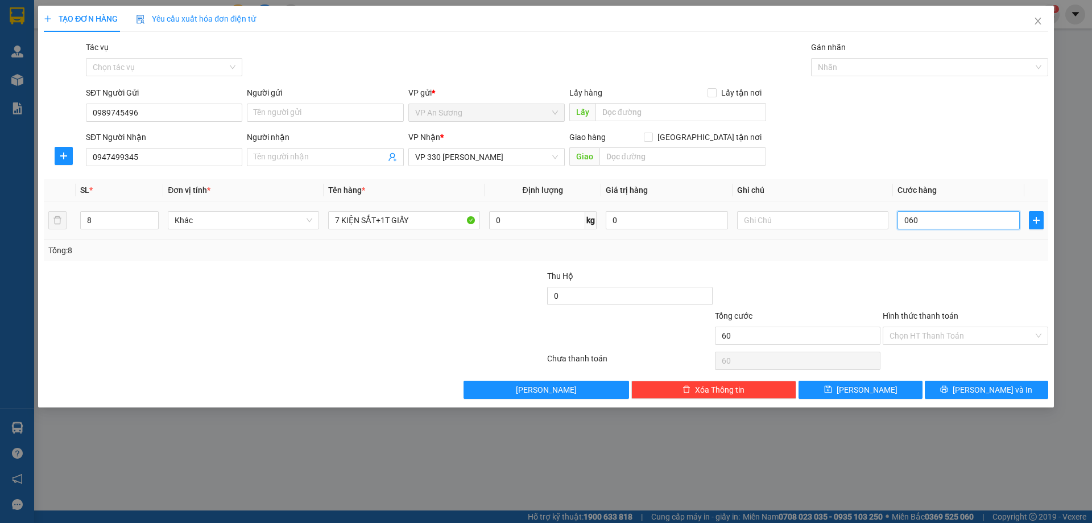
type input "600"
type input "0.600"
type input "600.000"
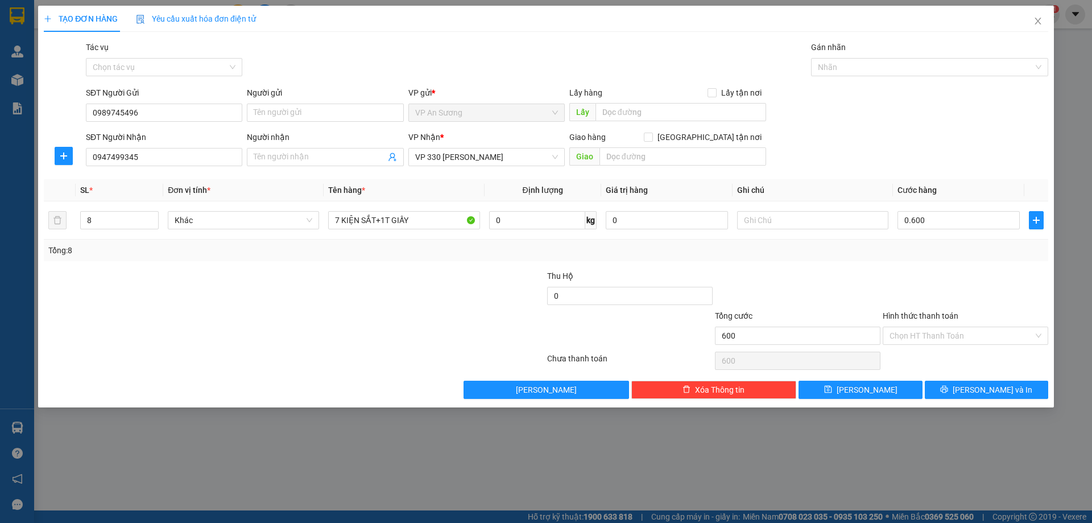
type input "600.000"
click at [909, 271] on div at bounding box center [966, 290] width 168 height 40
click at [973, 389] on button "[PERSON_NAME] và In" at bounding box center [986, 390] width 123 height 18
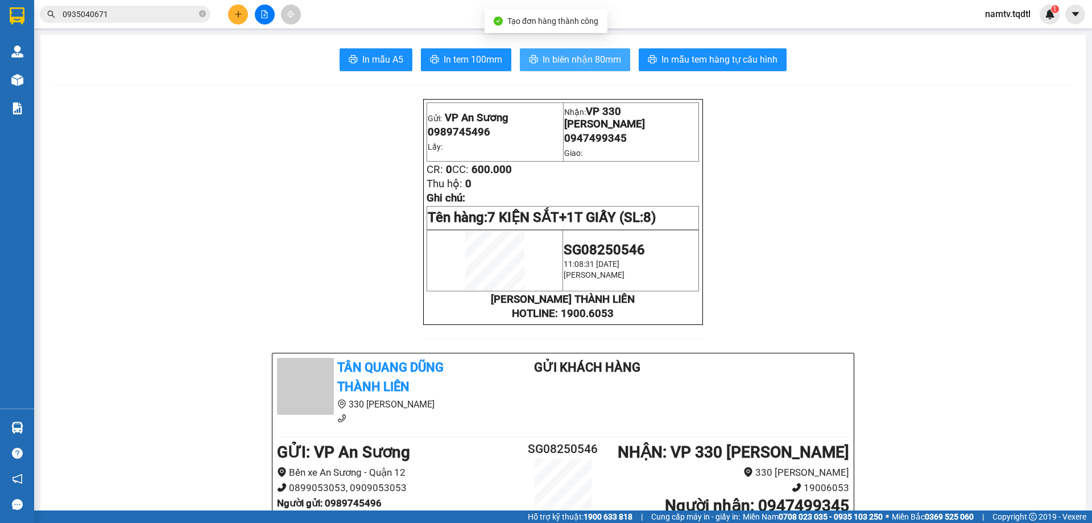
click at [569, 59] on span "In biên nhận 80mm" at bounding box center [582, 59] width 79 height 14
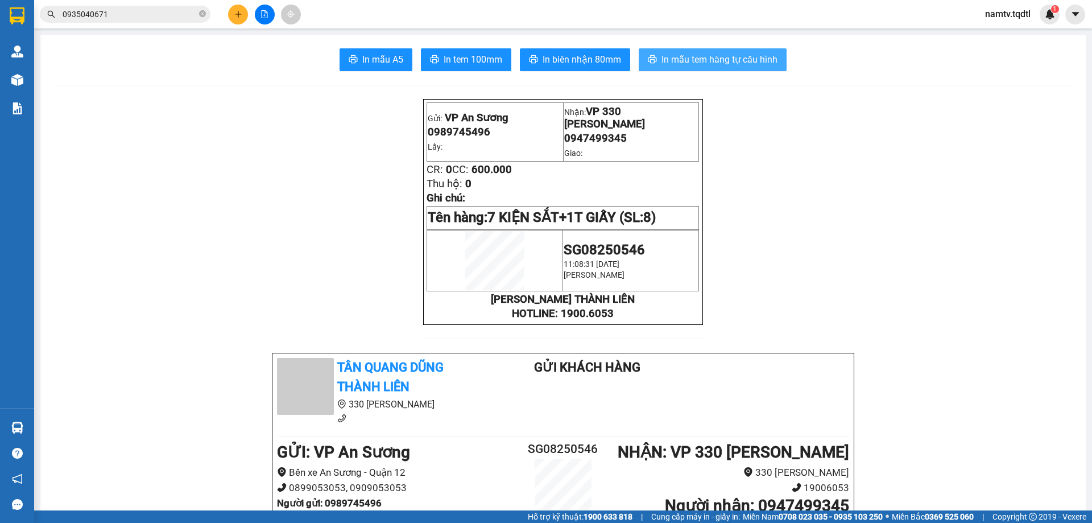
click at [711, 56] on span "In mẫu tem hàng tự cấu hình" at bounding box center [720, 59] width 116 height 14
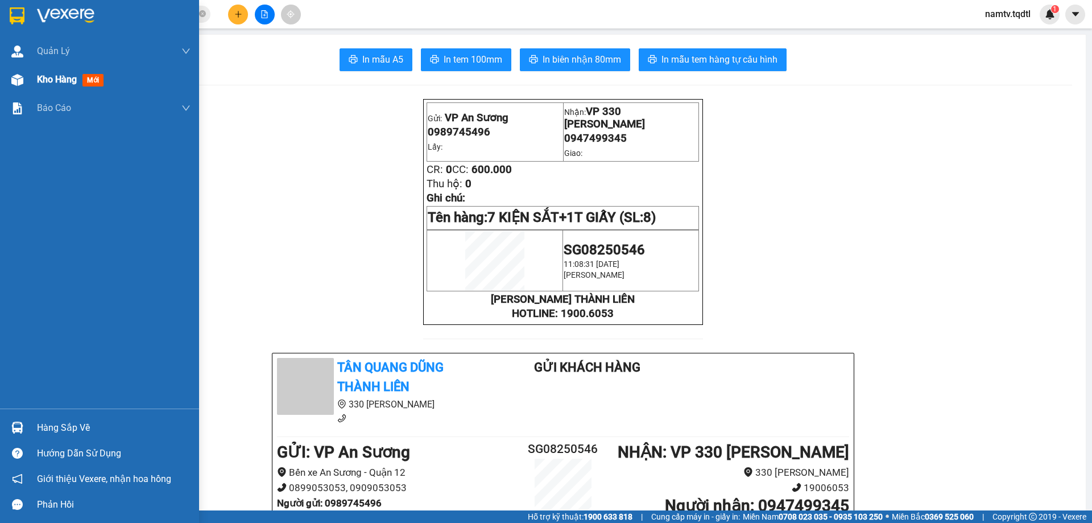
click at [57, 80] on span "Kho hàng" at bounding box center [57, 79] width 40 height 11
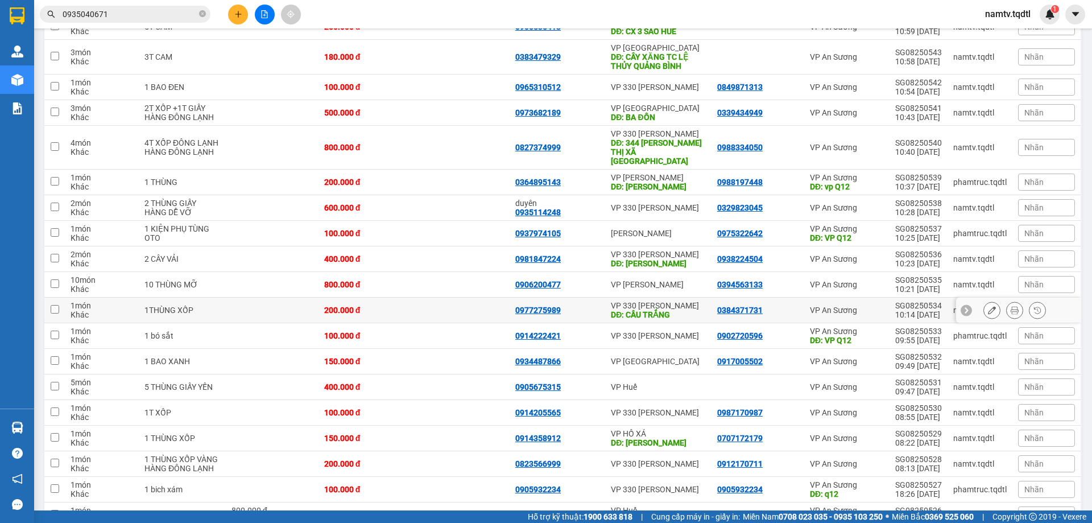
scroll to position [455, 0]
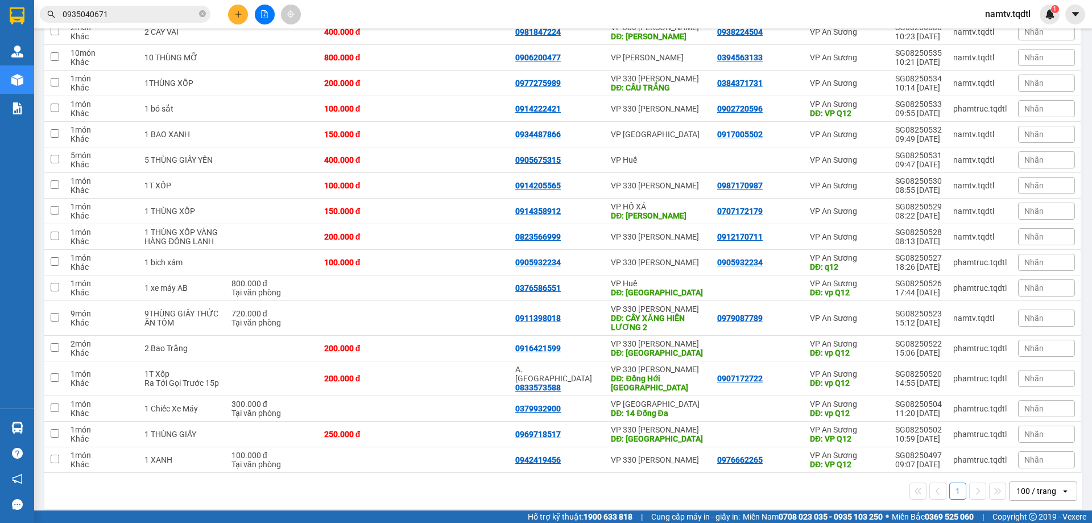
click at [1031, 485] on div "100 / trang" at bounding box center [1037, 490] width 40 height 11
click at [1022, 370] on span "10 / trang" at bounding box center [1028, 374] width 36 height 11
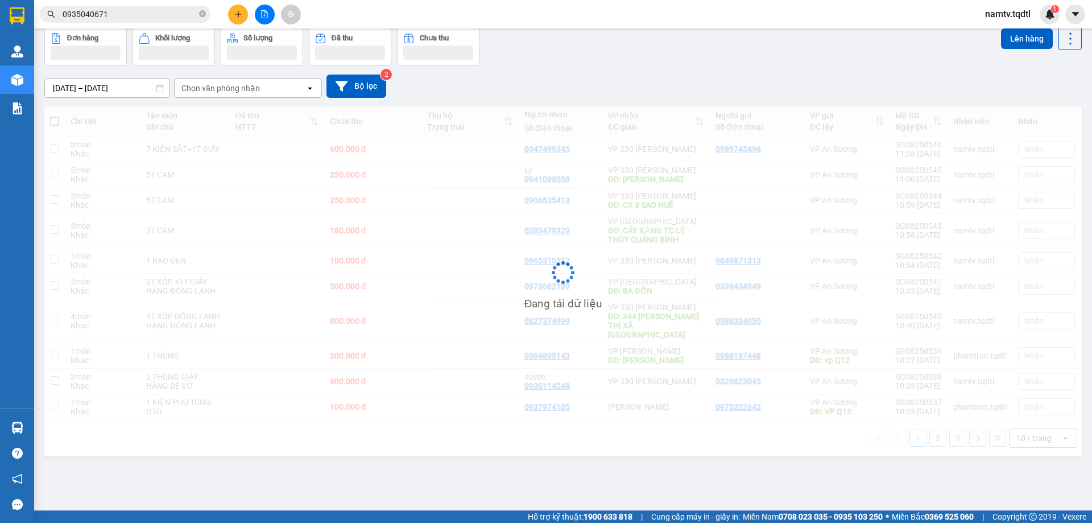
scroll to position [52, 0]
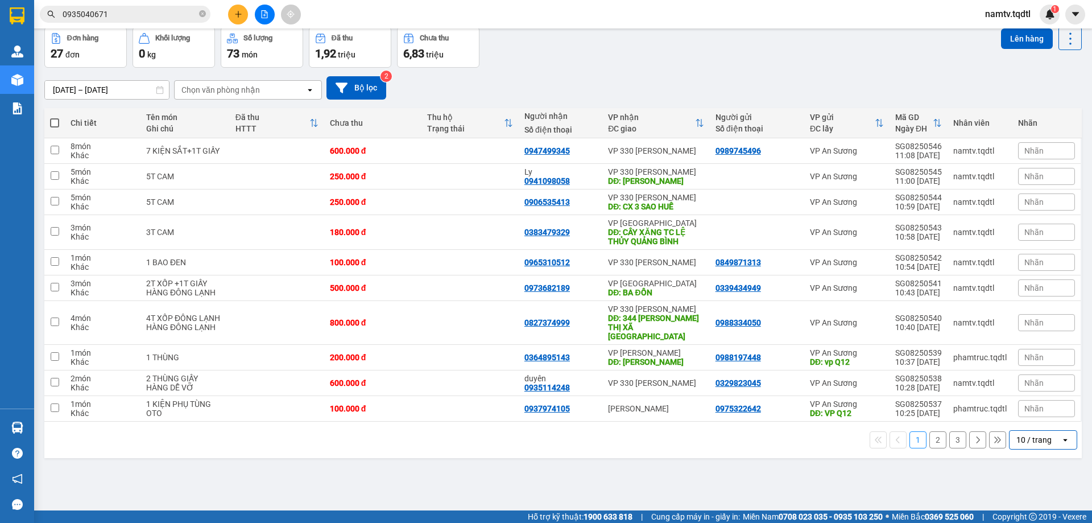
drag, startPoint x: 1031, startPoint y: 423, endPoint x: 1032, endPoint y: 437, distance: 14.3
click at [1031, 431] on div "10 / trang" at bounding box center [1035, 440] width 51 height 18
click at [1034, 399] on div "100 / trang" at bounding box center [1035, 405] width 68 height 20
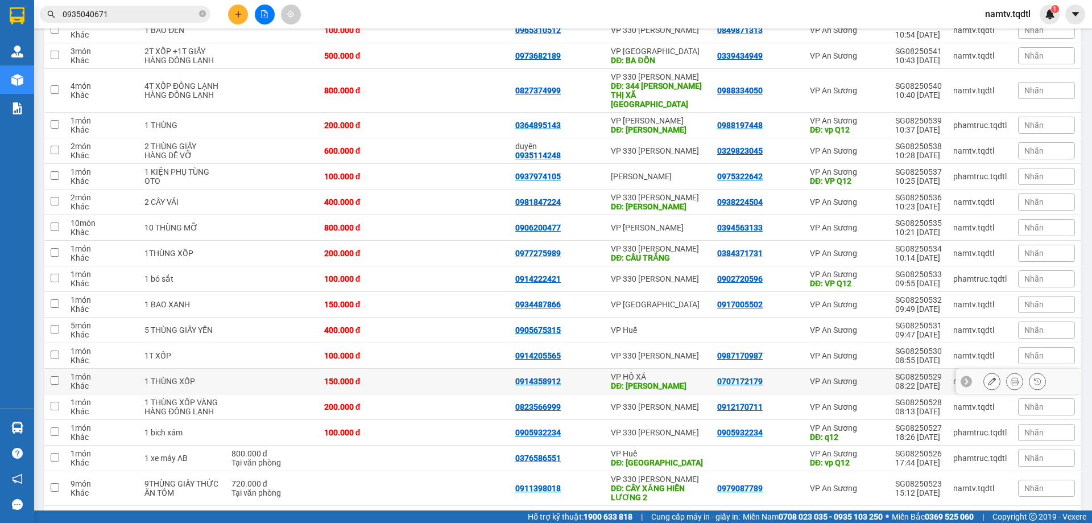
scroll to position [455, 0]
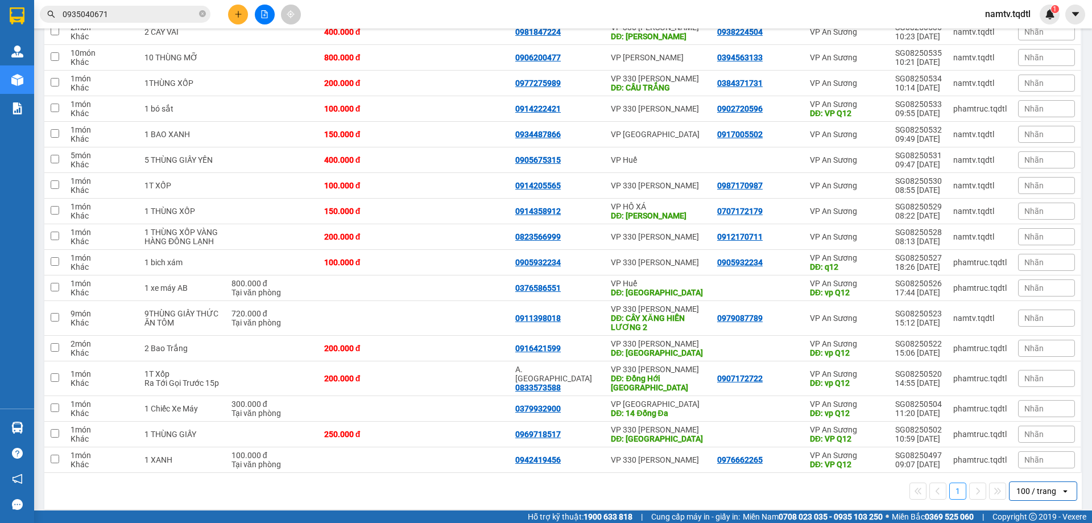
click at [1032, 485] on div "100 / trang" at bounding box center [1037, 490] width 40 height 11
click at [1035, 375] on span "10 / trang" at bounding box center [1028, 374] width 36 height 11
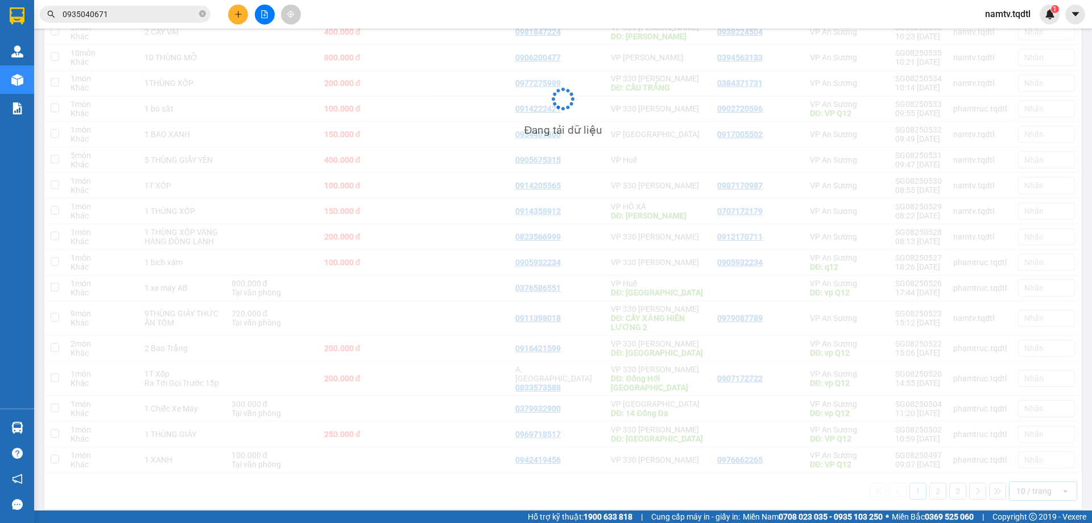
scroll to position [52, 0]
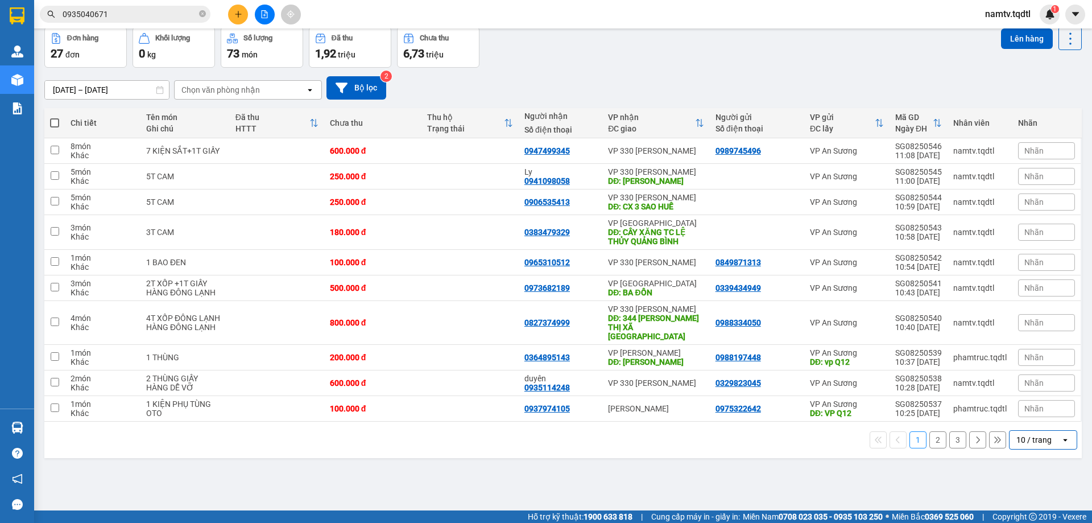
click at [1029, 434] on div "10 / trang" at bounding box center [1034, 439] width 35 height 11
click at [1031, 406] on span "100 / trang" at bounding box center [1030, 405] width 41 height 11
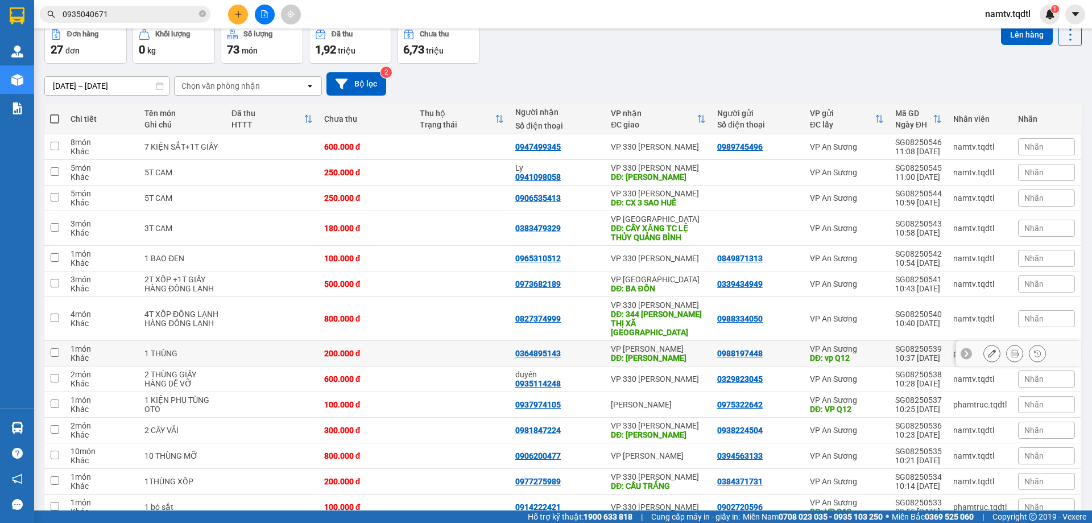
scroll to position [0, 0]
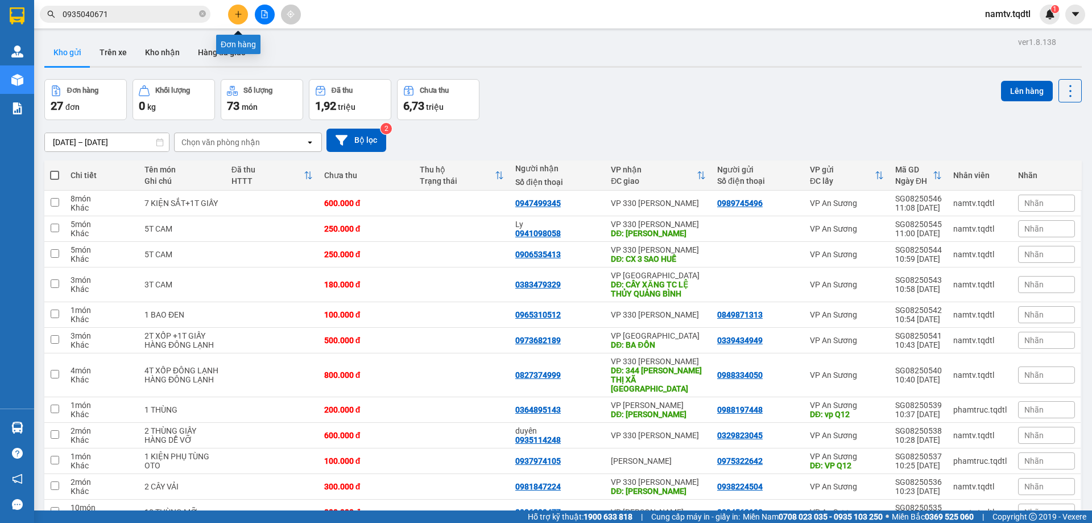
click at [241, 15] on icon "plus" at bounding box center [238, 14] width 8 height 8
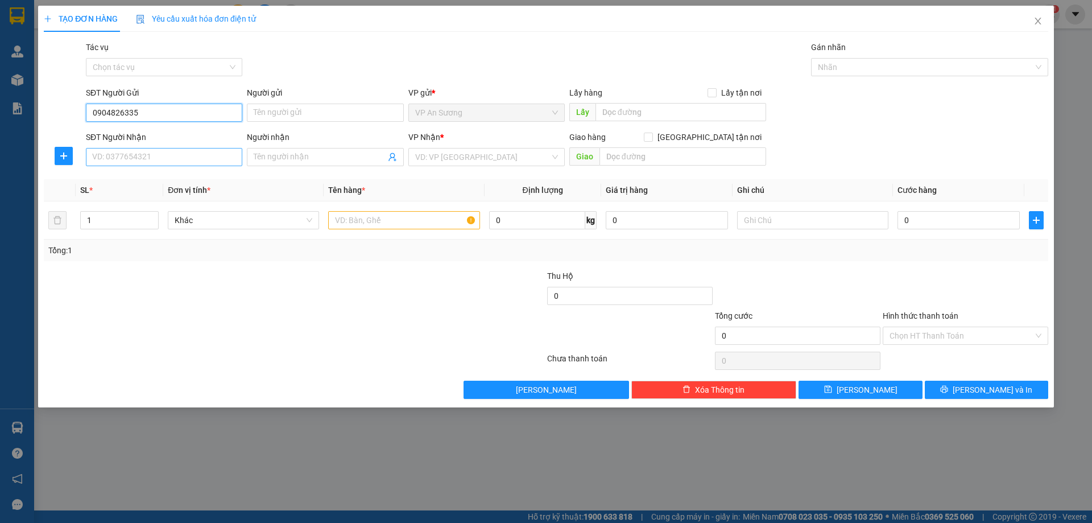
type input "0904826335"
click at [164, 154] on input "SĐT Người Nhận" at bounding box center [164, 157] width 156 height 18
type input "0796789079"
drag, startPoint x: 448, startPoint y: 153, endPoint x: 474, endPoint y: 173, distance: 32.4
click at [453, 156] on input "search" at bounding box center [482, 156] width 135 height 17
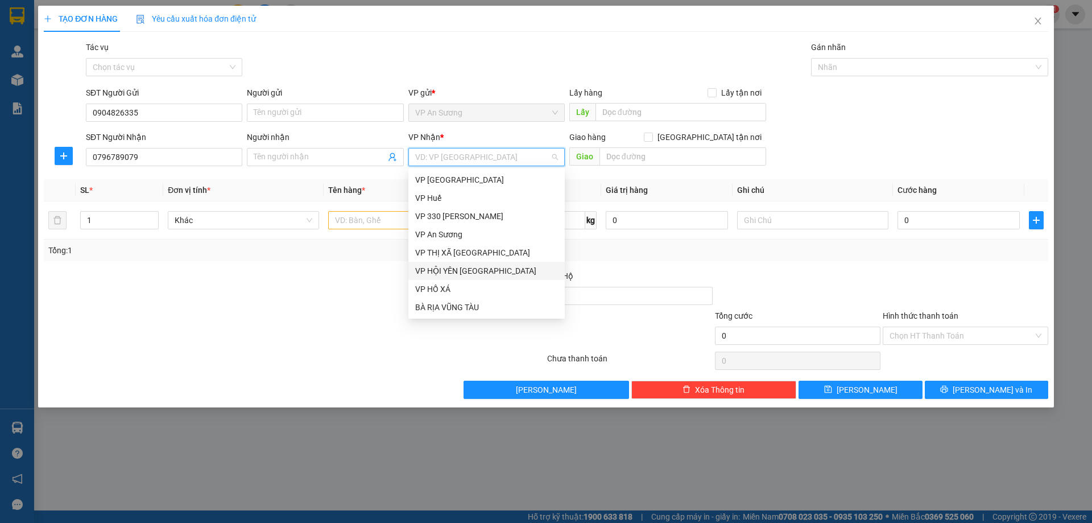
scroll to position [57, 0]
click at [442, 287] on div "VP [GEOGRAPHIC_DATA]" at bounding box center [486, 286] width 143 height 13
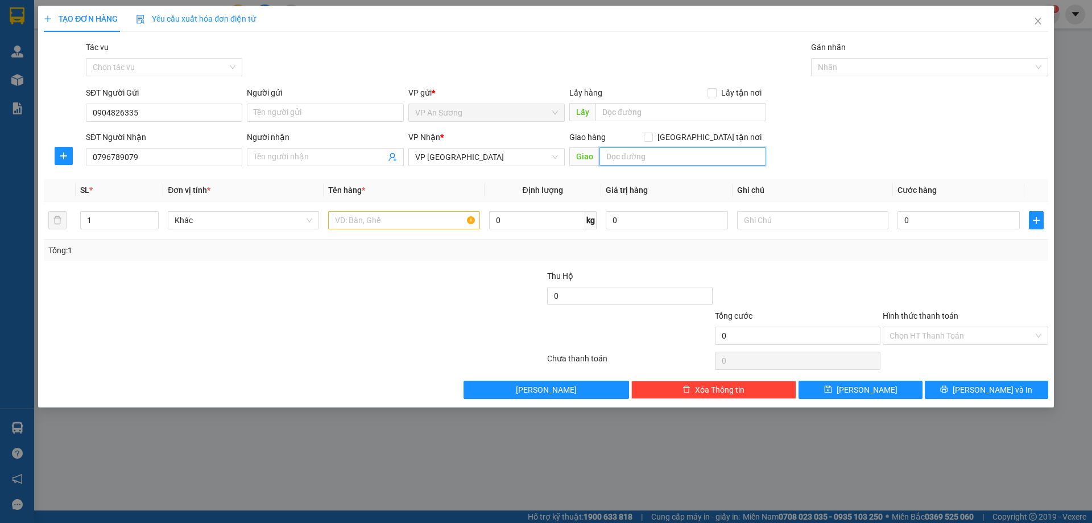
click at [621, 162] on input "text" at bounding box center [683, 156] width 167 height 18
type input "D"
type input "ĐỒNG HỚI"
click at [346, 218] on input "text" at bounding box center [403, 220] width 151 height 18
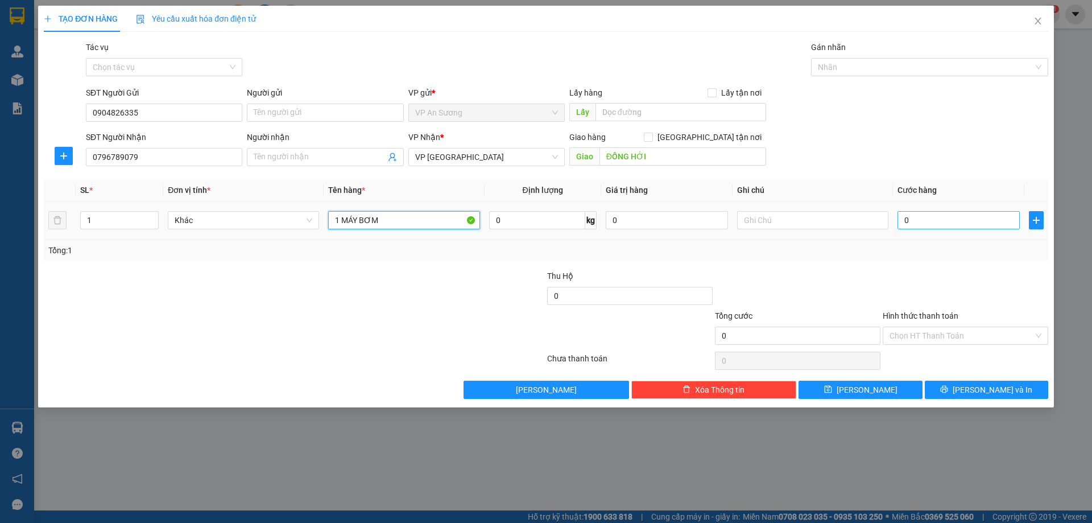
type input "1 MÁY BƠM"
click at [931, 223] on input "0" at bounding box center [959, 220] width 122 height 18
type input "02"
type input "2"
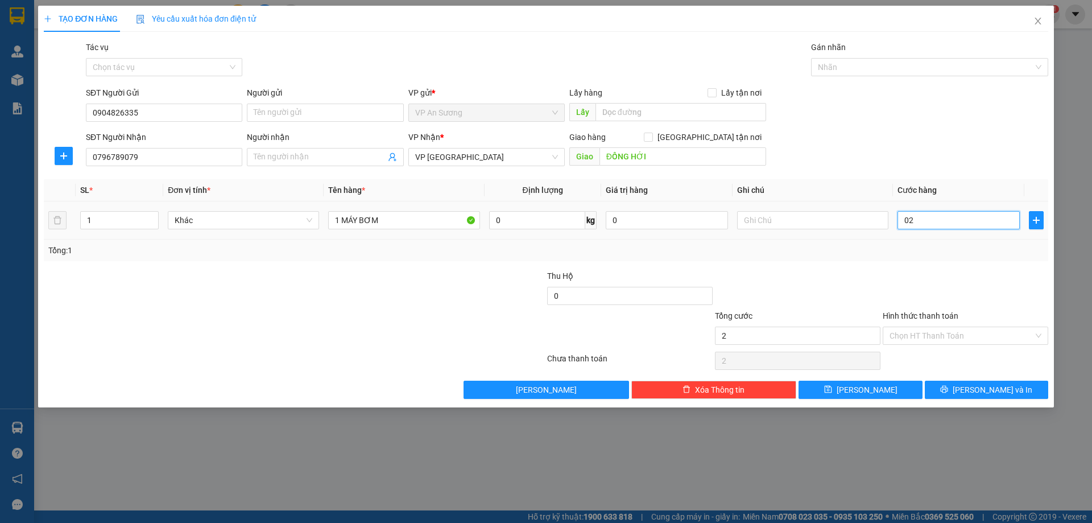
type input "020"
type input "20"
type input "0.200"
type input "200"
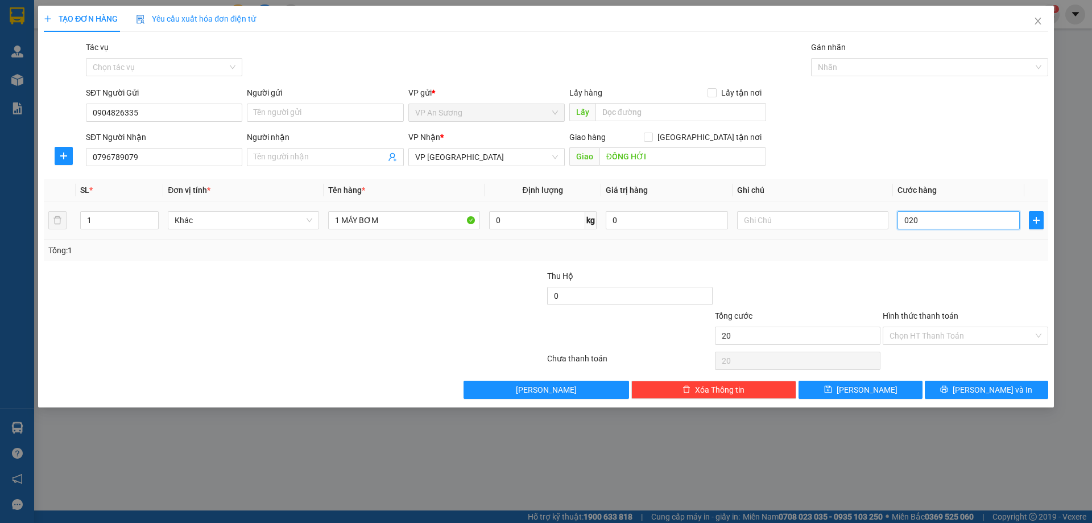
type input "200"
type input "200.000"
drag, startPoint x: 914, startPoint y: 259, endPoint x: 952, endPoint y: 268, distance: 39.3
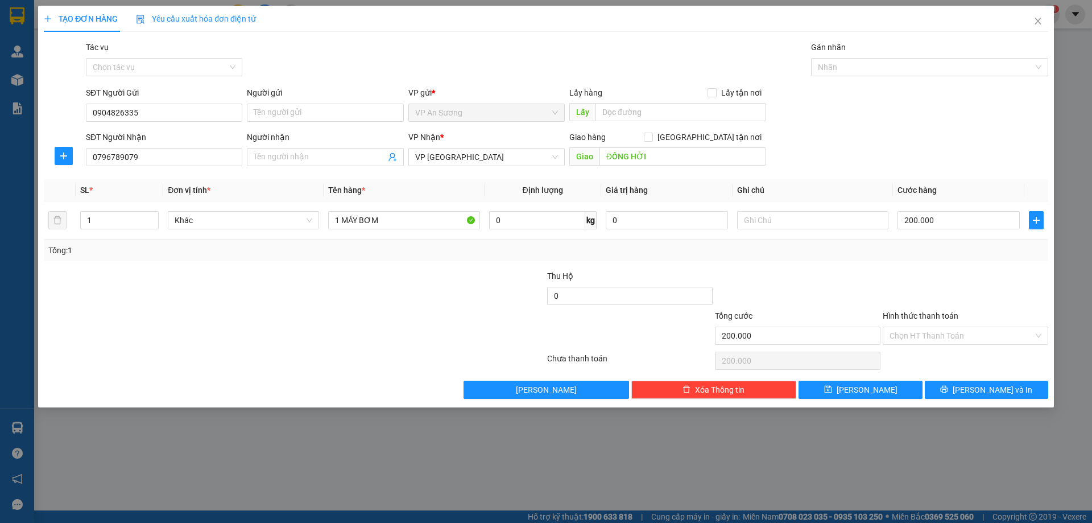
click at [919, 246] on div "Tổng: 1" at bounding box center [546, 250] width 1005 height 22
click at [948, 390] on icon "printer" at bounding box center [944, 389] width 7 height 7
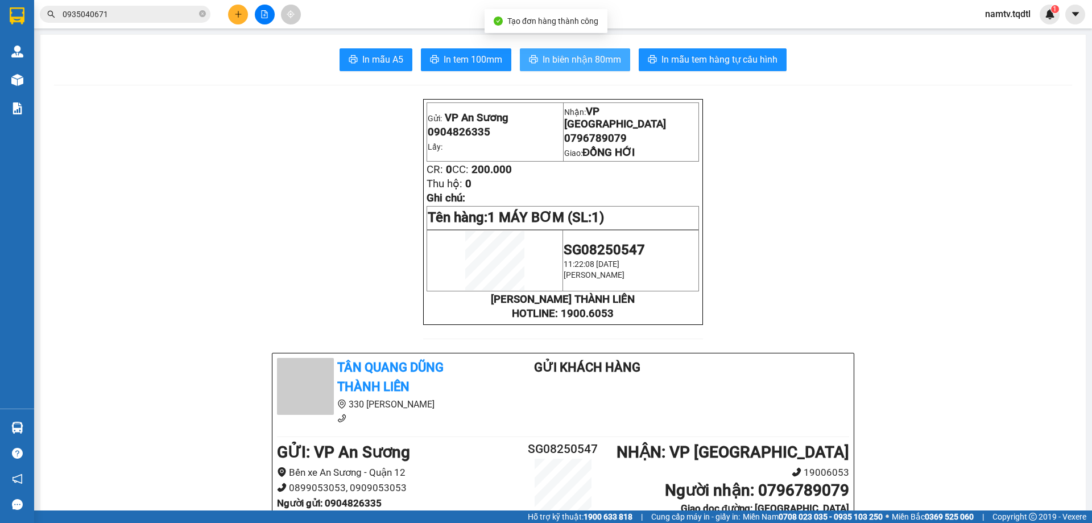
drag, startPoint x: 574, startPoint y: 55, endPoint x: 662, endPoint y: 86, distance: 93.2
click at [575, 54] on span "In biên nhận 80mm" at bounding box center [582, 59] width 79 height 14
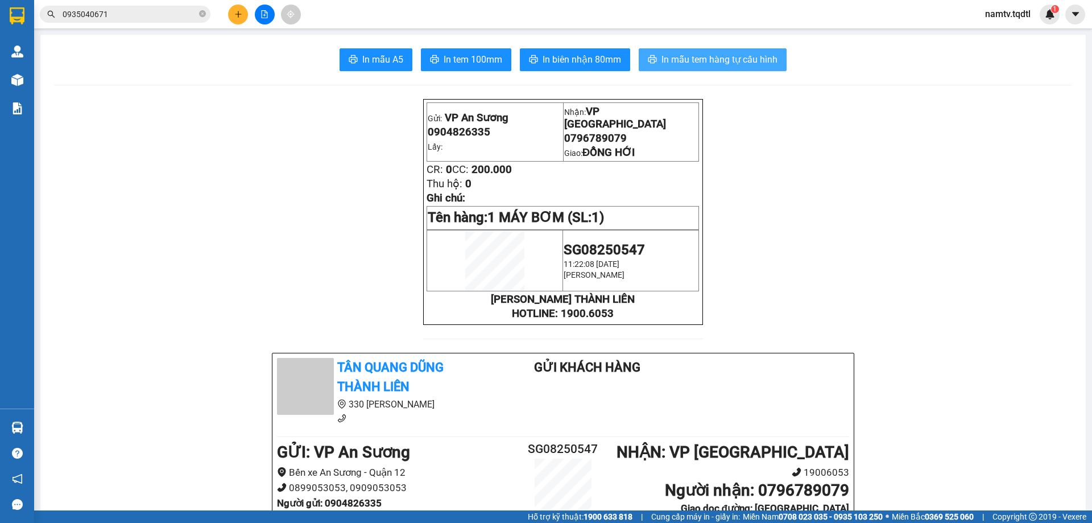
click at [717, 60] on span "In mẫu tem hàng tự cấu hình" at bounding box center [720, 59] width 116 height 14
click at [237, 17] on icon "plus" at bounding box center [238, 14] width 8 height 8
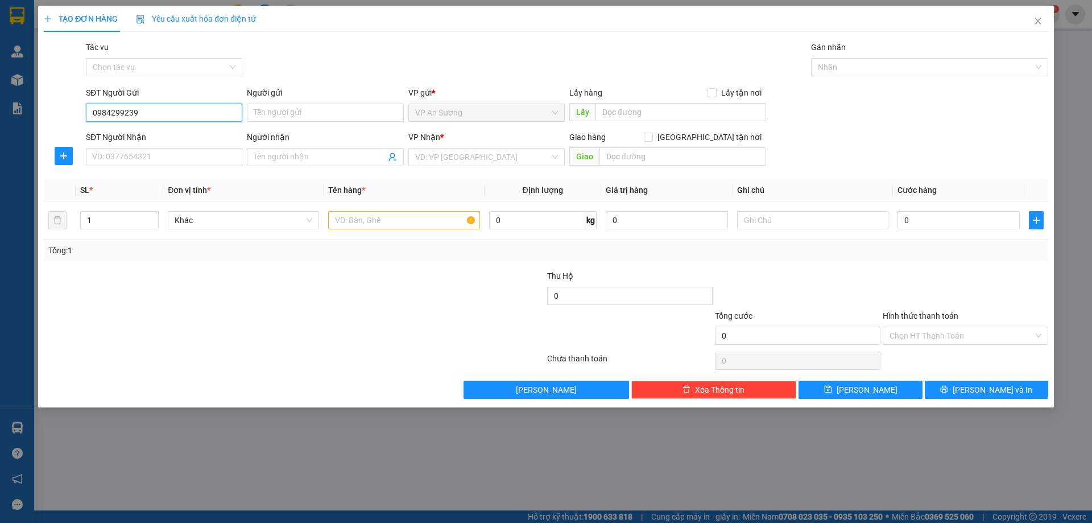
type input "0984299239"
drag, startPoint x: 172, startPoint y: 144, endPoint x: 168, endPoint y: 159, distance: 15.3
click at [171, 147] on div "SĐT Người Nhận" at bounding box center [164, 139] width 156 height 17
click at [168, 159] on input "SĐT Người Nhận" at bounding box center [164, 157] width 156 height 18
type input "0905990606"
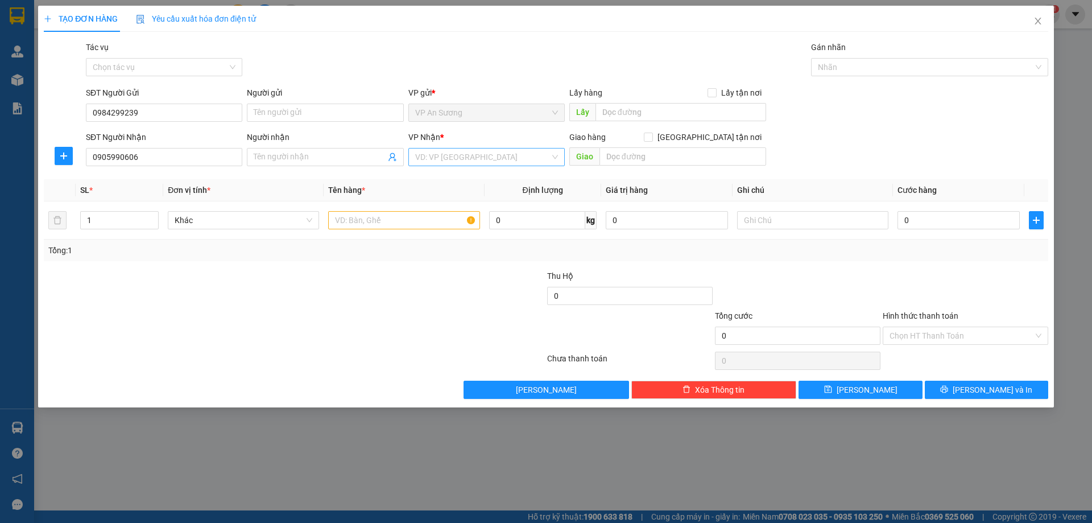
drag, startPoint x: 493, startPoint y: 141, endPoint x: 457, endPoint y: 164, distance: 42.0
click at [485, 150] on div "VP Nhận * VD: VP [GEOGRAPHIC_DATA]" at bounding box center [486, 151] width 156 height 40
click at [457, 164] on input "search" at bounding box center [482, 156] width 135 height 17
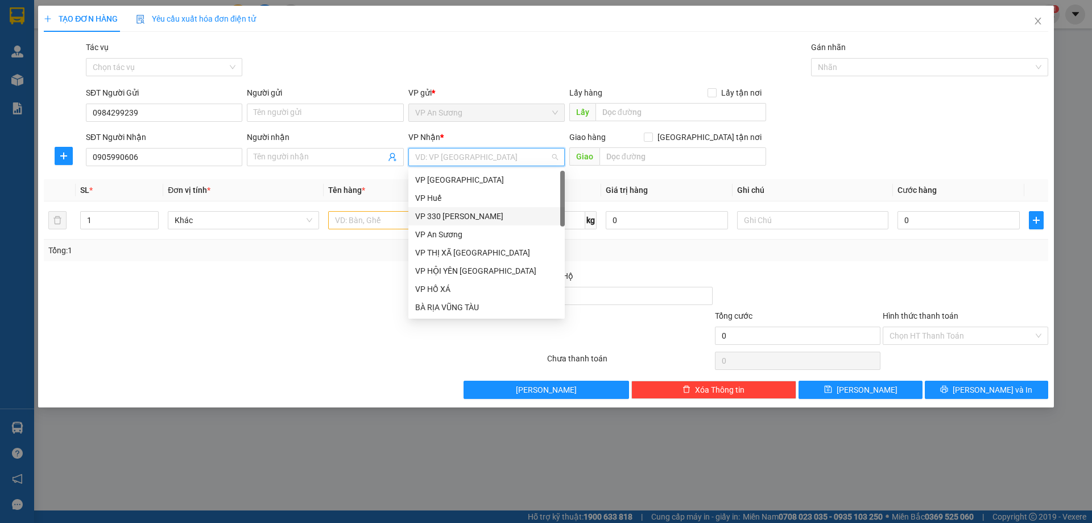
click at [451, 218] on div "VP 330 [PERSON_NAME]" at bounding box center [486, 216] width 143 height 13
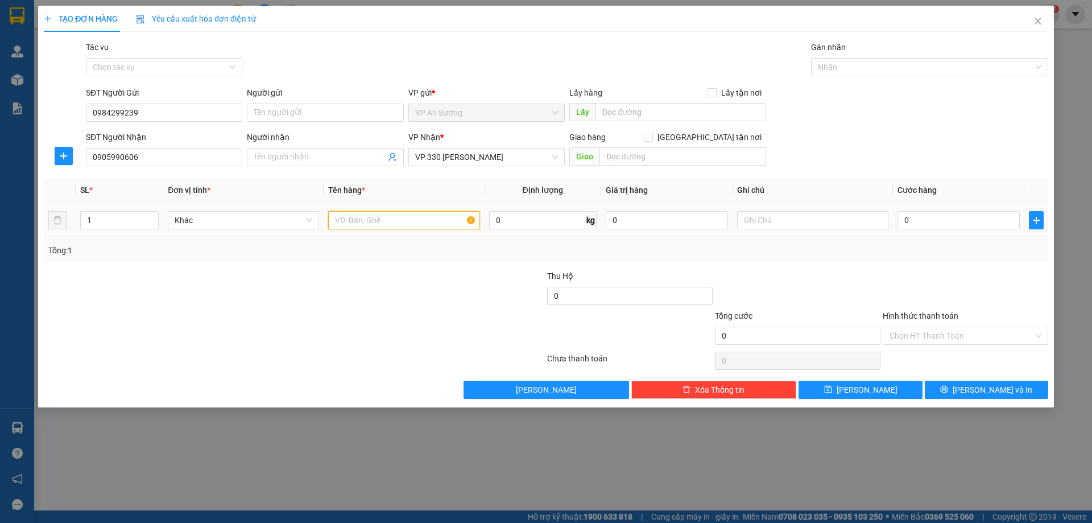
click at [385, 222] on input "text" at bounding box center [403, 220] width 151 height 18
type input "2 CUỘN CỎ"
click at [125, 214] on input "1" at bounding box center [119, 220] width 77 height 17
type input "2"
click at [968, 213] on input "0" at bounding box center [959, 220] width 122 height 18
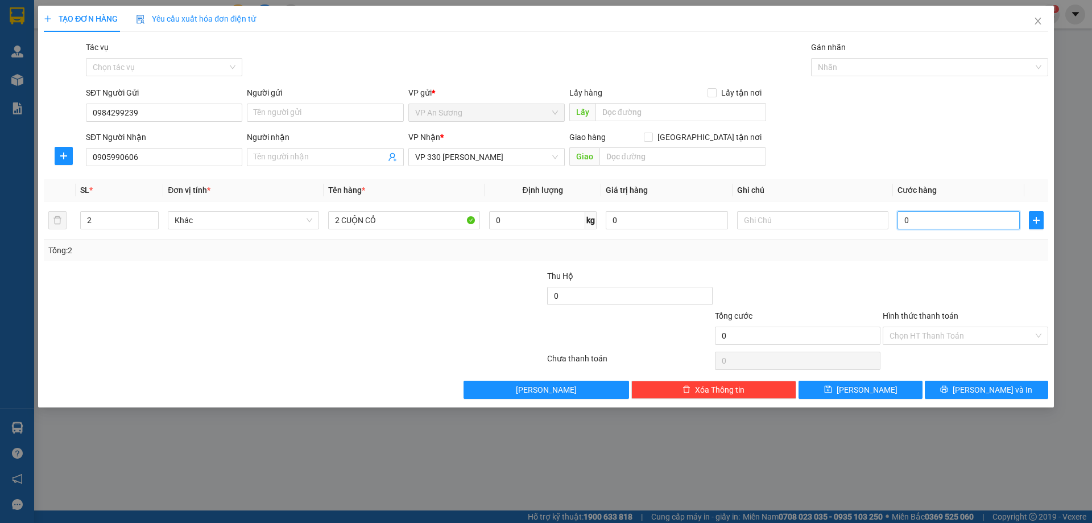
type input "3"
type input "35"
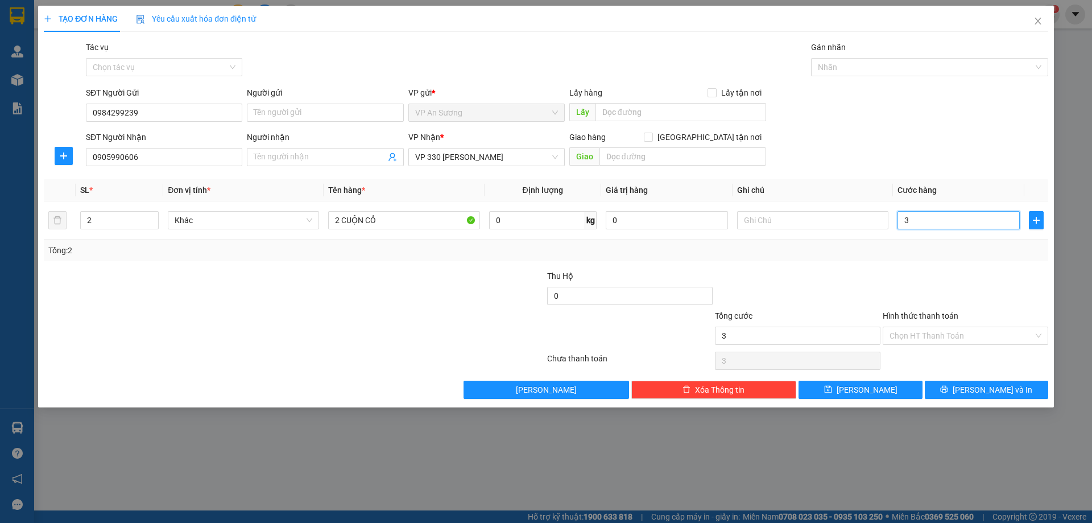
type input "35"
type input "350"
type input "350.000"
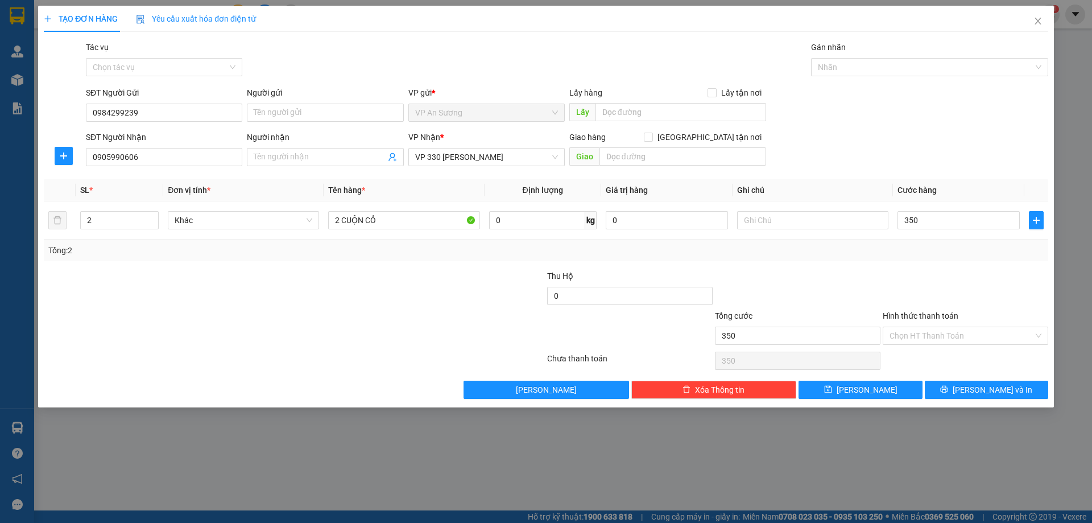
type input "350.000"
drag, startPoint x: 878, startPoint y: 279, endPoint x: 924, endPoint y: 319, distance: 61.3
click at [879, 281] on div at bounding box center [798, 290] width 168 height 40
click at [969, 389] on button "[PERSON_NAME] và In" at bounding box center [986, 390] width 123 height 18
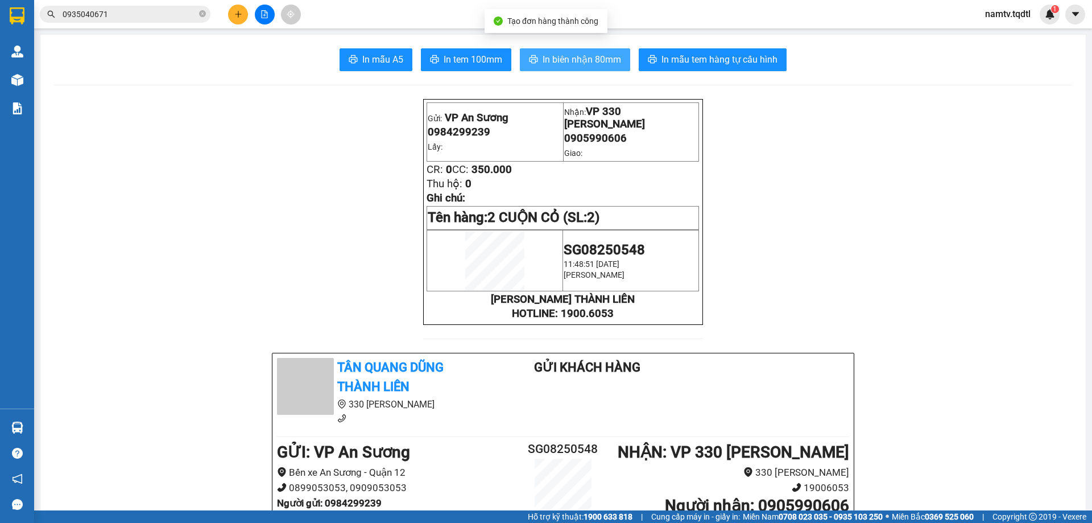
click at [543, 56] on span "In biên nhận 80mm" at bounding box center [582, 59] width 79 height 14
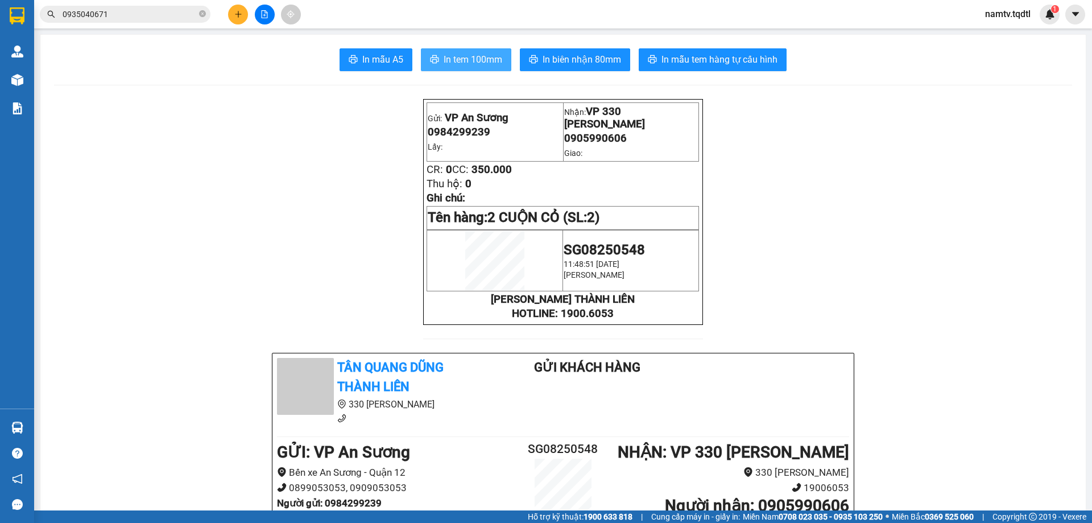
click at [481, 59] on span "In tem 100mm" at bounding box center [473, 59] width 59 height 14
click at [266, 11] on icon "file-add" at bounding box center [265, 14] width 6 height 8
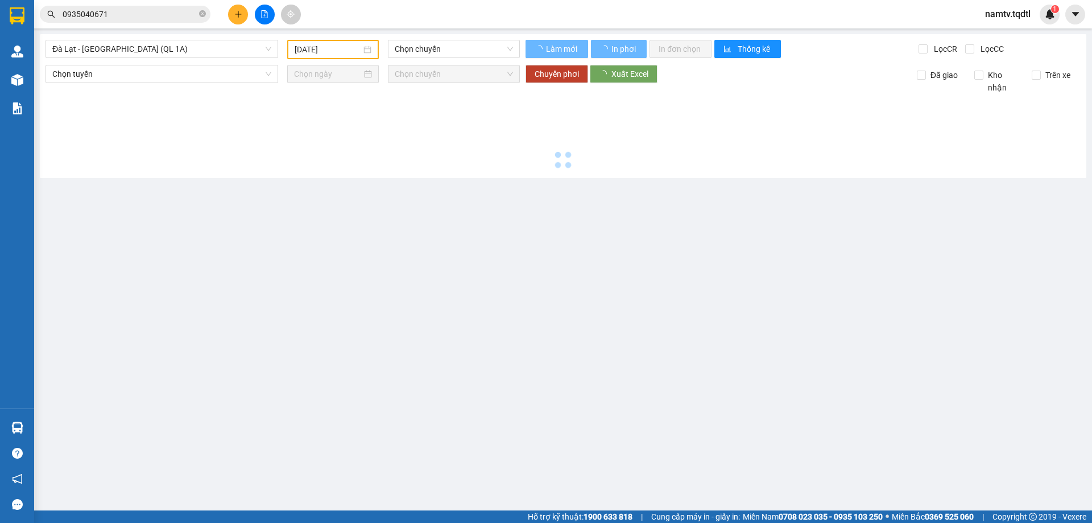
type input "[DATE]"
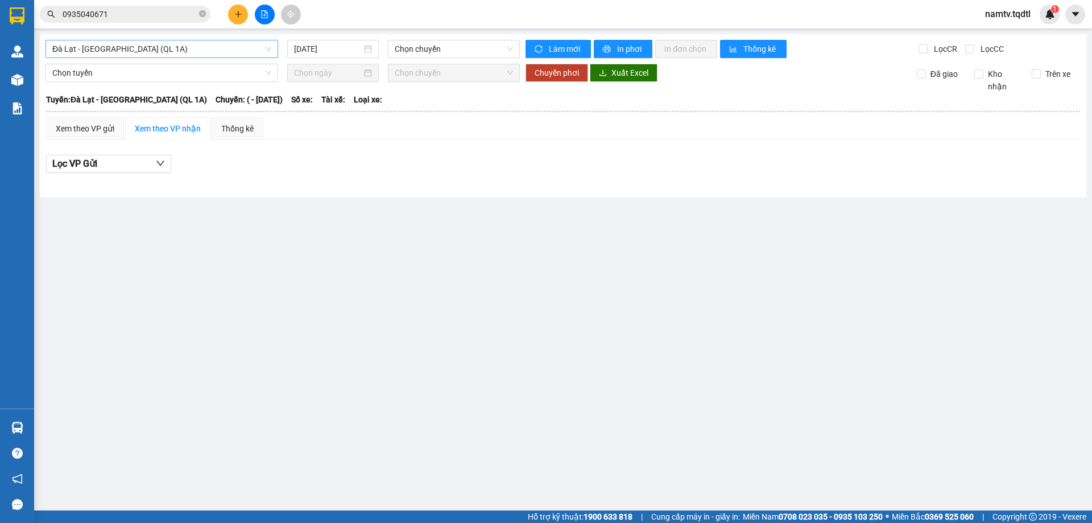
click at [177, 40] on span "Đà Lạt - [GEOGRAPHIC_DATA] (QL 1A)" at bounding box center [161, 48] width 219 height 17
click at [238, 13] on icon "plus" at bounding box center [238, 14] width 8 height 8
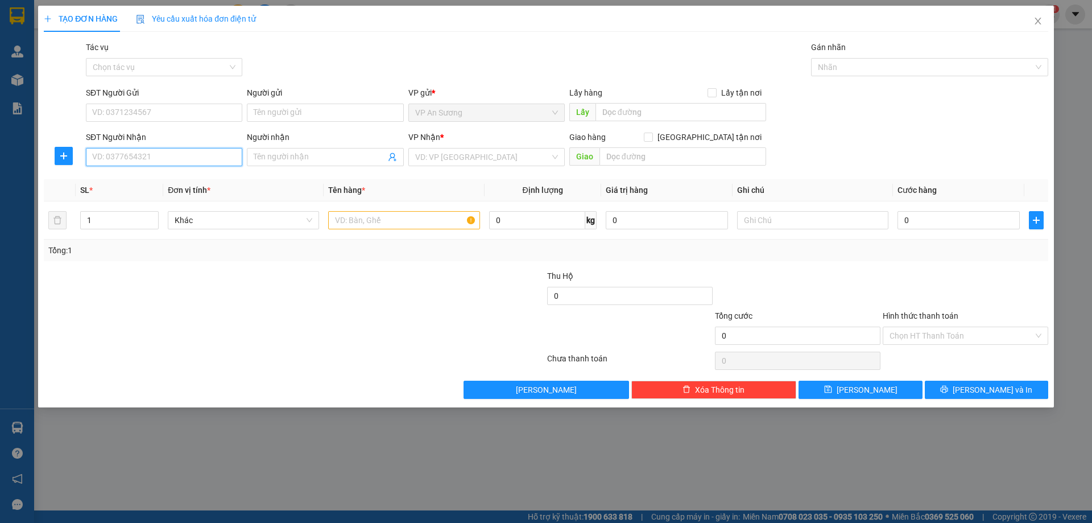
click at [167, 162] on input "SĐT Người Nhận" at bounding box center [164, 157] width 156 height 18
click at [111, 197] on div "0865336027" at bounding box center [164, 198] width 143 height 13
type input "0865336027"
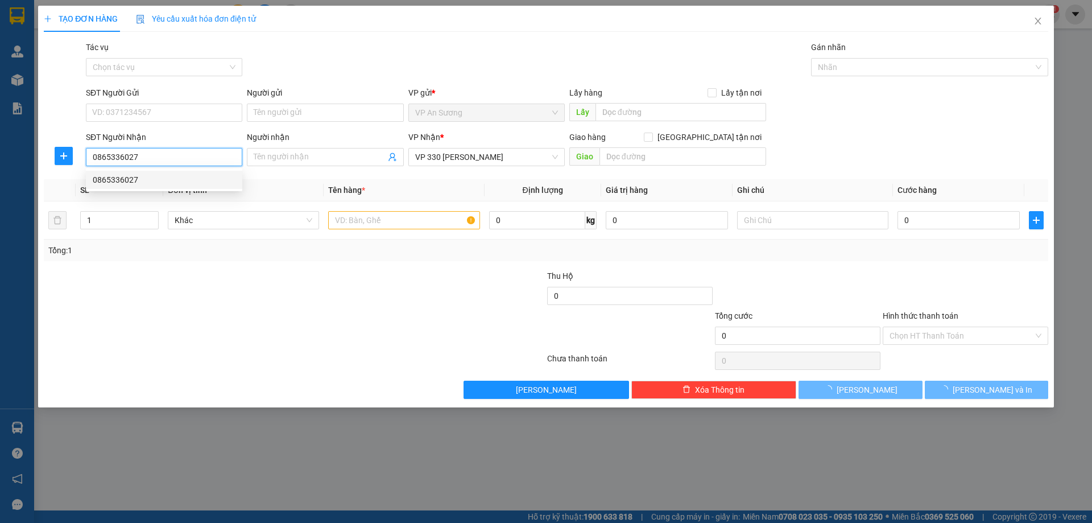
type input "1.000.000"
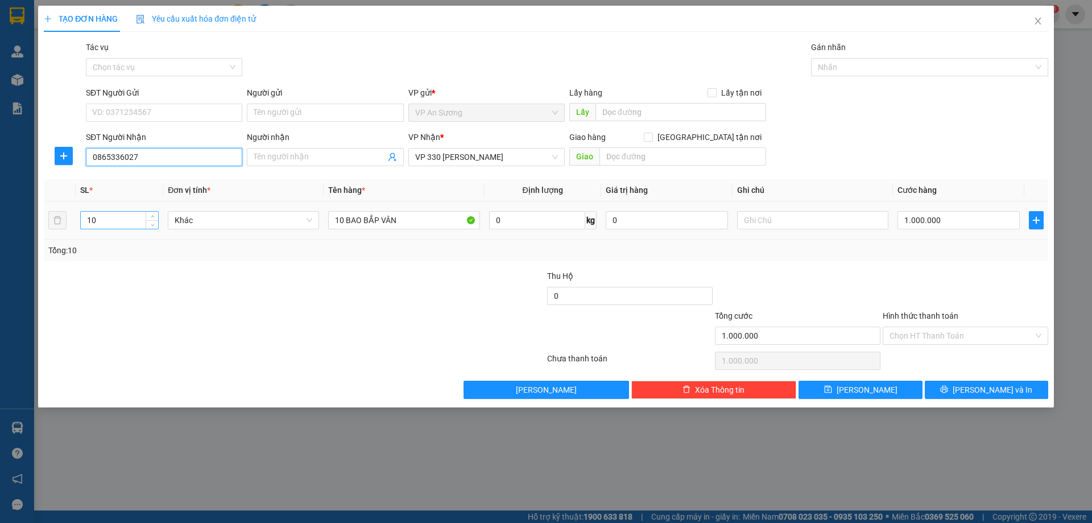
type input "0865336027"
click at [96, 218] on input "10" at bounding box center [119, 220] width 77 height 17
type input "1"
type input "5"
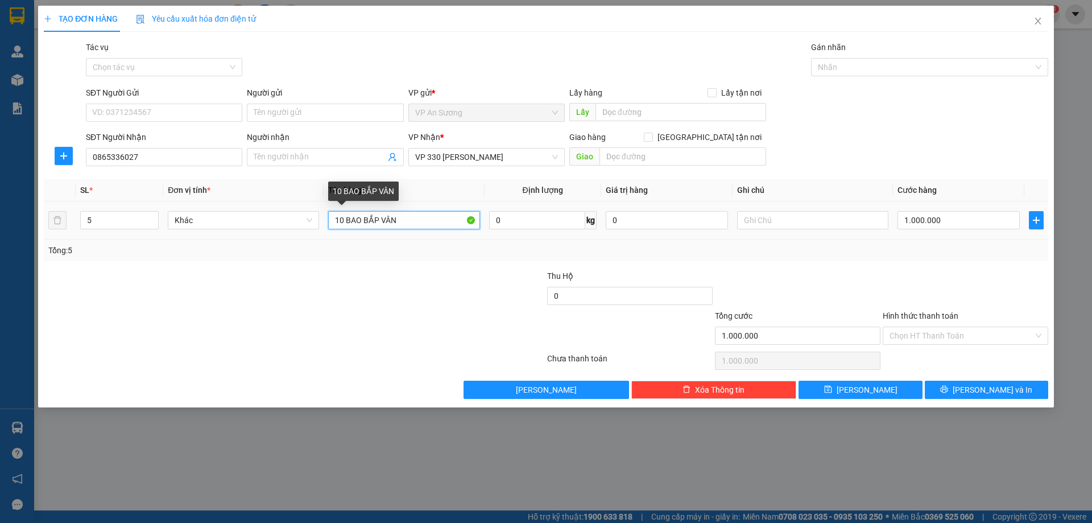
click at [343, 220] on input "10 BAO BẮP VÂN" at bounding box center [403, 220] width 151 height 18
type input "5 BAO BẮP VÂN"
drag, startPoint x: 350, startPoint y: 293, endPoint x: 420, endPoint y: 284, distance: 69.9
click at [351, 293] on div at bounding box center [211, 290] width 336 height 40
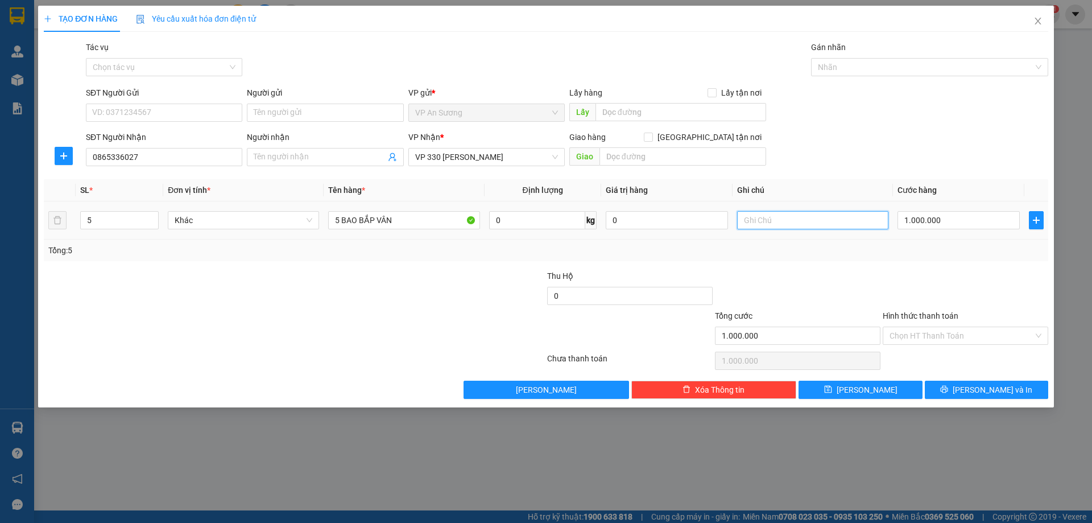
click at [753, 221] on input "text" at bounding box center [812, 220] width 151 height 18
type input "KÝ HIỆU V"
click at [945, 214] on input "1.000.000" at bounding box center [959, 220] width 122 height 18
type input "0"
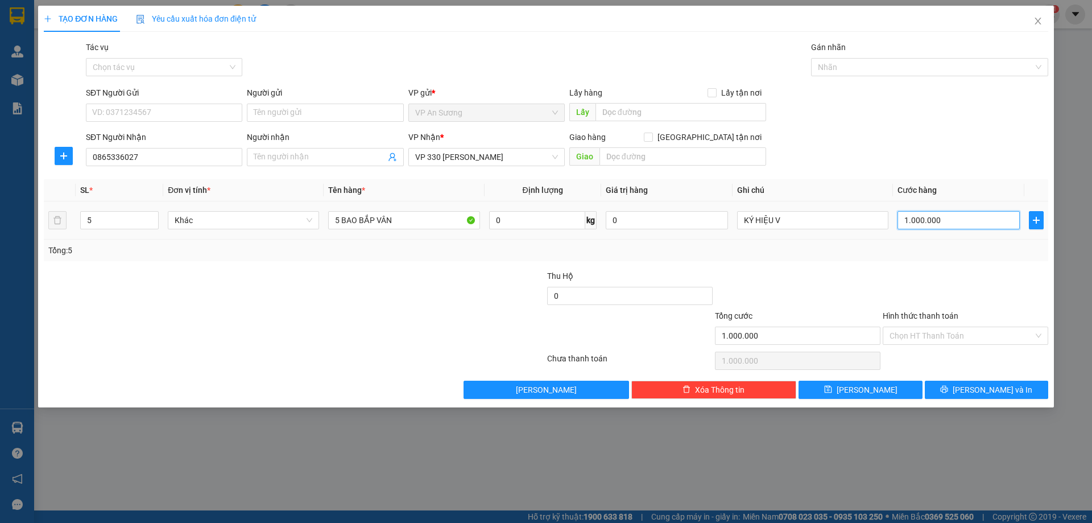
type input "0"
type input "5"
type input "05"
type input "50"
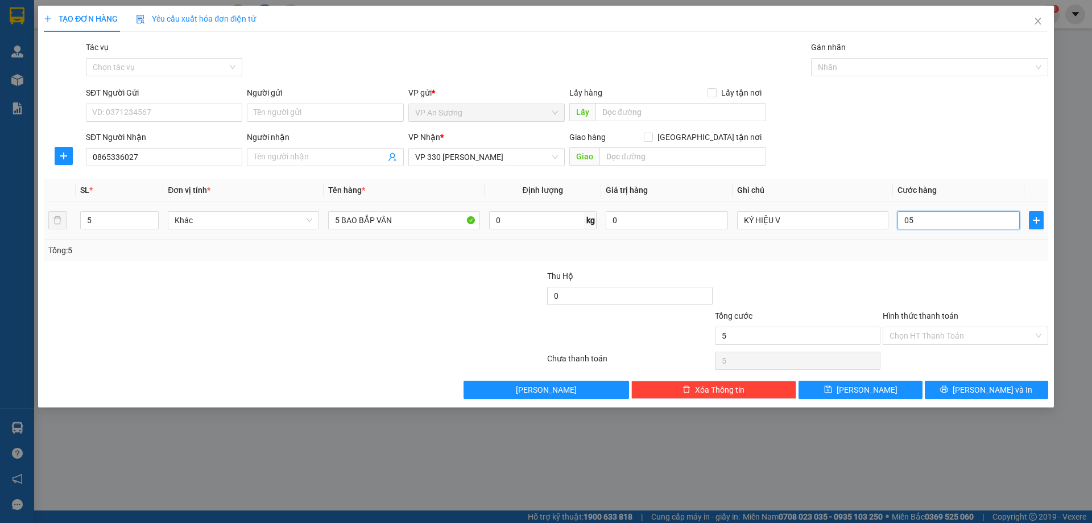
type input "50"
type input "050"
type input "500"
type input "0.500"
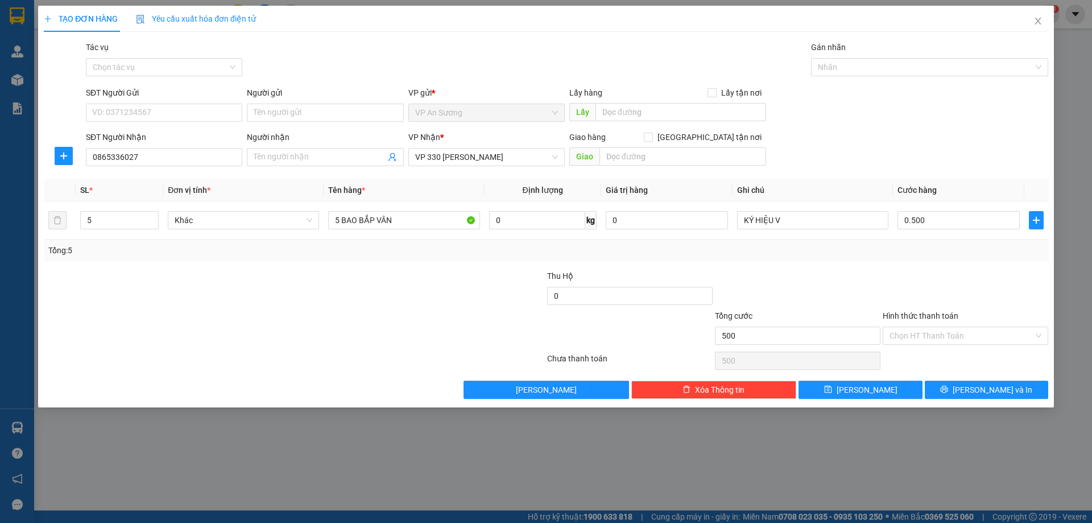
type input "500.000"
click at [903, 258] on div "Tổng: 5" at bounding box center [546, 250] width 1005 height 22
click at [979, 386] on span "[PERSON_NAME] và In" at bounding box center [993, 389] width 80 height 13
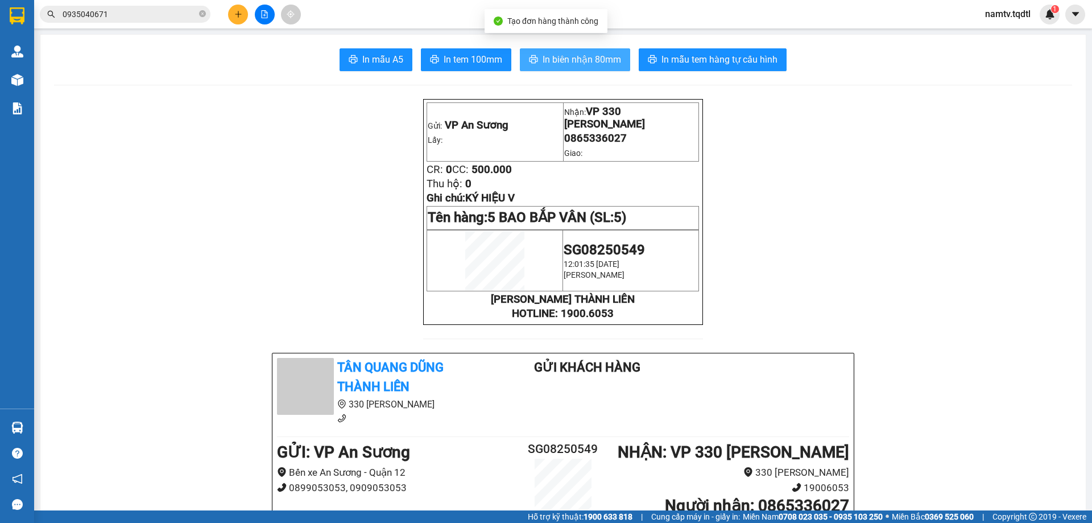
click at [556, 55] on span "In biên nhận 80mm" at bounding box center [582, 59] width 79 height 14
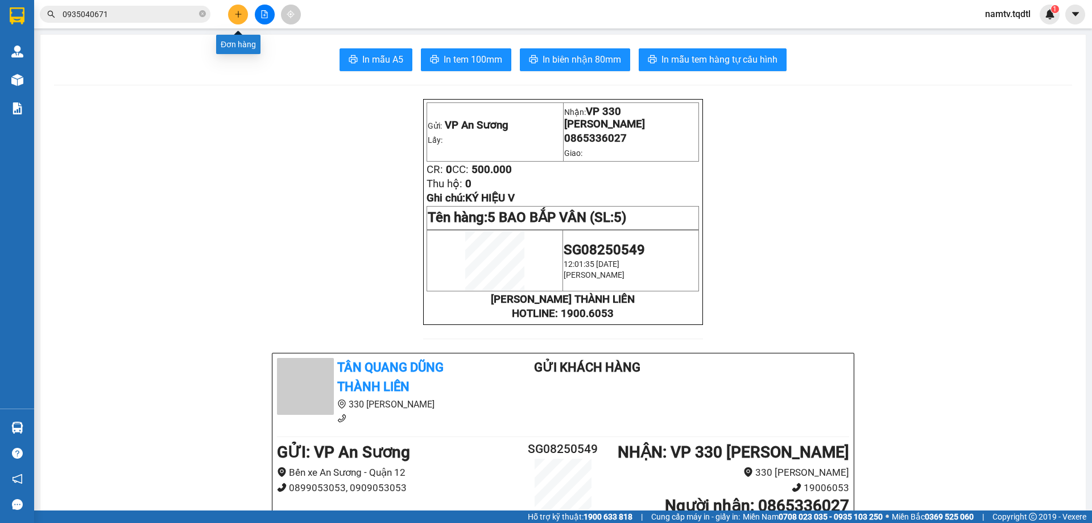
click at [238, 15] on icon "plus" at bounding box center [238, 14] width 1 height 6
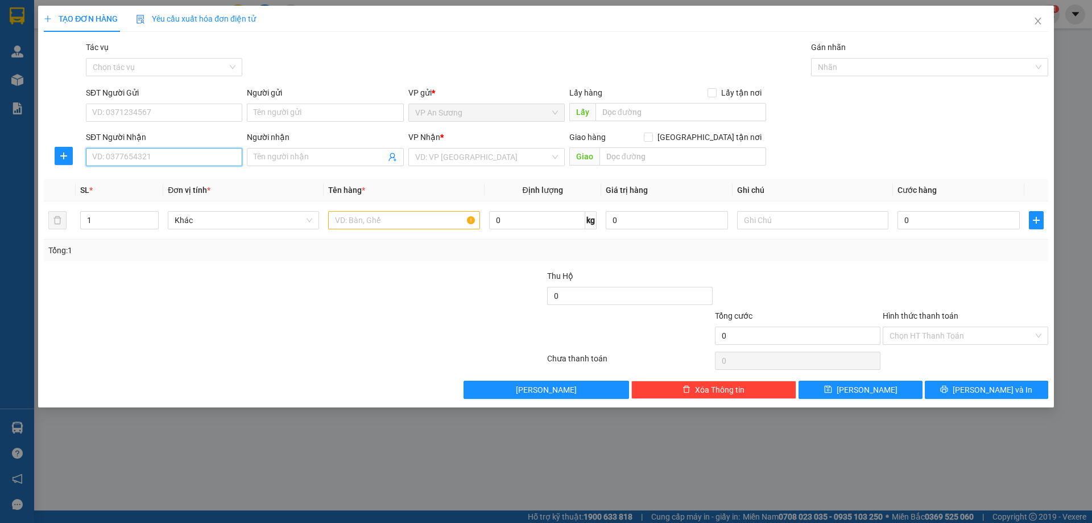
click at [167, 160] on input "SĐT Người Nhận" at bounding box center [164, 157] width 156 height 18
click at [113, 174] on div "0834956333" at bounding box center [164, 180] width 143 height 13
type input "0834956333"
type input "1.000.000"
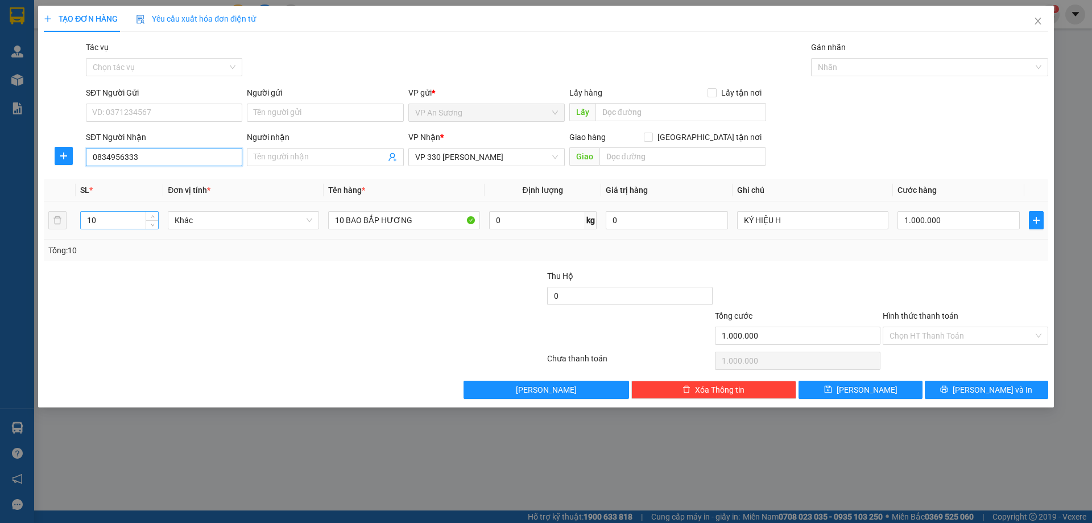
type input "0834956333"
click at [101, 221] on input "10" at bounding box center [119, 220] width 77 height 17
type input "1"
type input "5"
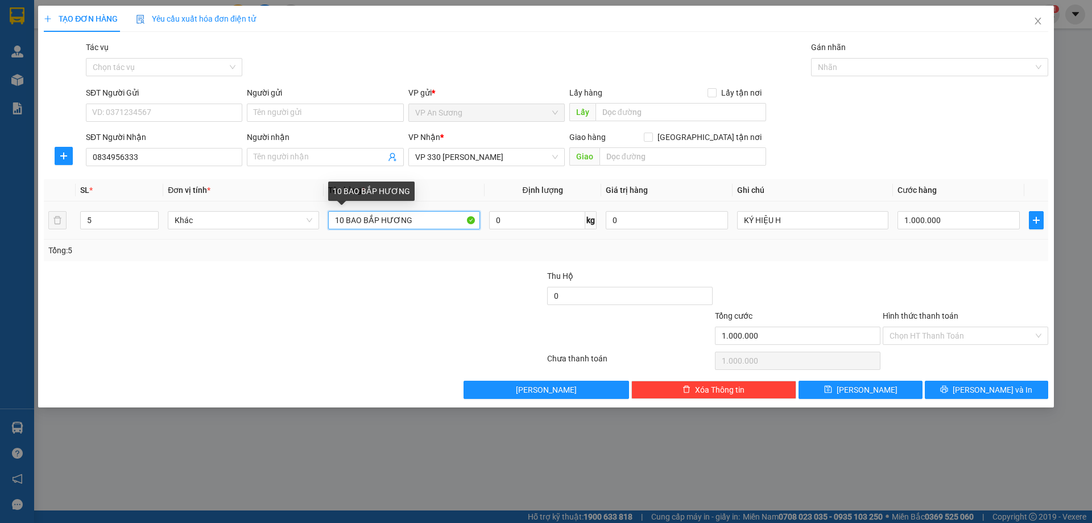
click at [345, 217] on input "10 BAO BẮP HƯƠNG" at bounding box center [403, 220] width 151 height 18
type input "5 BAO BẮP HƯƠNG"
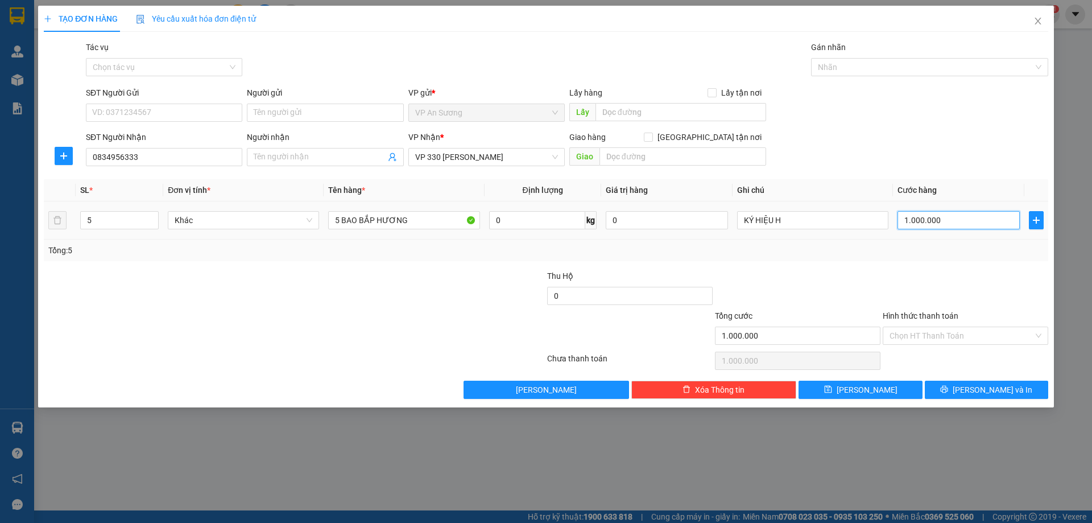
drag, startPoint x: 948, startPoint y: 220, endPoint x: 942, endPoint y: 224, distance: 7.3
click at [947, 220] on input "1.000.000" at bounding box center [959, 220] width 122 height 18
type input "0"
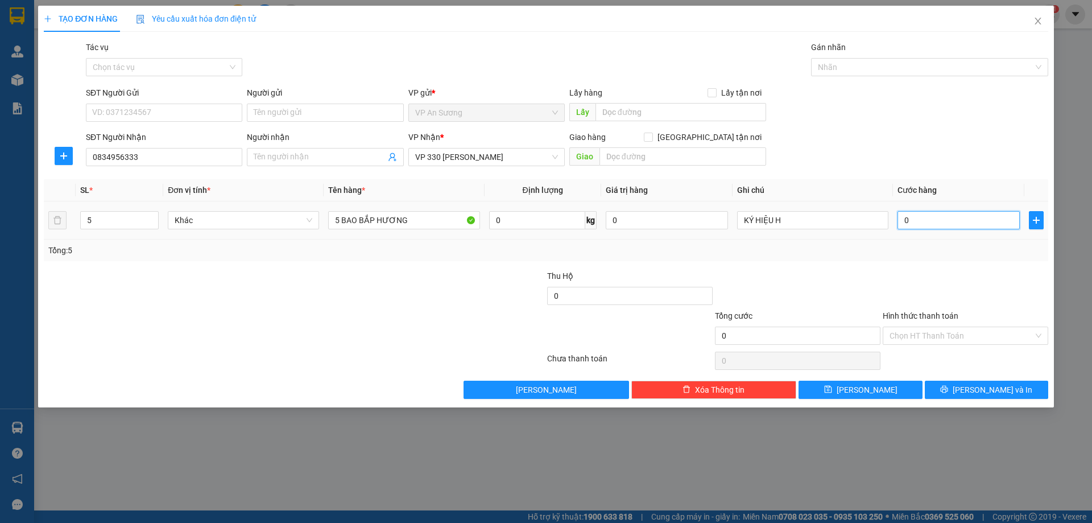
type input "5"
type input "05"
click at [904, 272] on div at bounding box center [966, 290] width 168 height 40
click at [991, 386] on span "[PERSON_NAME] và In" at bounding box center [993, 389] width 80 height 13
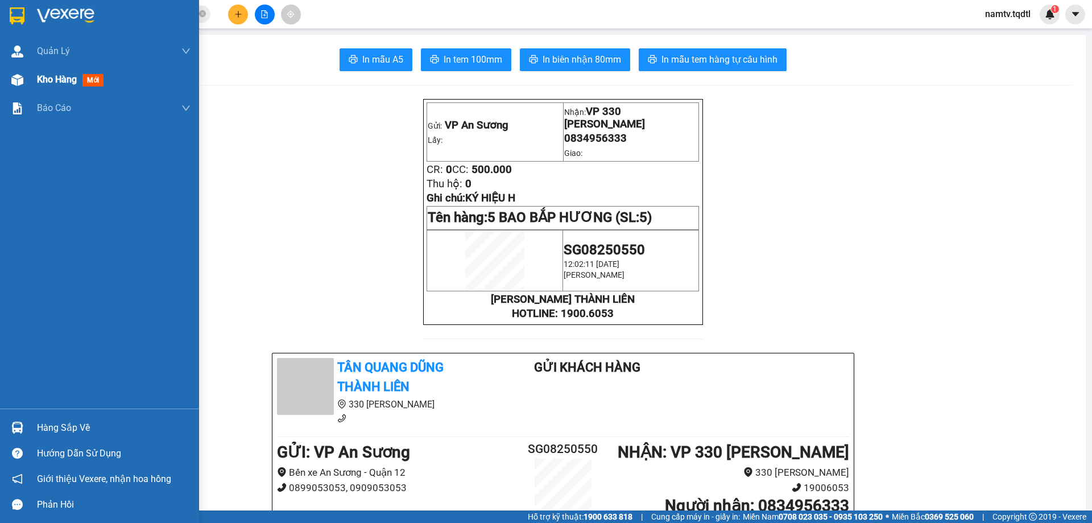
click at [52, 76] on span "Kho hàng" at bounding box center [57, 79] width 40 height 11
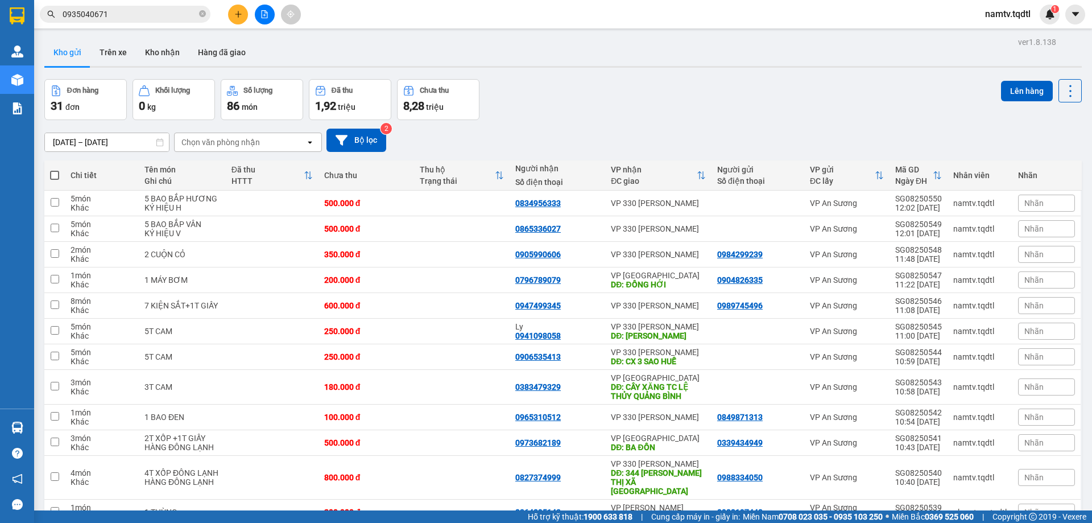
click at [126, 13] on input "0935040671" at bounding box center [130, 14] width 134 height 13
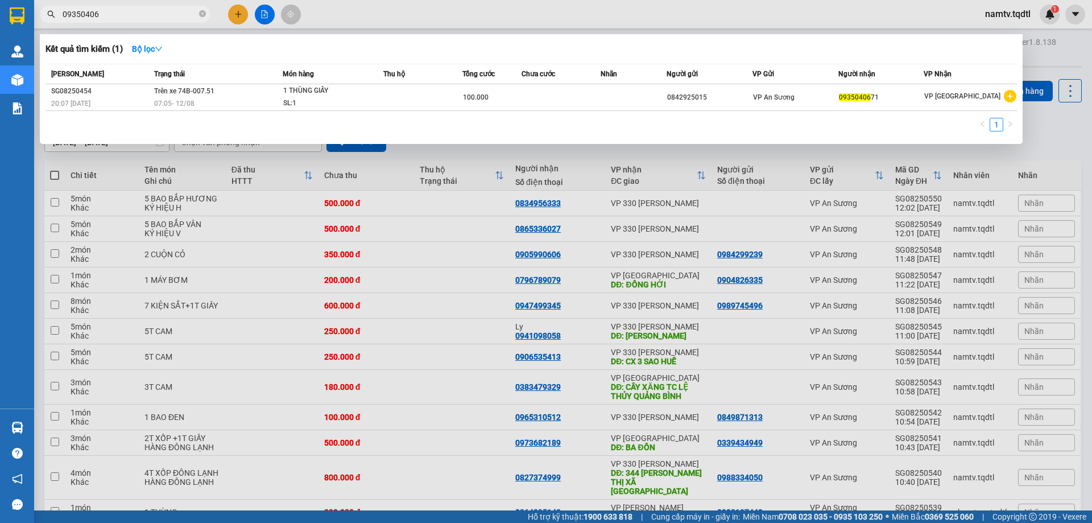
click at [370, 51] on div "Kết quả tìm kiếm ( 1 ) Bộ lọc" at bounding box center [532, 49] width 972 height 18
click at [377, 118] on div "1" at bounding box center [532, 128] width 972 height 20
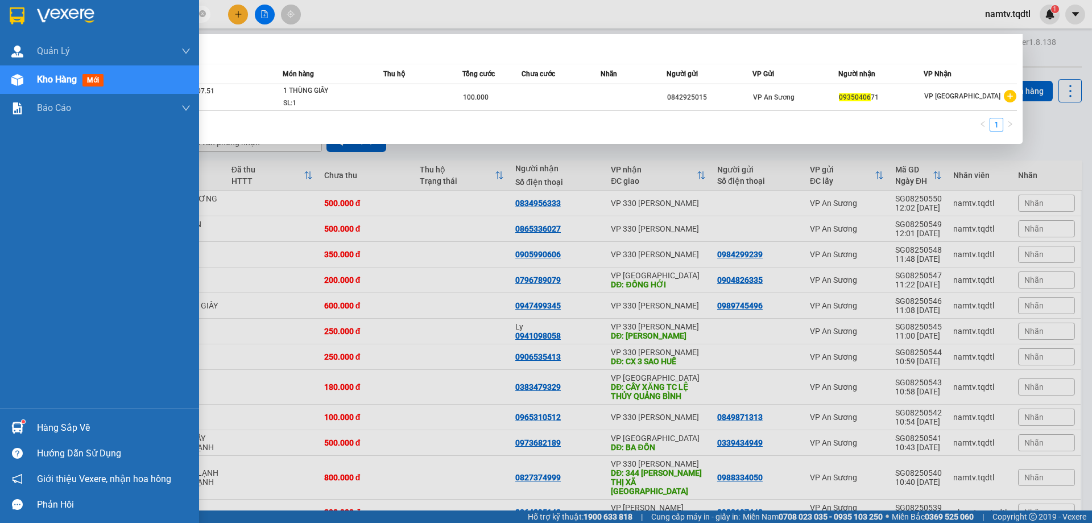
click at [56, 79] on span "Kho hàng" at bounding box center [57, 79] width 40 height 11
drag, startPoint x: 60, startPoint y: 73, endPoint x: 105, endPoint y: 192, distance: 127.3
click at [64, 78] on div "Kho hàng mới" at bounding box center [72, 79] width 71 height 14
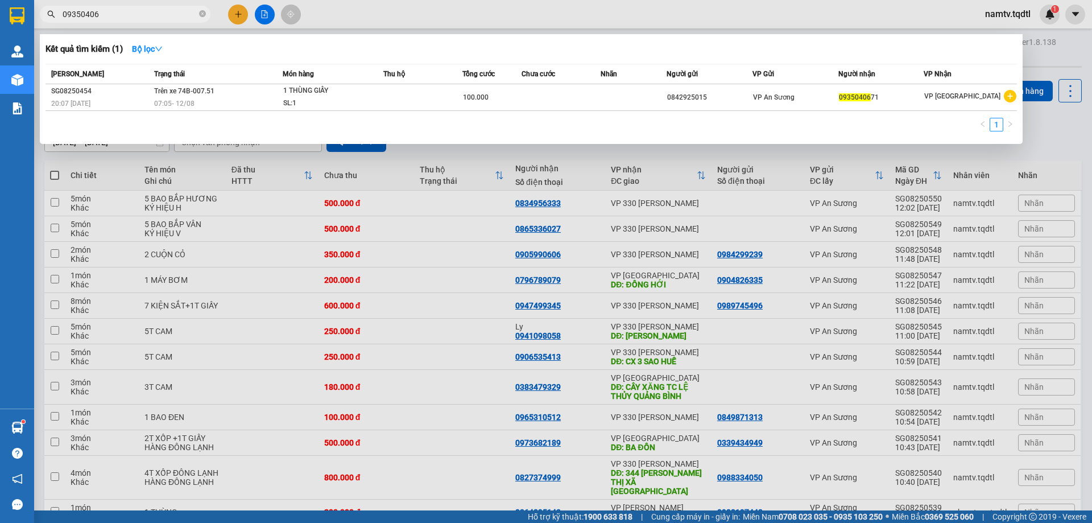
click at [523, 120] on div "1" at bounding box center [532, 128] width 972 height 20
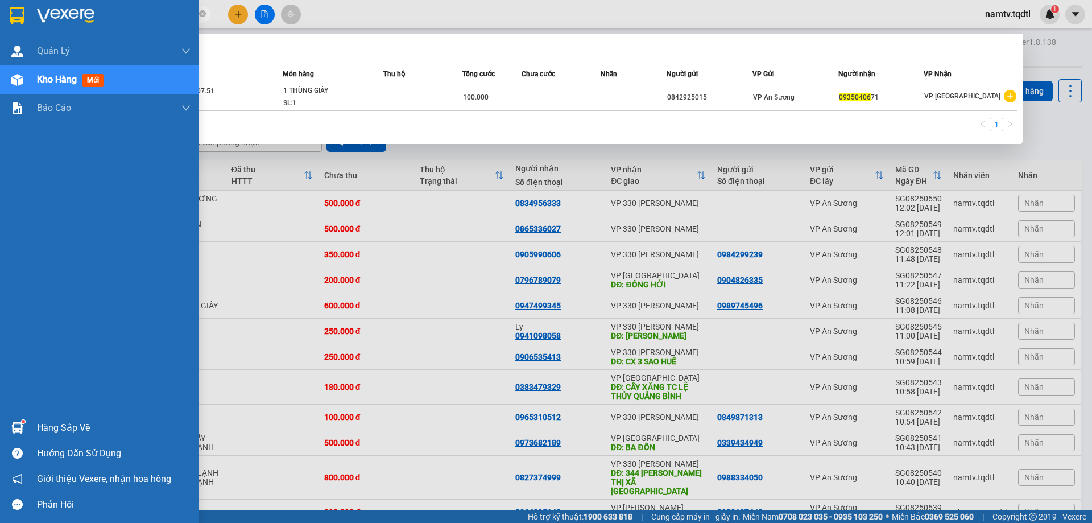
click at [51, 76] on span "Kho hàng" at bounding box center [57, 79] width 40 height 11
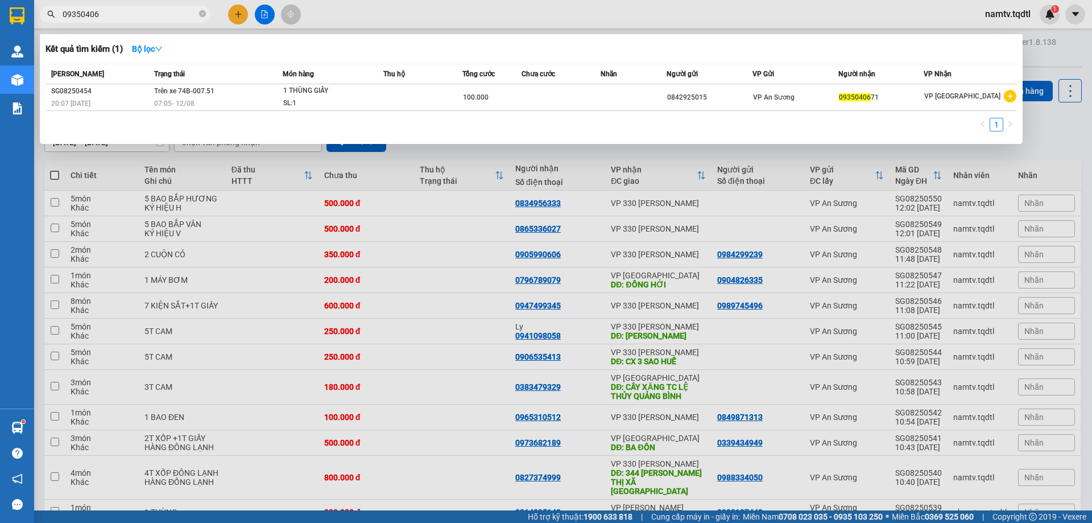
click at [835, 126] on div "1" at bounding box center [532, 128] width 972 height 20
click at [127, 16] on input "09350406" at bounding box center [130, 14] width 134 height 13
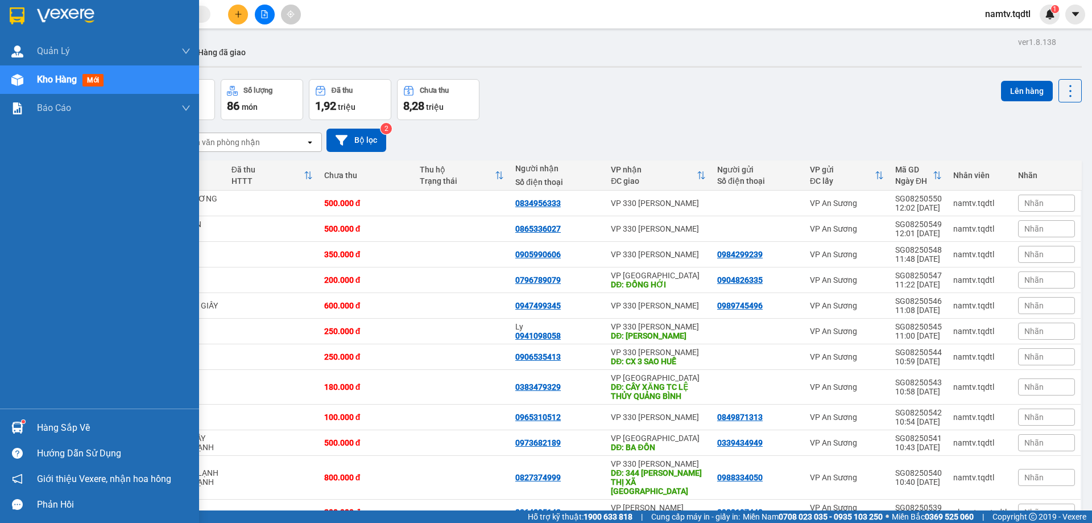
drag, startPoint x: 52, startPoint y: 73, endPoint x: 114, endPoint y: 129, distance: 83.0
click at [55, 76] on span "Kho hàng" at bounding box center [57, 79] width 40 height 11
click at [51, 75] on span "Kho hàng" at bounding box center [57, 79] width 40 height 11
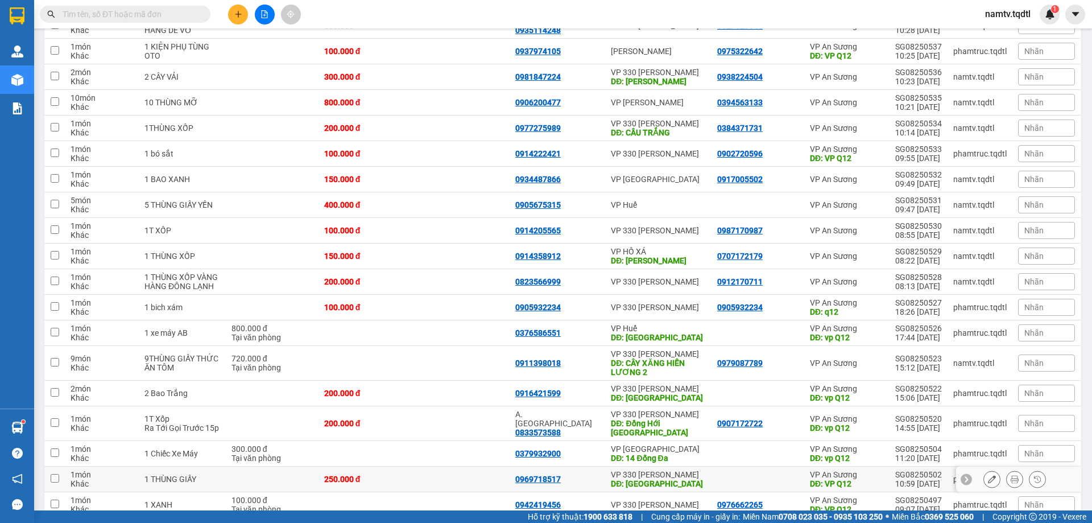
scroll to position [557, 0]
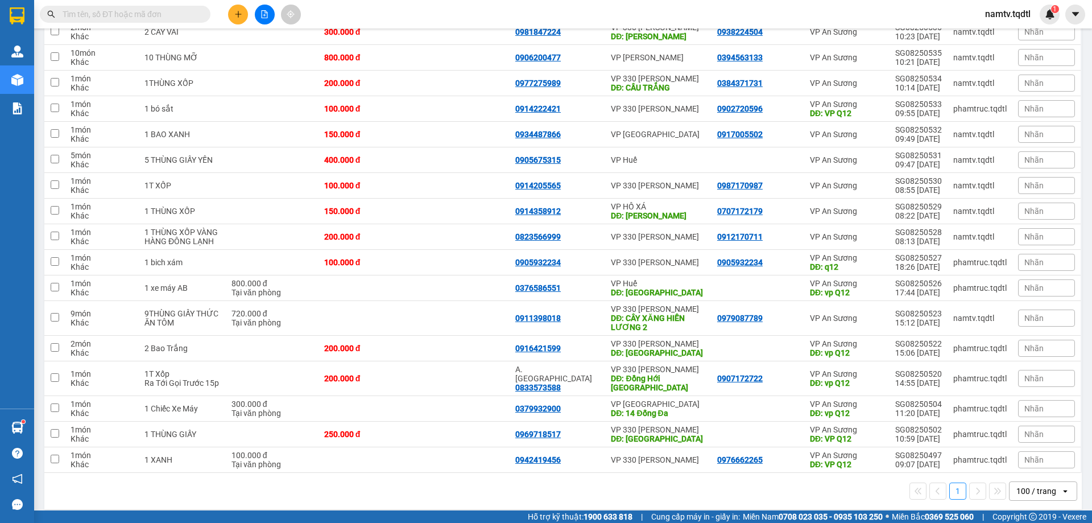
click at [1032, 485] on div "100 / trang" at bounding box center [1037, 490] width 40 height 11
click at [1026, 369] on span "10 / trang" at bounding box center [1028, 374] width 36 height 11
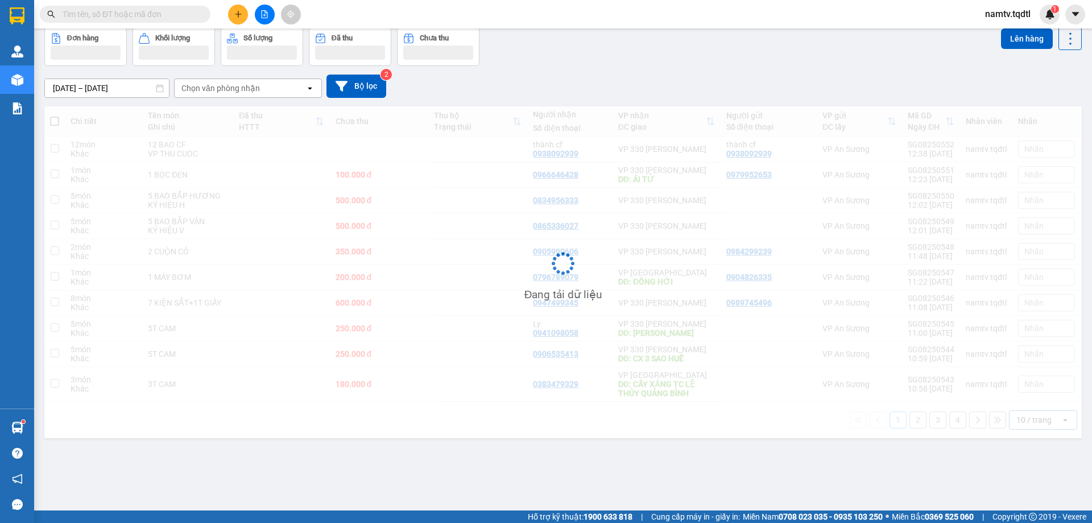
scroll to position [52, 0]
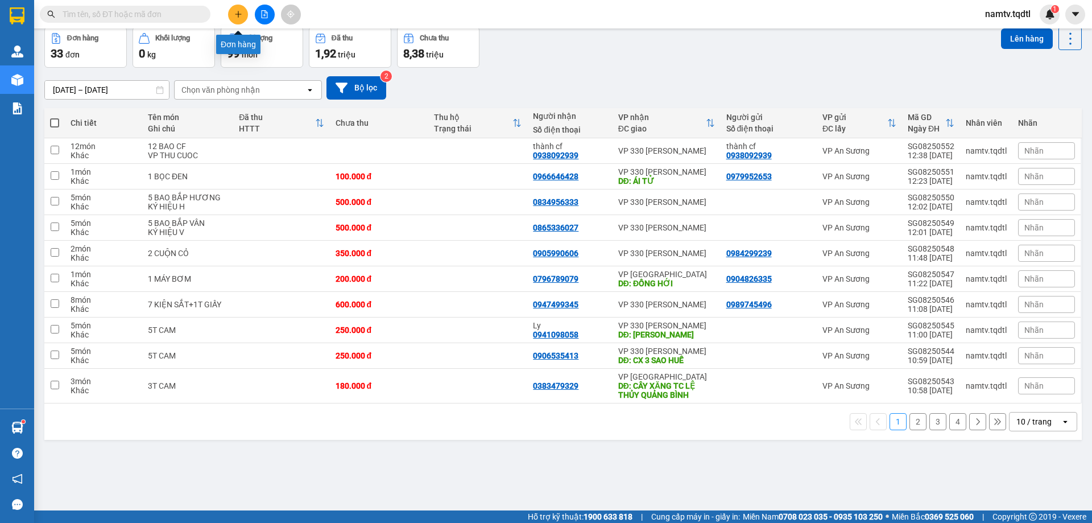
click at [236, 11] on icon "plus" at bounding box center [238, 14] width 8 height 8
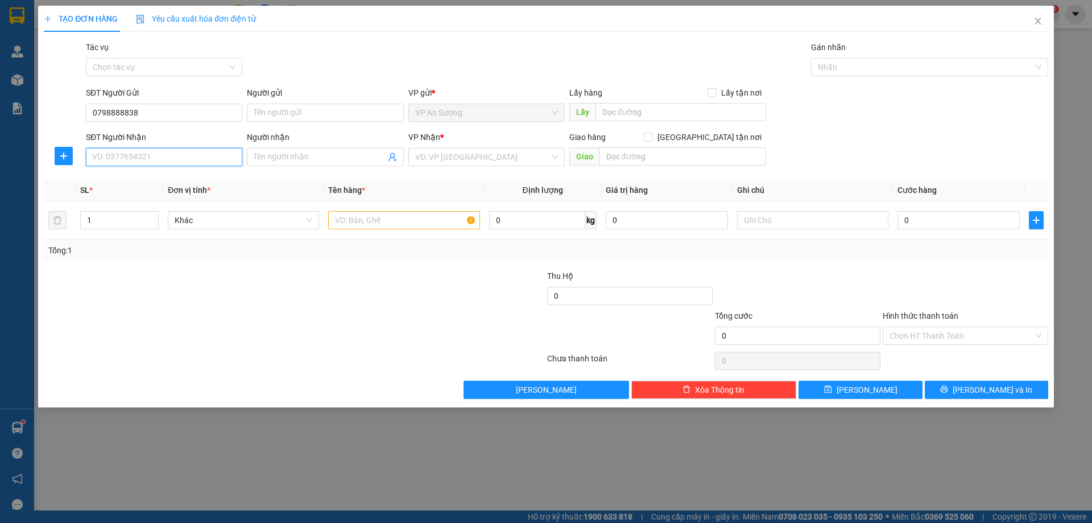
click at [160, 159] on input "SĐT Người Nhận" at bounding box center [164, 157] width 156 height 18
click at [460, 159] on input "search" at bounding box center [482, 156] width 135 height 17
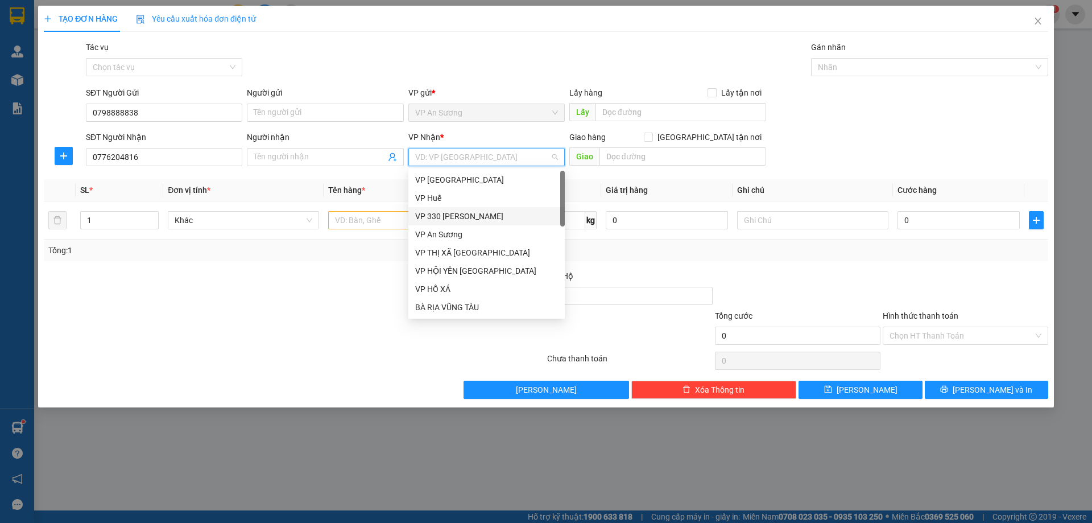
click at [444, 214] on div "VP 330 [PERSON_NAME]" at bounding box center [486, 216] width 143 height 13
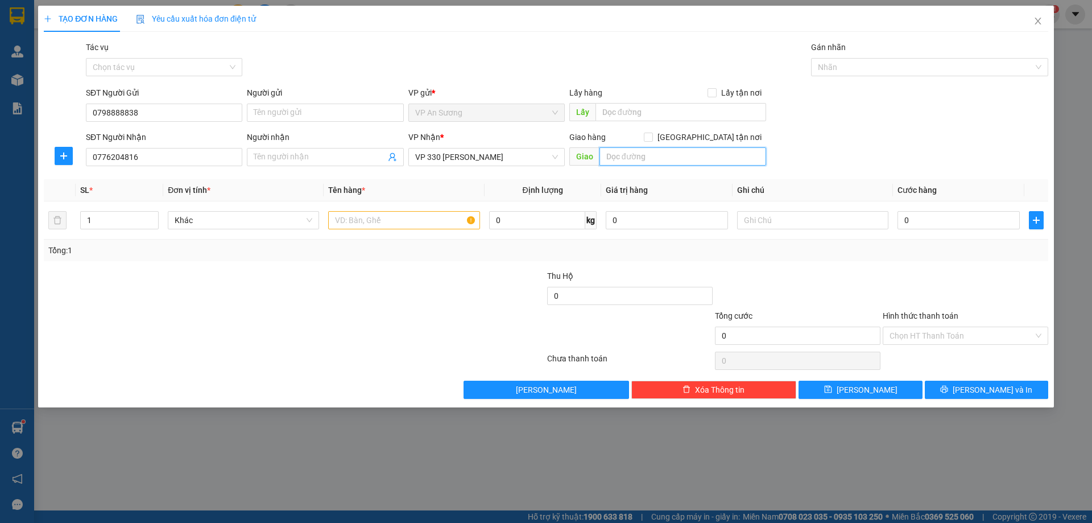
click at [625, 159] on input "text" at bounding box center [683, 156] width 167 height 18
click at [341, 222] on input "text" at bounding box center [403, 220] width 151 height 18
drag, startPoint x: 880, startPoint y: 274, endPoint x: 874, endPoint y: 272, distance: 6.5
click at [875, 272] on div at bounding box center [798, 290] width 168 height 40
click at [986, 385] on span "[PERSON_NAME] và In" at bounding box center [993, 389] width 80 height 13
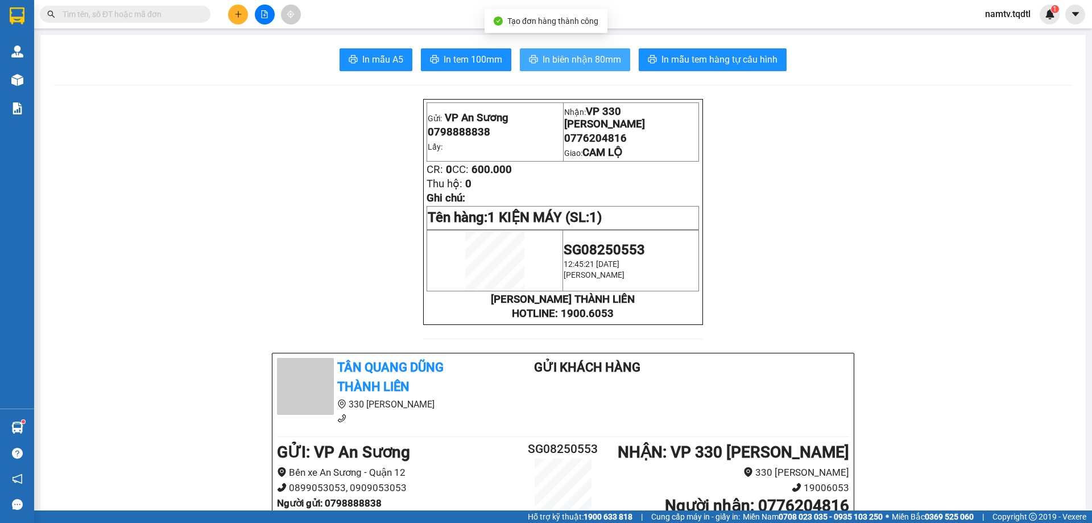
click at [564, 61] on span "In biên nhận 80mm" at bounding box center [582, 59] width 79 height 14
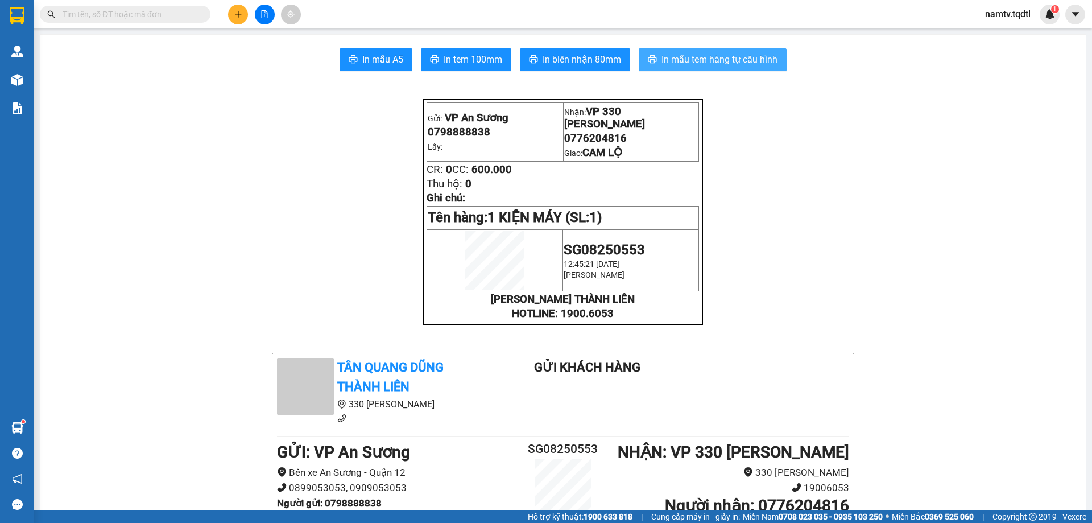
click at [716, 59] on span "In mẫu tem hàng tự cấu hình" at bounding box center [720, 59] width 116 height 14
click at [237, 13] on icon "plus" at bounding box center [238, 14] width 8 height 8
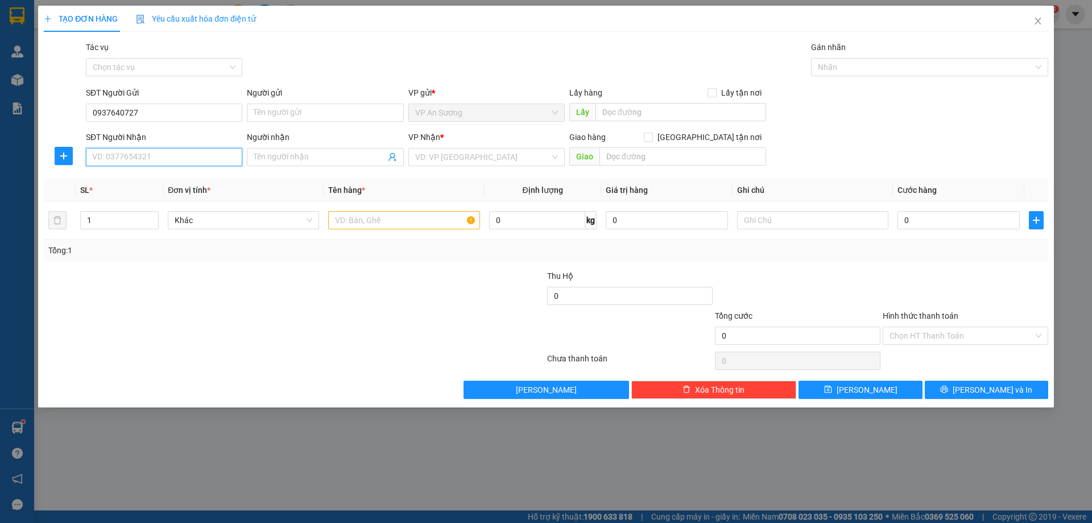
click at [157, 152] on input "SĐT Người Nhận" at bounding box center [164, 157] width 156 height 18
click at [452, 155] on input "search" at bounding box center [482, 156] width 135 height 17
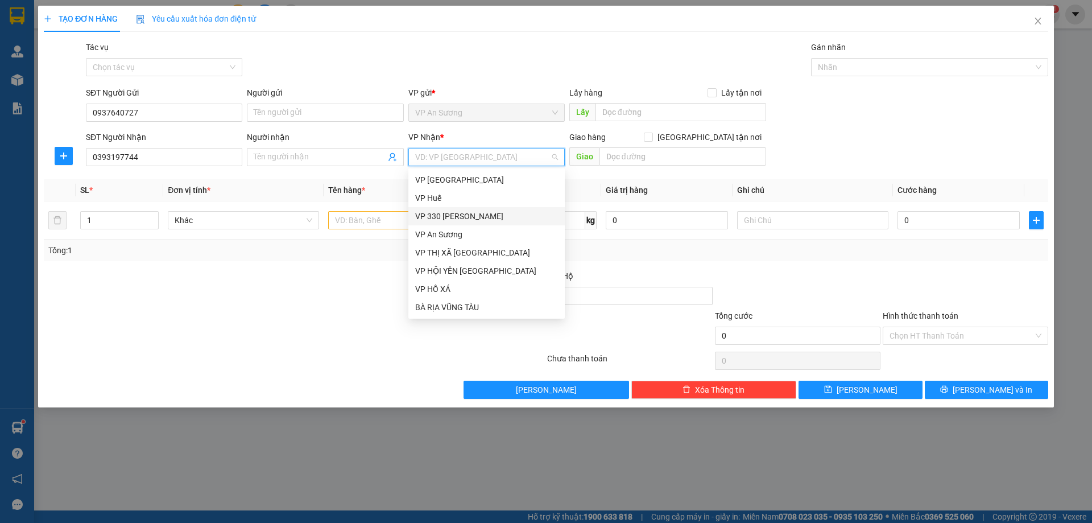
click at [455, 216] on div "VP 330 [PERSON_NAME]" at bounding box center [486, 216] width 143 height 13
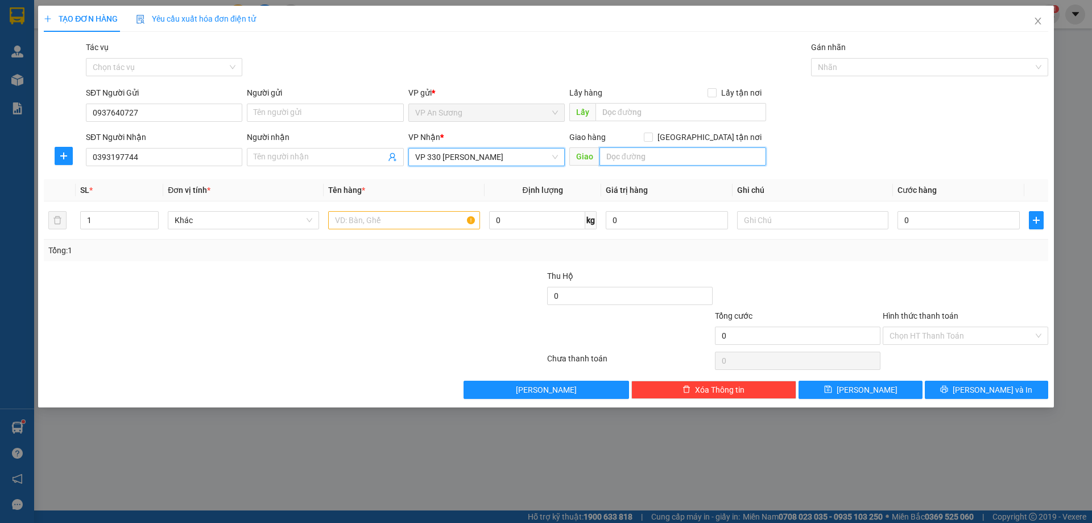
click at [662, 160] on input "text" at bounding box center [683, 156] width 167 height 18
click at [340, 218] on input "text" at bounding box center [403, 220] width 151 height 18
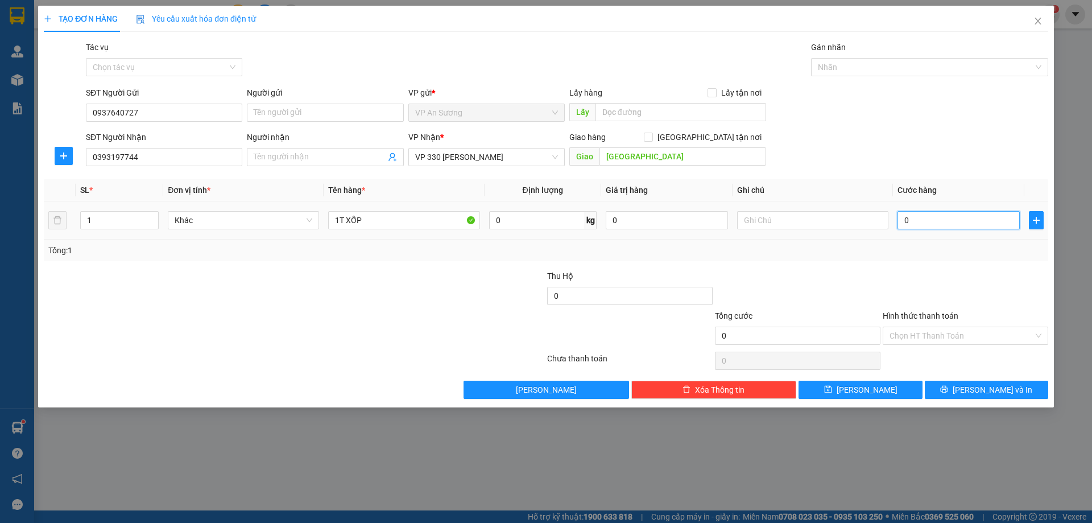
click at [924, 222] on input "0" at bounding box center [959, 220] width 122 height 18
drag, startPoint x: 866, startPoint y: 290, endPoint x: 886, endPoint y: 258, distance: 37.6
click at [865, 286] on div at bounding box center [798, 290] width 168 height 40
click at [922, 313] on label "Hình thức thanh toán" at bounding box center [921, 315] width 76 height 9
click at [922, 327] on input "Hình thức thanh toán" at bounding box center [962, 335] width 144 height 17
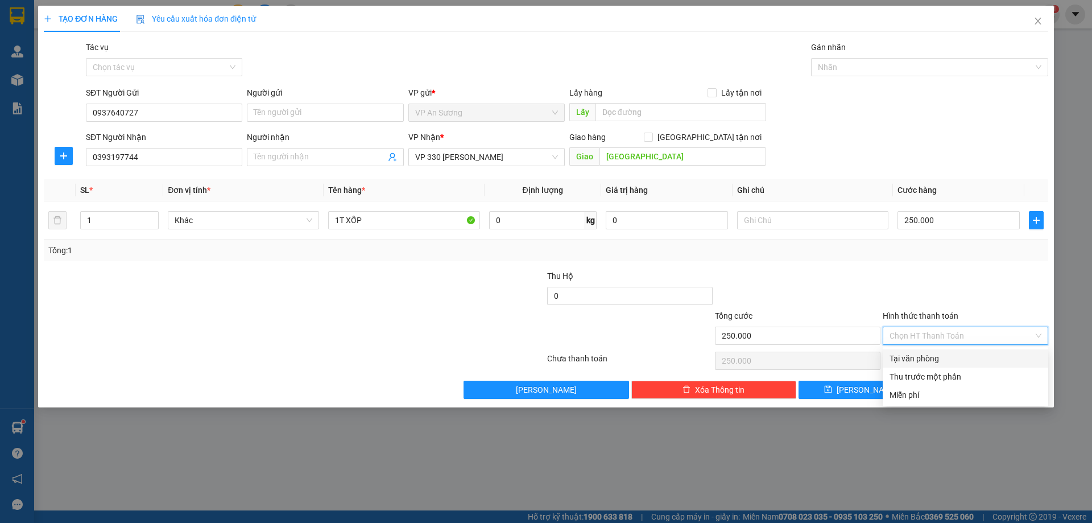
drag, startPoint x: 926, startPoint y: 357, endPoint x: 928, endPoint y: 363, distance: 6.7
click at [925, 358] on div "Tại văn phòng" at bounding box center [966, 358] width 152 height 13
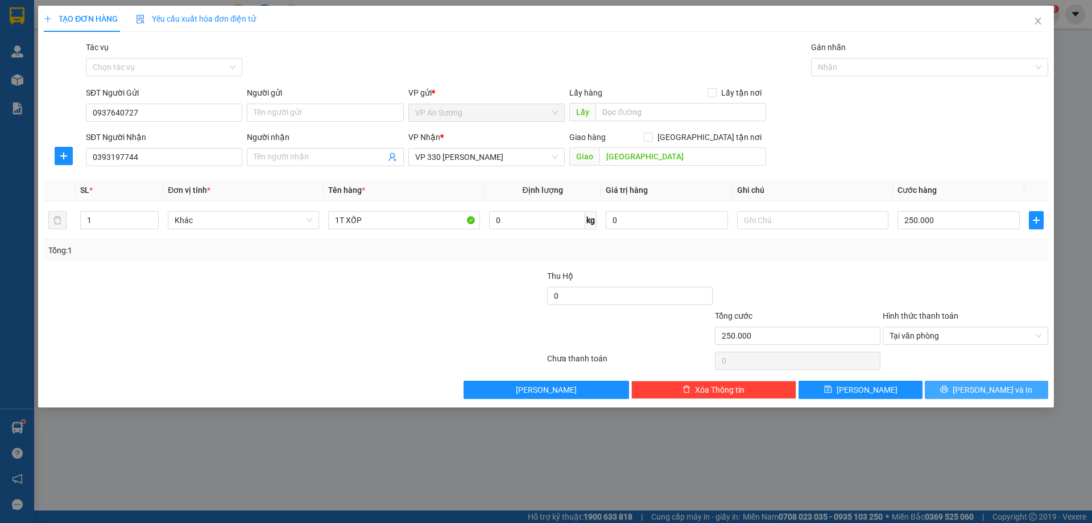
click at [948, 389] on icon "printer" at bounding box center [944, 389] width 8 height 8
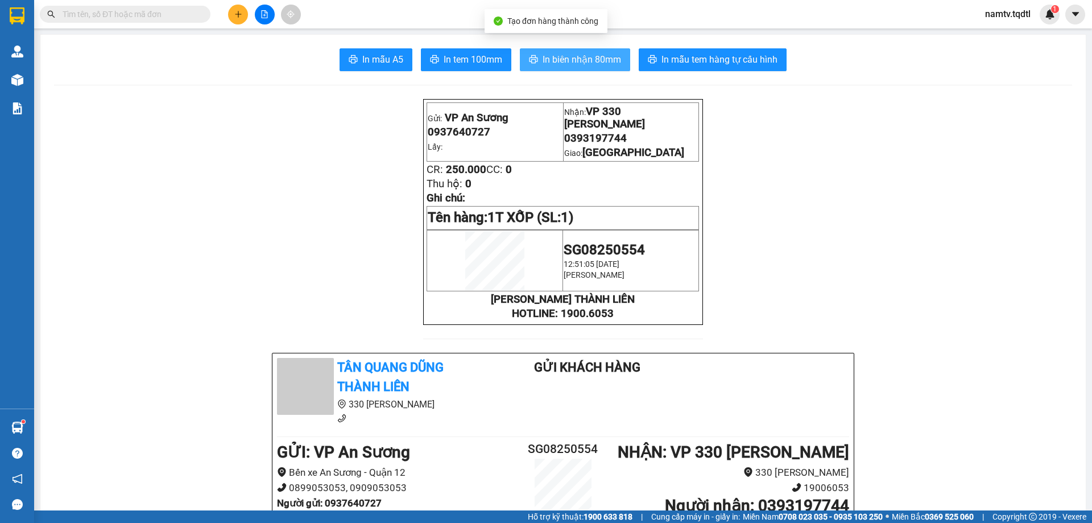
click at [596, 57] on span "In biên nhận 80mm" at bounding box center [582, 59] width 79 height 14
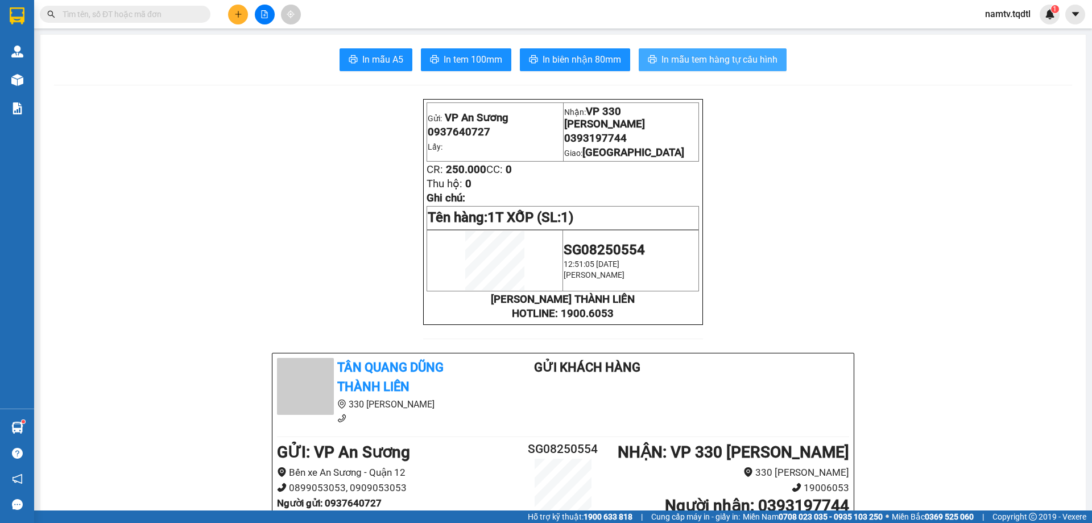
drag, startPoint x: 683, startPoint y: 54, endPoint x: 689, endPoint y: 59, distance: 7.7
click at [687, 57] on span "In mẫu tem hàng tự cấu hình" at bounding box center [720, 59] width 116 height 14
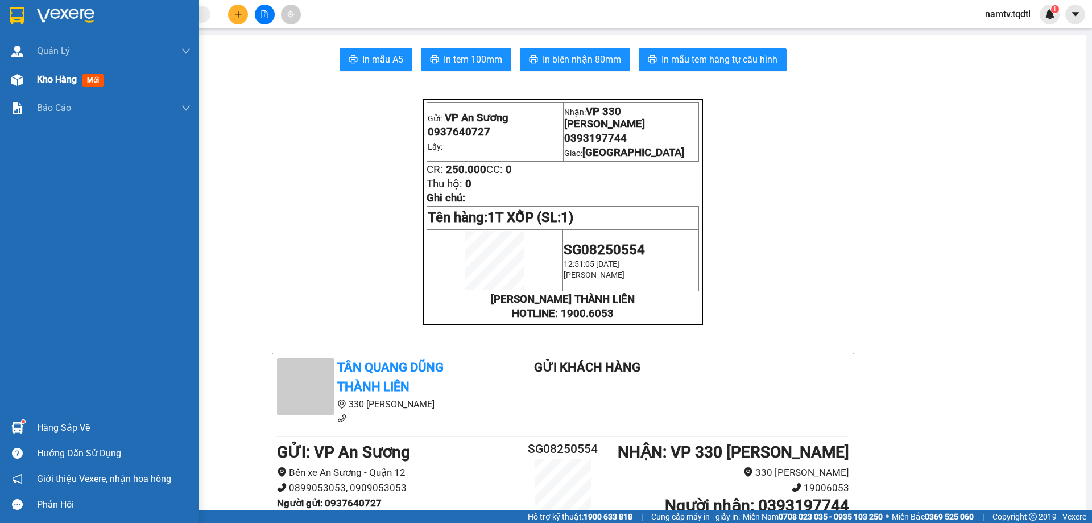
click at [47, 79] on span "Kho hàng" at bounding box center [57, 79] width 40 height 11
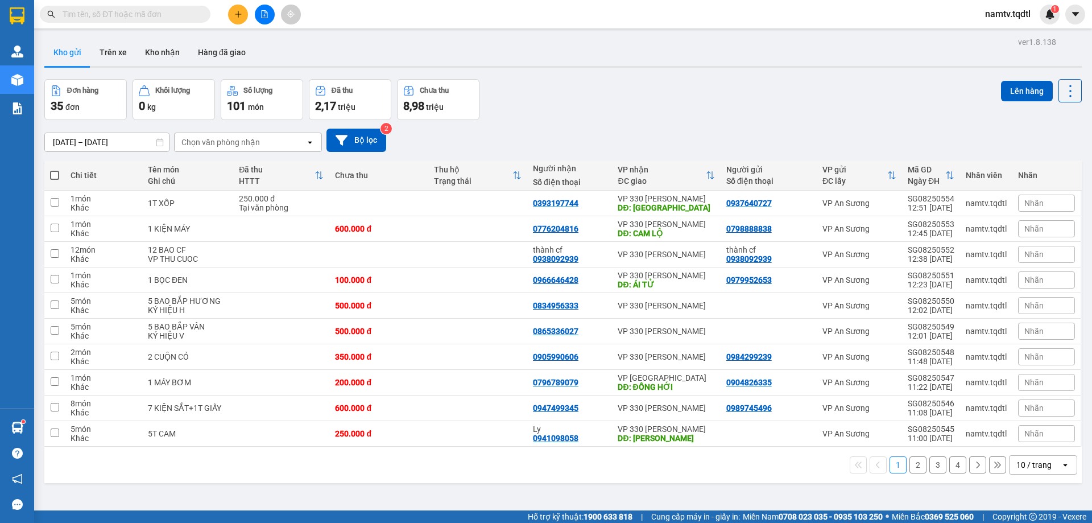
drag, startPoint x: 1034, startPoint y: 464, endPoint x: 1015, endPoint y: 477, distance: 22.4
click at [1031, 465] on div "10 / trang" at bounding box center [1034, 464] width 35 height 11
click at [1034, 440] on span "100 / trang" at bounding box center [1030, 439] width 41 height 11
